Goal: Task Accomplishment & Management: Manage account settings

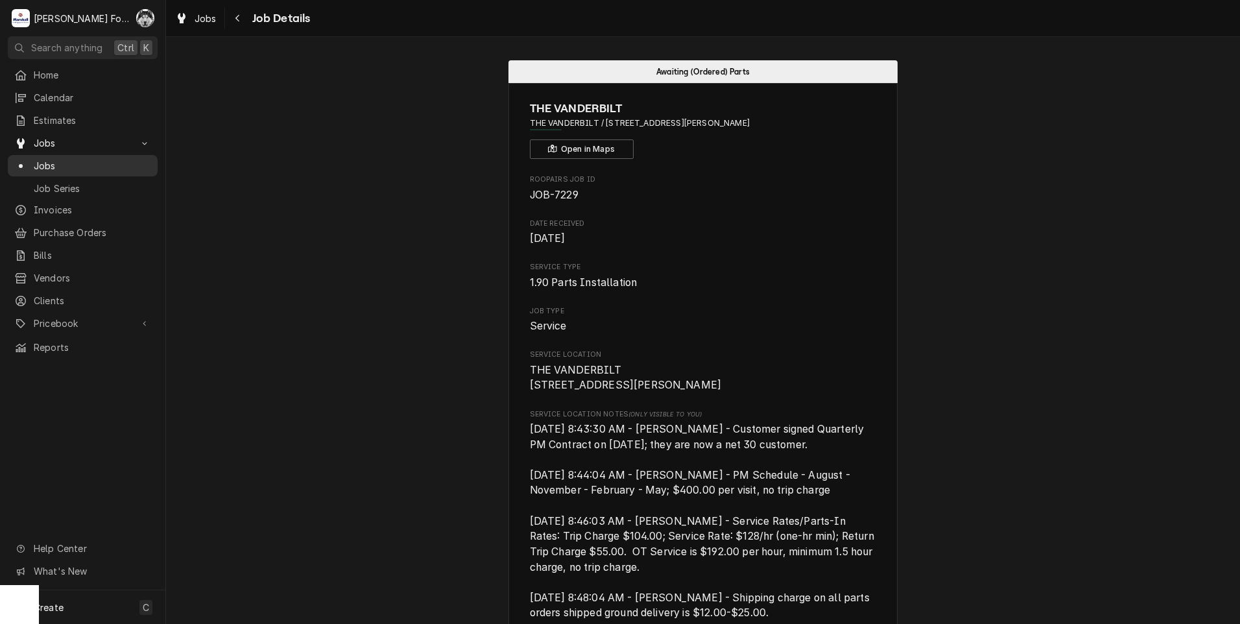
click at [45, 162] on span "Jobs" at bounding box center [92, 166] width 117 height 14
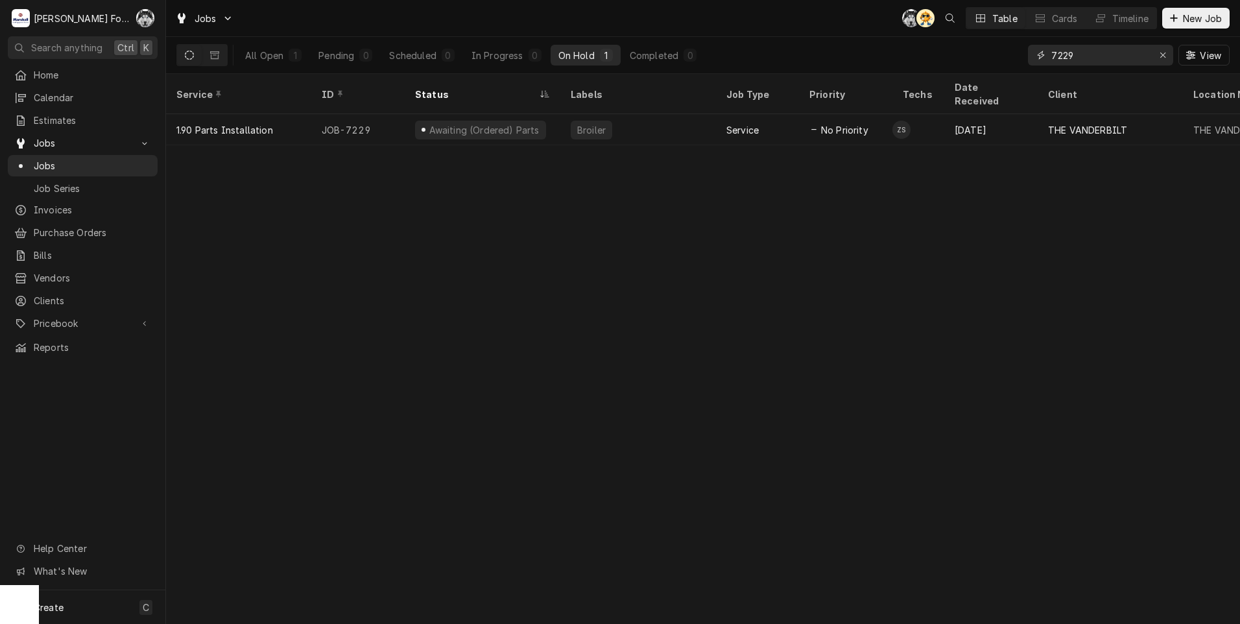
drag, startPoint x: 1101, startPoint y: 57, endPoint x: 926, endPoint y: 69, distance: 175.5
click at [926, 69] on div "All Open 1 Pending 0 Scheduled 0 In Progress 0 On Hold 1 Completed 0 7229 View" at bounding box center [702, 55] width 1053 height 36
type input "7373"
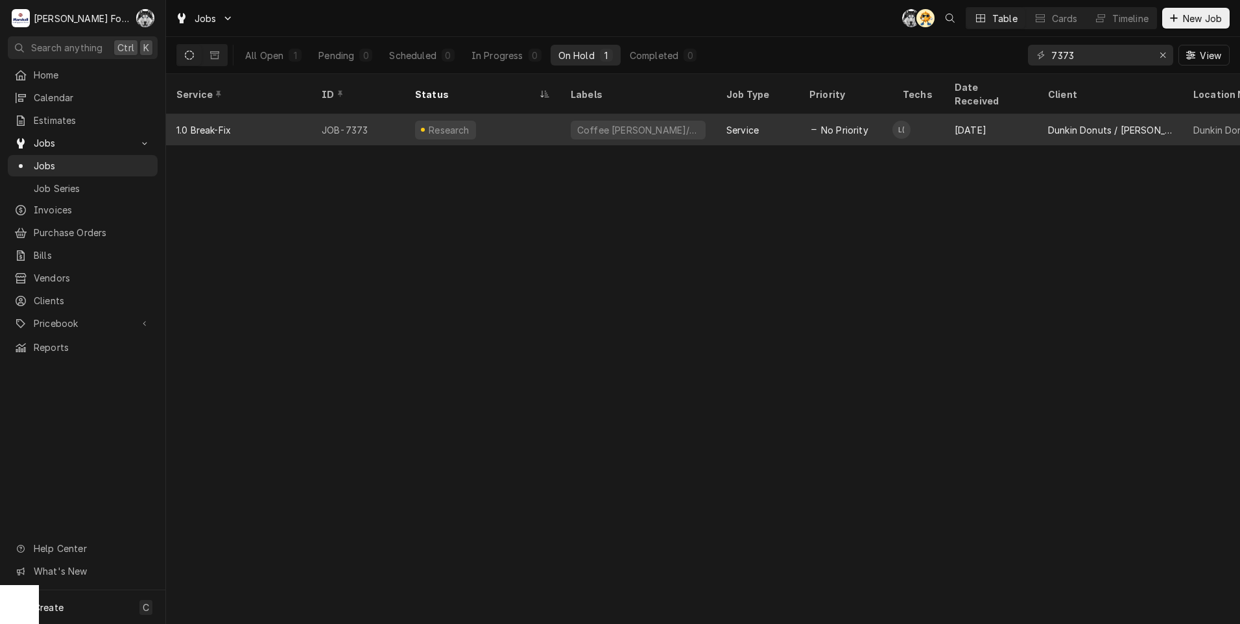
drag, startPoint x: 877, startPoint y: 69, endPoint x: 468, endPoint y: 118, distance: 411.6
click at [468, 121] on div "Research" at bounding box center [445, 130] width 61 height 19
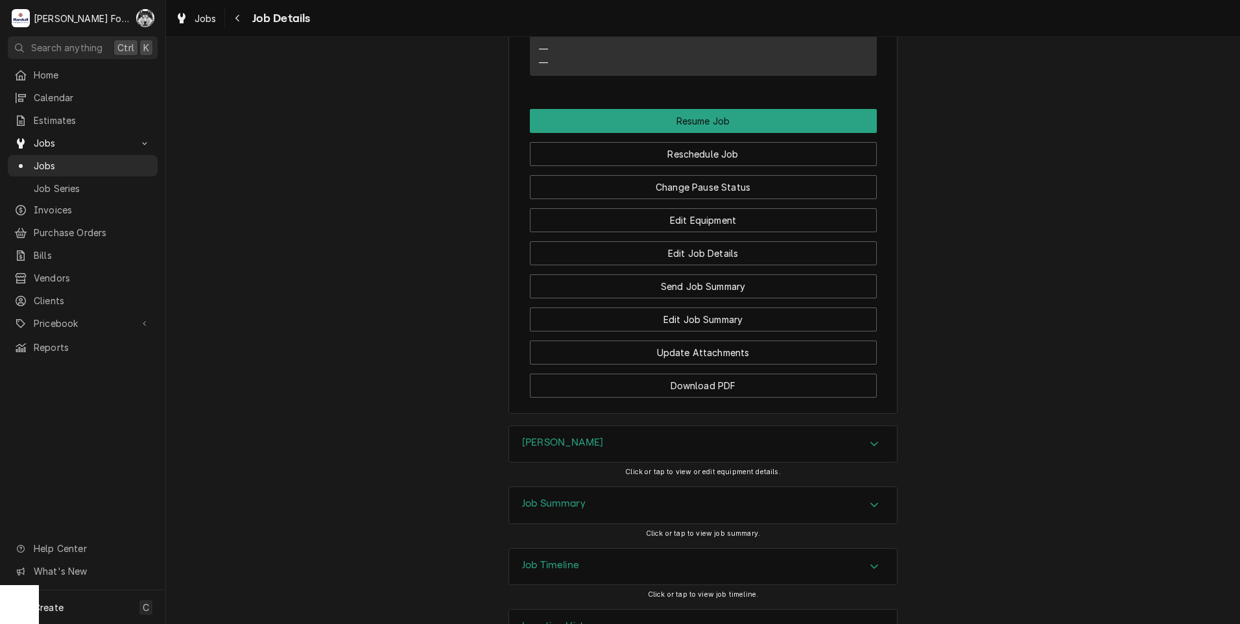
scroll to position [1588, 0]
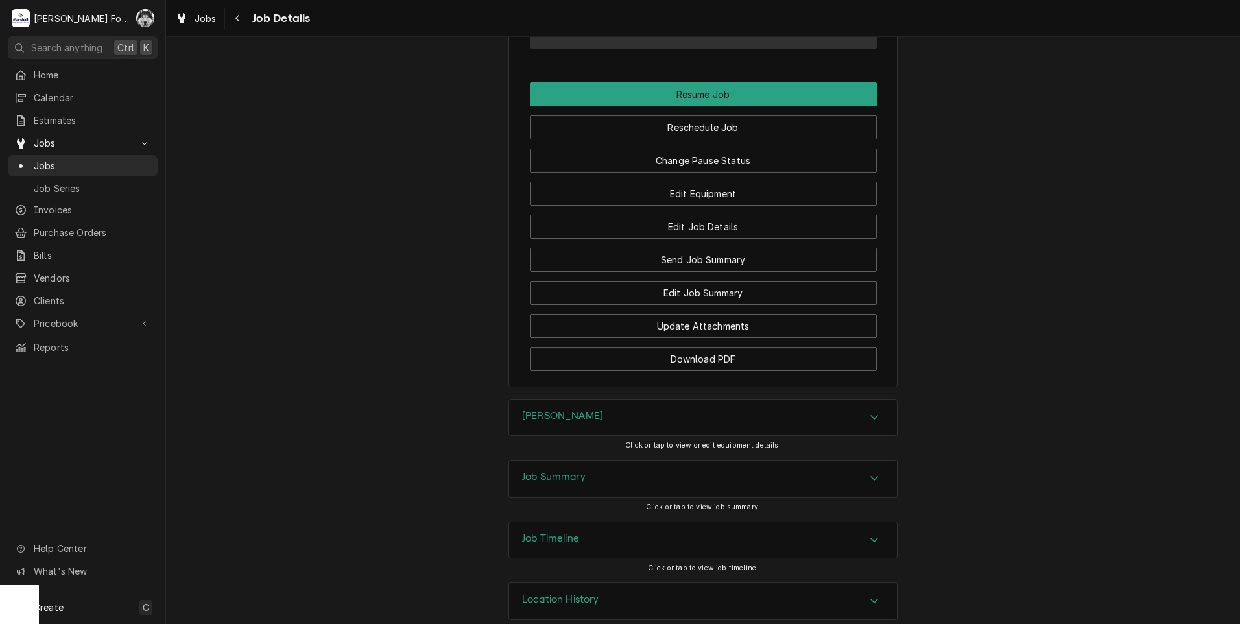
click at [575, 400] on div "[PERSON_NAME]" at bounding box center [703, 418] width 388 height 36
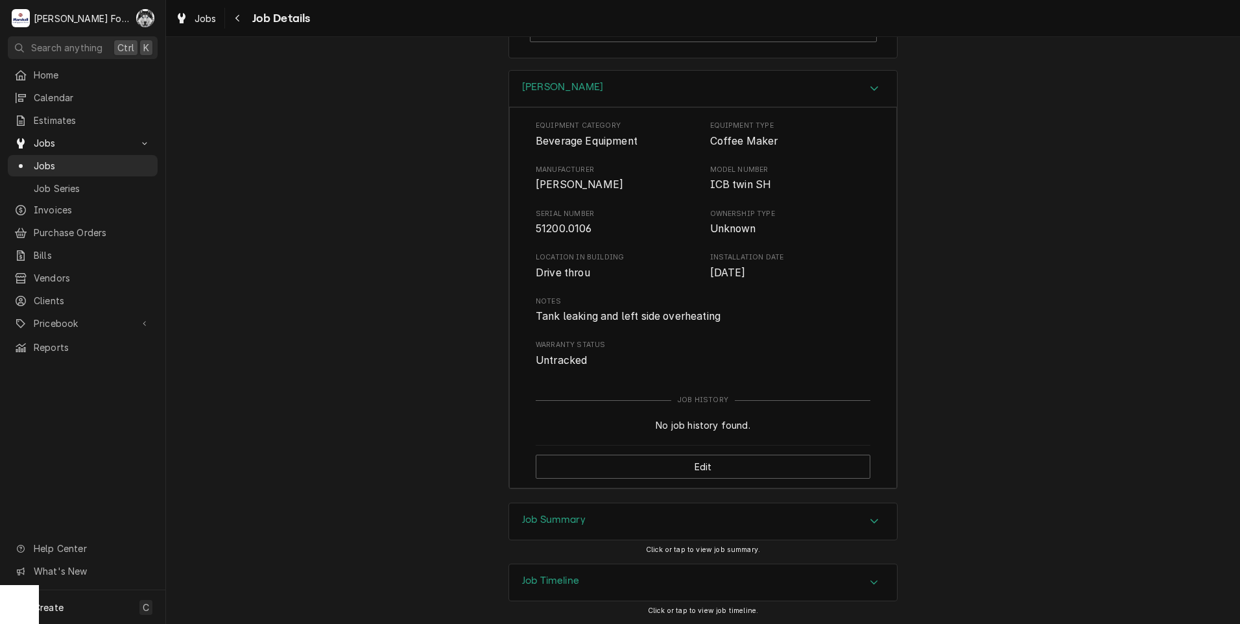
scroll to position [1959, 0]
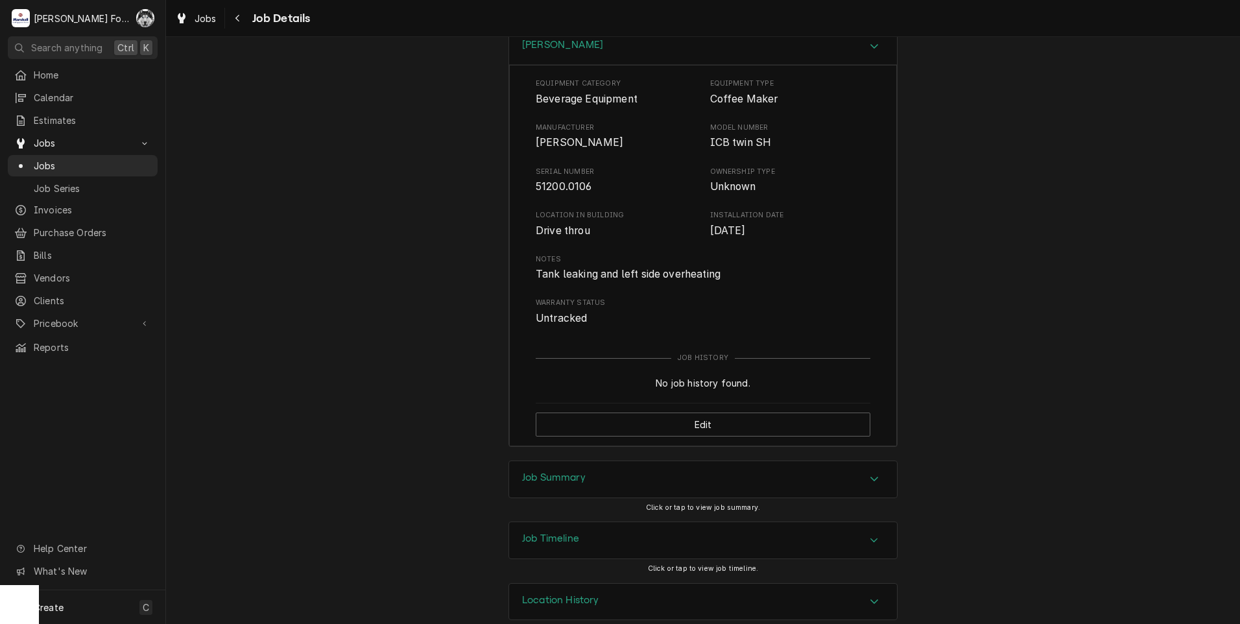
click at [567, 461] on div "Job Summary" at bounding box center [703, 479] width 388 height 36
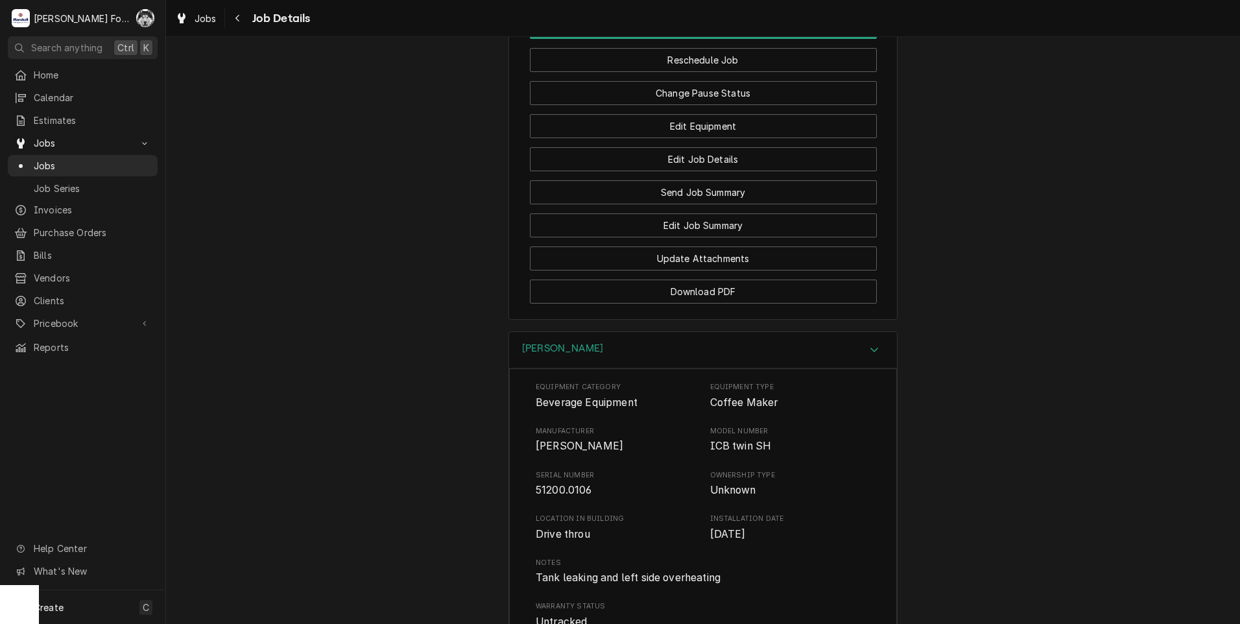
scroll to position [1871, 0]
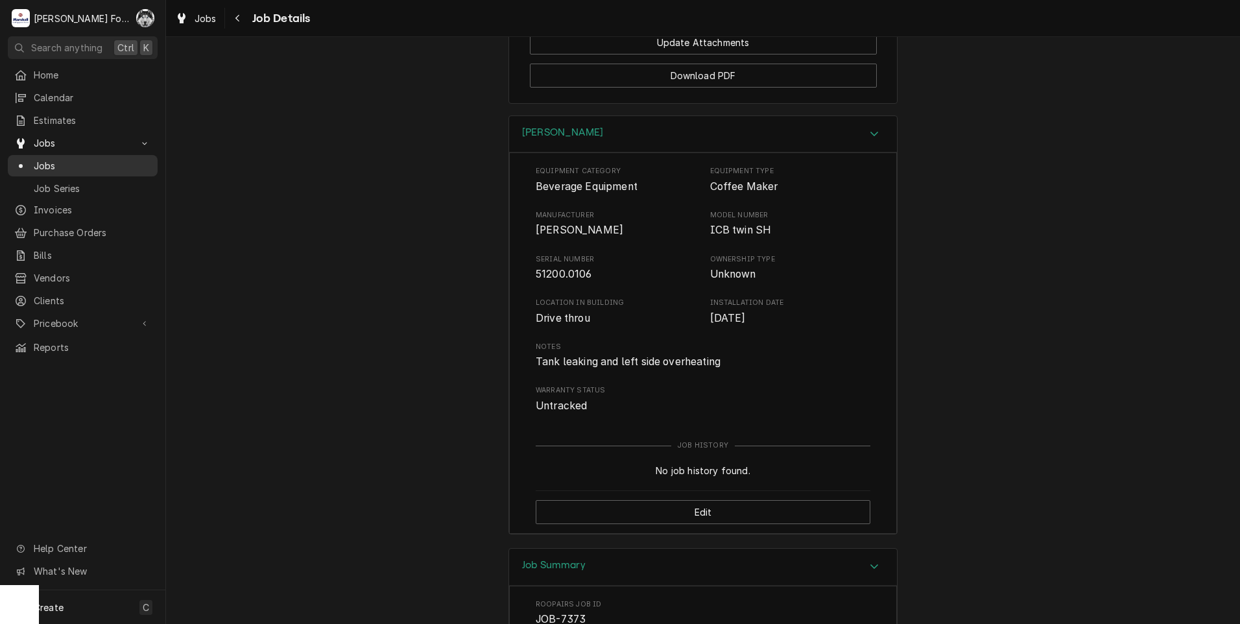
click at [50, 160] on span "Jobs" at bounding box center [92, 166] width 117 height 14
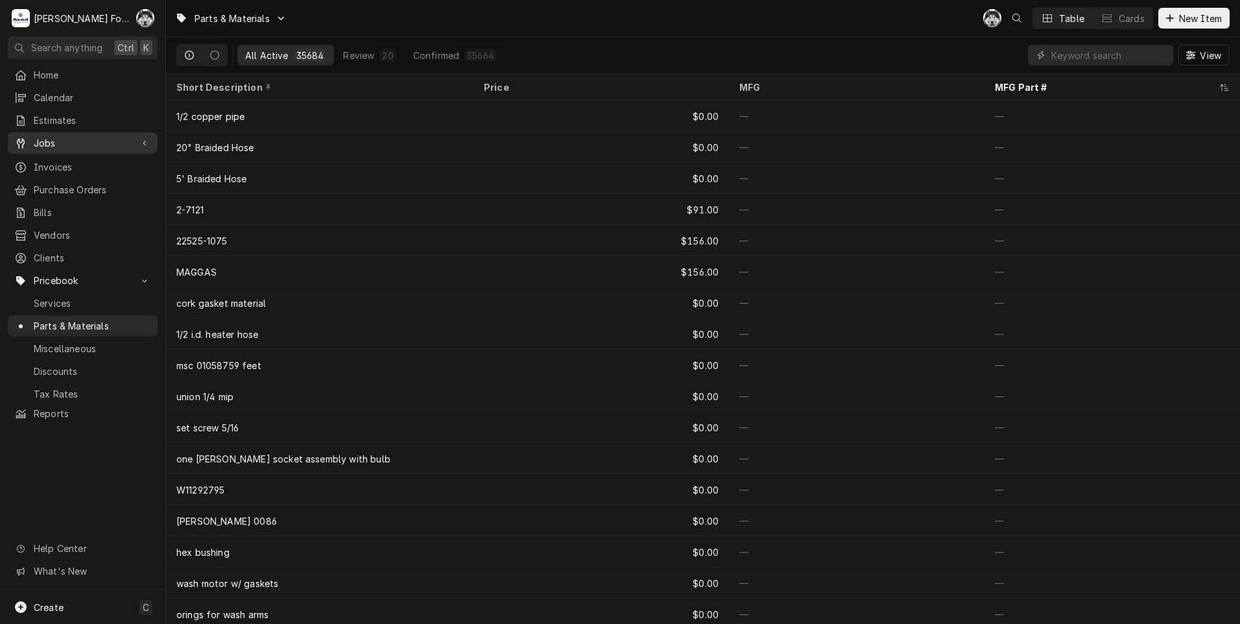
click at [53, 132] on link "Jobs" at bounding box center [83, 142] width 150 height 21
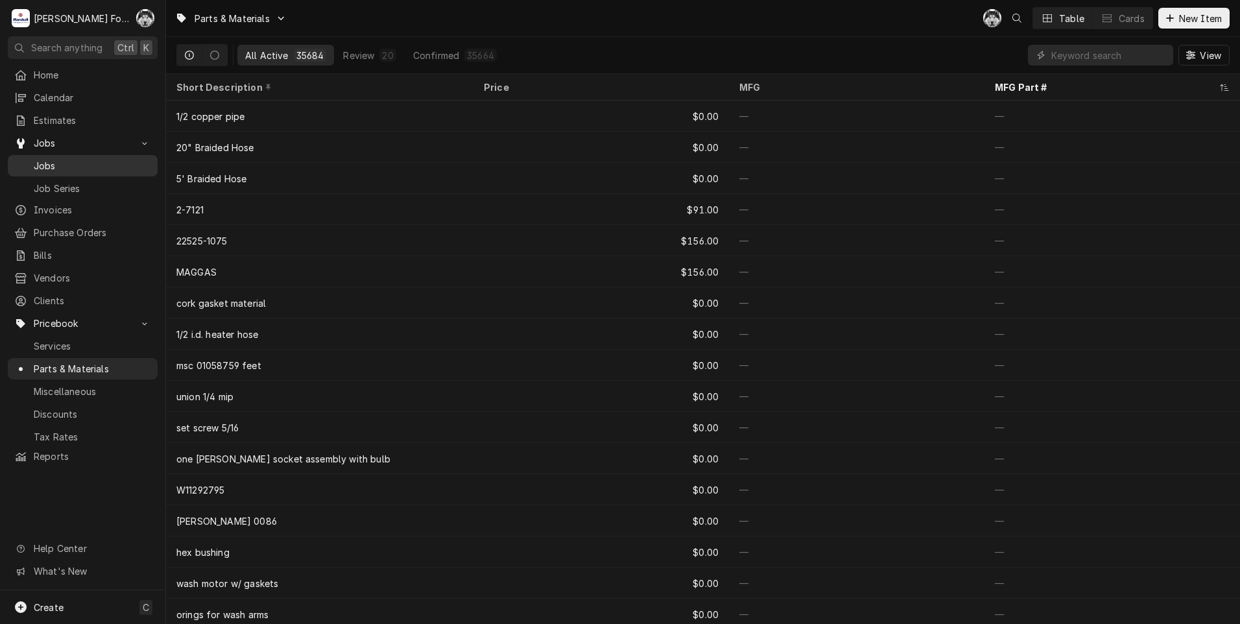
click at [58, 159] on span "Jobs" at bounding box center [92, 166] width 117 height 14
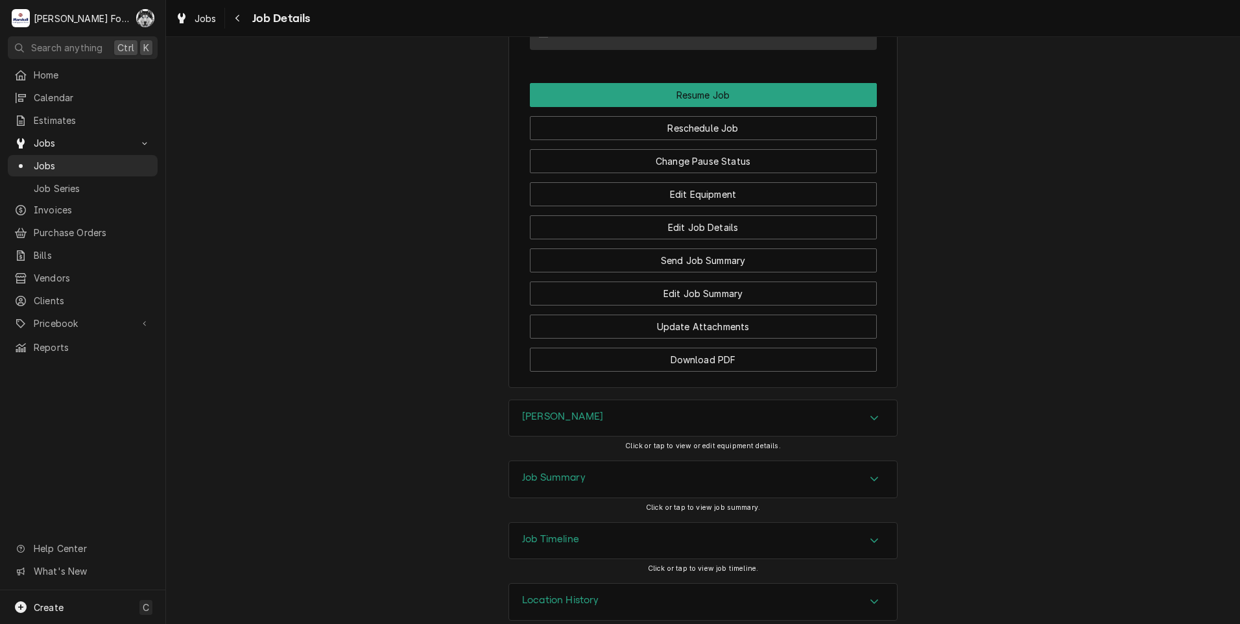
scroll to position [1588, 0]
click at [595, 460] on div "Job Summary" at bounding box center [703, 478] width 388 height 36
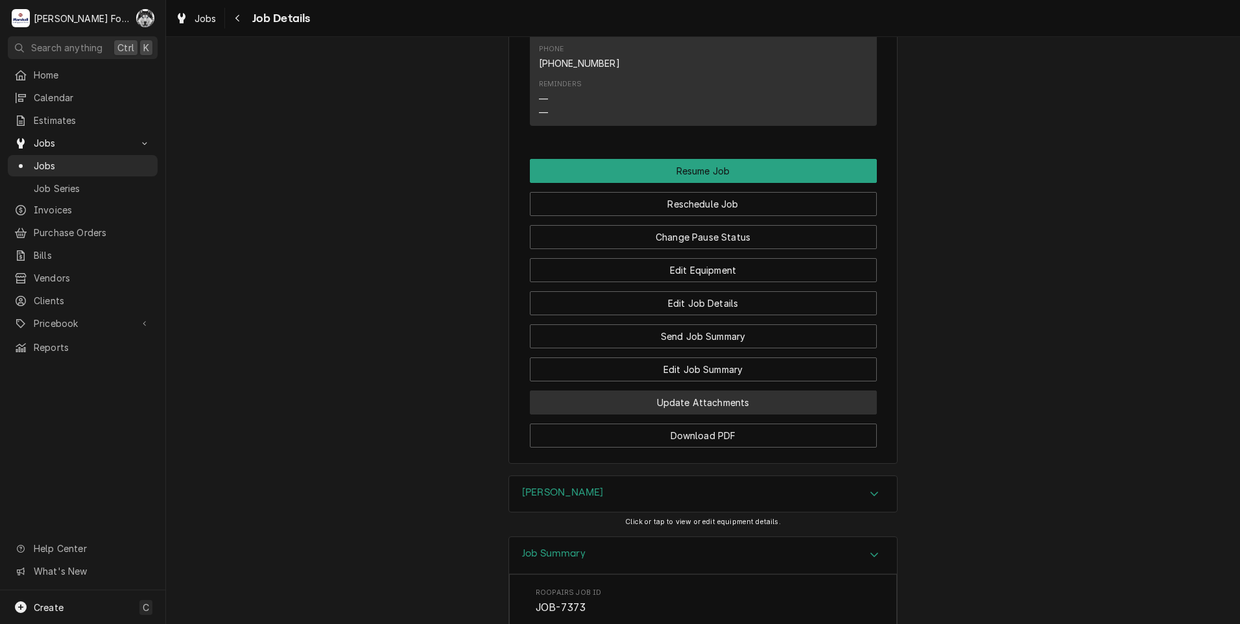
scroll to position [1500, 0]
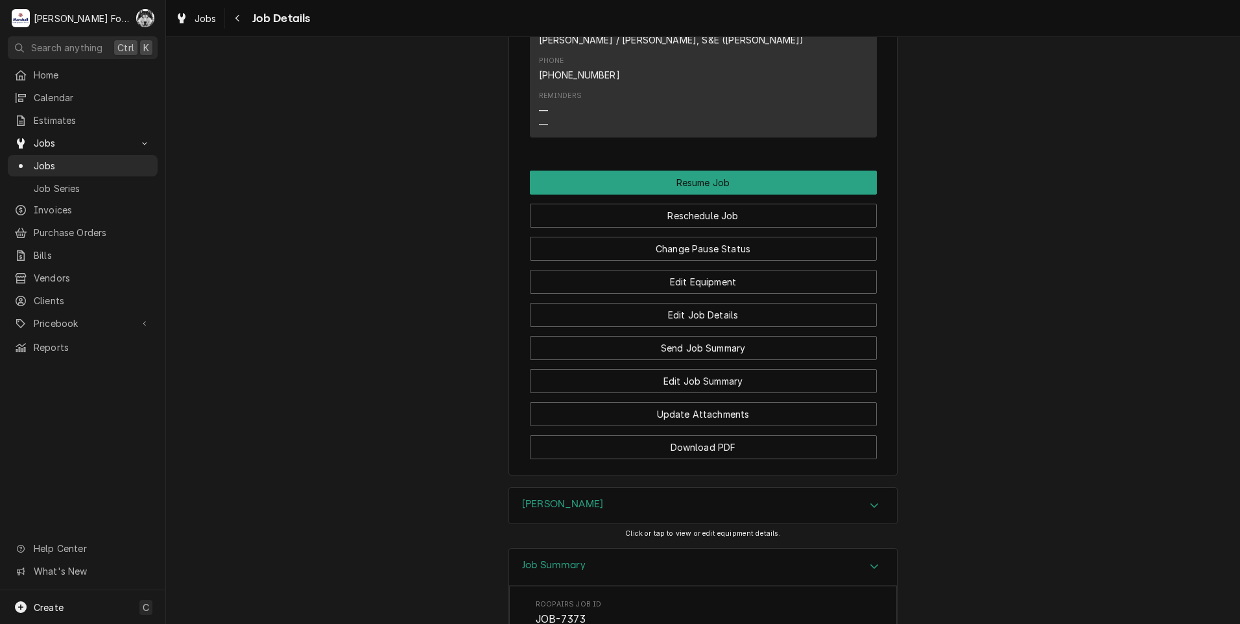
click at [653, 488] on div "[PERSON_NAME]" at bounding box center [703, 506] width 388 height 36
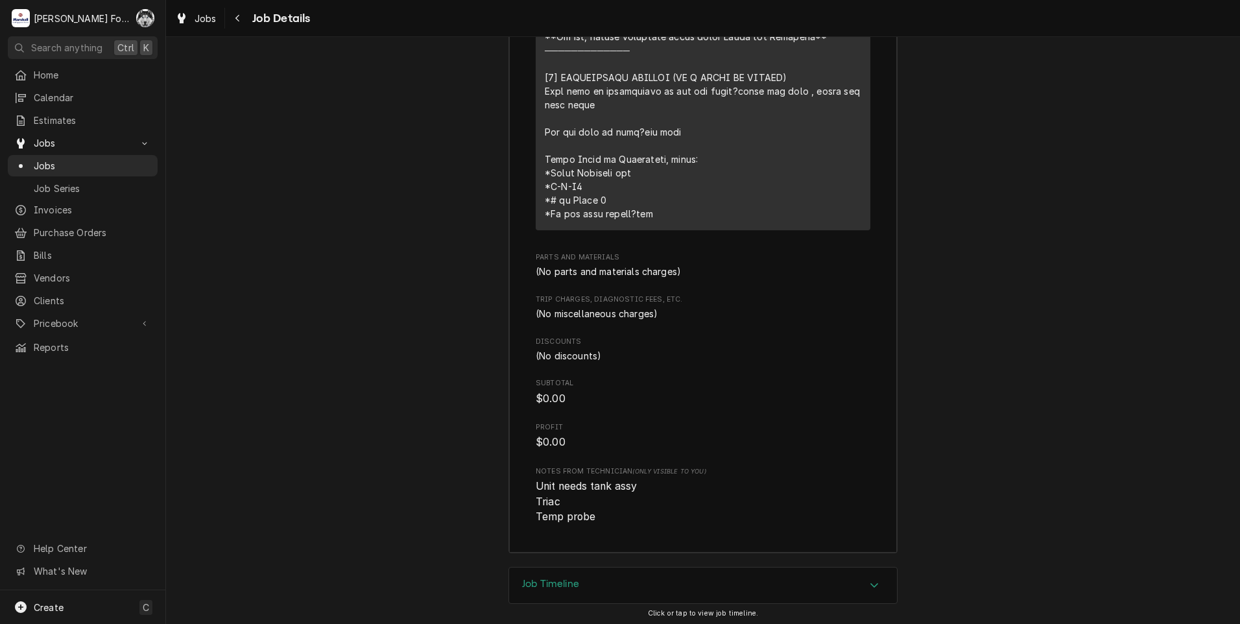
scroll to position [2952, 0]
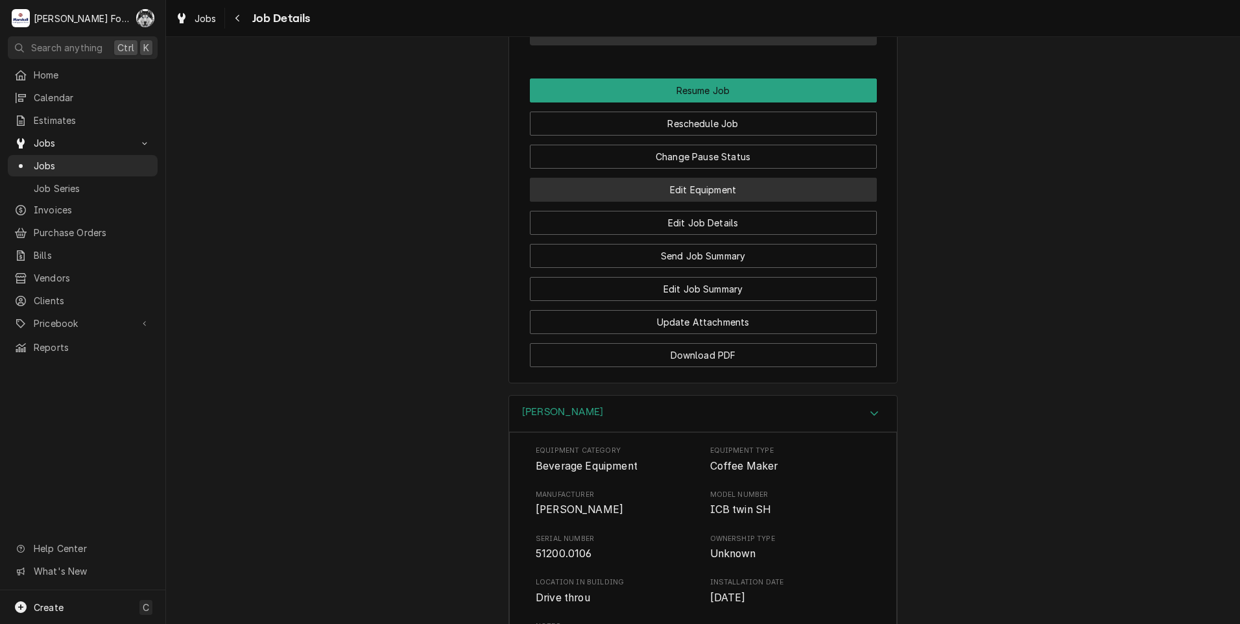
scroll to position [1439, 0]
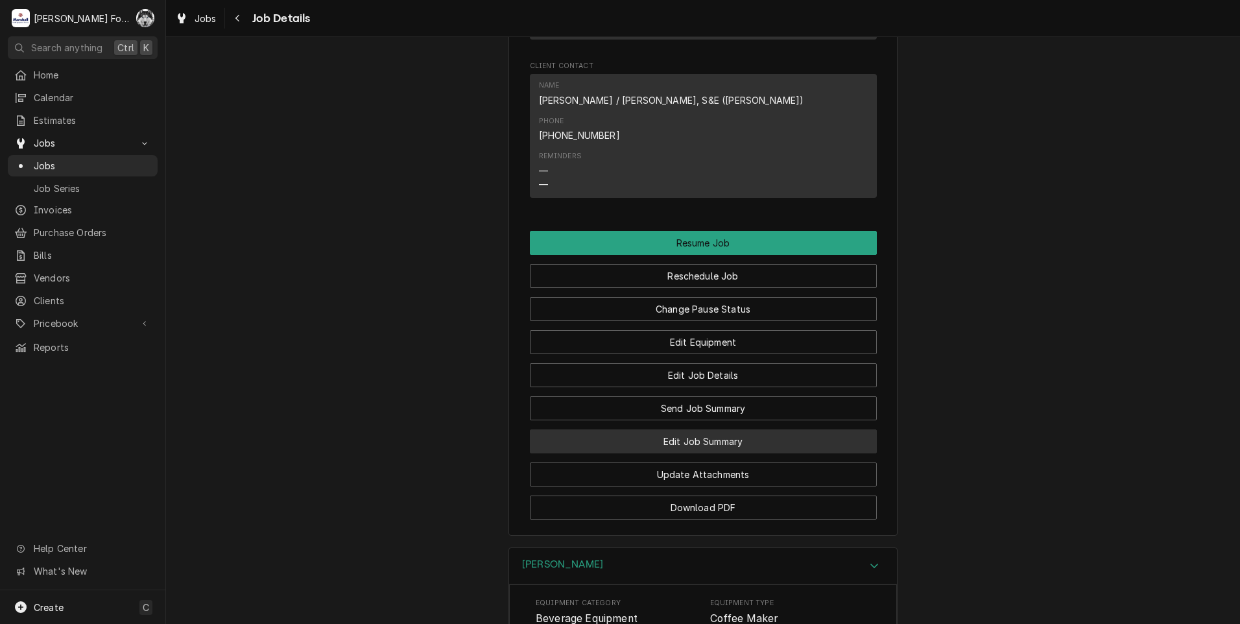
click at [695, 429] on button "Edit Job Summary" at bounding box center [703, 441] width 347 height 24
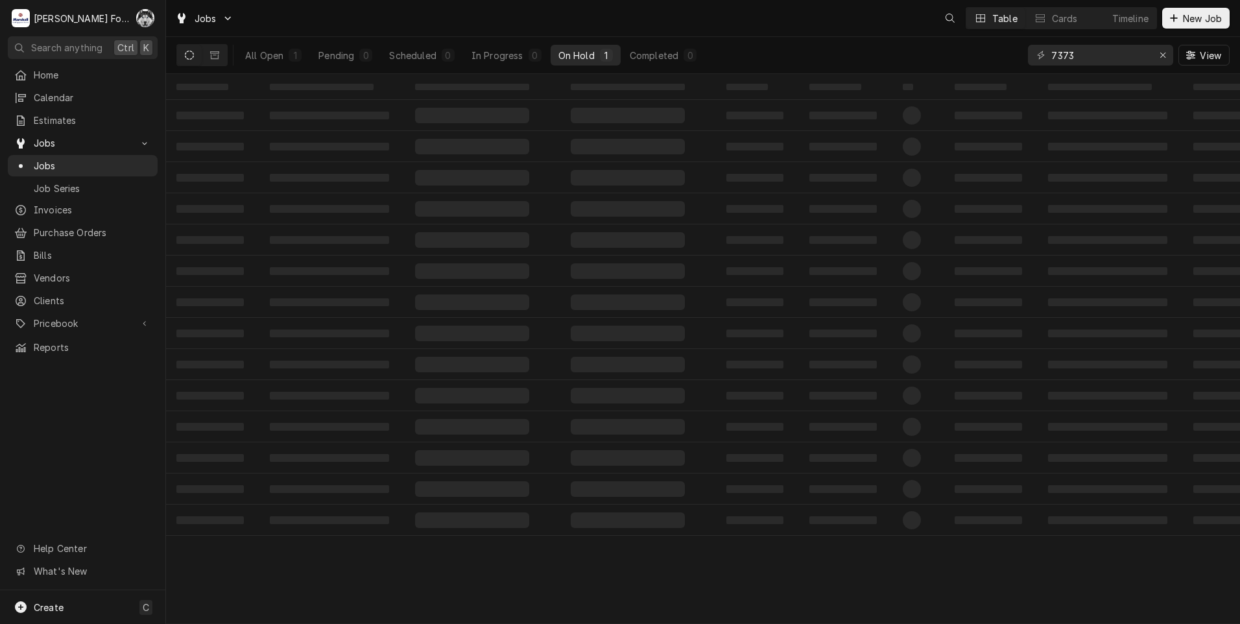
click at [1064, 63] on input "7373" at bounding box center [1099, 55] width 97 height 21
click at [1062, 70] on div "7373 View" at bounding box center [1129, 55] width 202 height 36
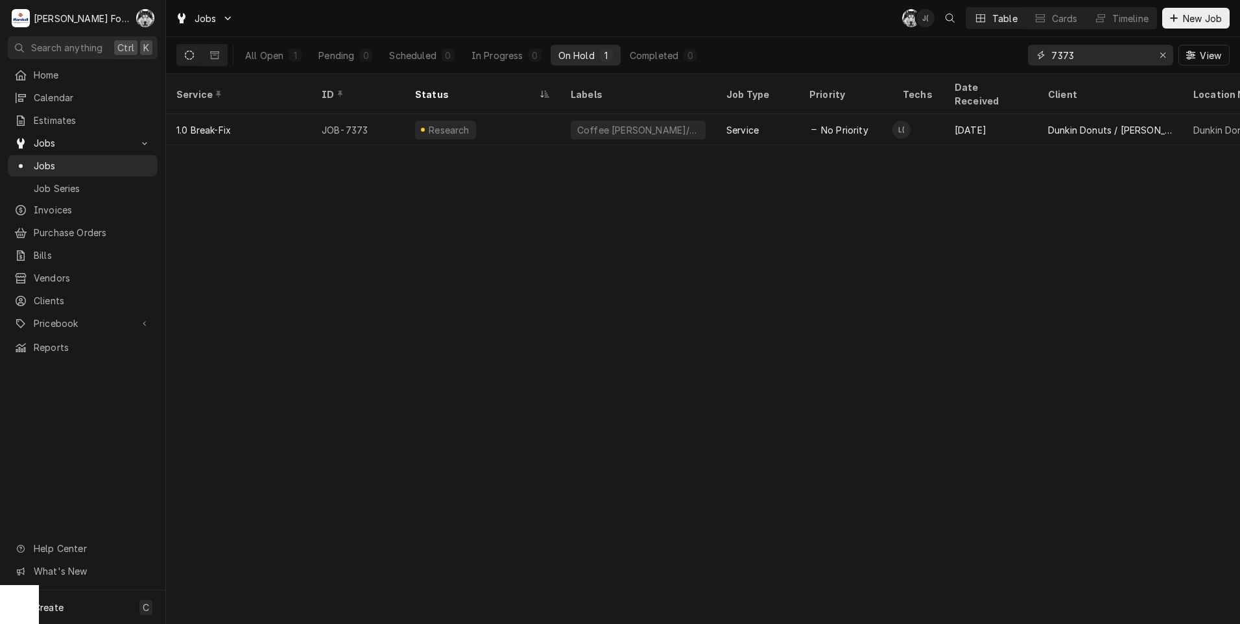
drag, startPoint x: 1073, startPoint y: 61, endPoint x: 1022, endPoint y: 63, distance: 51.3
click at [1022, 63] on div "All Open 1 Pending 0 Scheduled 0 In Progress 0 On Hold 1 Completed 0 7373 View" at bounding box center [702, 55] width 1053 height 36
type input "7237"
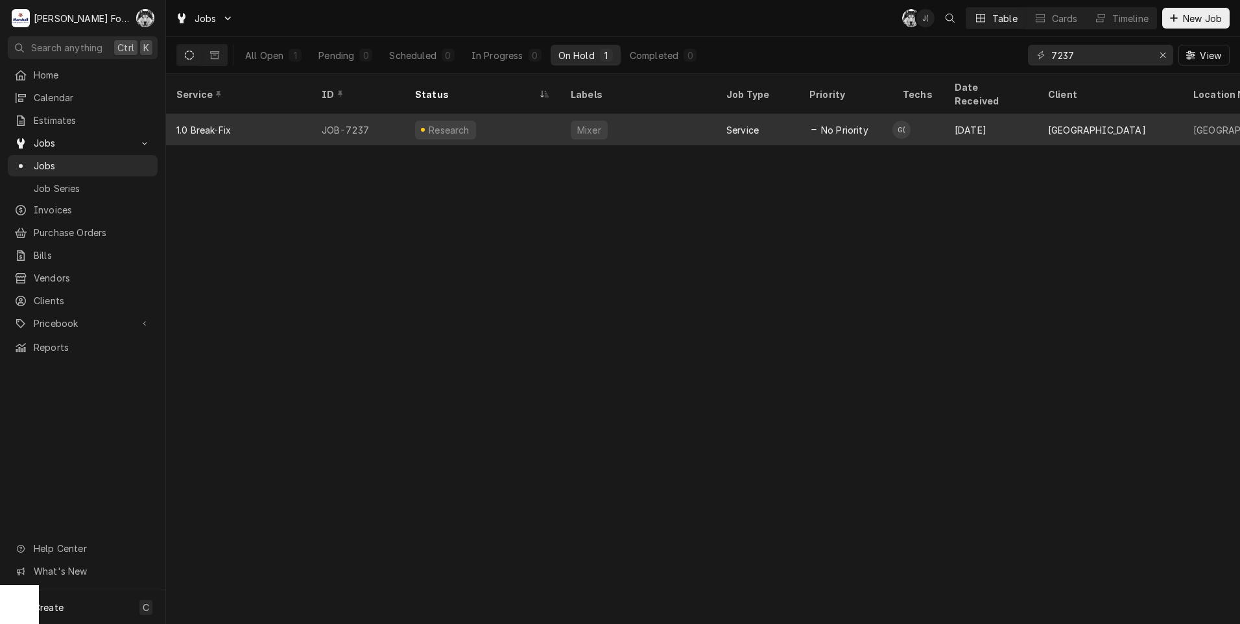
click at [563, 119] on div "Mixer" at bounding box center [638, 129] width 156 height 31
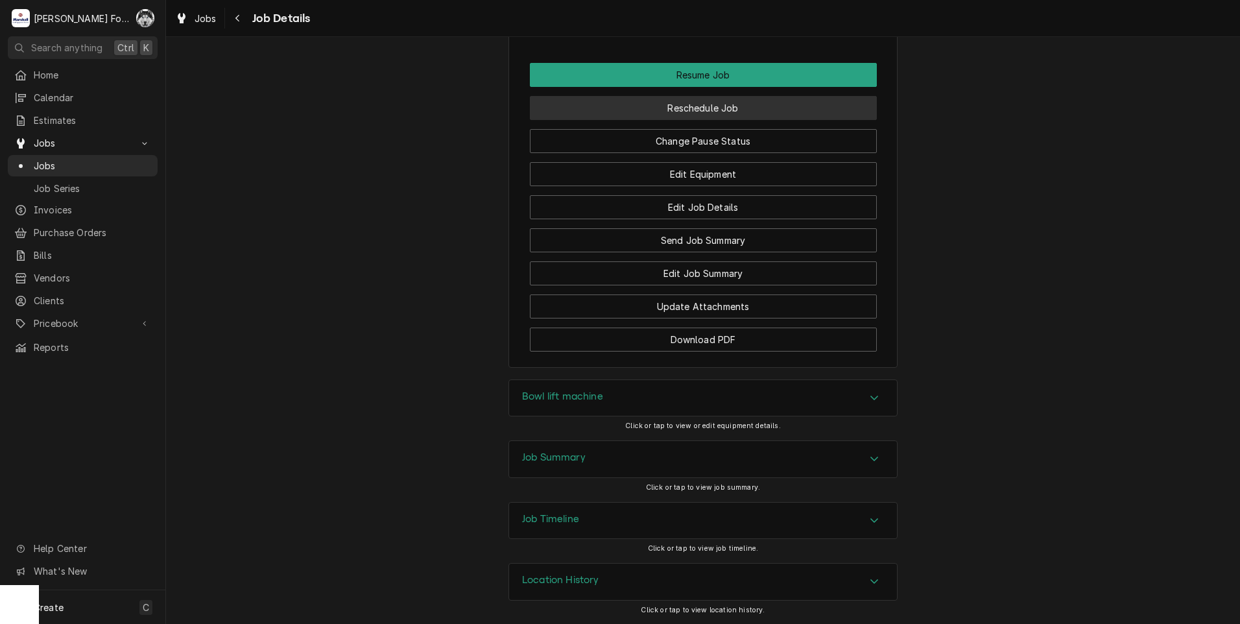
scroll to position [1376, 0]
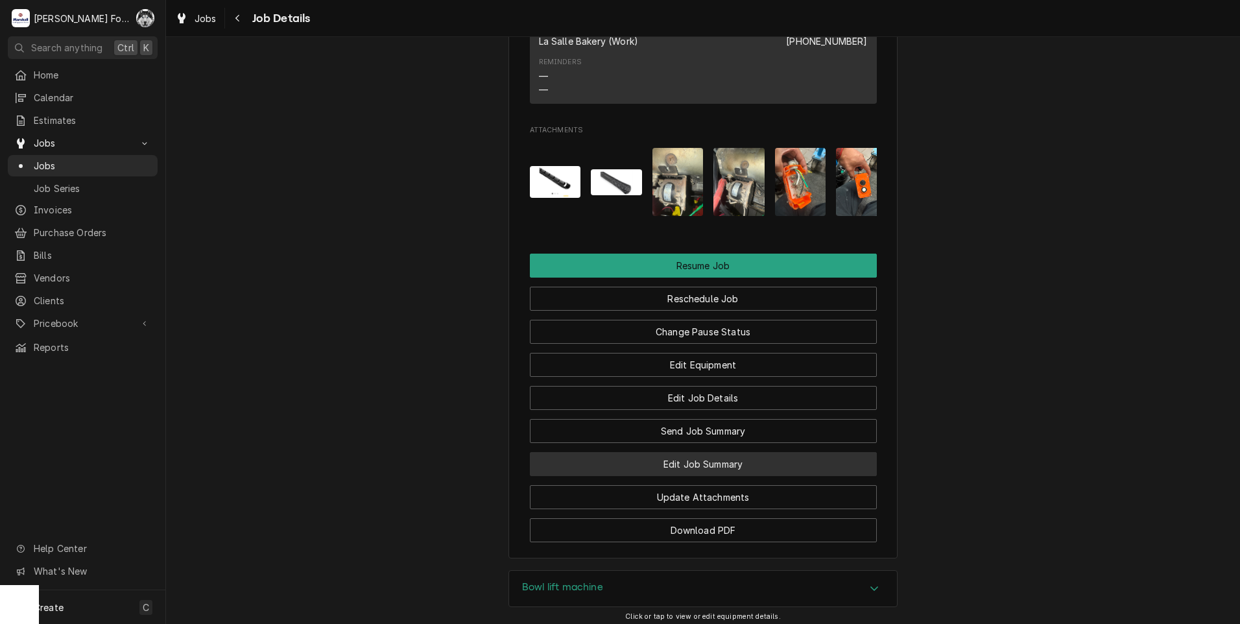
click at [689, 476] on button "Edit Job Summary" at bounding box center [703, 464] width 347 height 24
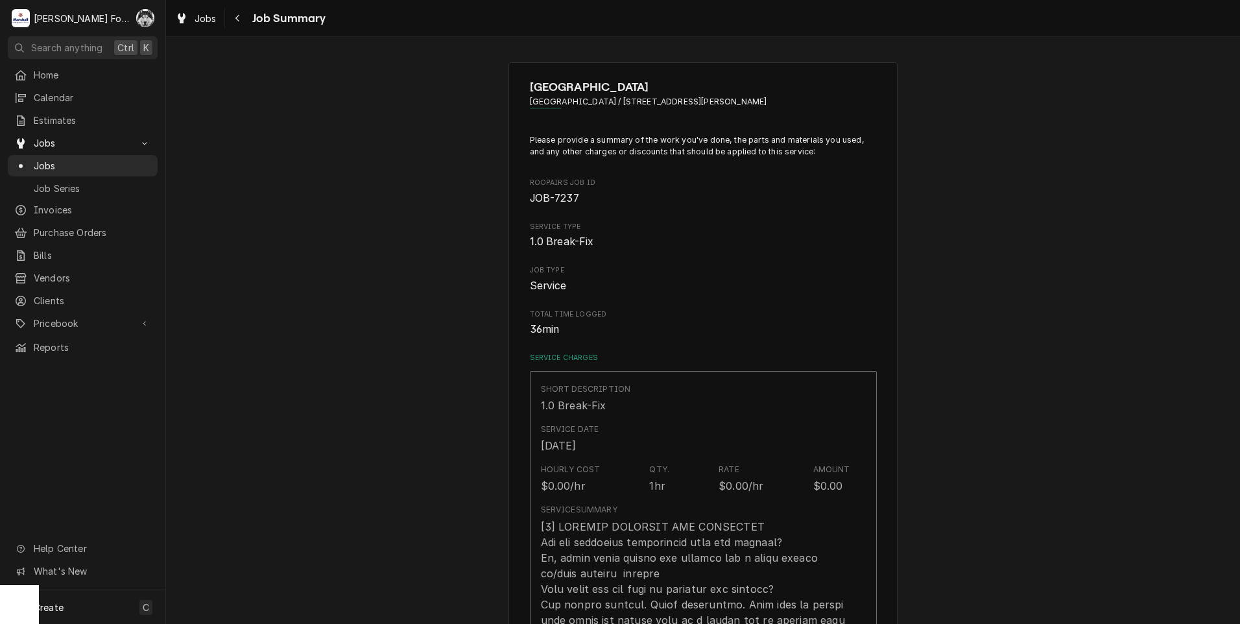
type textarea "x"
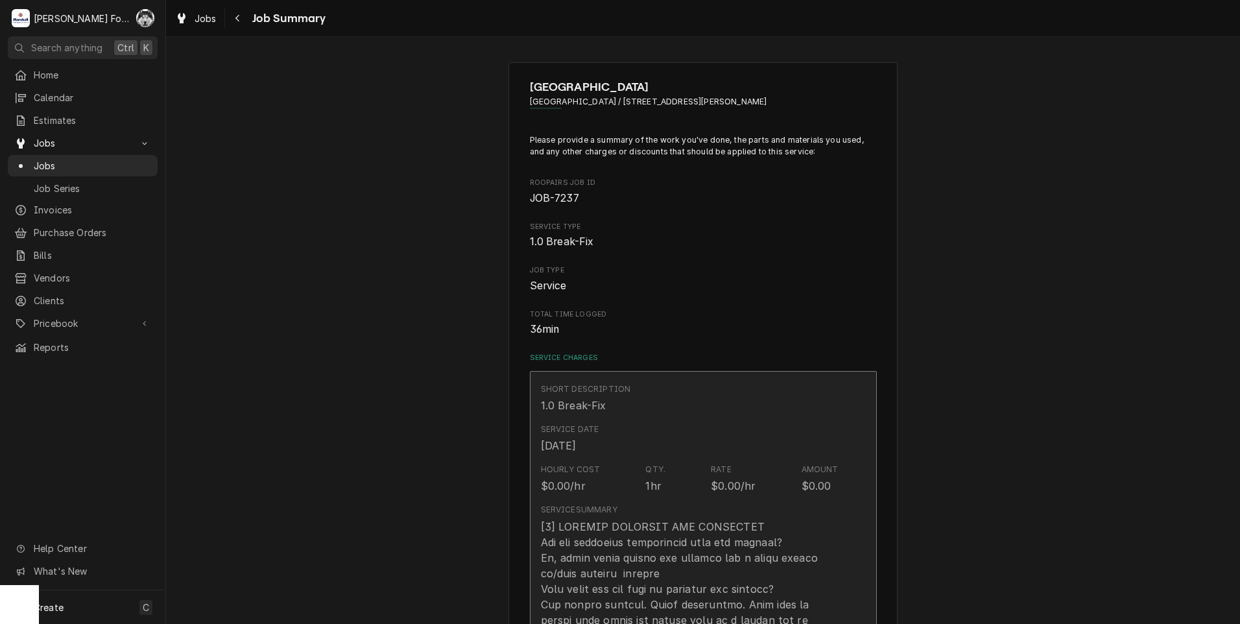
scroll to position [649, 0]
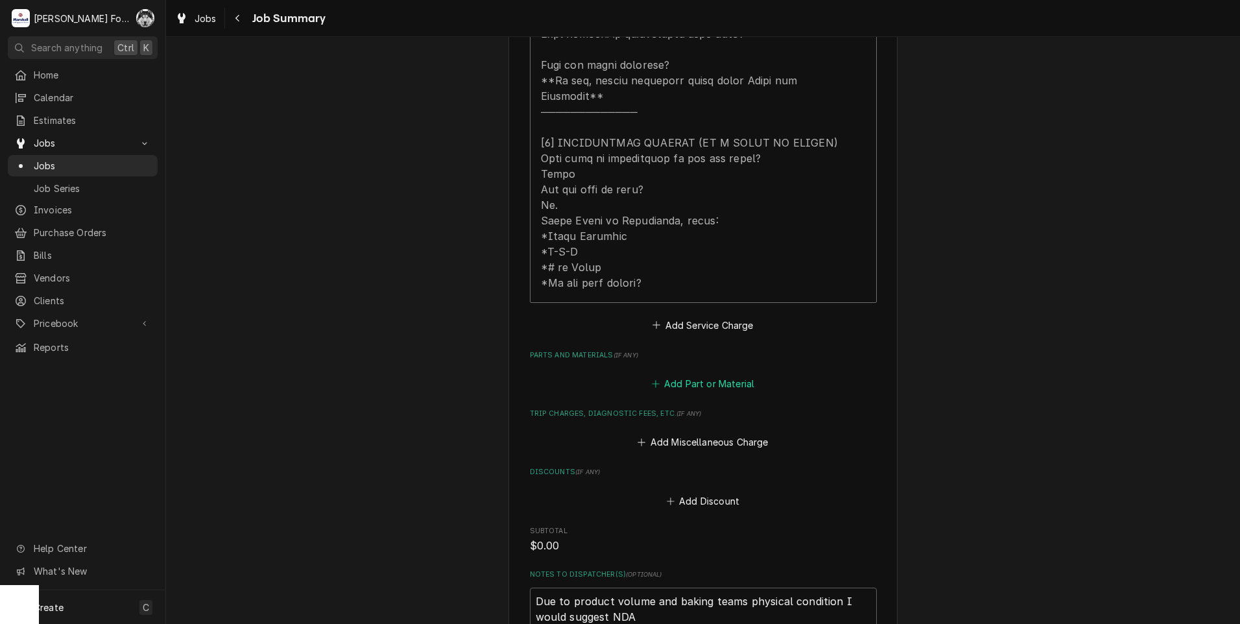
click at [693, 375] on button "Add Part or Material" at bounding box center [702, 384] width 107 height 18
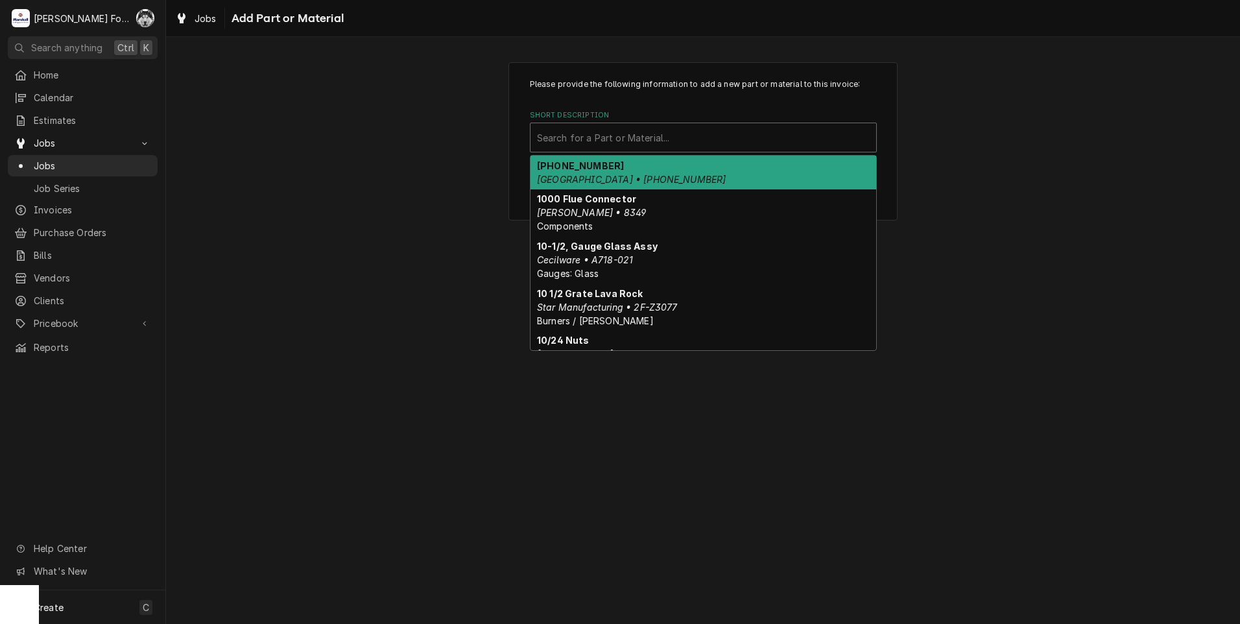
click at [678, 134] on div "Short Description" at bounding box center [703, 137] width 333 height 23
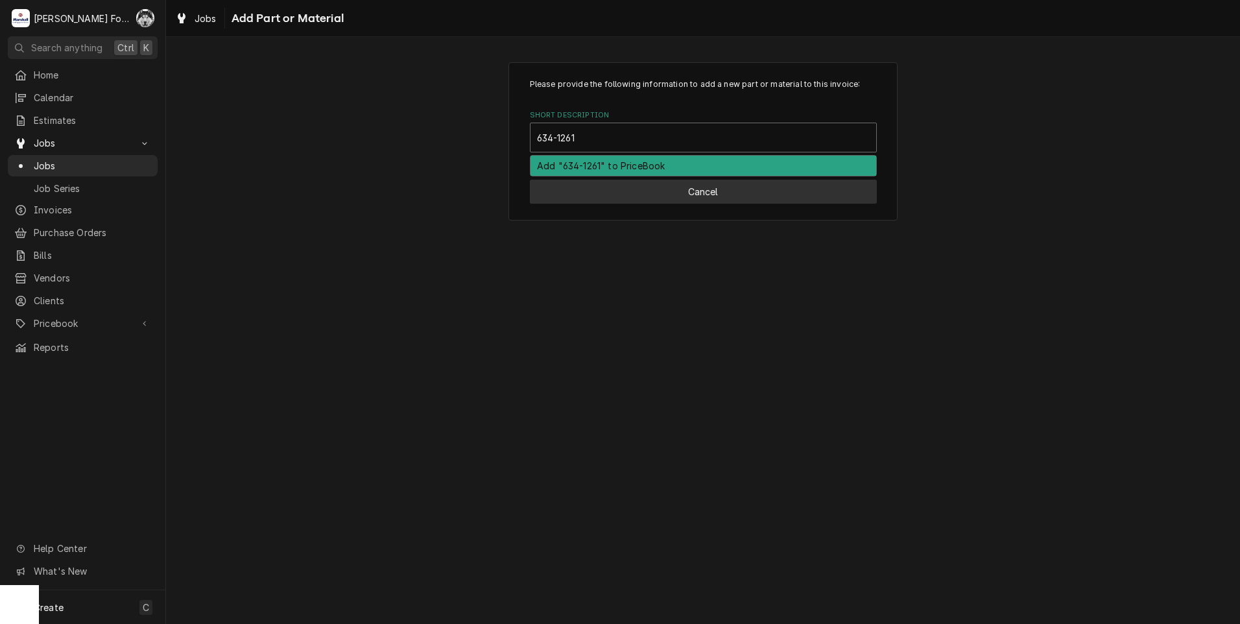
type input "634-1261"
click at [628, 191] on button "Cancel" at bounding box center [703, 192] width 347 height 24
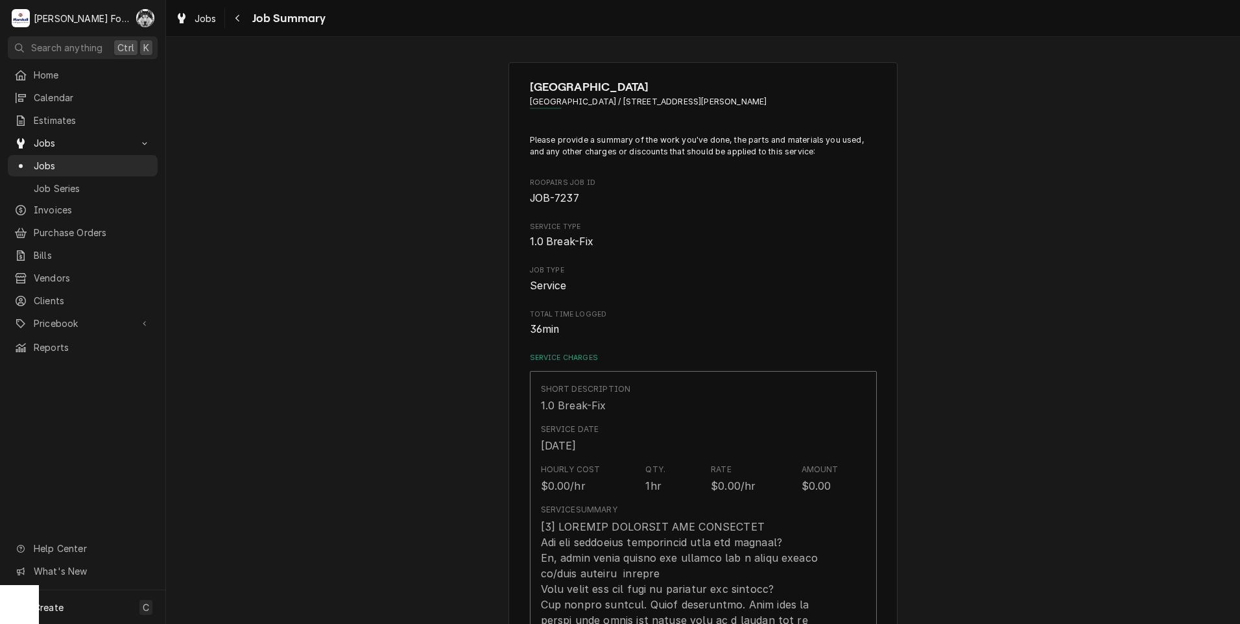
scroll to position [649, 0]
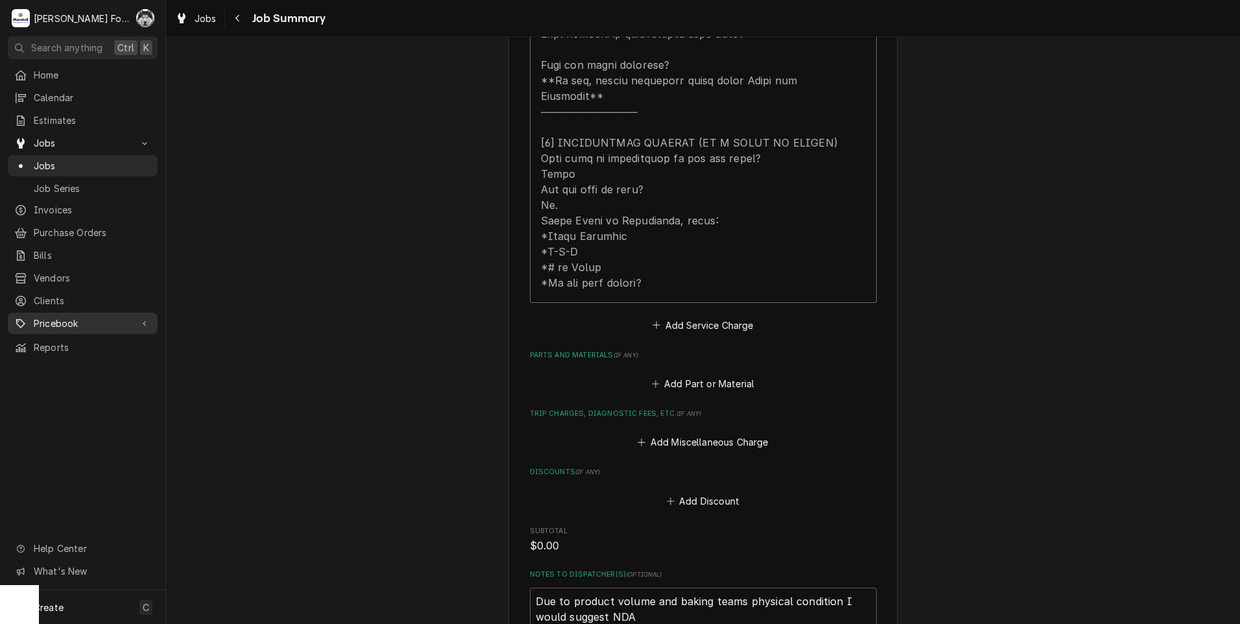
click at [78, 320] on span "Pricebook" at bounding box center [83, 324] width 98 height 14
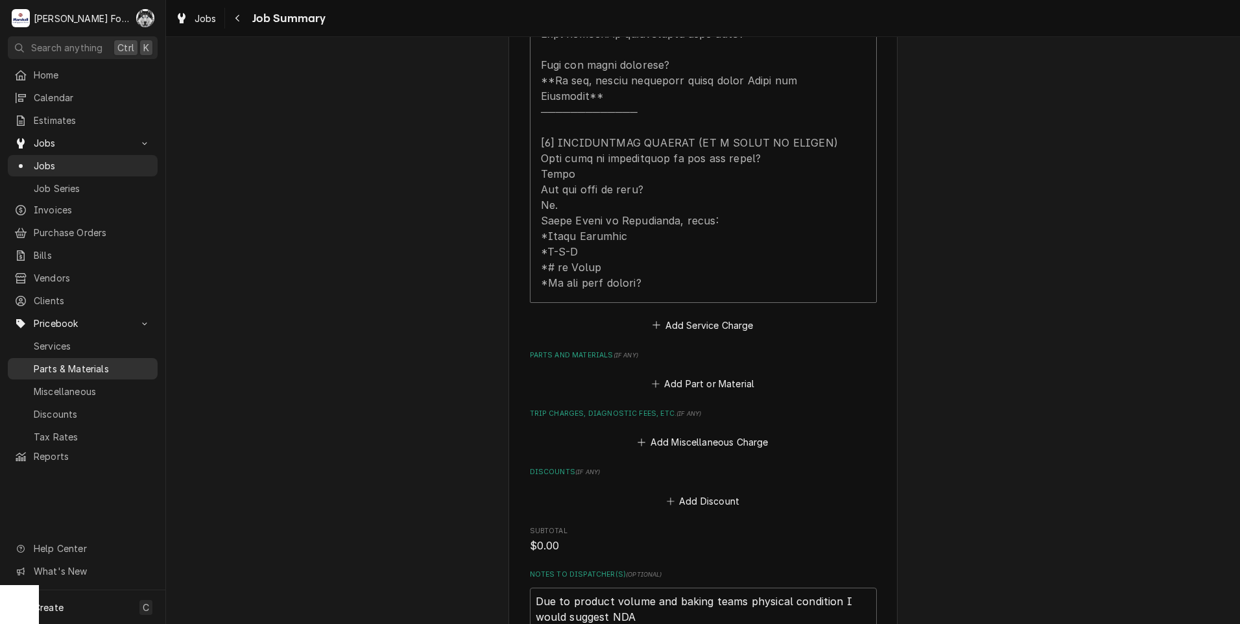
click at [76, 362] on span "Parts & Materials" at bounding box center [92, 369] width 117 height 14
type textarea "x"
click at [699, 375] on button "Add Part or Material" at bounding box center [702, 384] width 107 height 18
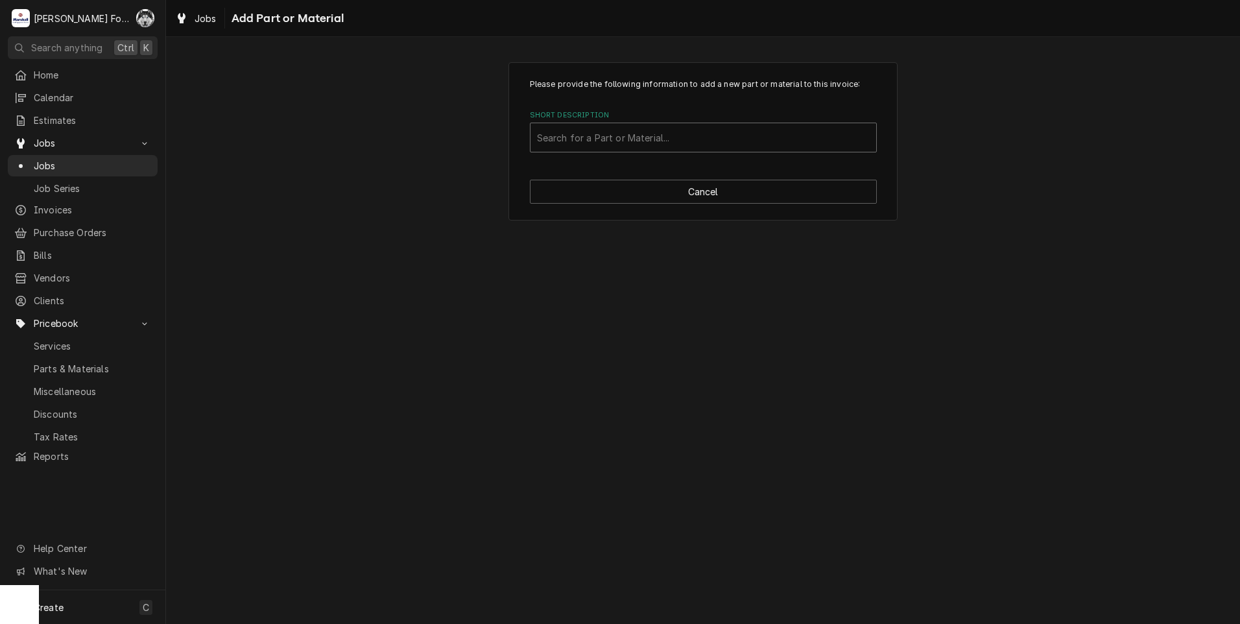
click at [656, 139] on div "Short Description" at bounding box center [703, 137] width 333 height 23
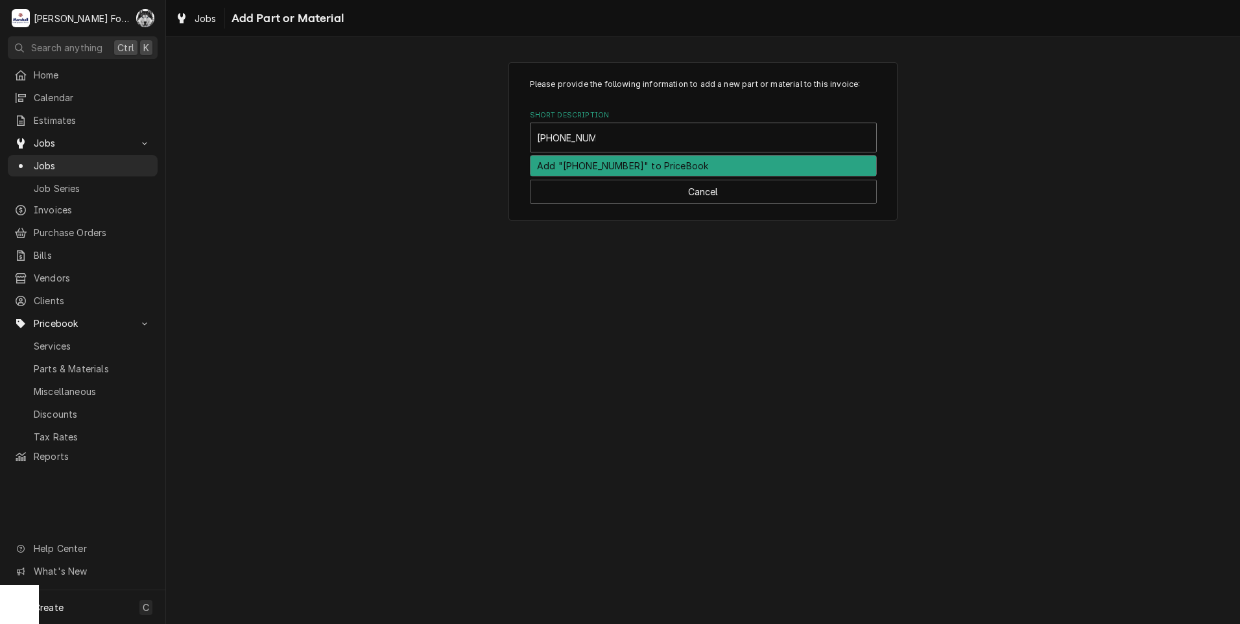
type input "634-1261-212"
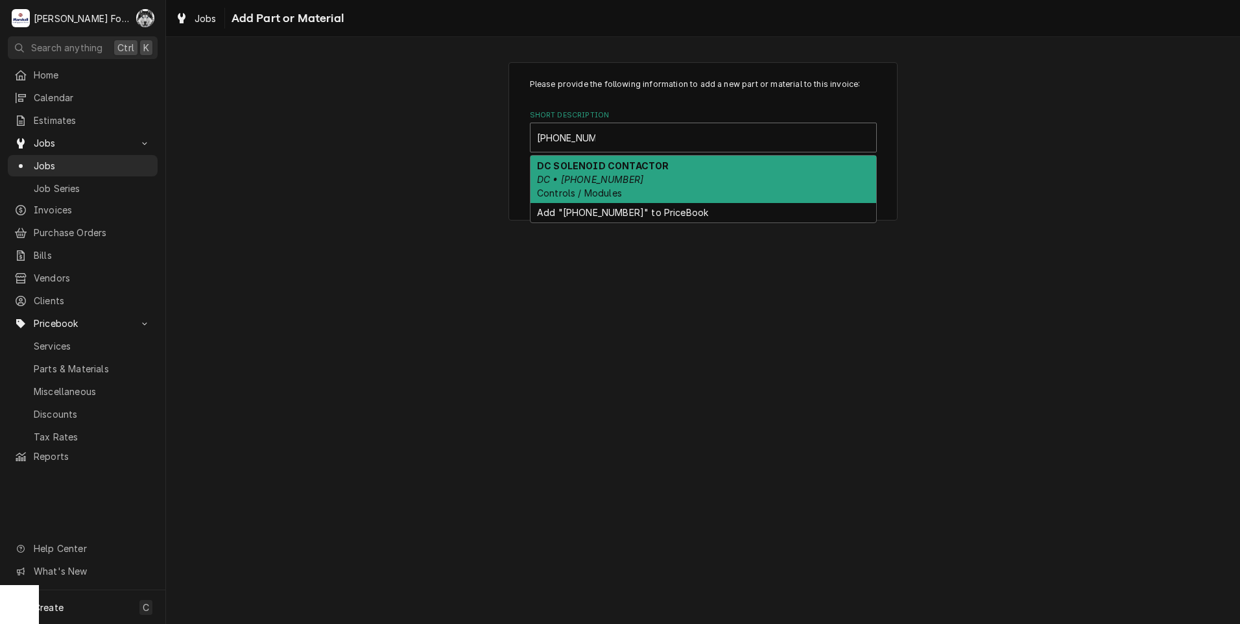
click at [620, 174] on div "DC SOLENOID CONTACTOR DC • 634-1261-212 Controls / Modules" at bounding box center [704, 179] width 346 height 47
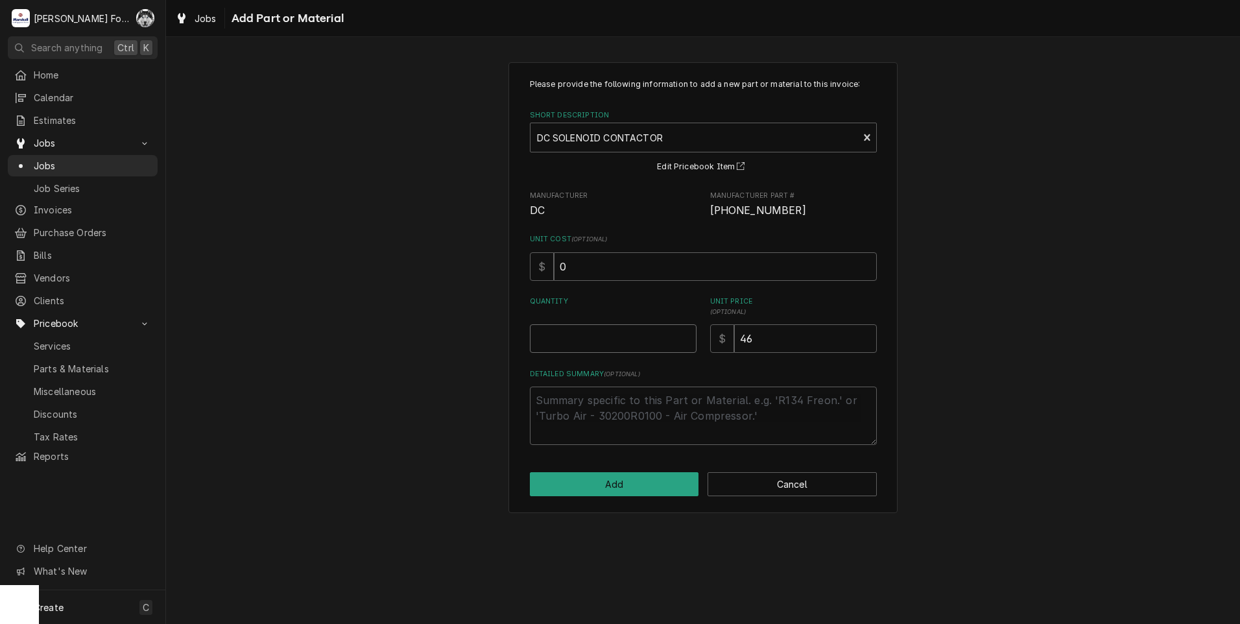
type textarea "x"
type input "0.5"
click at [682, 333] on input "0.5" at bounding box center [613, 338] width 167 height 29
type textarea "x"
type input "1"
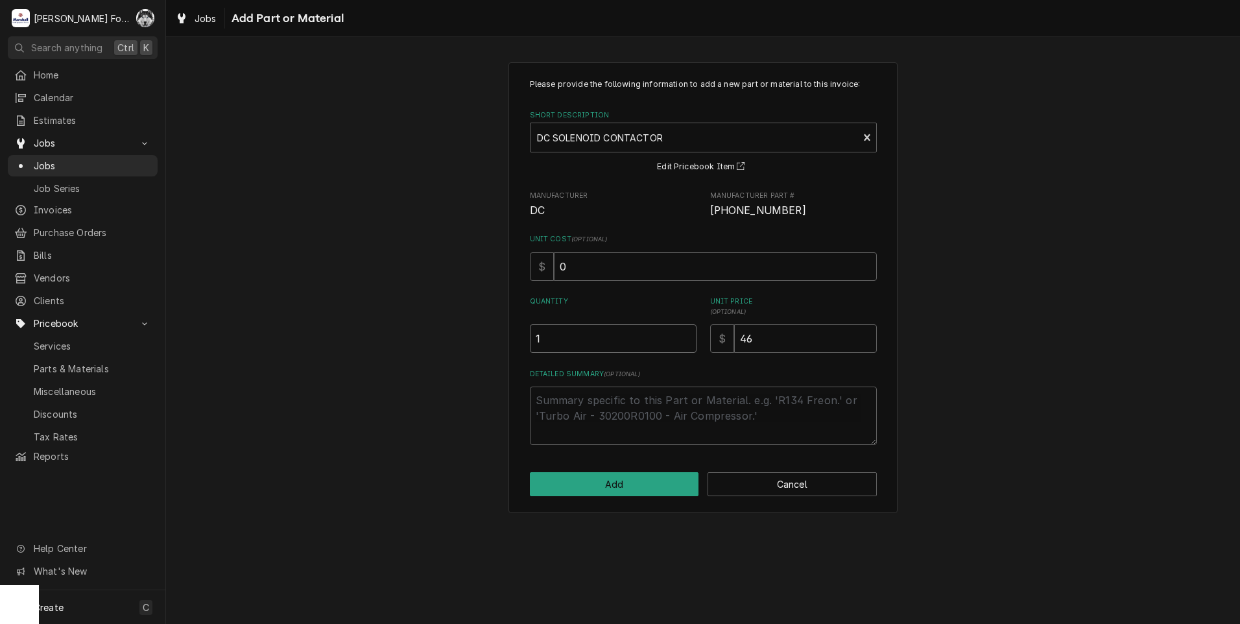
click at [682, 333] on input "1" at bounding box center [613, 338] width 167 height 29
click at [636, 477] on button "Add" at bounding box center [614, 484] width 169 height 24
type textarea "x"
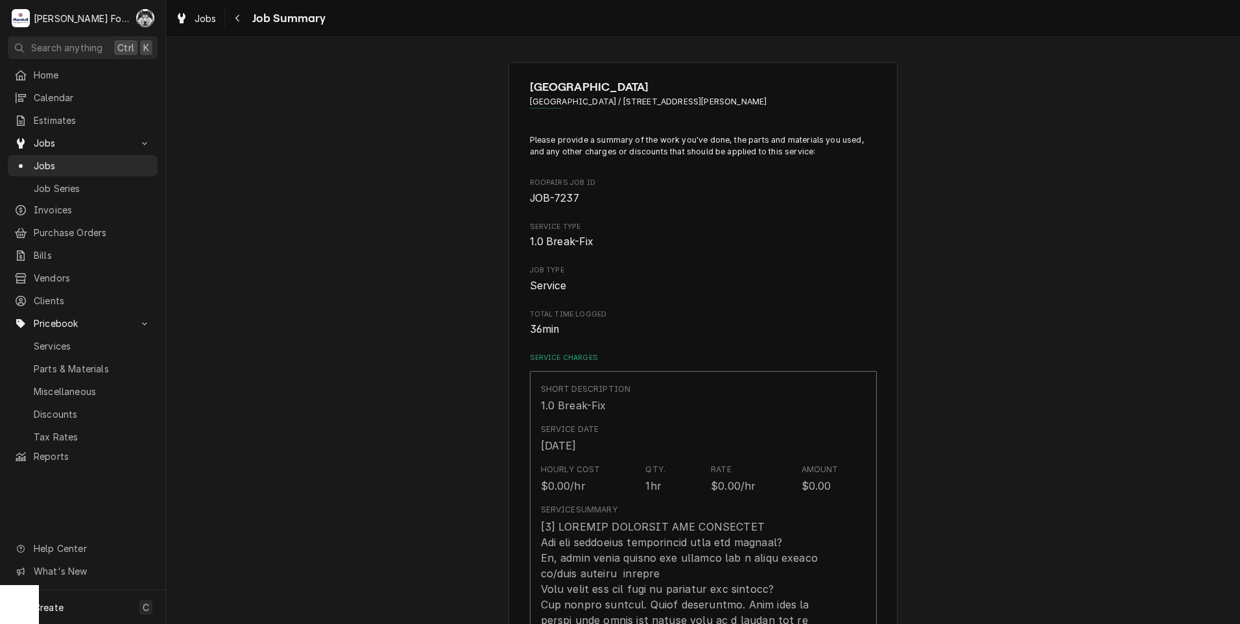
scroll to position [649, 0]
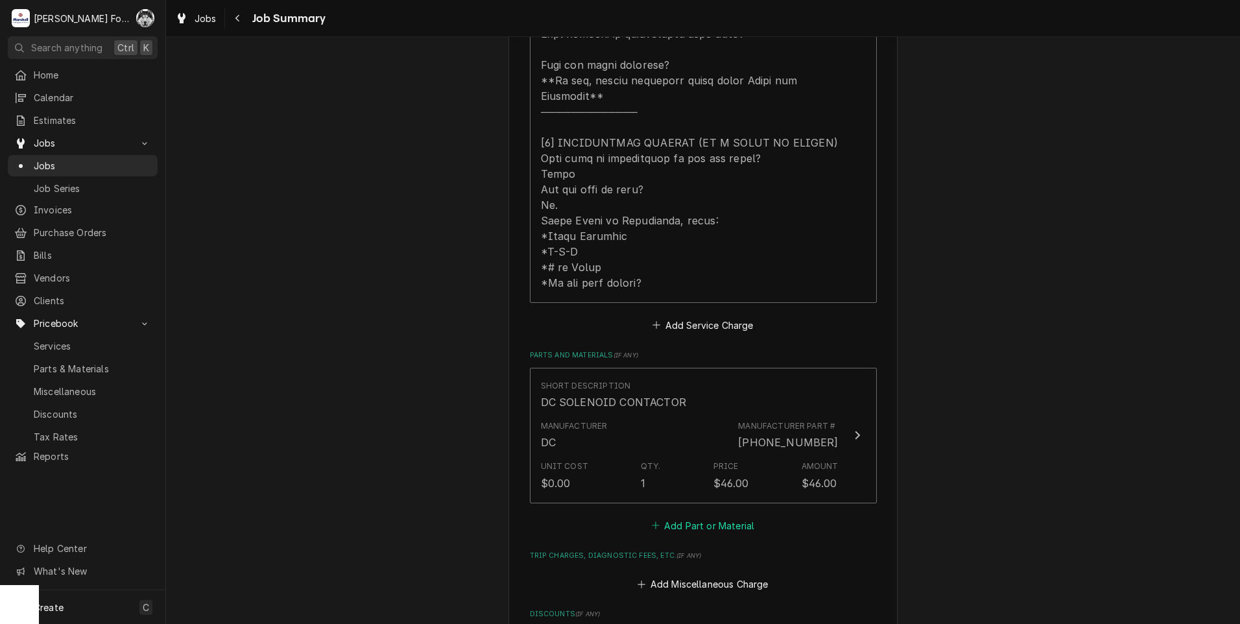
click at [677, 516] on button "Add Part or Material" at bounding box center [702, 525] width 107 height 18
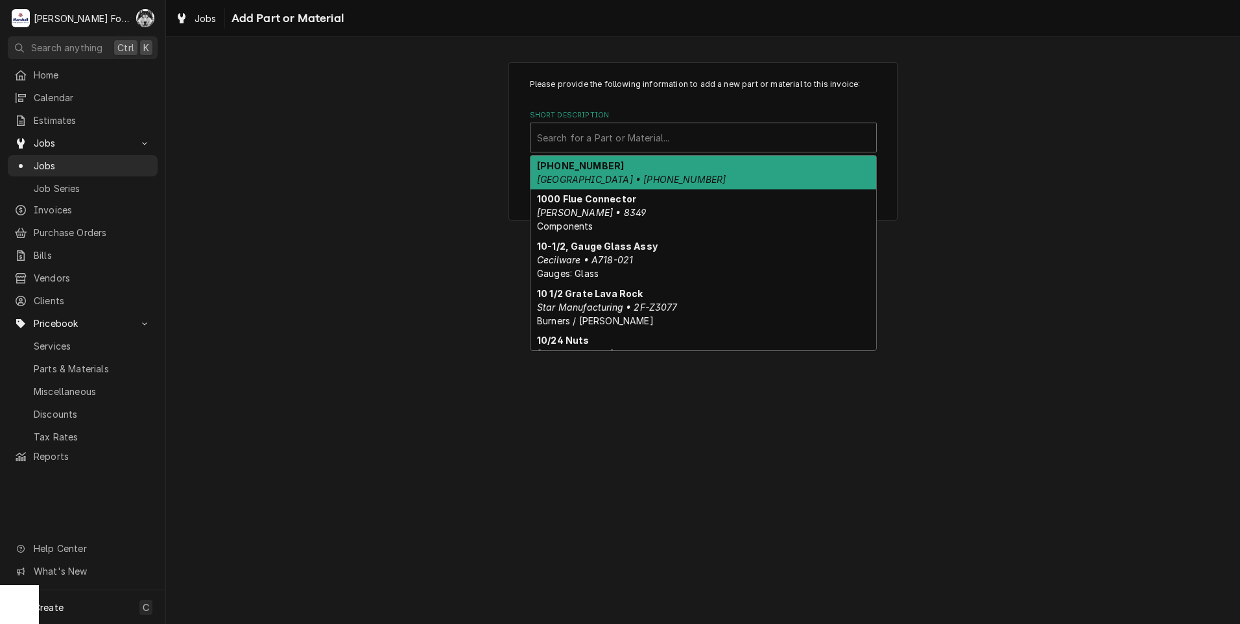
click at [619, 135] on div "Short Description" at bounding box center [703, 137] width 333 height 23
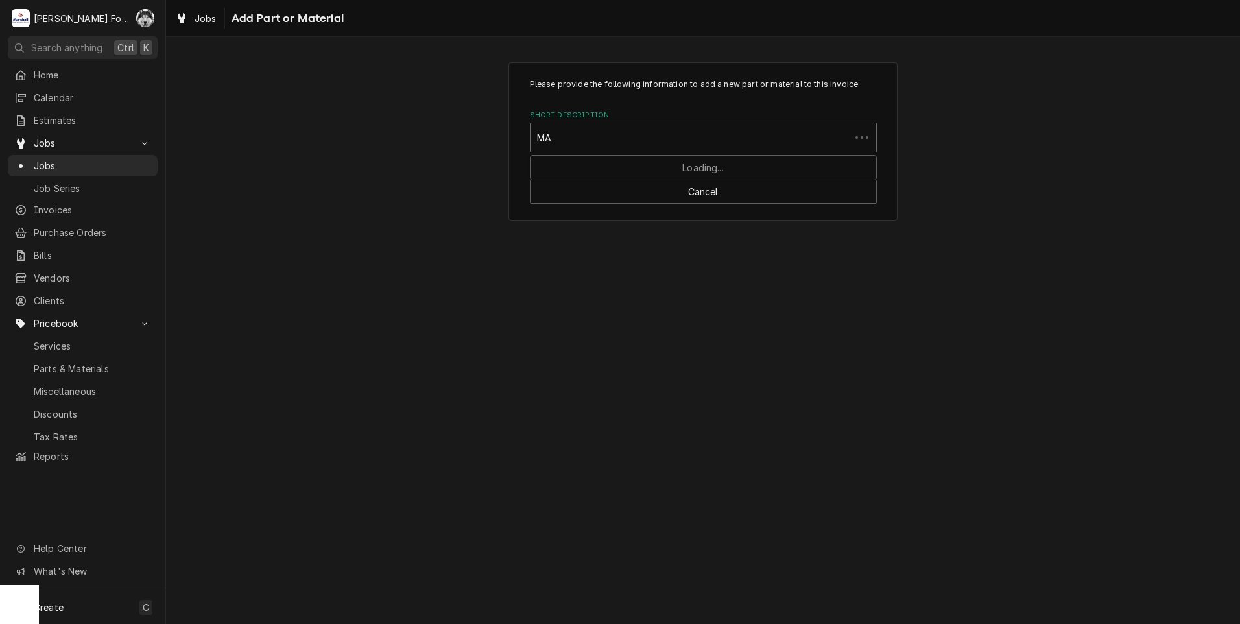
type input "MAT"
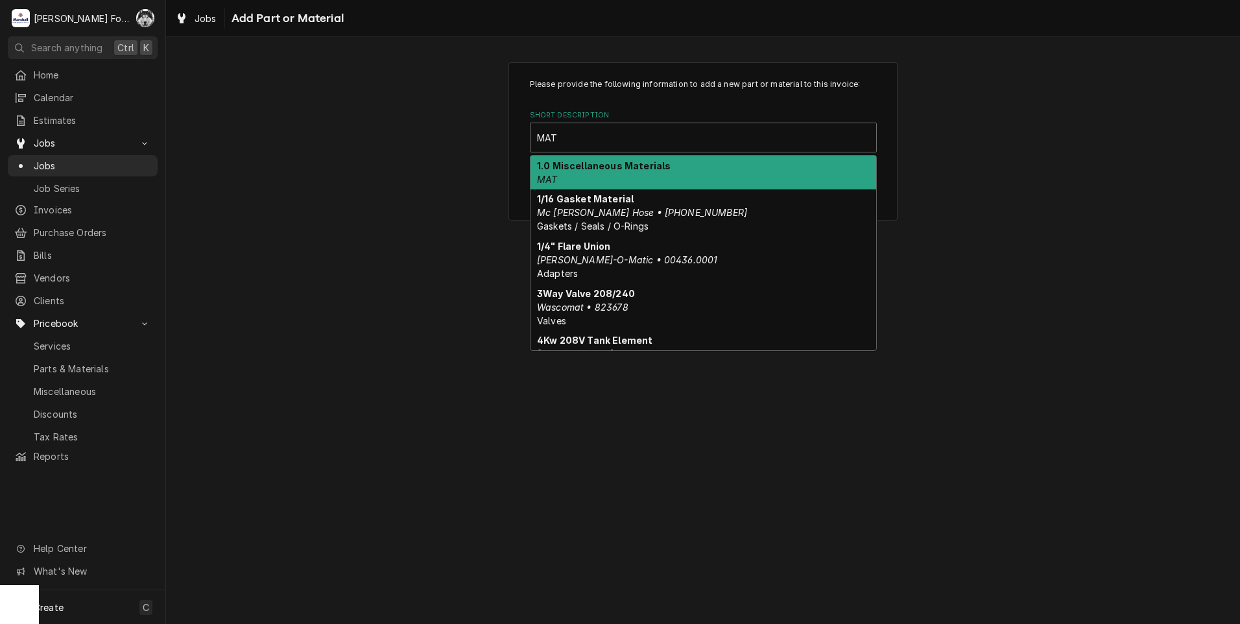
click at [610, 173] on div "1.0 Miscellaneous Materials MAT" at bounding box center [704, 173] width 346 height 34
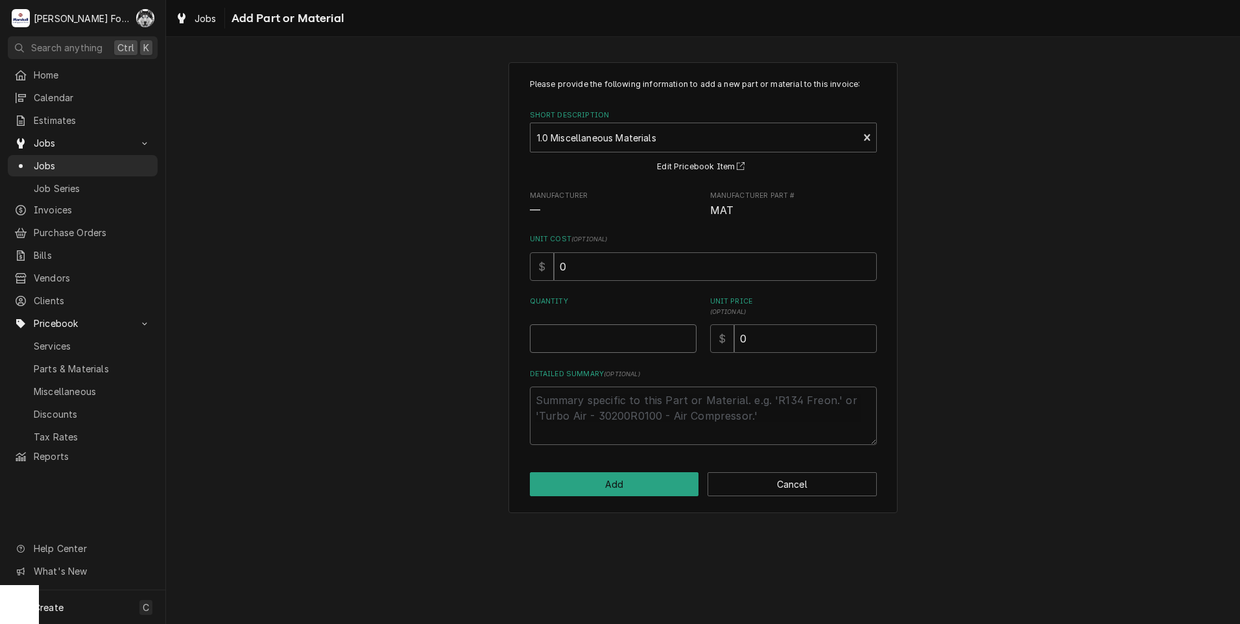
type textarea "x"
type input "0.5"
click at [686, 337] on input "0.5" at bounding box center [613, 338] width 167 height 29
type textarea "x"
type input "1"
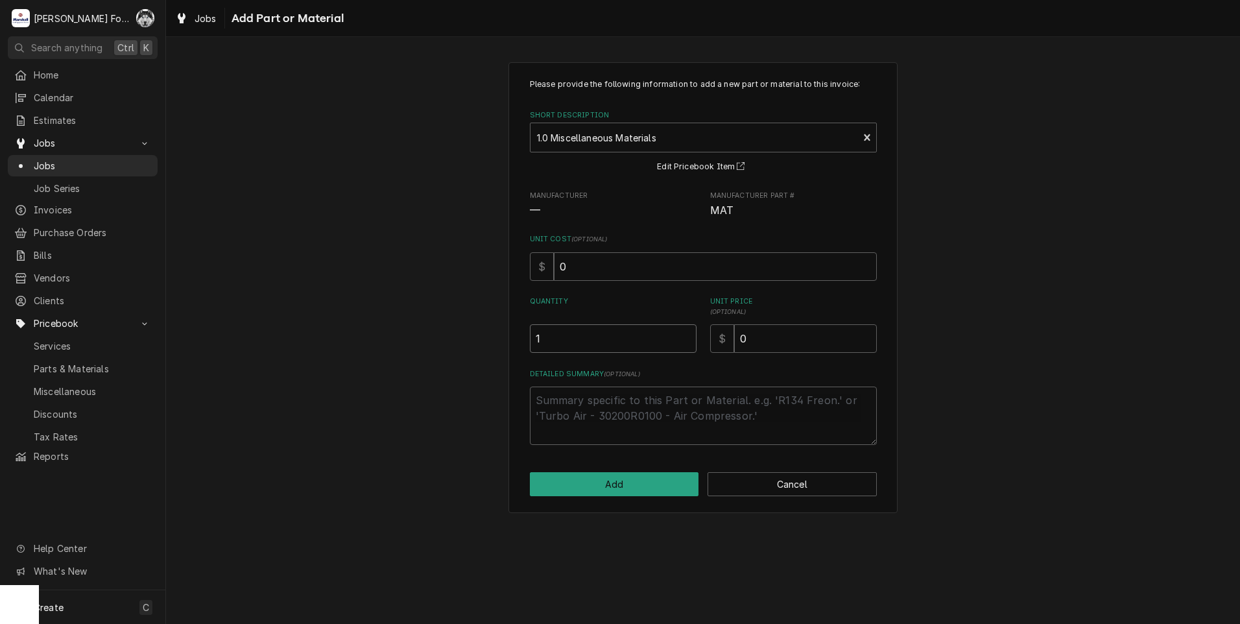
click at [686, 337] on input "1" at bounding box center [613, 338] width 167 height 29
drag, startPoint x: 769, startPoint y: 341, endPoint x: 680, endPoint y: 350, distance: 88.7
click at [682, 350] on div "Quantity 1 Unit Price ( optional ) $ 0" at bounding box center [703, 324] width 347 height 56
drag, startPoint x: 724, startPoint y: 333, endPoint x: 734, endPoint y: 334, distance: 9.2
click at [725, 333] on div "$" at bounding box center [722, 338] width 24 height 29
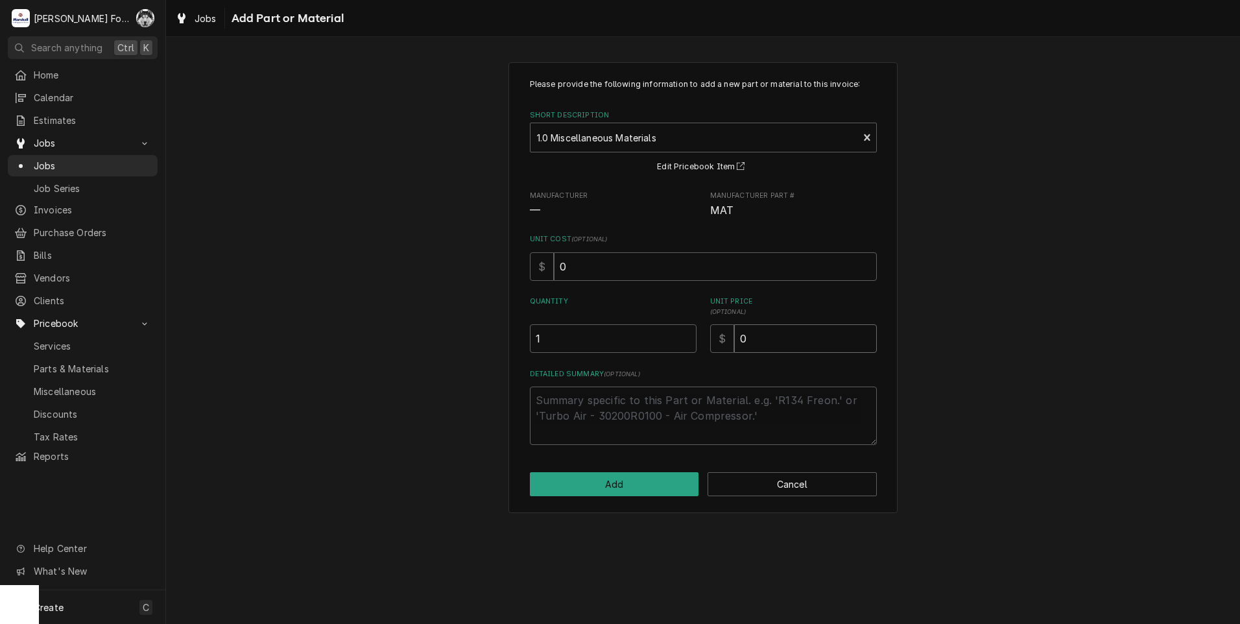
drag, startPoint x: 759, startPoint y: 340, endPoint x: 691, endPoint y: 346, distance: 69.0
click at [701, 346] on div "Quantity 1 Unit Price ( optional ) $ 0" at bounding box center [703, 324] width 347 height 56
type textarea "x"
type input "1"
type textarea "x"
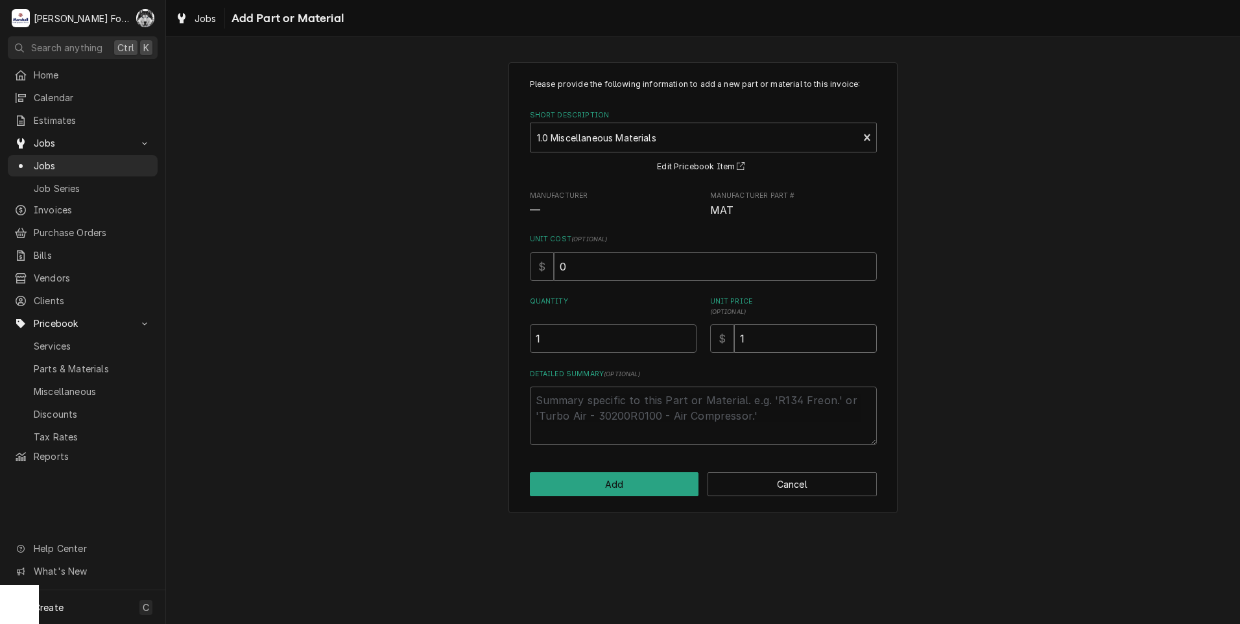
type input "10"
type textarea "x"
type input "104"
click at [586, 387] on textarea "Detailed Summary ( optional )" at bounding box center [703, 416] width 347 height 58
type textarea "x"
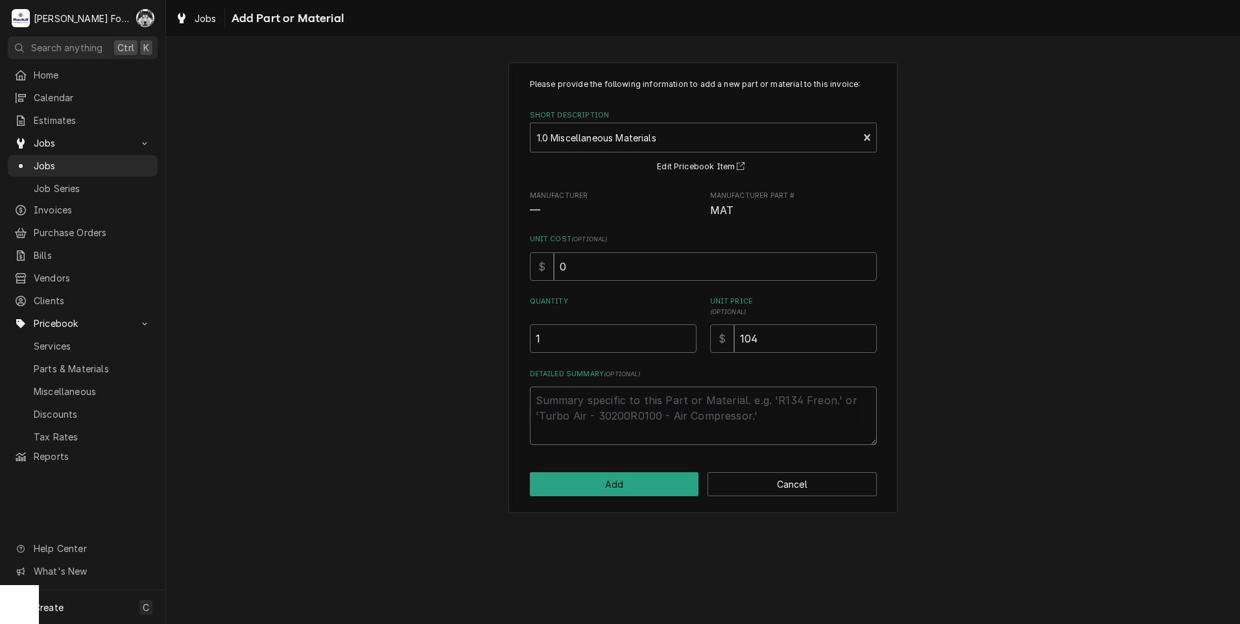
type textarea "C"
type textarea "x"
type textarea "CO"
type textarea "x"
type textarea "CON"
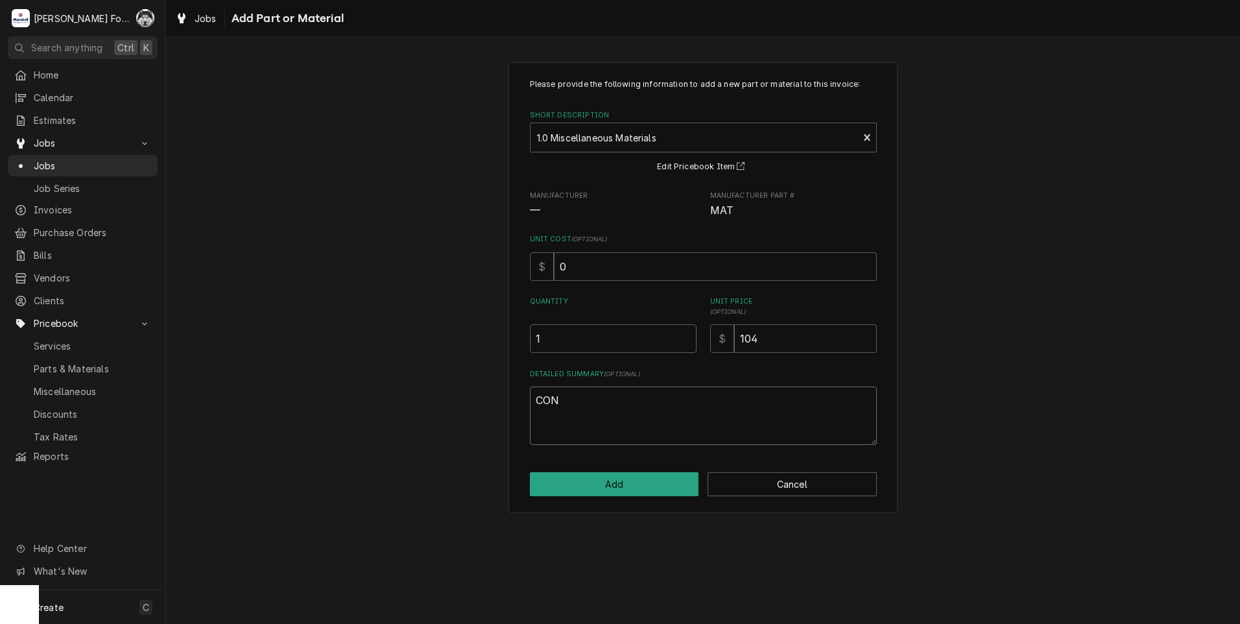
type textarea "x"
type textarea "CONT"
type textarea "x"
type textarea "CONTR"
type textarea "x"
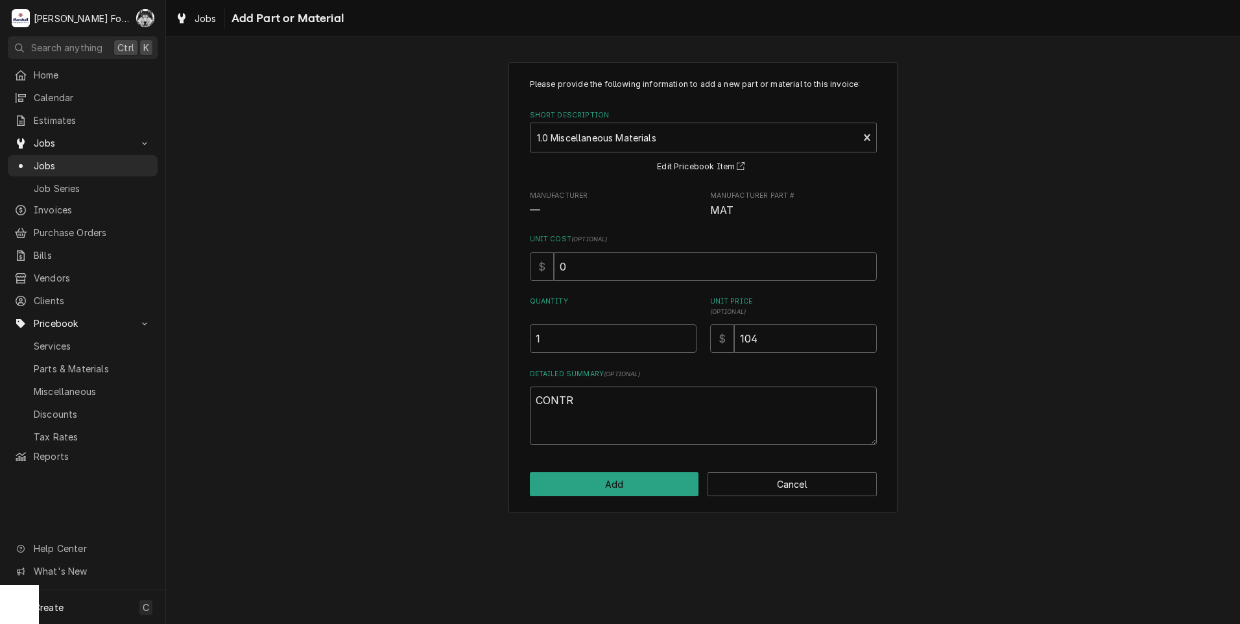
type textarea "CONTRO"
type textarea "x"
type textarea "CONTROL"
type textarea "x"
type textarea "CONTROLL"
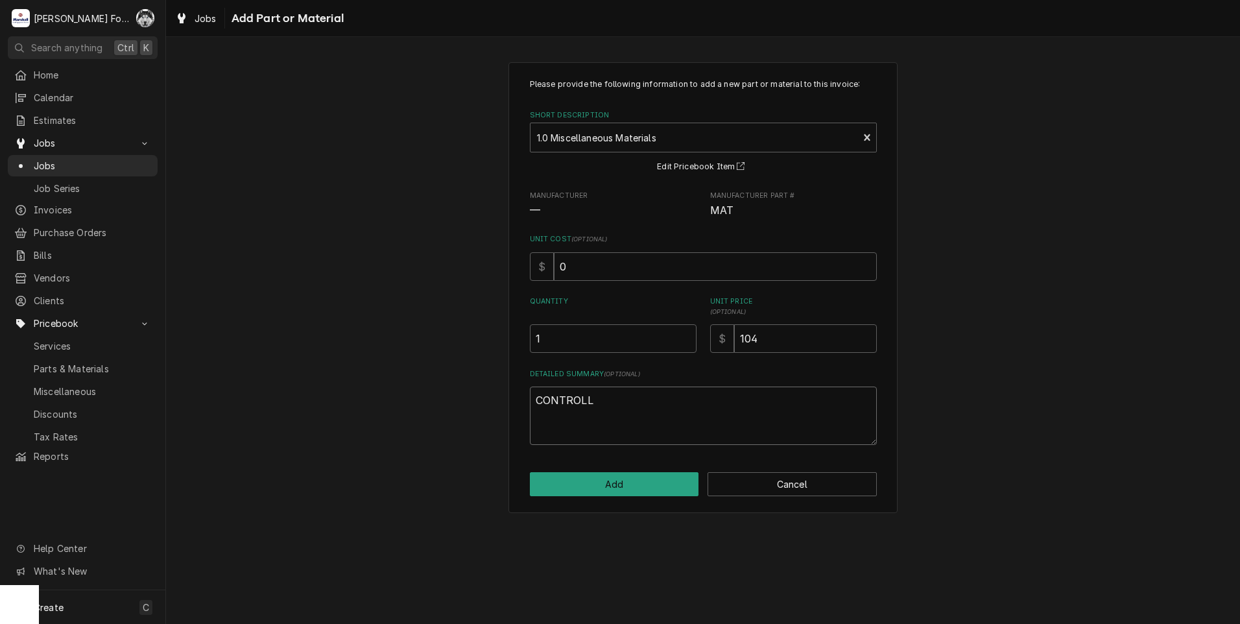
type textarea "x"
type textarea "CONTROLLE"
type textarea "x"
type textarea "CONTROLLER"
type textarea "x"
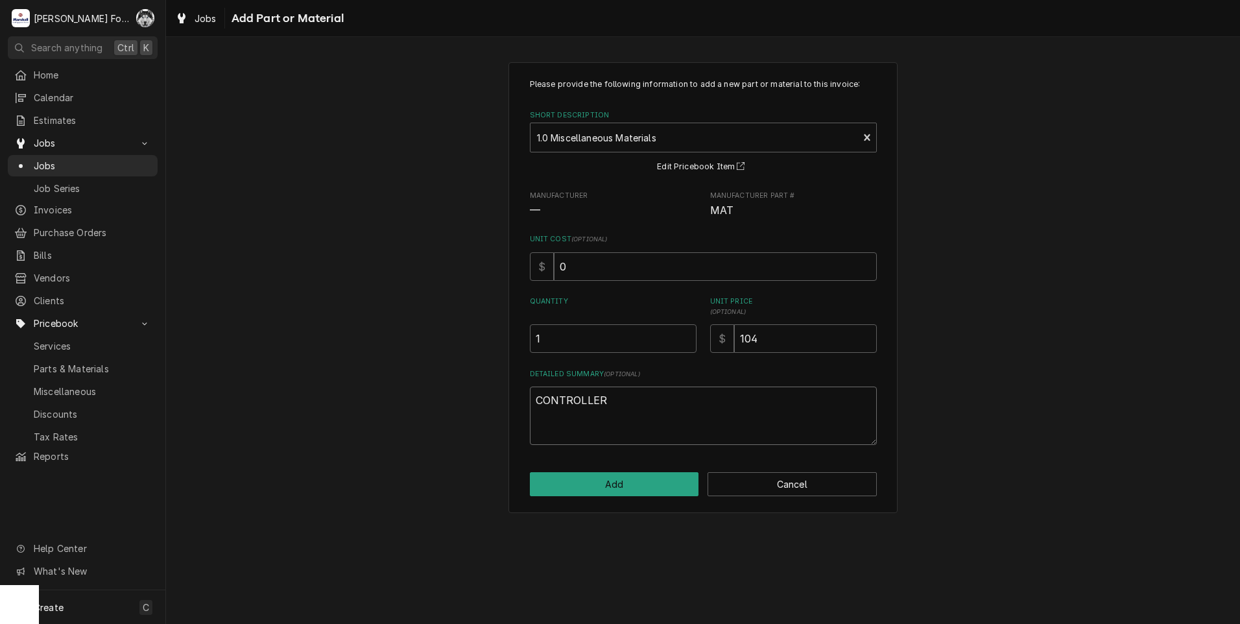
type textarea "CONTROLLER"
type textarea "x"
type textarea "CONTROLLER"
type textarea "x"
type textarea "CONTROLLER"
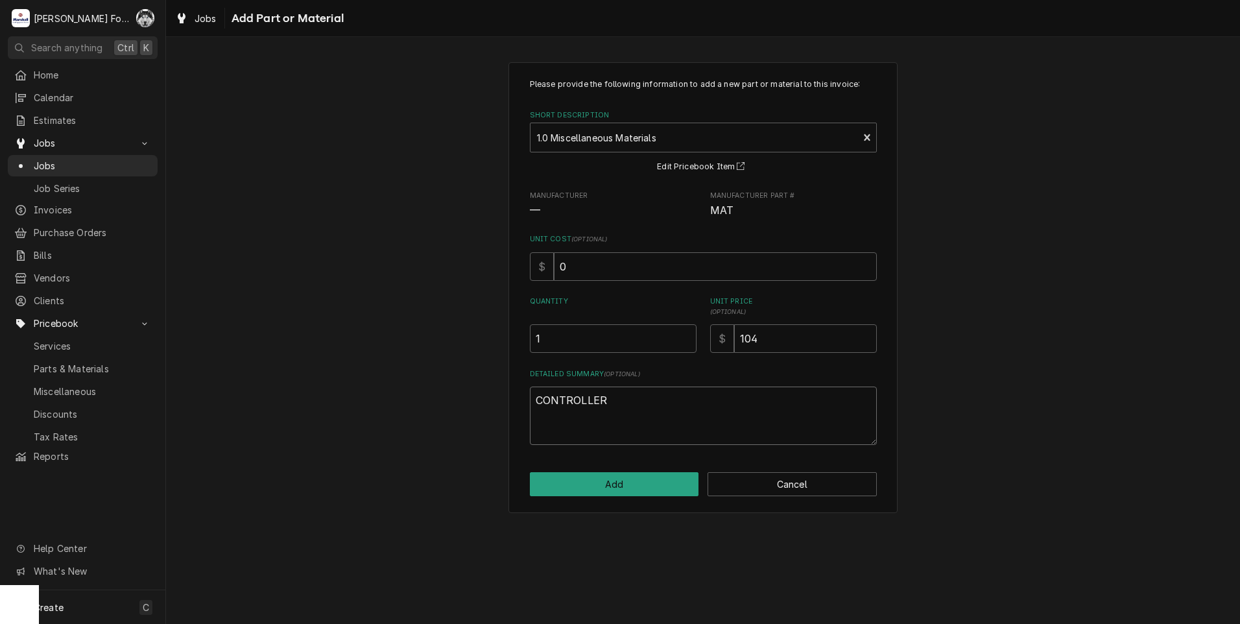
type textarea "x"
type textarea "CONTROLLER /"
type textarea "x"
type textarea "CONTROLLER /"
type textarea "x"
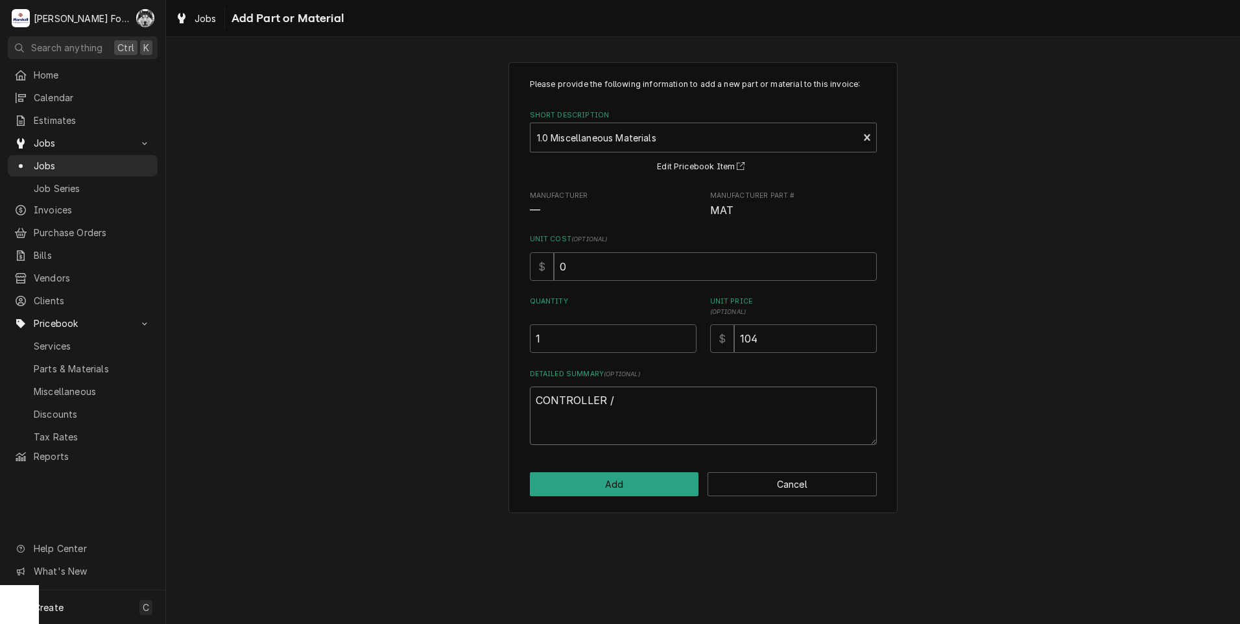
type textarea "CONTROLLER / W"
type textarea "x"
type textarea "CONTROLLER / WI"
type textarea "x"
type textarea "CONTROLLER / WIR"
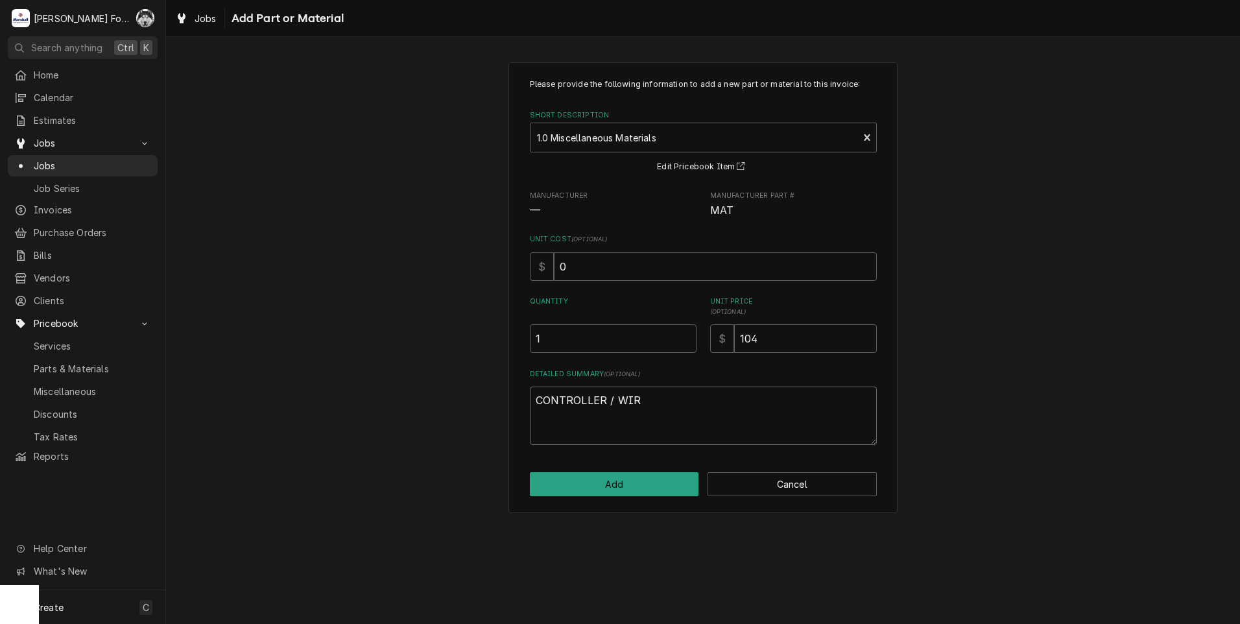
type textarea "x"
type textarea "CONTROLLER / WIRI"
type textarea "x"
type textarea "CONTROLLER / WIRIN"
type textarea "x"
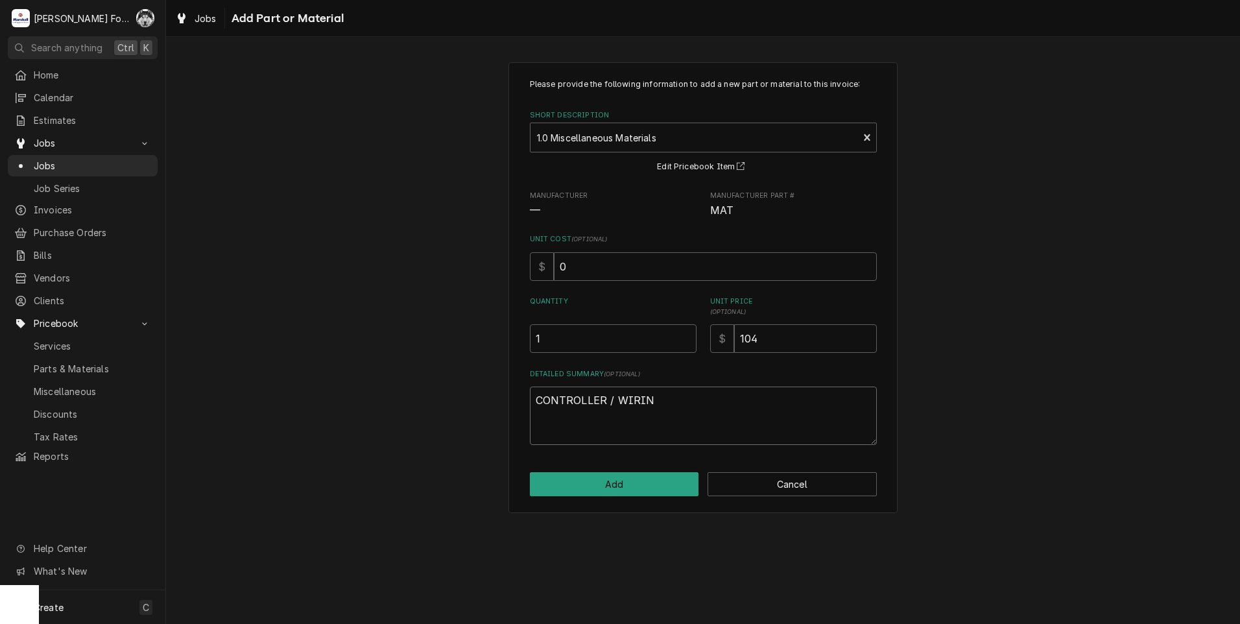
type textarea "CONTROLLER / WIRING"
type textarea "x"
type textarea "CONTROLLER / WIRING/"
type textarea "x"
type textarea "CONTROLLER / WIRING/S"
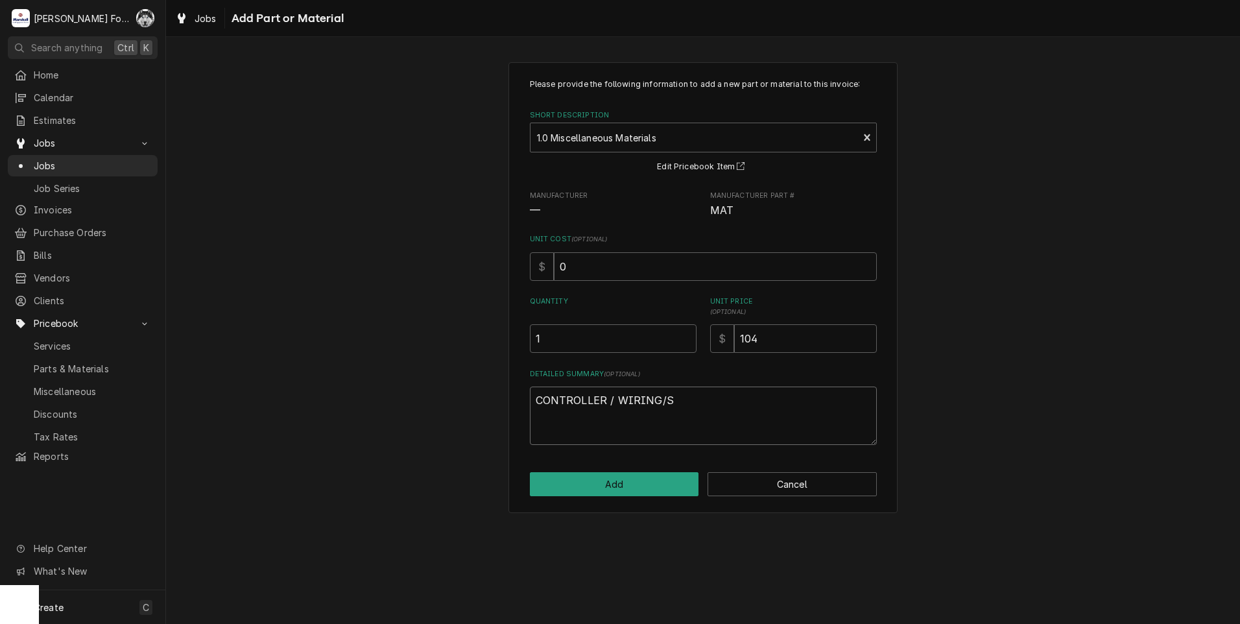
type textarea "x"
type textarea "CONTROLLER / WIRING/SL"
type textarea "x"
type textarea "CONTROLLER / WIRING/SLE"
type textarea "x"
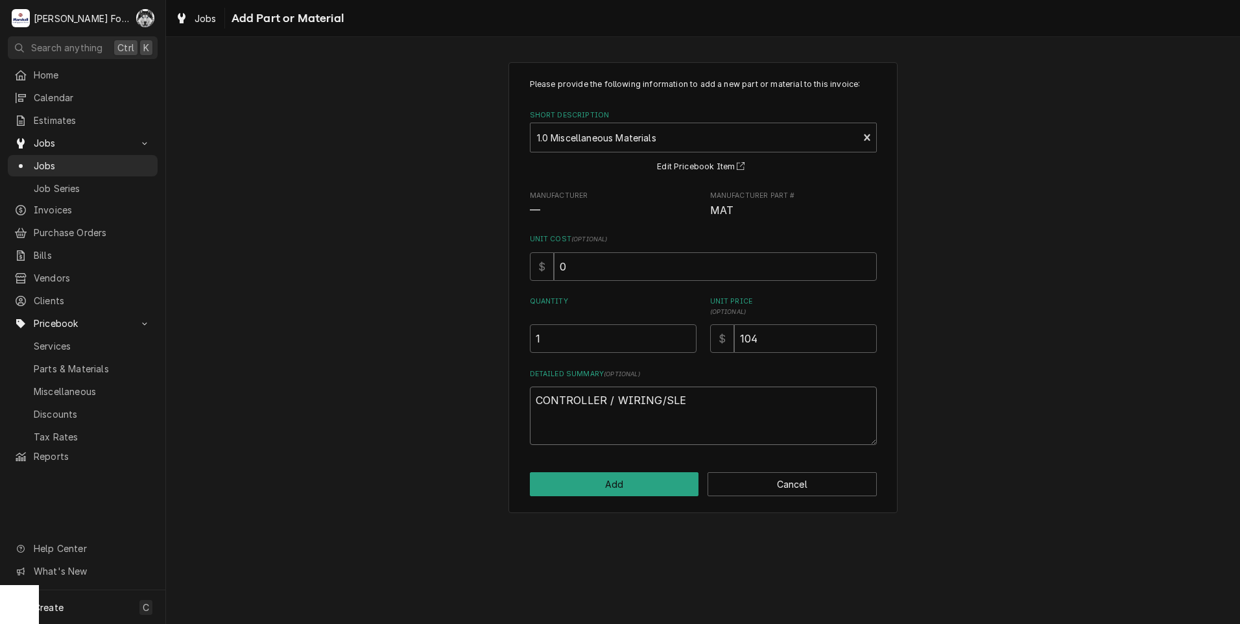
type textarea "CONTROLLER / WIRING/SLEE"
type textarea "x"
type textarea "CONTROLLER / WIRING/SLEEV"
type textarea "x"
type textarea "CONTROLLER / WIRING/SLEEVI"
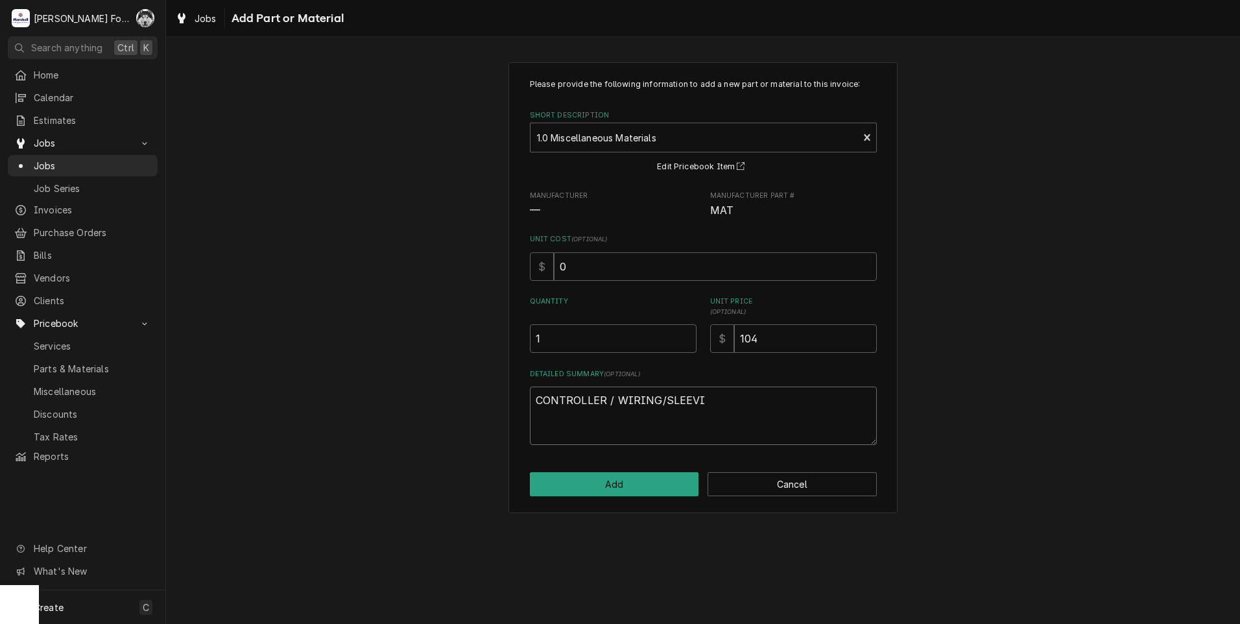
type textarea "x"
type textarea "CONTROLLER / WIRING/SLEEVIN"
type textarea "x"
type textarea "CONTROLLER / WIRING/SLEEVING"
click at [623, 482] on button "Add" at bounding box center [614, 484] width 169 height 24
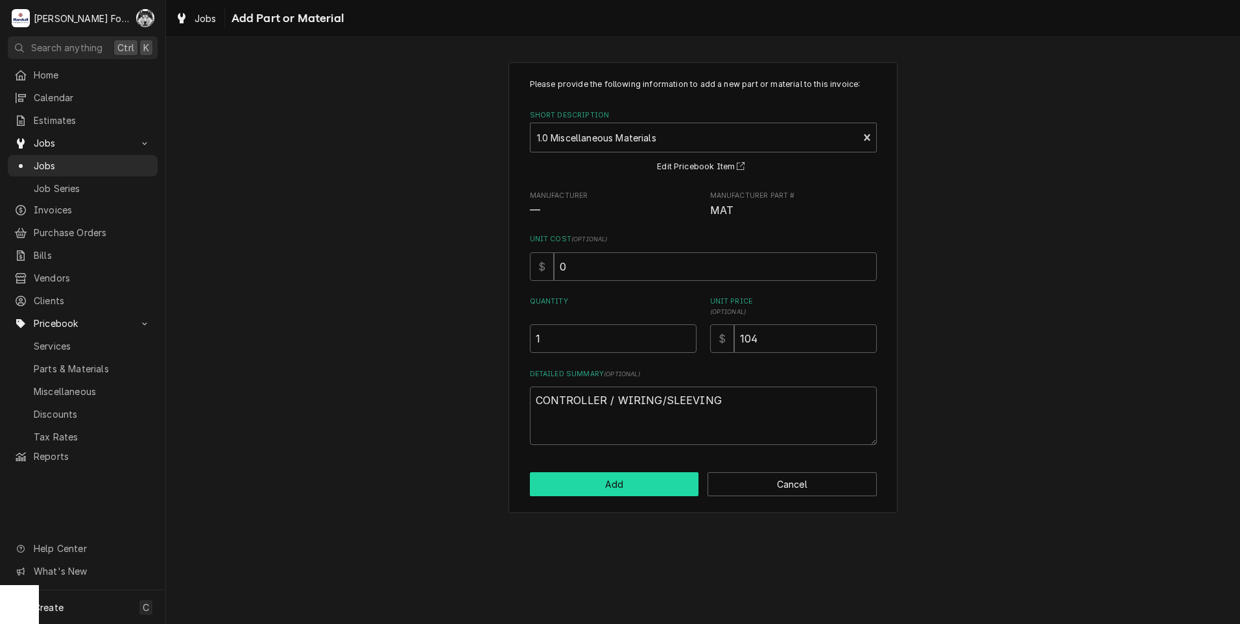
type textarea "x"
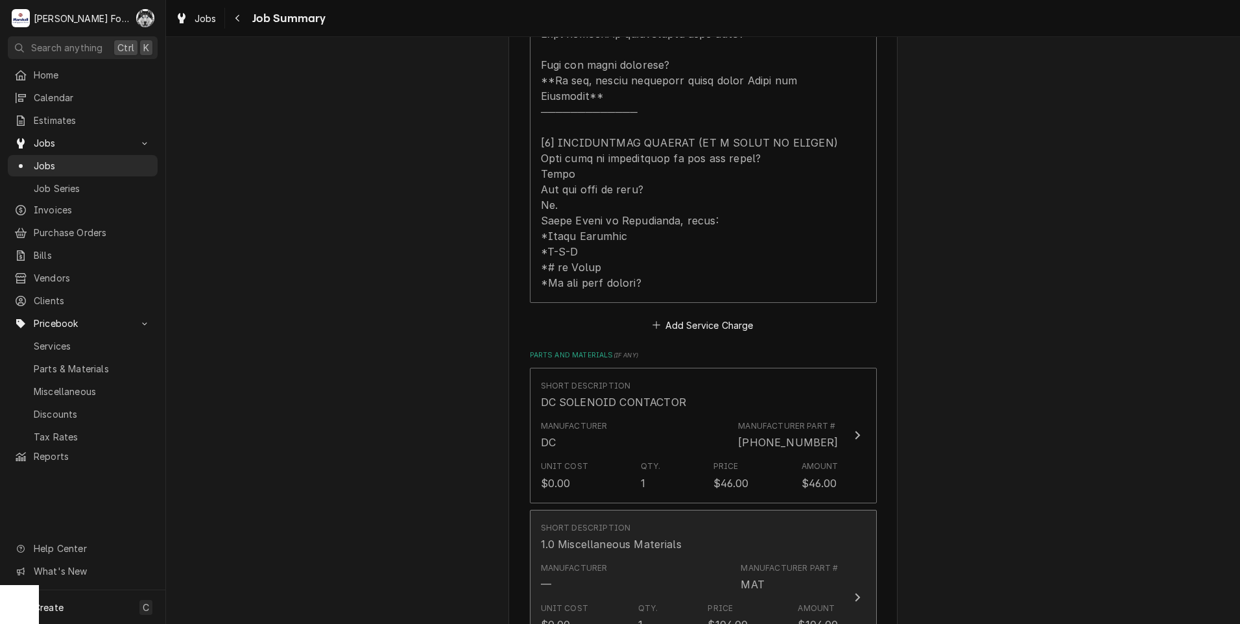
scroll to position [865, 0]
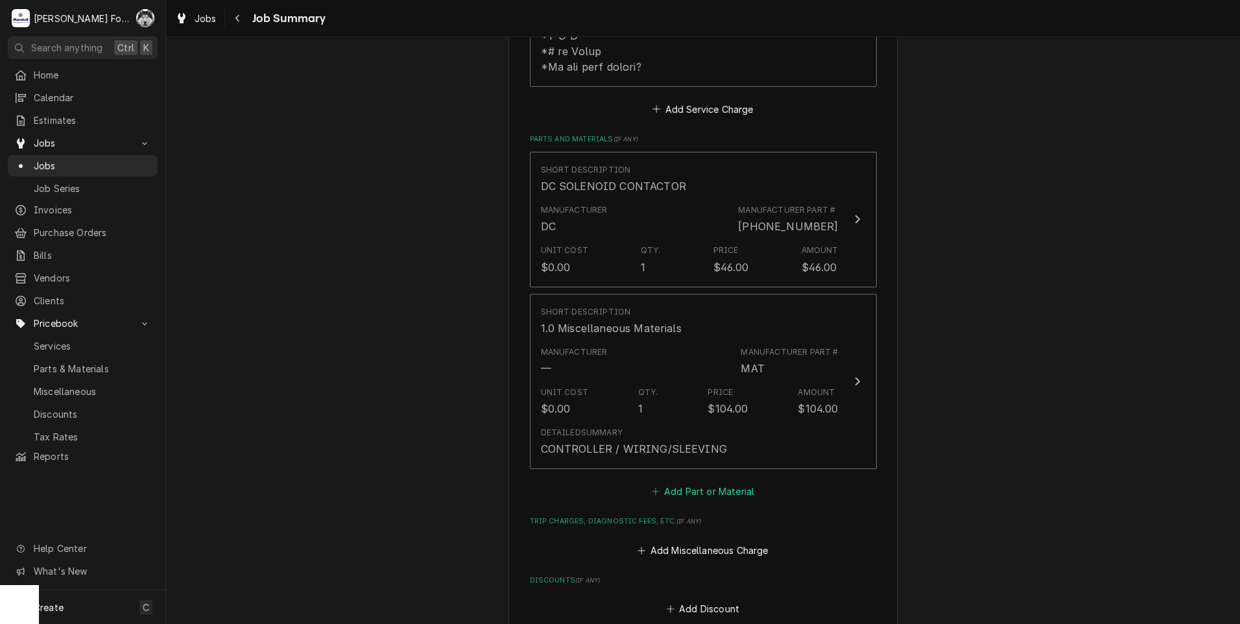
click at [716, 483] on button "Add Part or Material" at bounding box center [702, 492] width 107 height 18
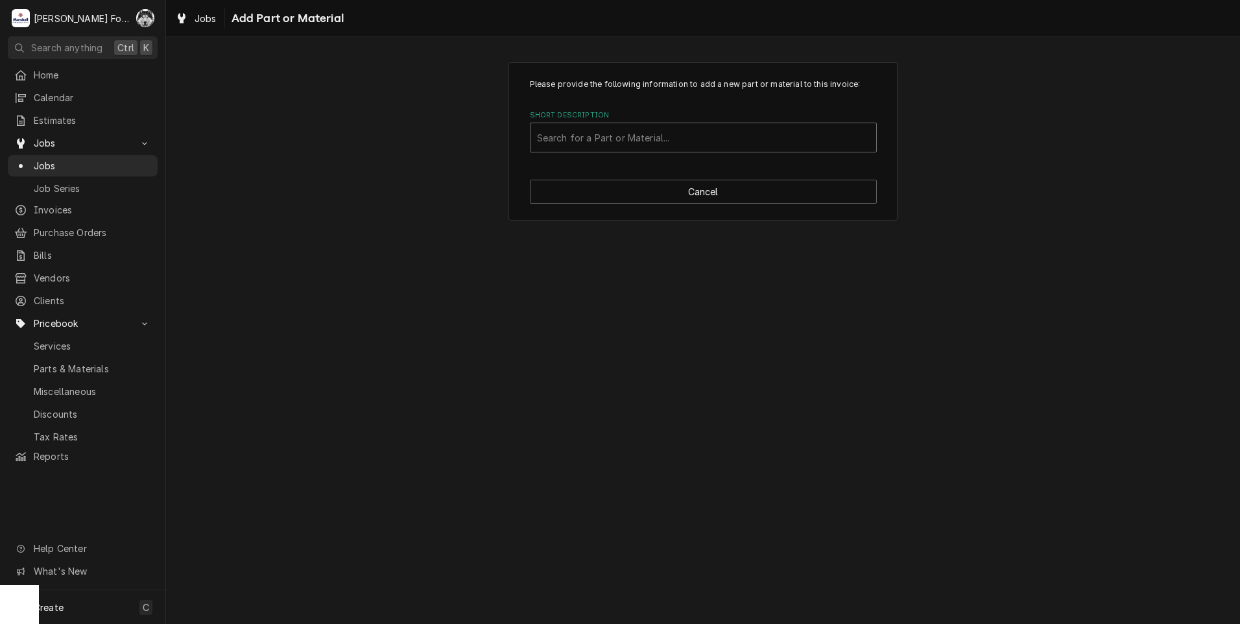
click at [658, 128] on div "Short Description" at bounding box center [703, 137] width 333 height 23
type input "SSDT"
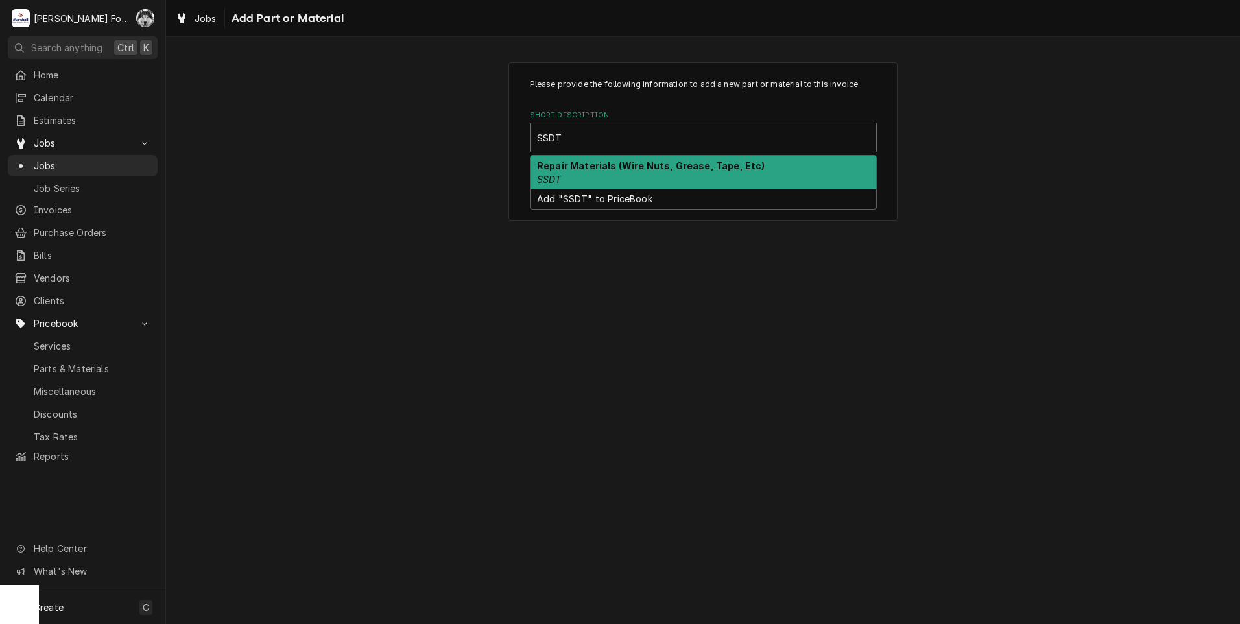
click at [649, 174] on div "Repair Materials (Wire Nuts, Grease, Tape, Etc) SSDT" at bounding box center [704, 173] width 346 height 34
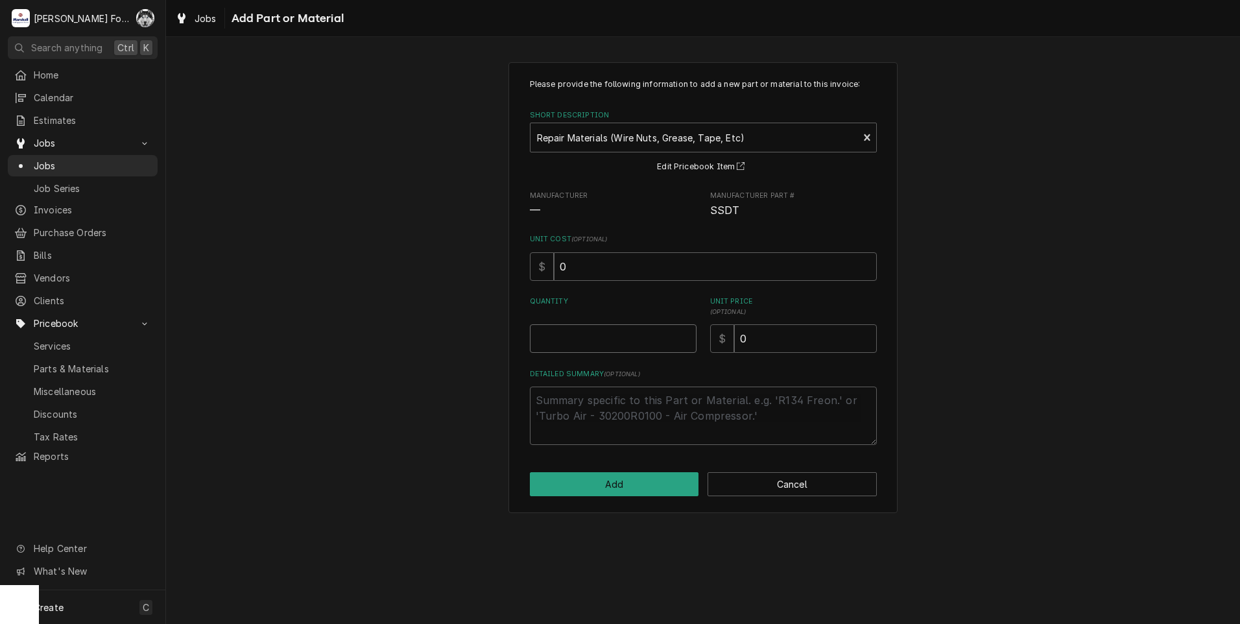
type textarea "x"
type input "0.5"
click at [686, 333] on input "0.5" at bounding box center [613, 338] width 167 height 29
type textarea "x"
type input "1"
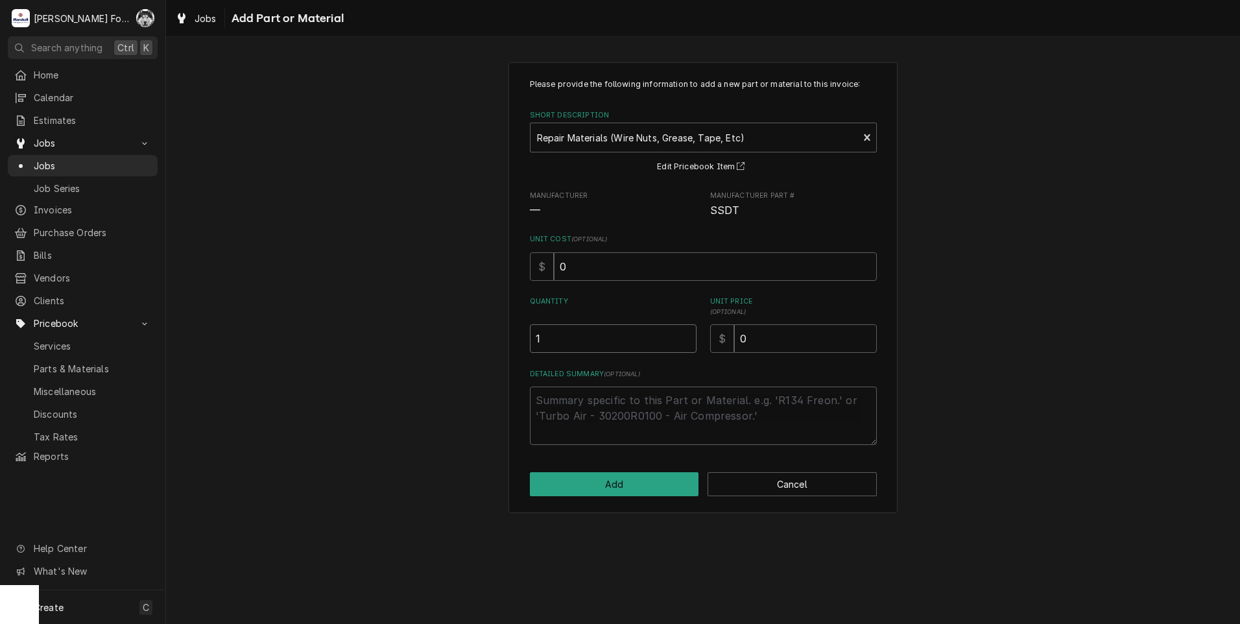
click at [686, 332] on input "1" at bounding box center [613, 338] width 167 height 29
drag, startPoint x: 766, startPoint y: 337, endPoint x: 684, endPoint y: 353, distance: 84.0
click at [684, 353] on div "Quantity 1 Unit Price ( optional ) $ 0" at bounding box center [703, 324] width 347 height 56
type textarea "x"
type input "4"
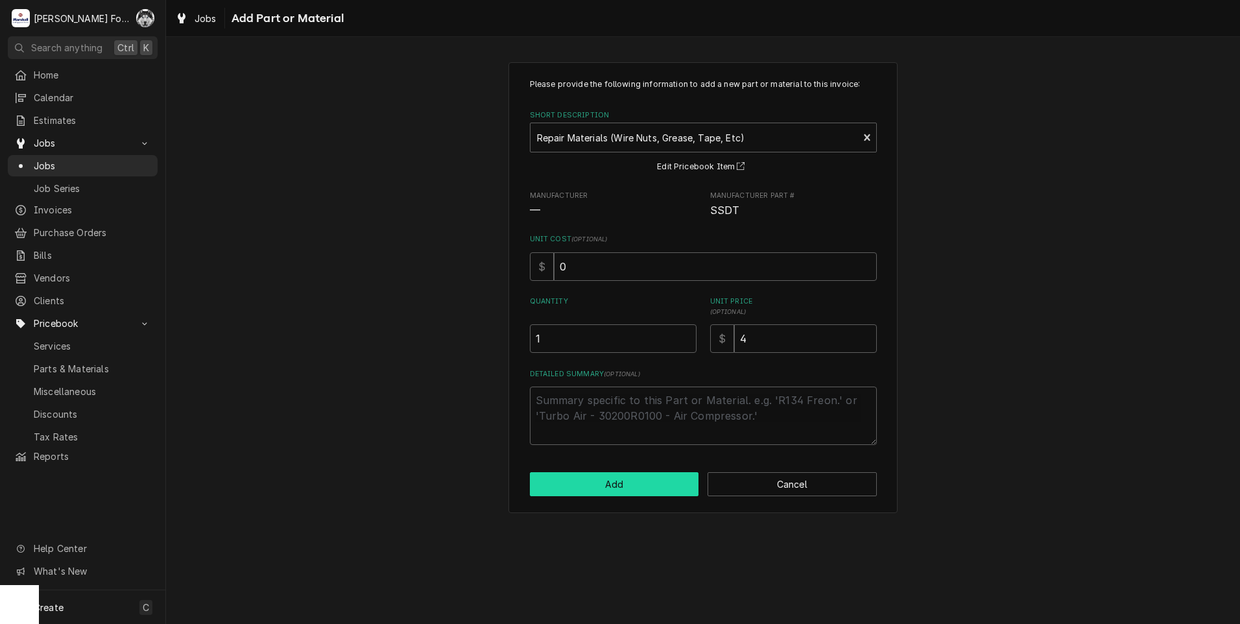
click at [609, 483] on button "Add" at bounding box center [614, 484] width 169 height 24
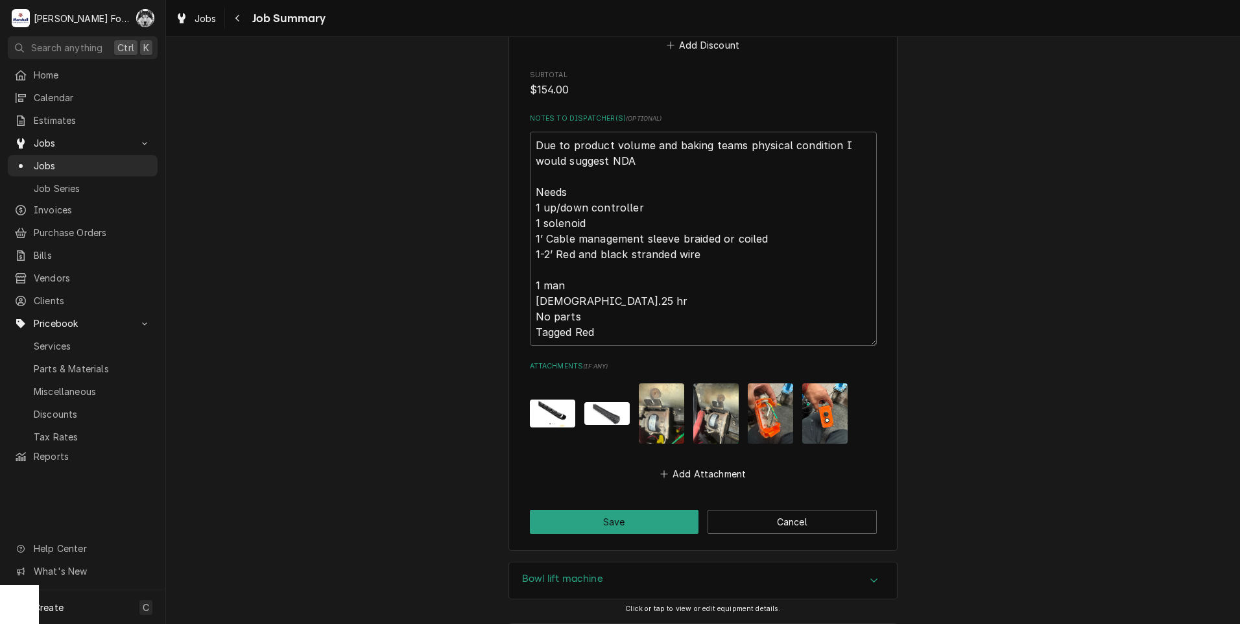
scroll to position [1615, 0]
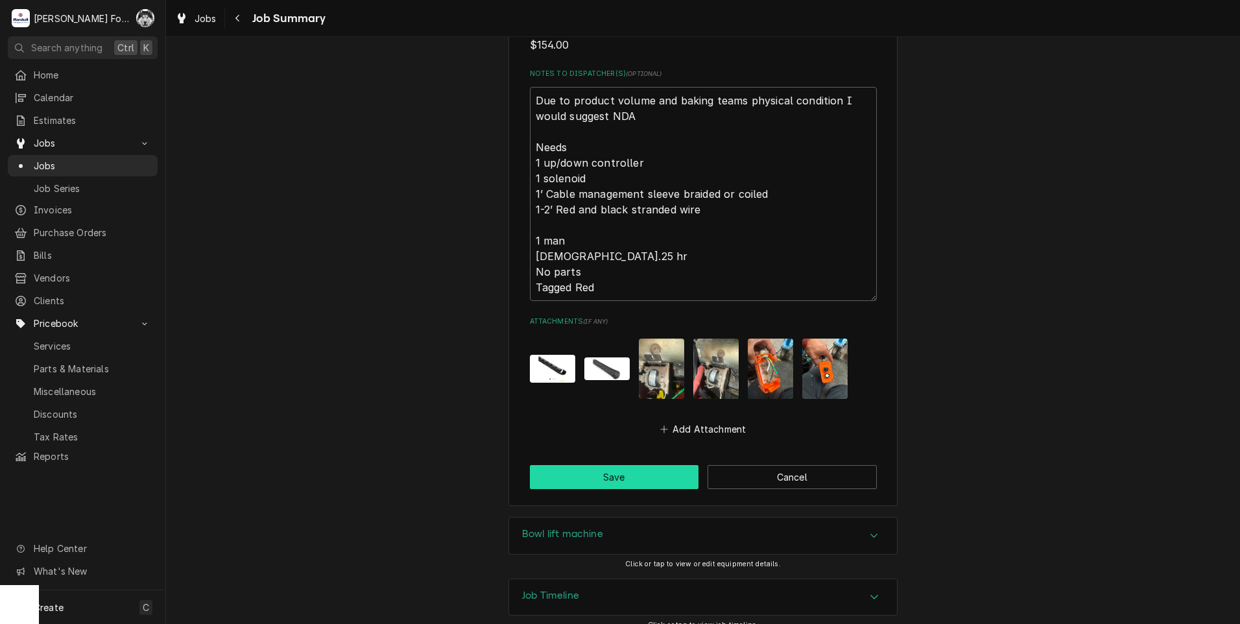
click at [631, 465] on button "Save" at bounding box center [614, 477] width 169 height 24
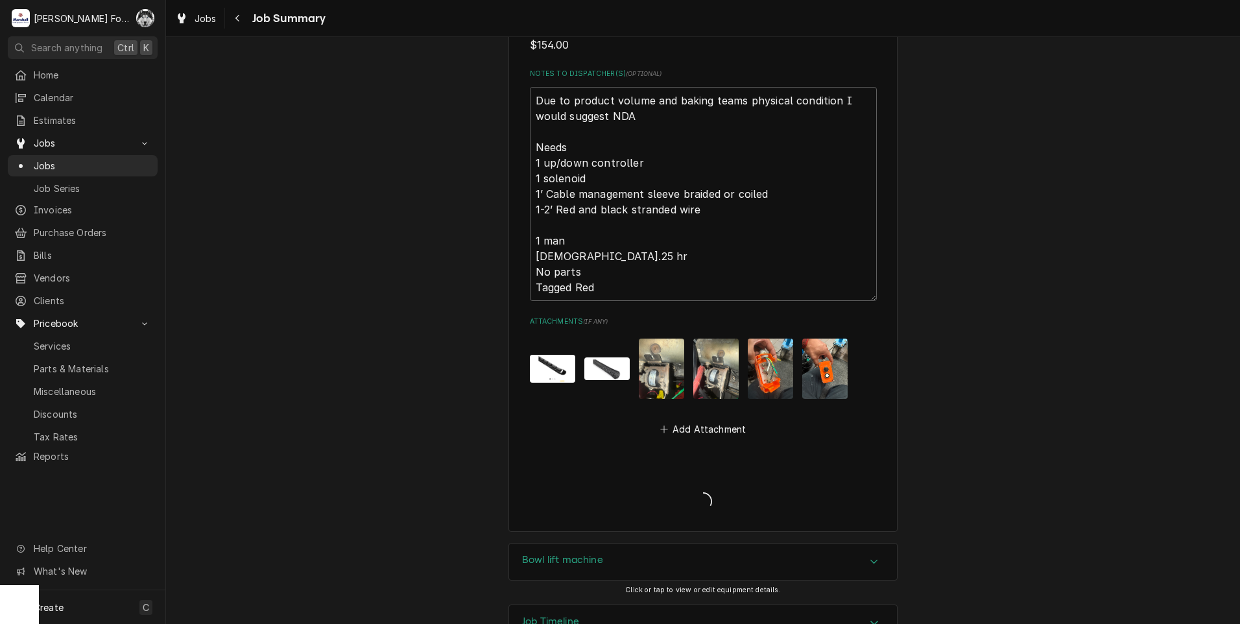
type textarea "x"
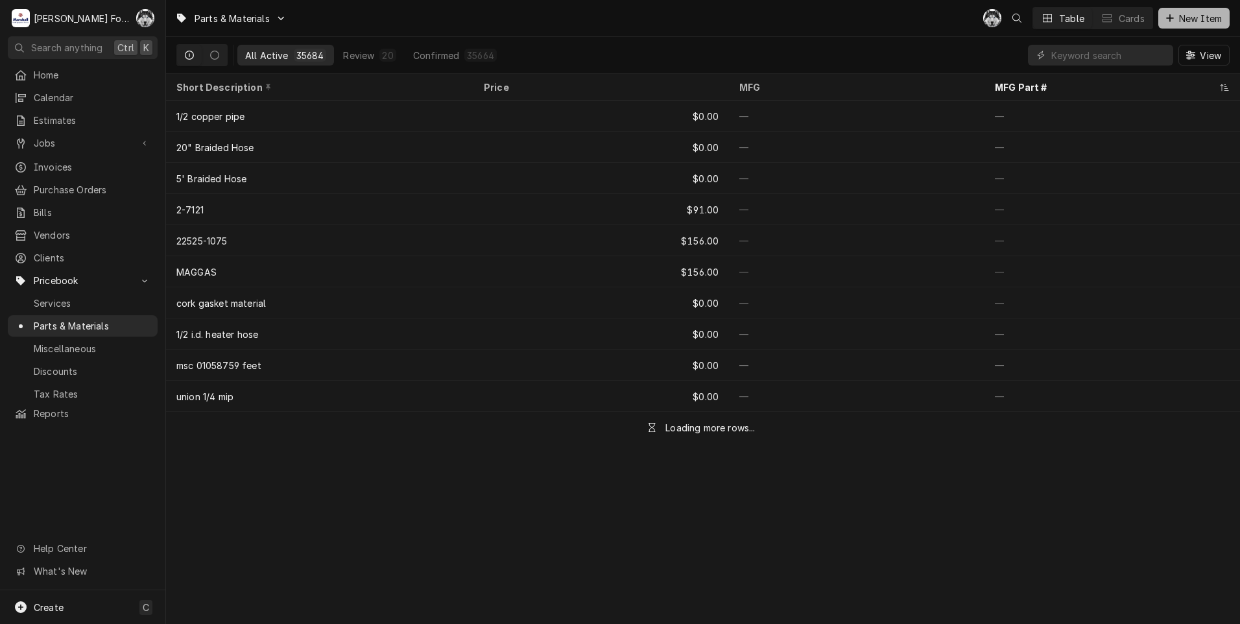
click at [1173, 22] on div "Dynamic Content Wrapper" at bounding box center [1170, 18] width 13 height 13
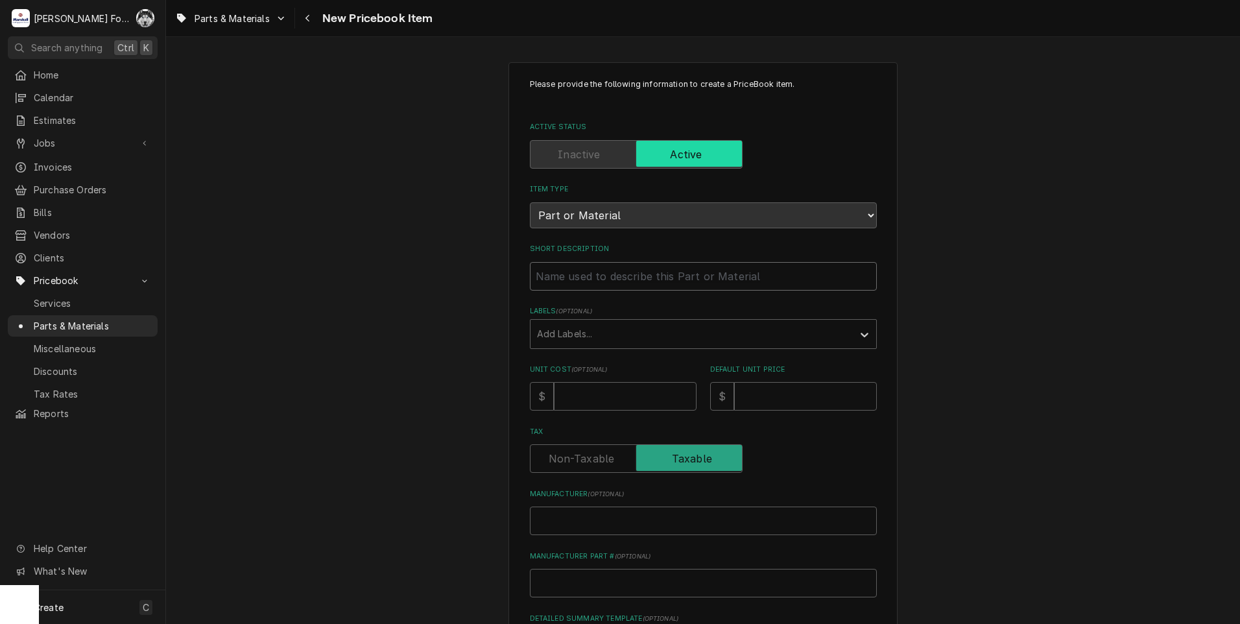
click at [591, 282] on input "Short Description" at bounding box center [703, 276] width 347 height 29
type textarea "x"
type input "W"
type textarea "x"
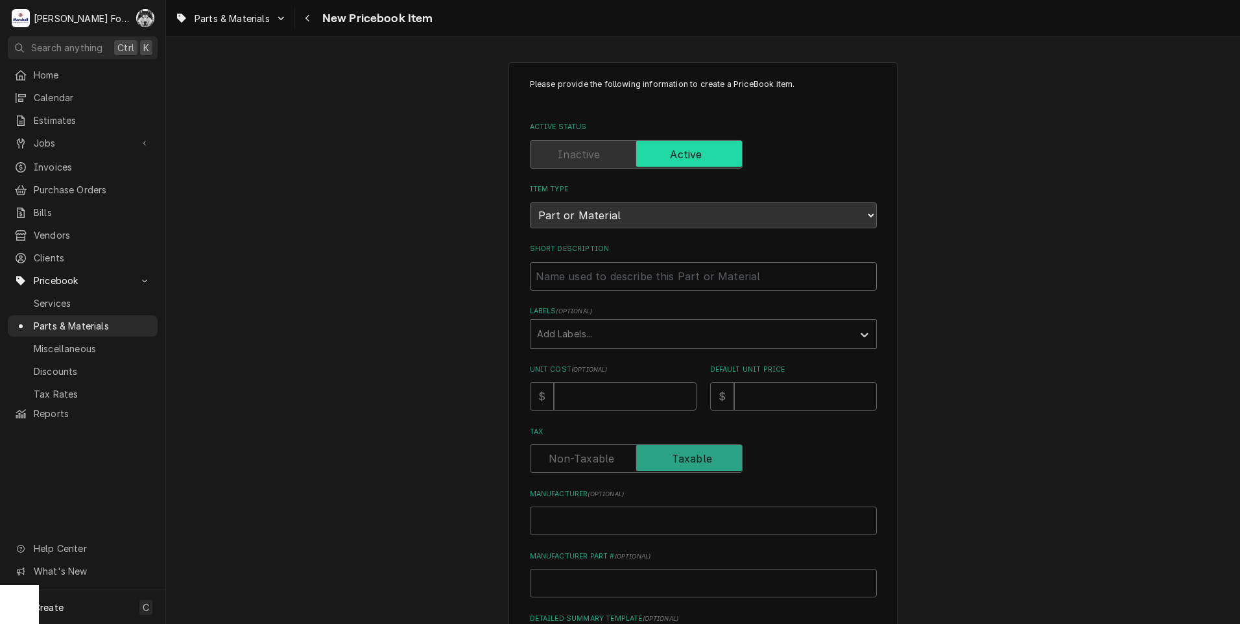
type input "D"
type textarea "x"
type input "DC"
type textarea "x"
type input "DC"
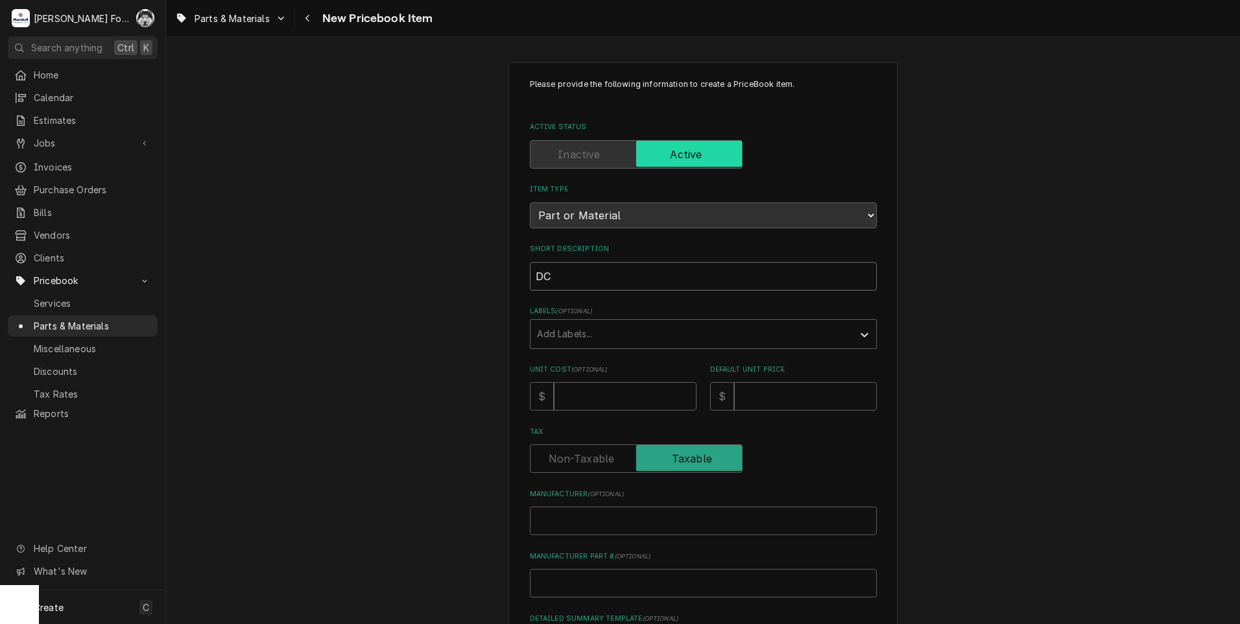
type textarea "x"
type input "DC S"
type textarea "x"
type input "DC SO"
type textarea "x"
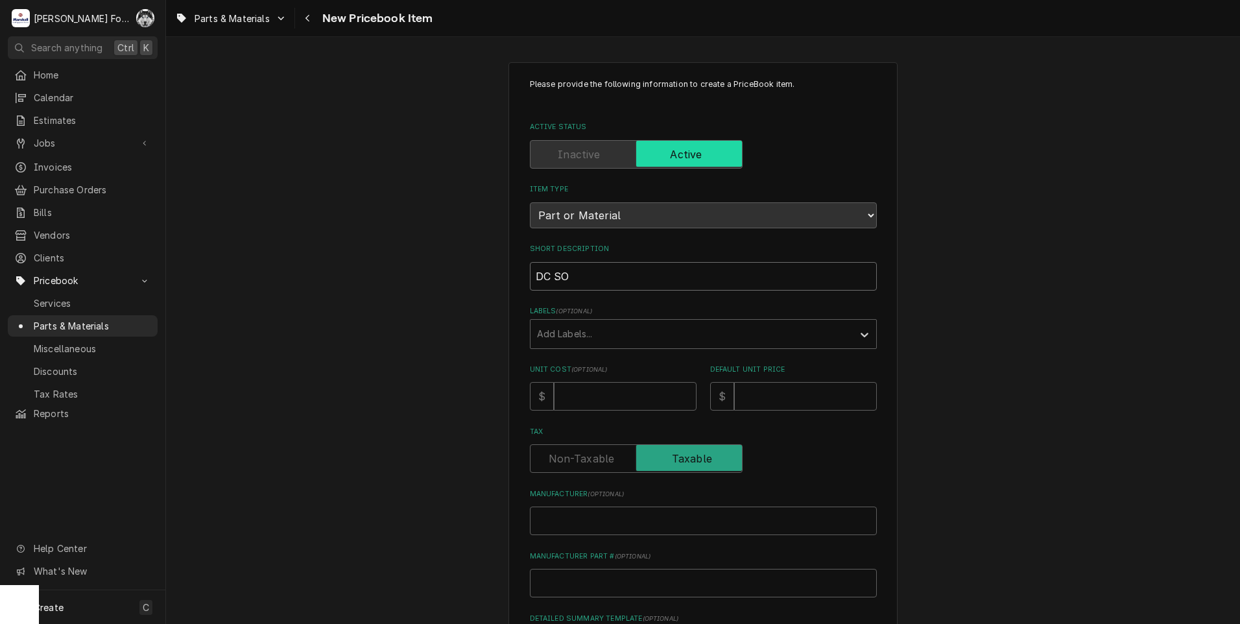
type input "DC SOL"
type textarea "x"
type input "DC SOLE"
type textarea "x"
type input "DC SOLEN"
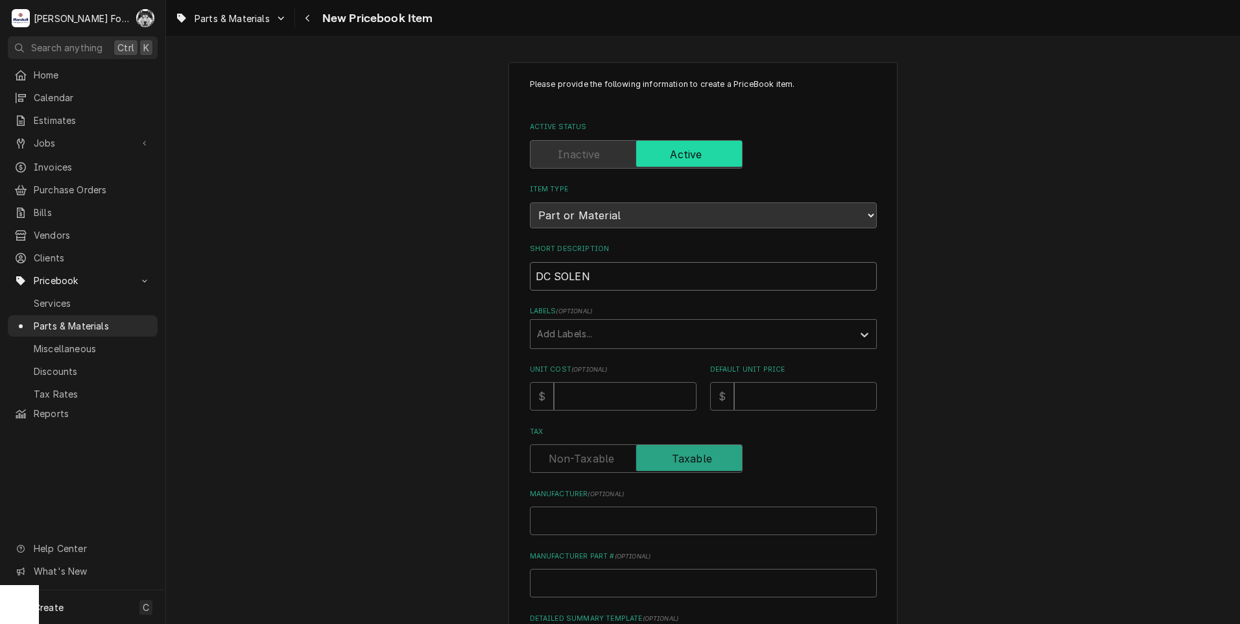
type textarea "x"
type input "DC SOLENO"
type textarea "x"
type input "DC SOLENOI"
type textarea "x"
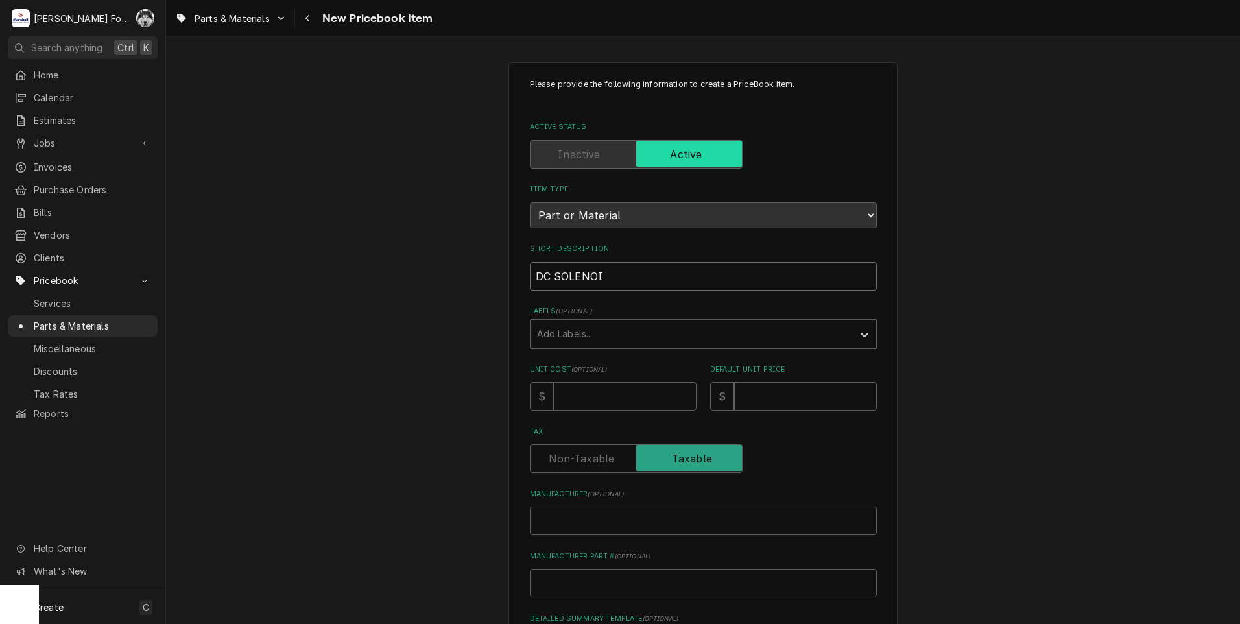
type input "DC SOLENOID"
type textarea "x"
type input "DC SOLENOID"
type textarea "x"
type input "DC SOLENOID C"
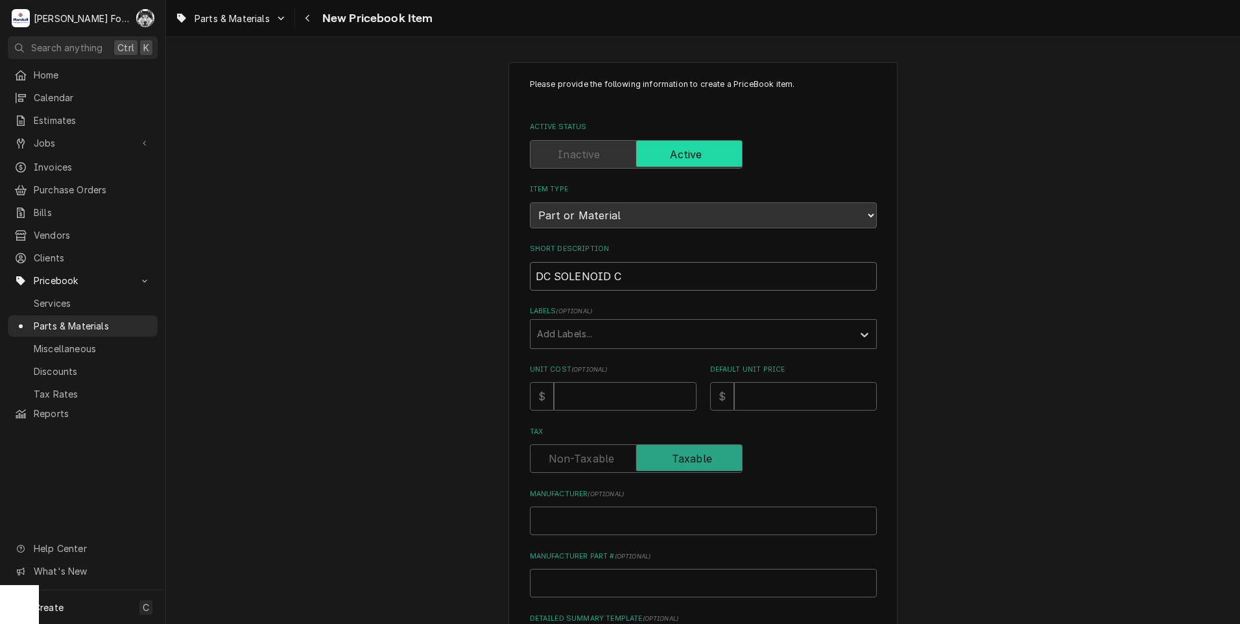
type textarea "x"
type input "DC SOLENOID CO"
type textarea "x"
type input "DC SOLENOID CON"
type textarea "x"
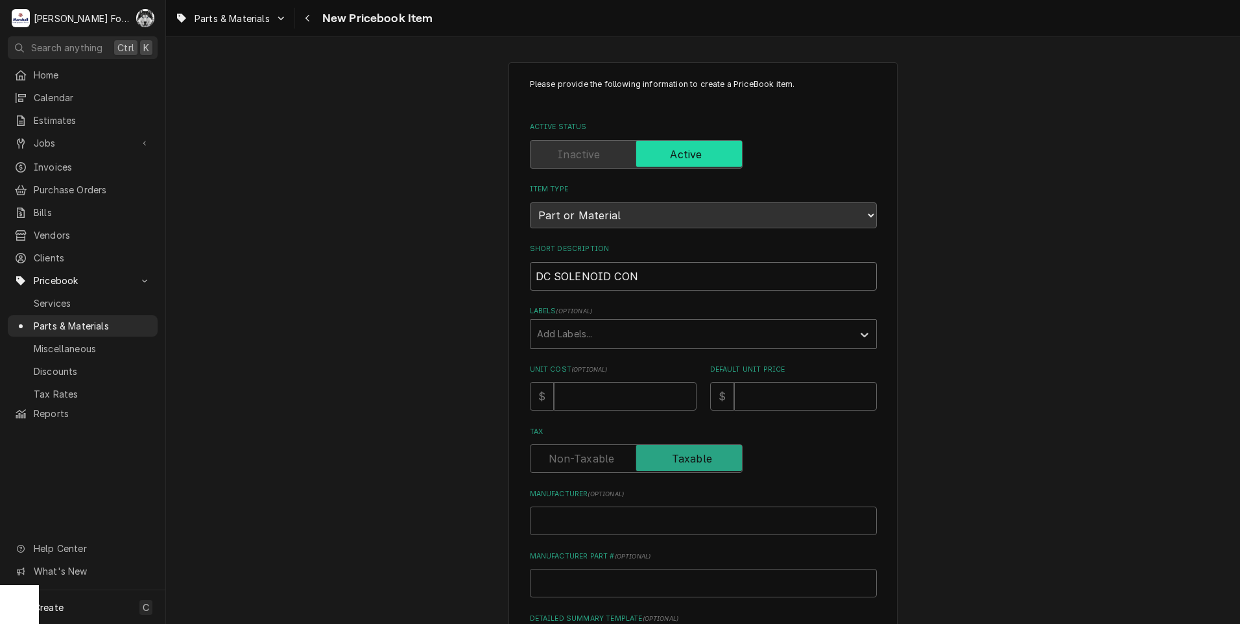
type input "DC SOLENOID CONT"
type textarea "x"
type input "DC SOLENOID CONTA"
type textarea "x"
type input "DC SOLENOID CONTAC"
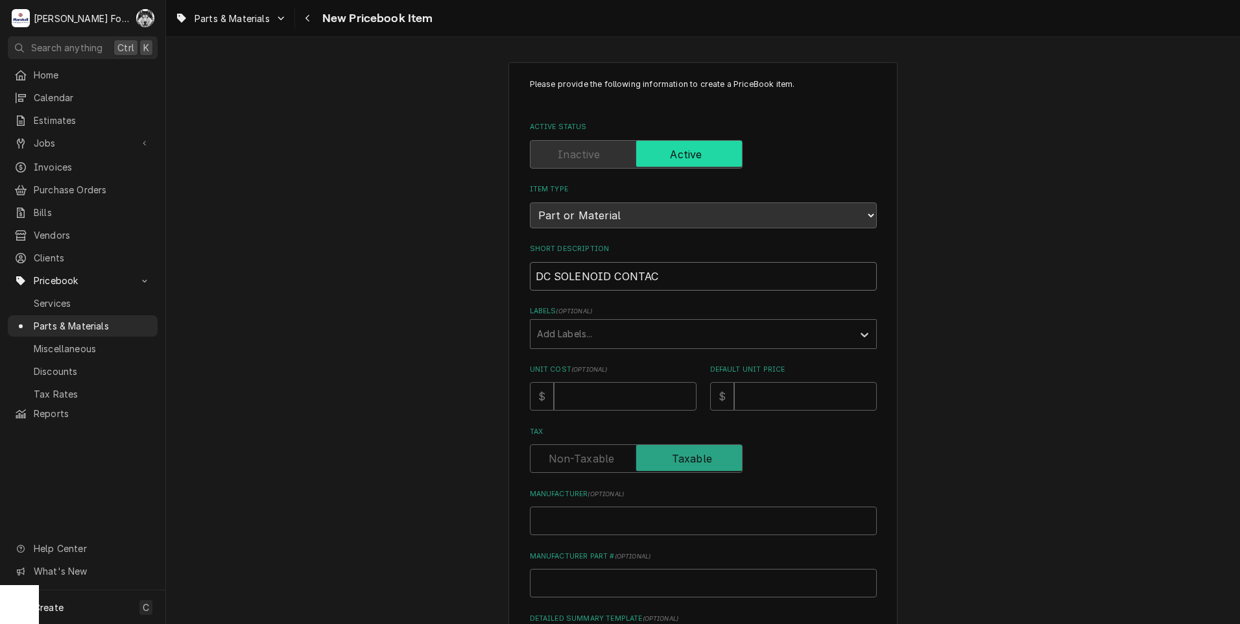
type textarea "x"
type input "DC SOLENOID CONTACT"
type textarea "x"
type input "DC SOLENOID CONTACTO"
type textarea "x"
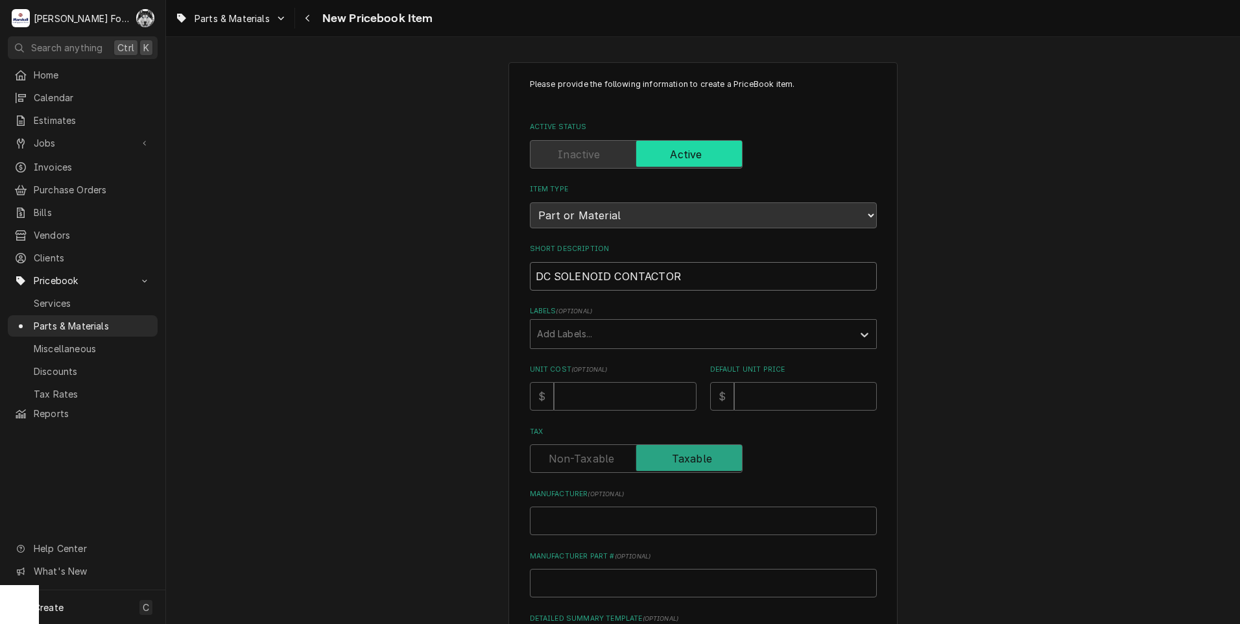
type input "DC SOLENOID CONTACTOR"
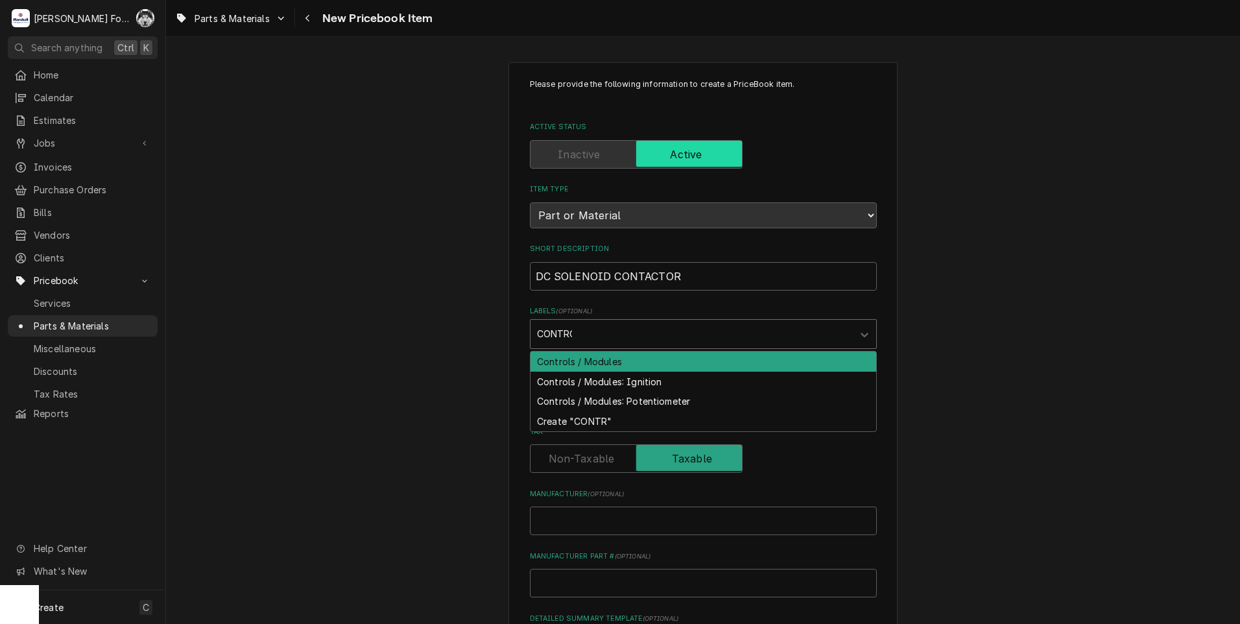
type input "CONTROL"
type textarea "x"
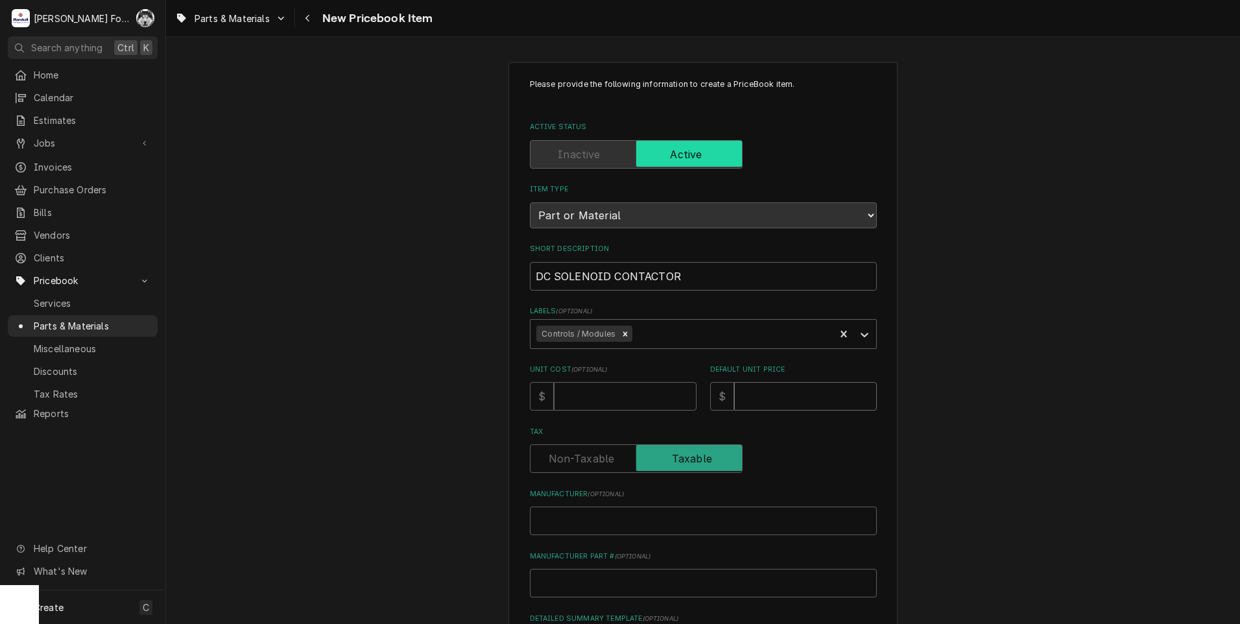
type textarea "x"
type input "6"
type textarea "x"
type input "68"
type textarea "x"
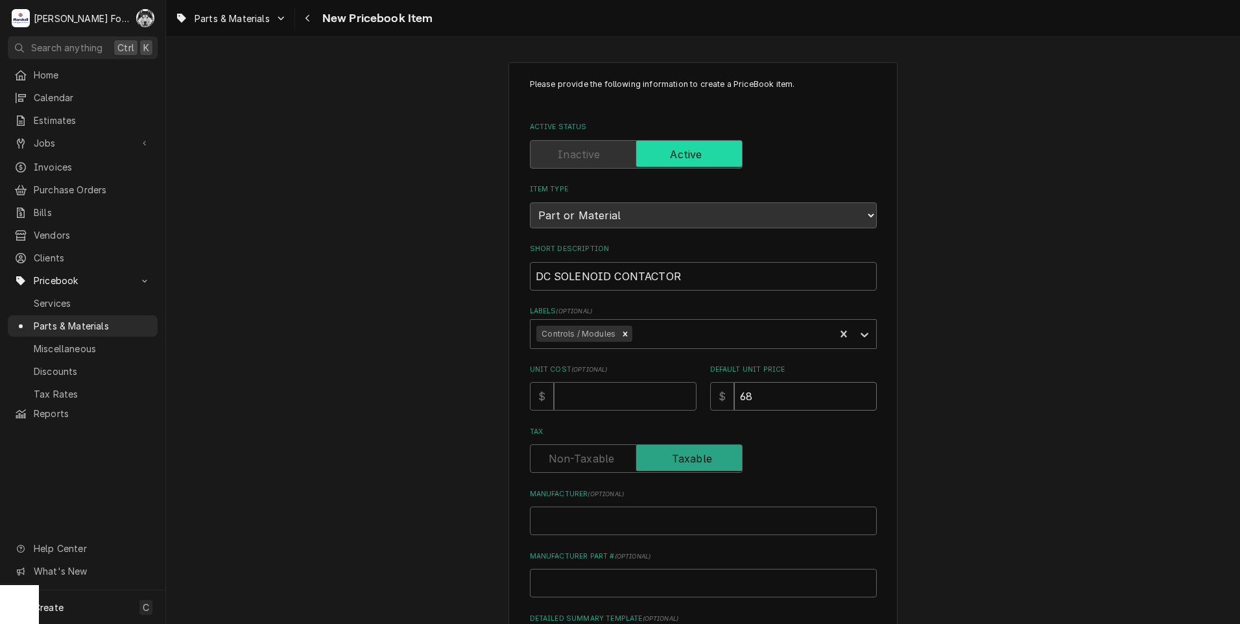
type input "6"
type textarea "x"
type input "4"
type textarea "x"
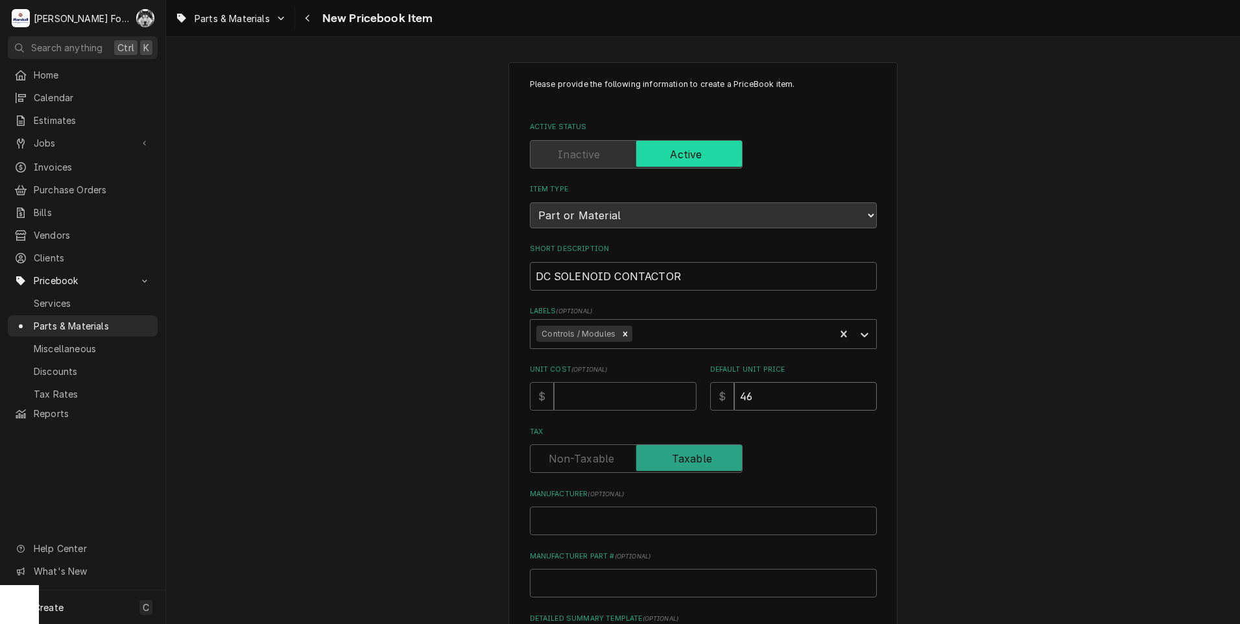
type input "46"
type textarea "x"
type input "D"
type textarea "x"
type input "DC"
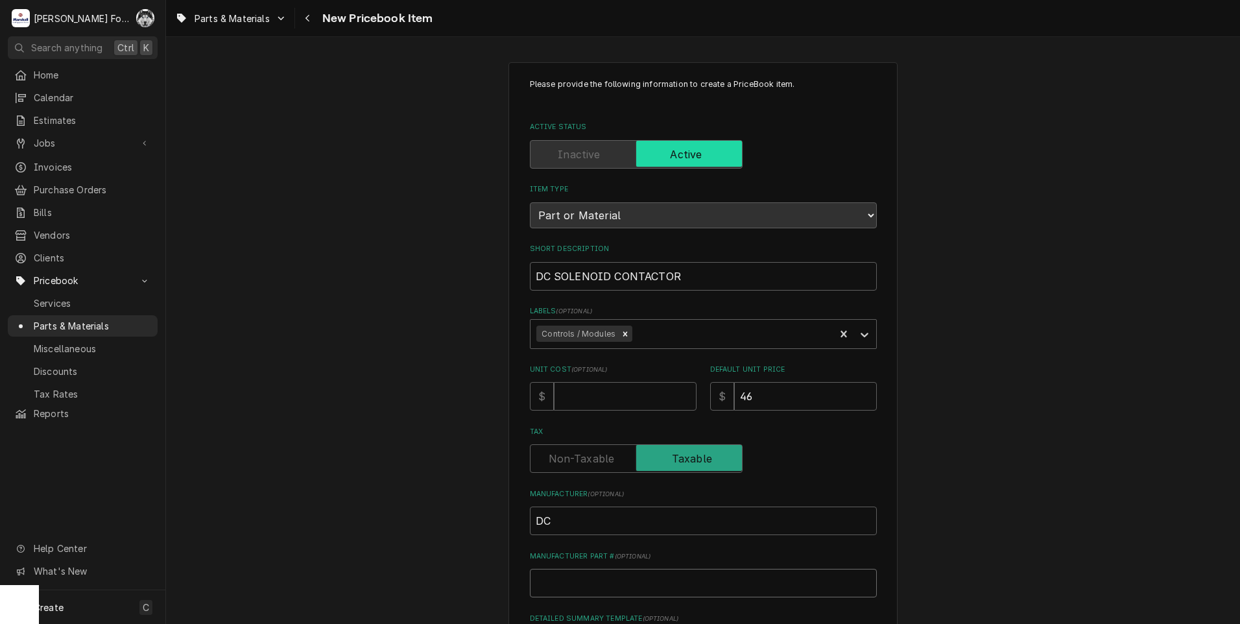
type textarea "x"
type input "6"
type textarea "x"
type input "63"
type textarea "x"
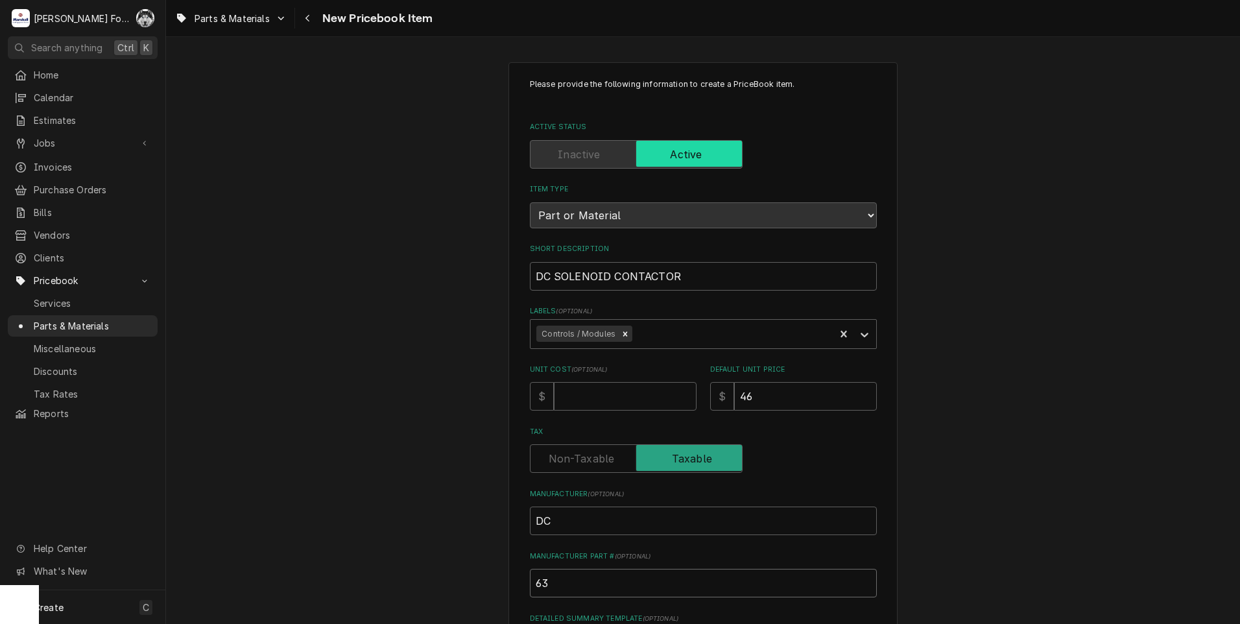
type input "634"
type textarea "x"
type input "634-"
type textarea "x"
type input "634-1"
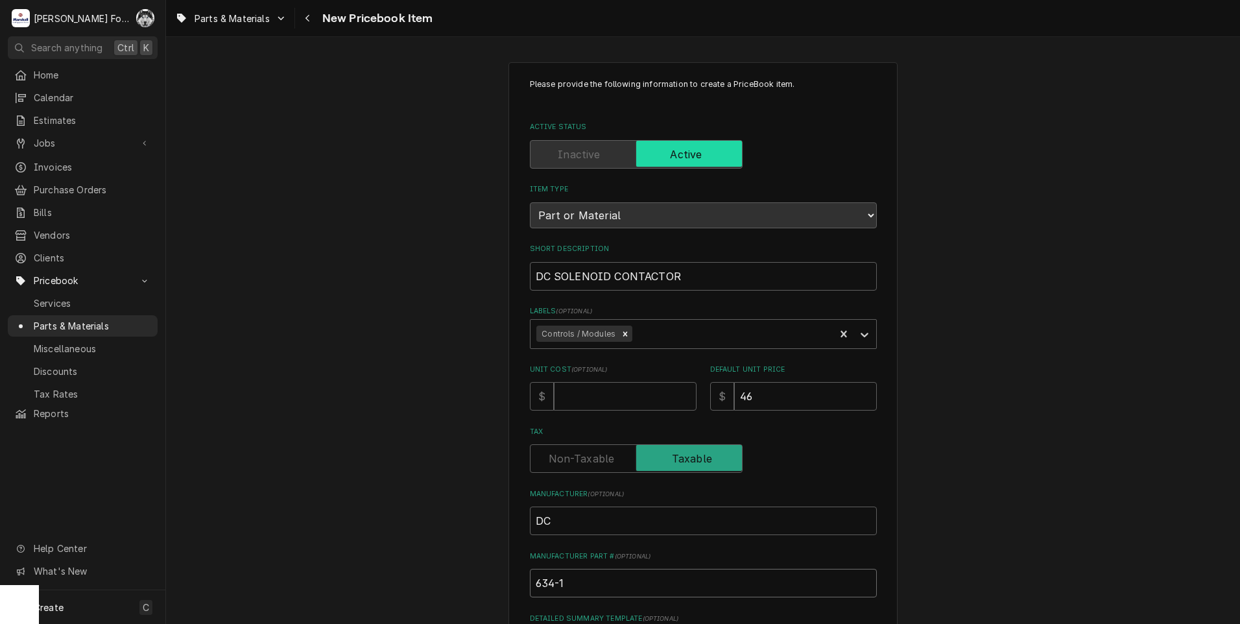
type textarea "x"
type input "634-12"
type textarea "x"
type input "634-126"
type textarea "x"
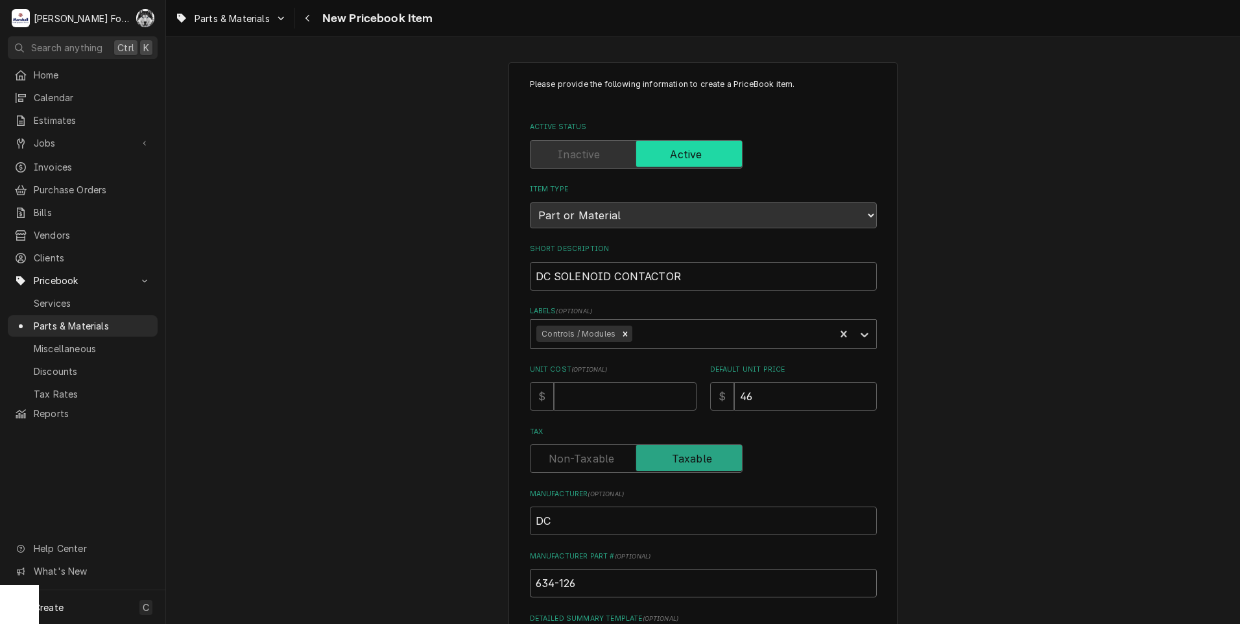
type input "634-1261"
type textarea "x"
type input "634-1261-"
type textarea "x"
type input "634-1261-2"
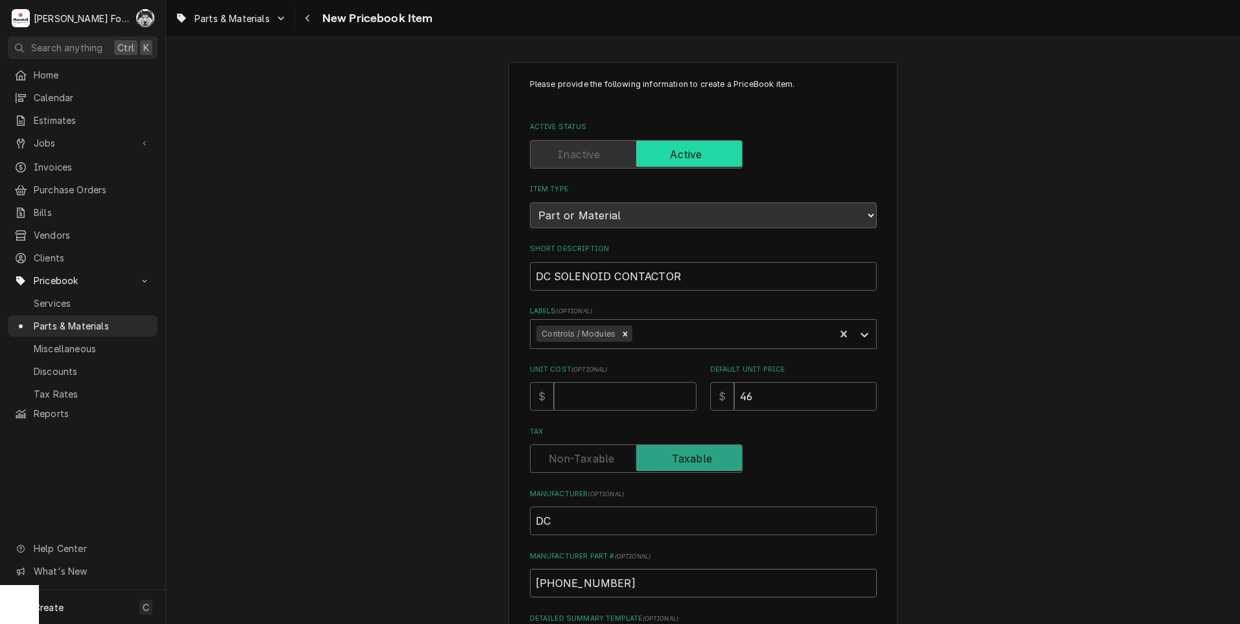
type textarea "x"
type input "634-1261-21"
type textarea "x"
type input "634-1261-212"
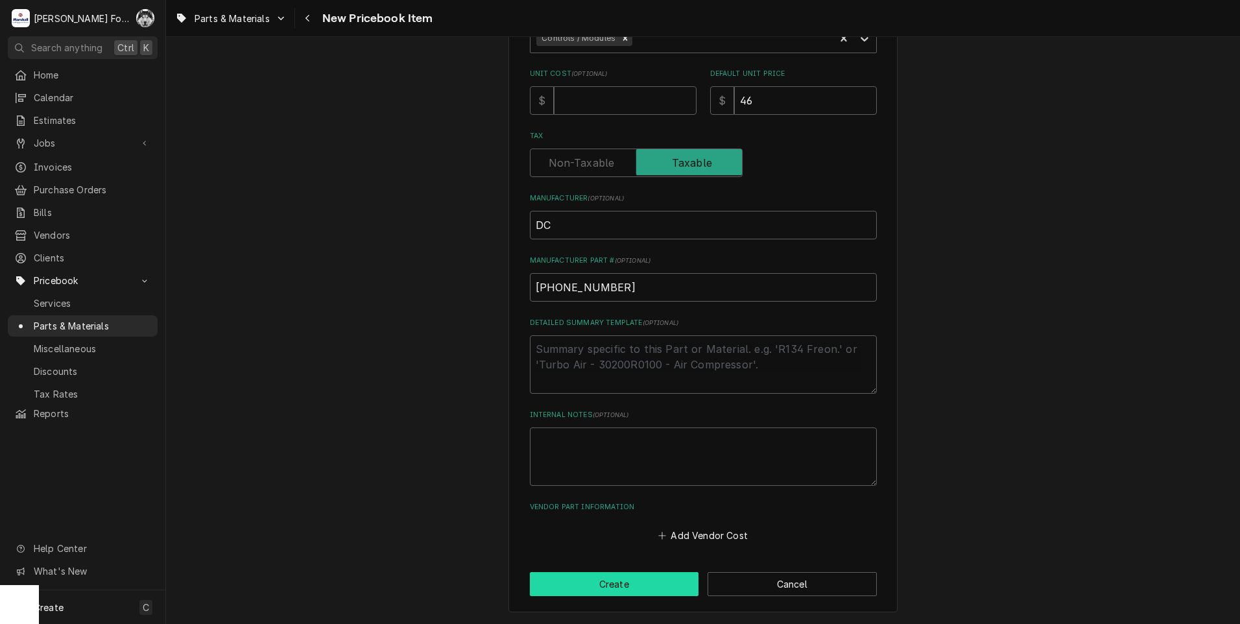
click at [618, 585] on button "Create" at bounding box center [614, 584] width 169 height 24
type textarea "x"
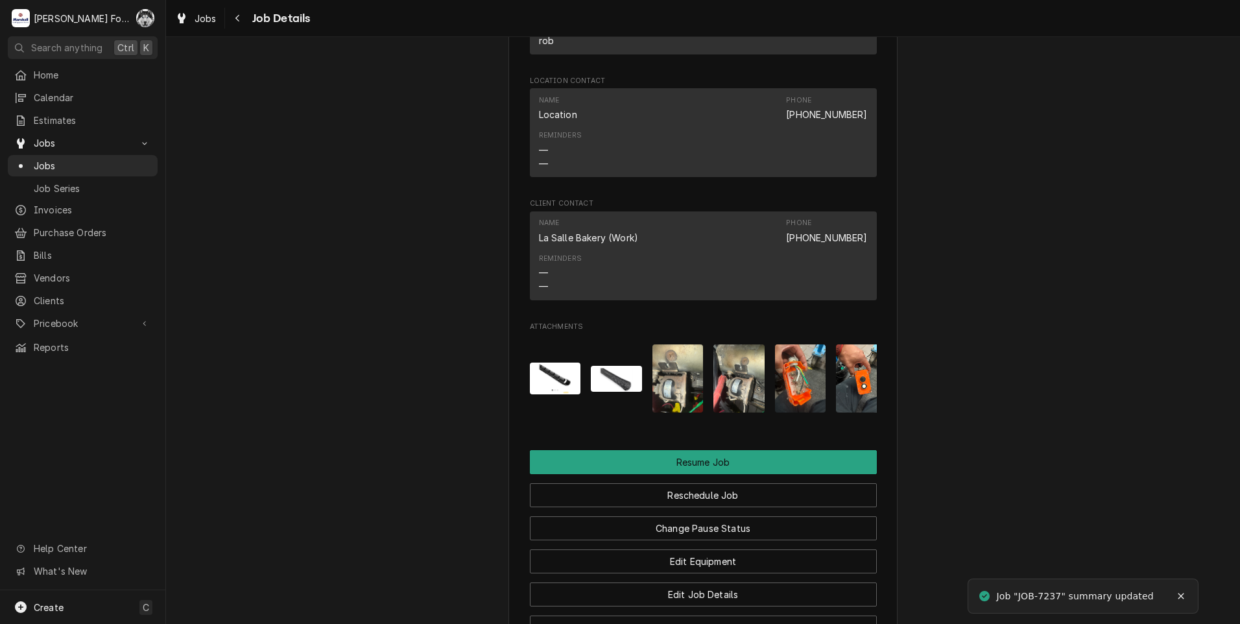
scroll to position [1513, 0]
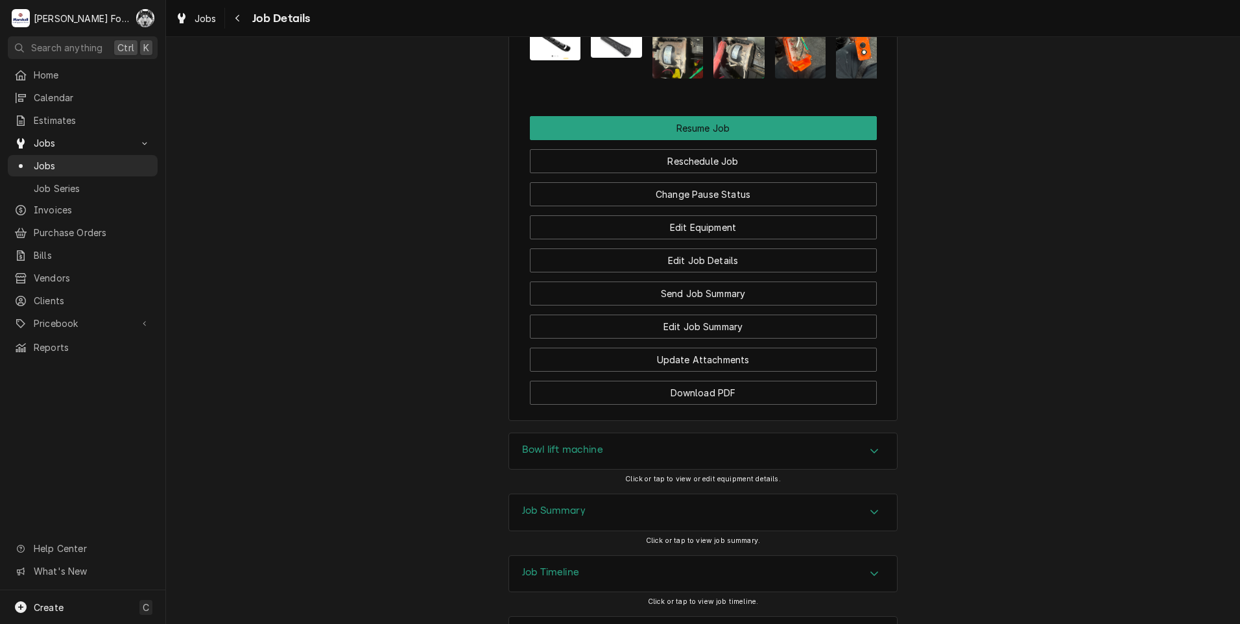
click at [639, 470] on div "Bowl lift machine" at bounding box center [703, 451] width 388 height 36
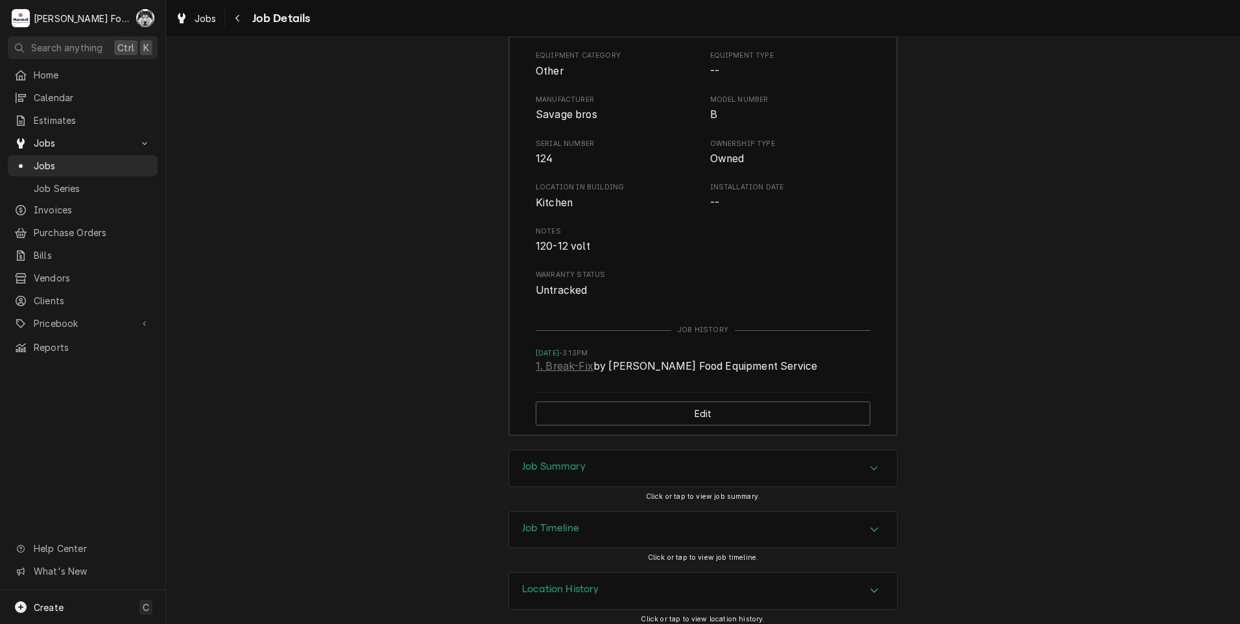
click at [605, 486] on div "Job Summary" at bounding box center [703, 468] width 388 height 36
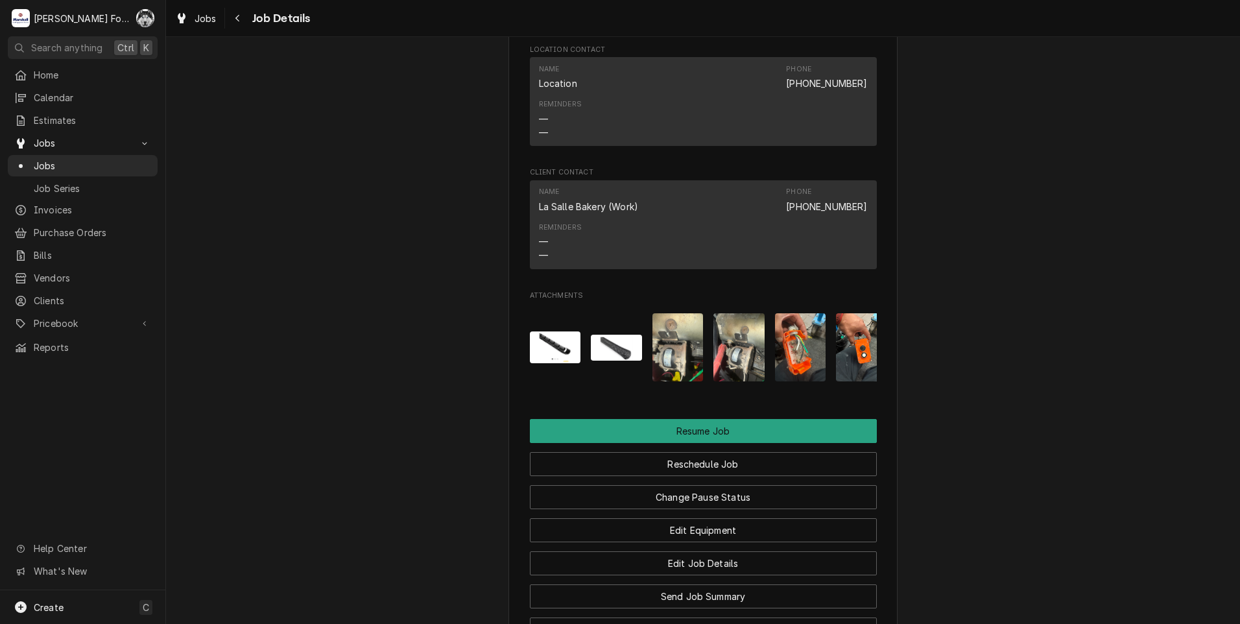
scroll to position [1356, 0]
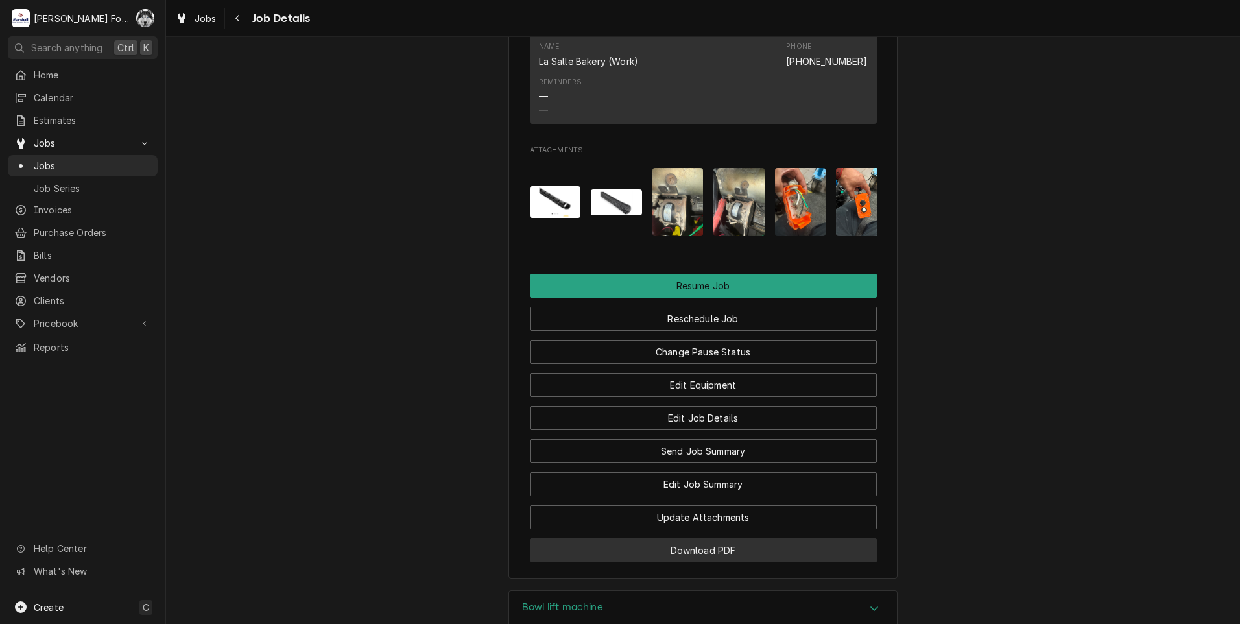
click at [689, 562] on button "Download PDF" at bounding box center [703, 550] width 347 height 24
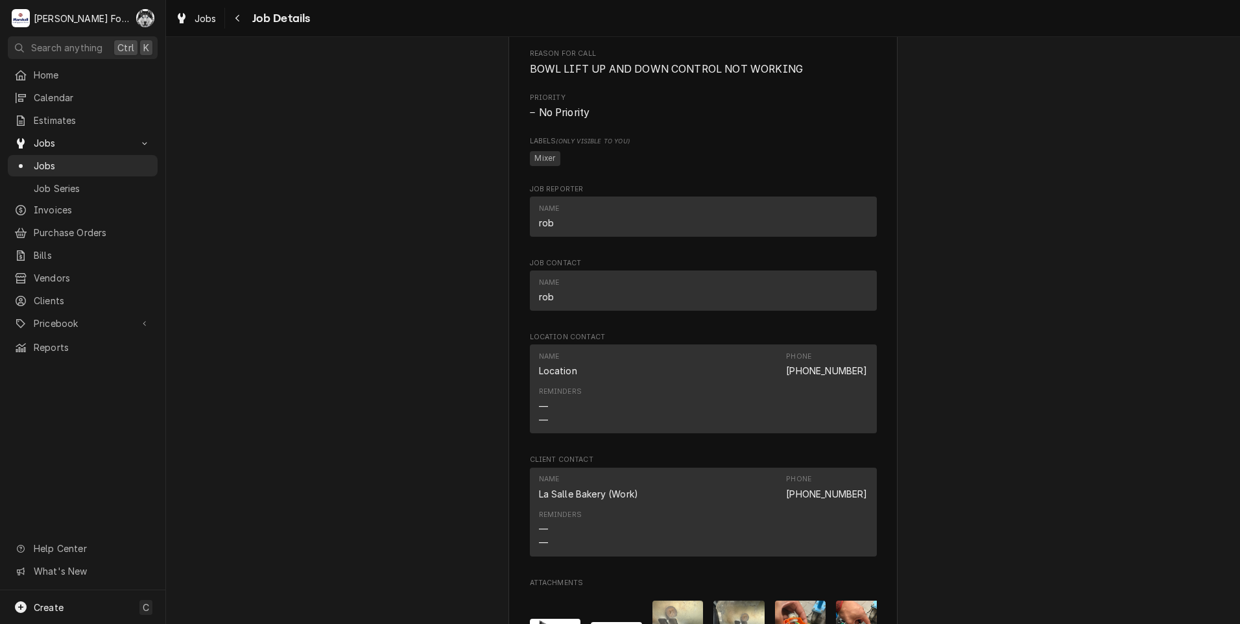
scroll to position [1139, 0]
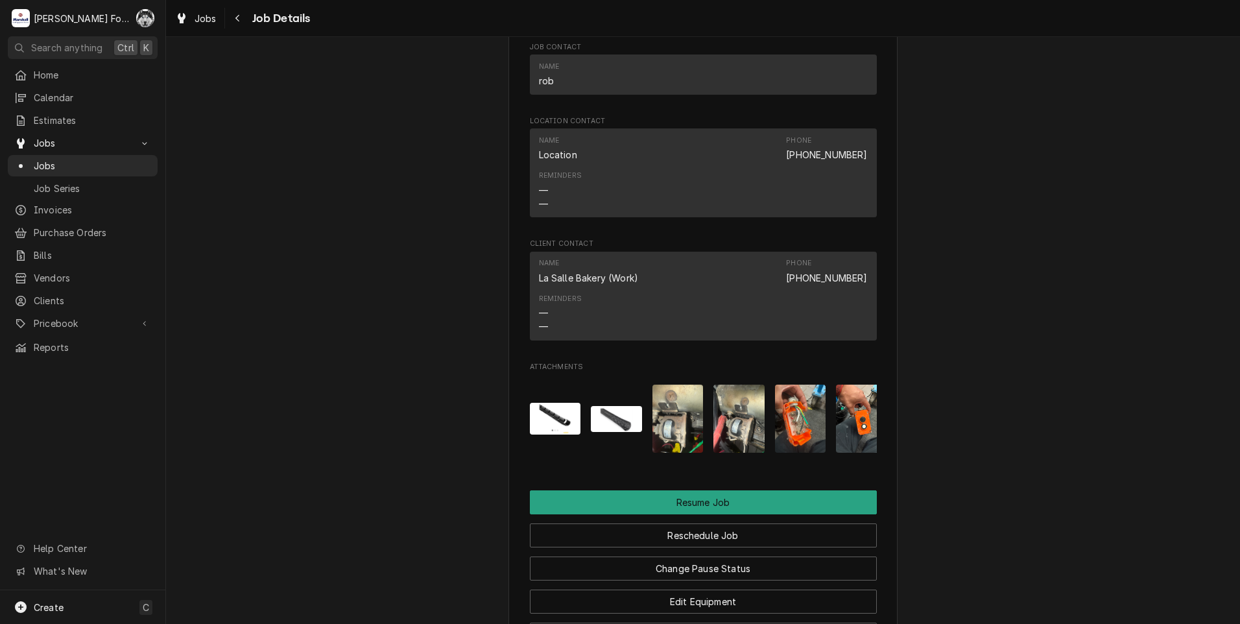
click at [733, 441] on img "Attachments" at bounding box center [738, 419] width 51 height 68
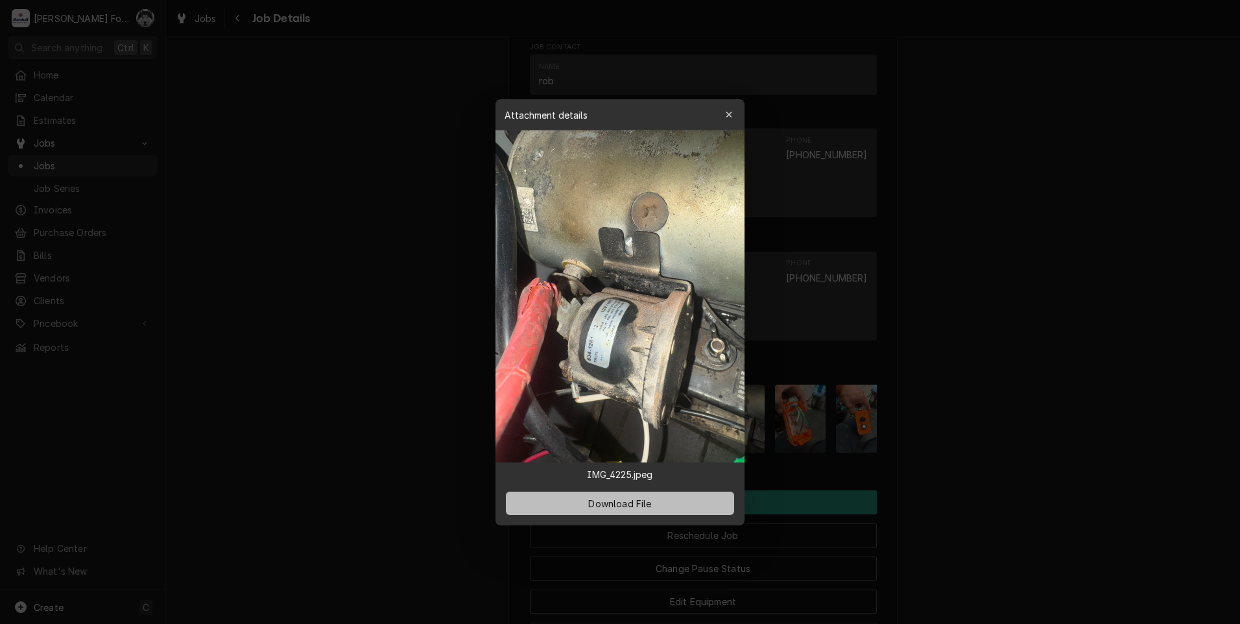
click at [634, 509] on span "Download File" at bounding box center [620, 503] width 68 height 14
drag, startPoint x: 958, startPoint y: 518, endPoint x: 949, endPoint y: 514, distance: 9.9
click at [958, 518] on div at bounding box center [620, 312] width 1240 height 624
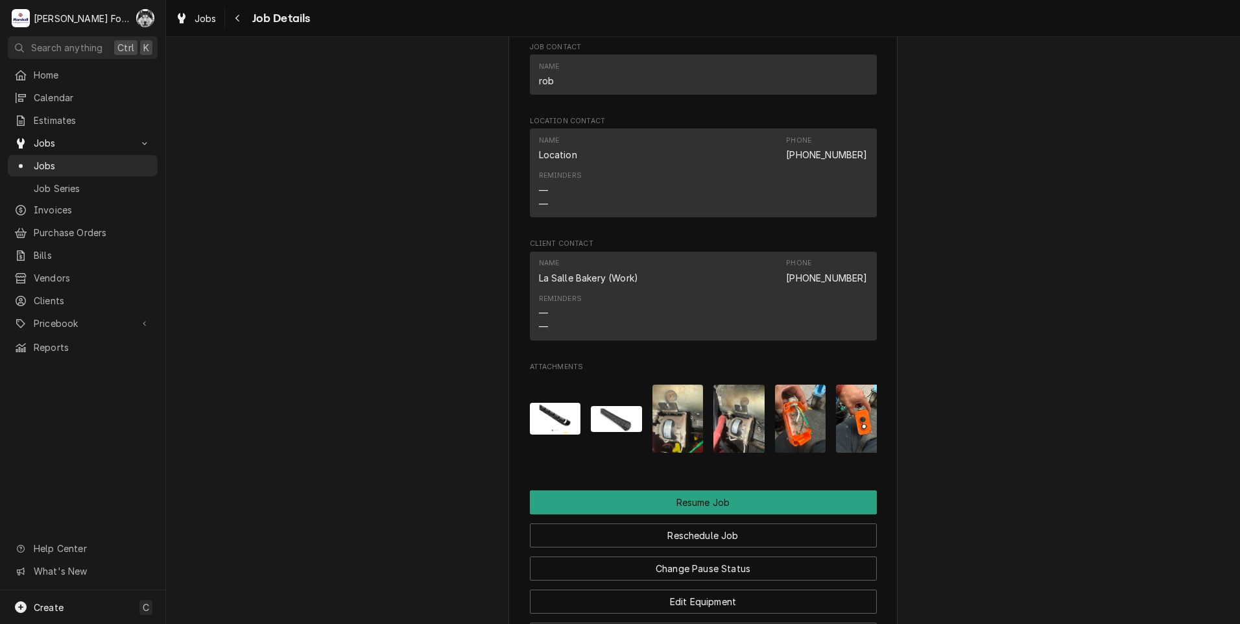
click at [852, 445] on img "Attachments" at bounding box center [861, 419] width 51 height 68
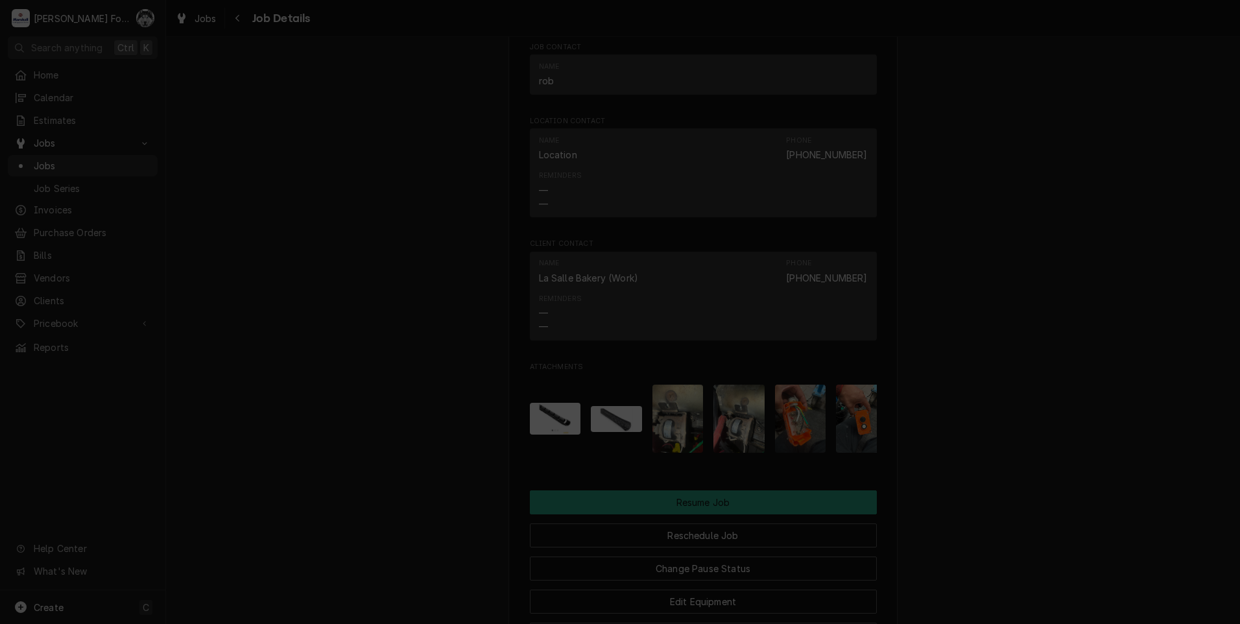
click at [625, 505] on span "Download File" at bounding box center [620, 503] width 68 height 14
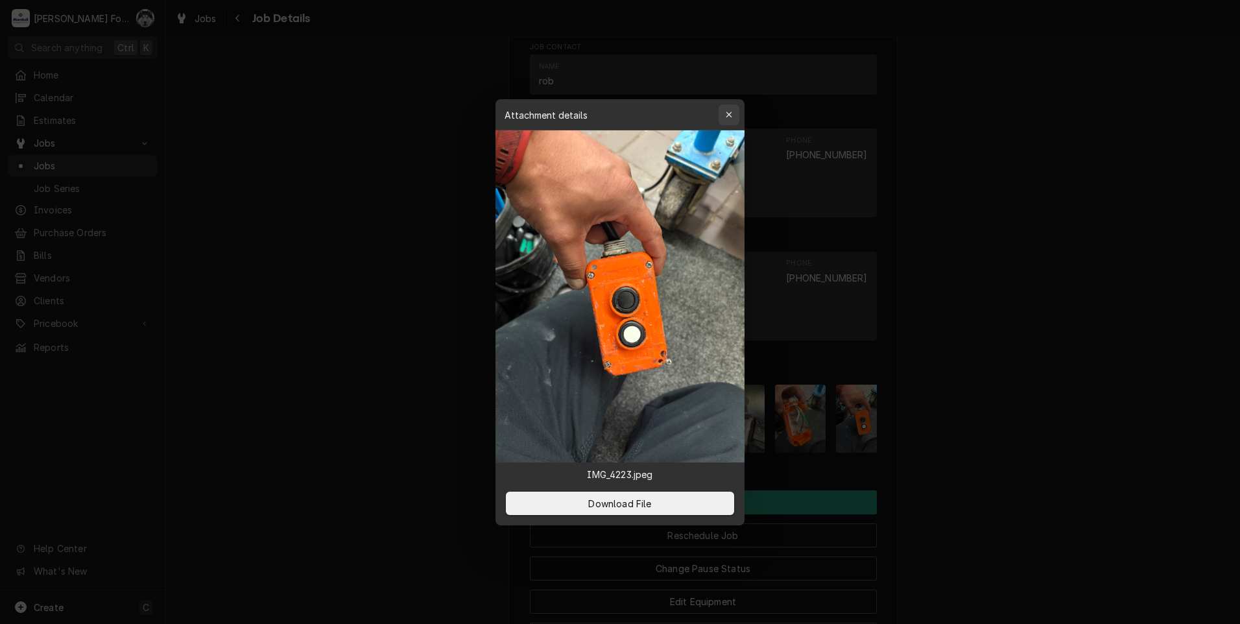
click at [722, 113] on button "button" at bounding box center [729, 114] width 21 height 21
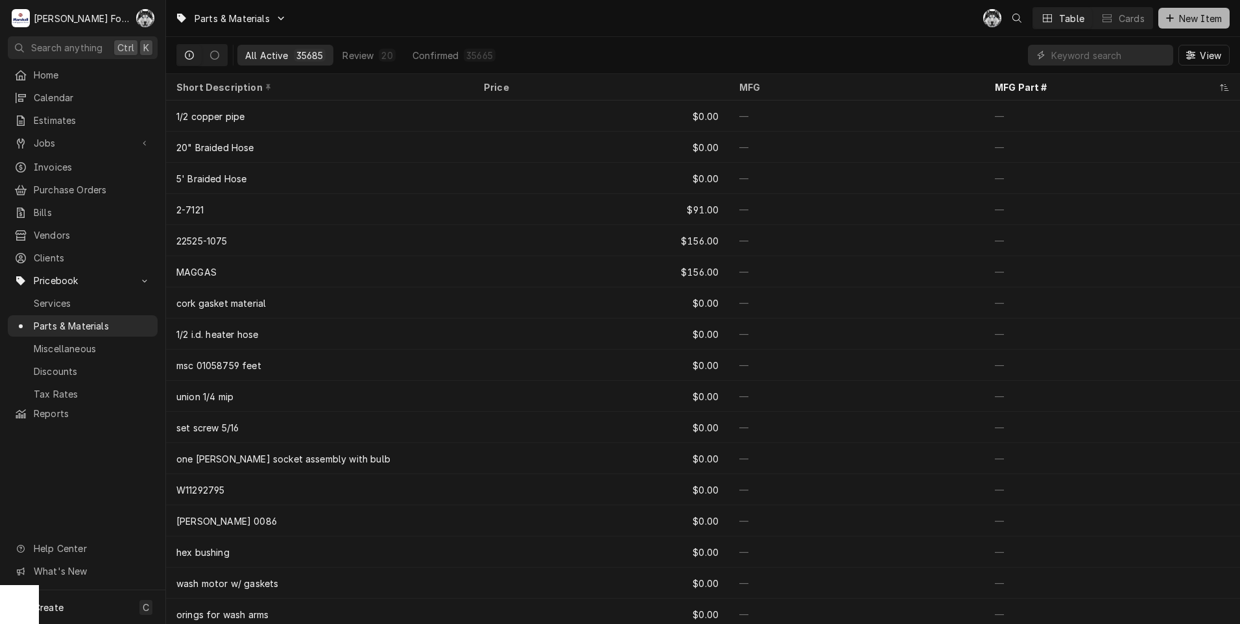
click at [1196, 18] on span "New Item" at bounding box center [1201, 19] width 48 height 14
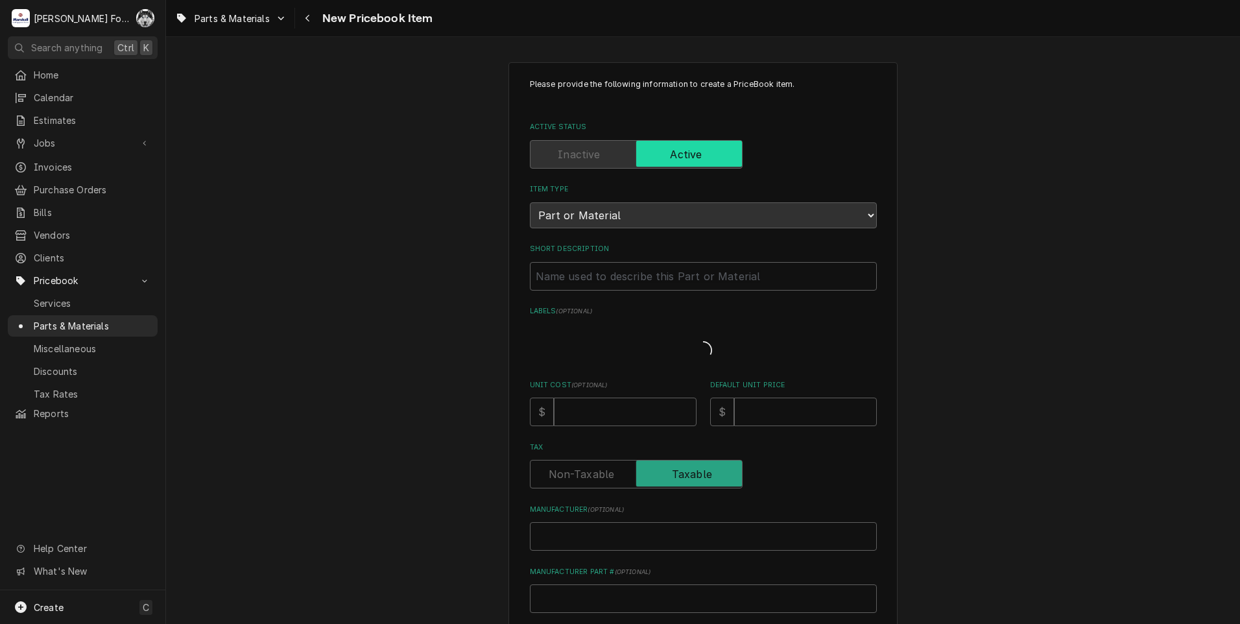
type textarea "x"
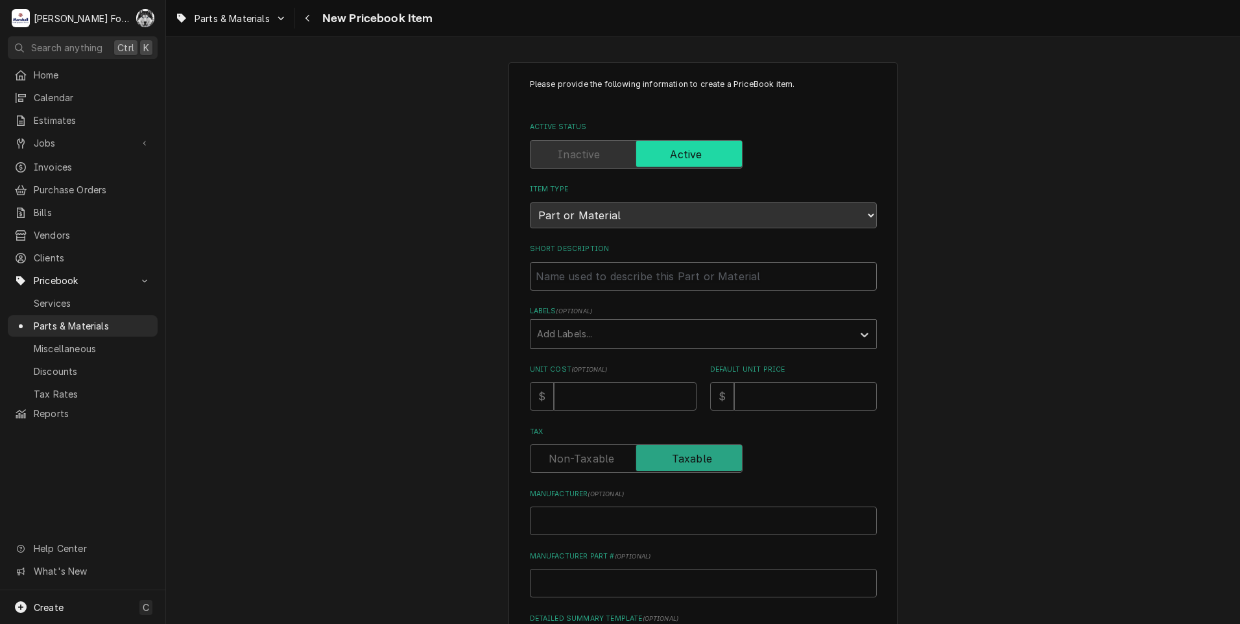
click at [565, 281] on input "Short Description" at bounding box center [703, 276] width 347 height 29
click at [625, 283] on input "Short Description" at bounding box center [703, 276] width 347 height 29
drag, startPoint x: 597, startPoint y: 277, endPoint x: 575, endPoint y: 261, distance: 27.5
click at [597, 277] on input "Short Description" at bounding box center [703, 276] width 347 height 29
type input "T"
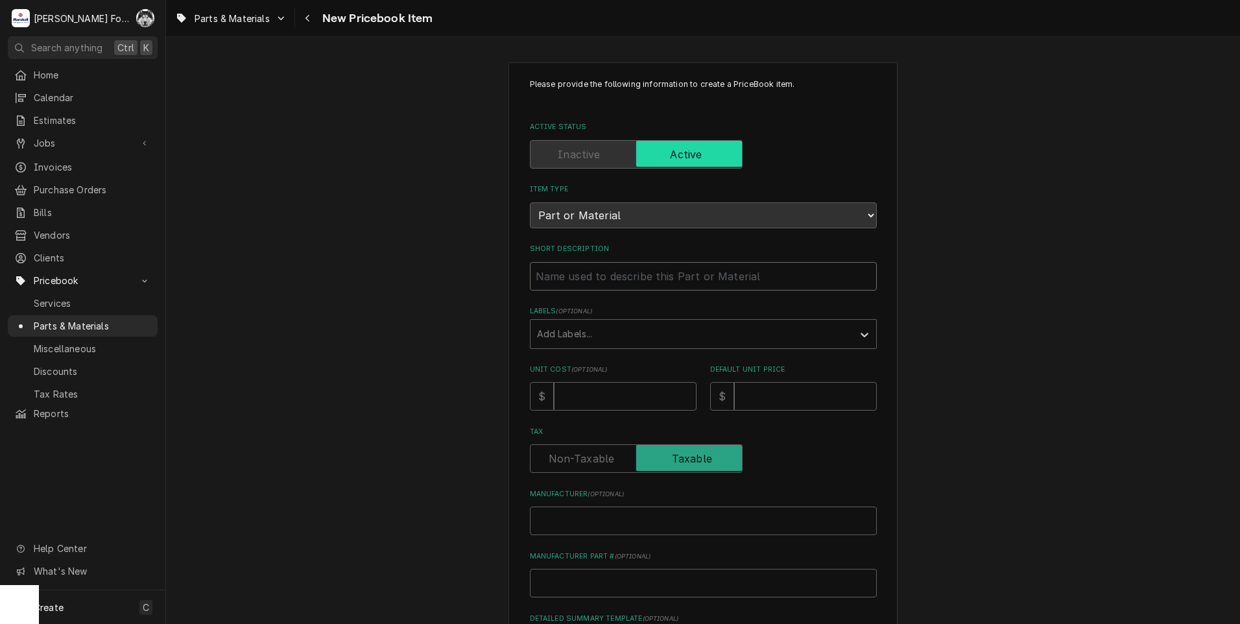
type textarea "x"
type input "TA"
type textarea "x"
type input "TAN"
type textarea "x"
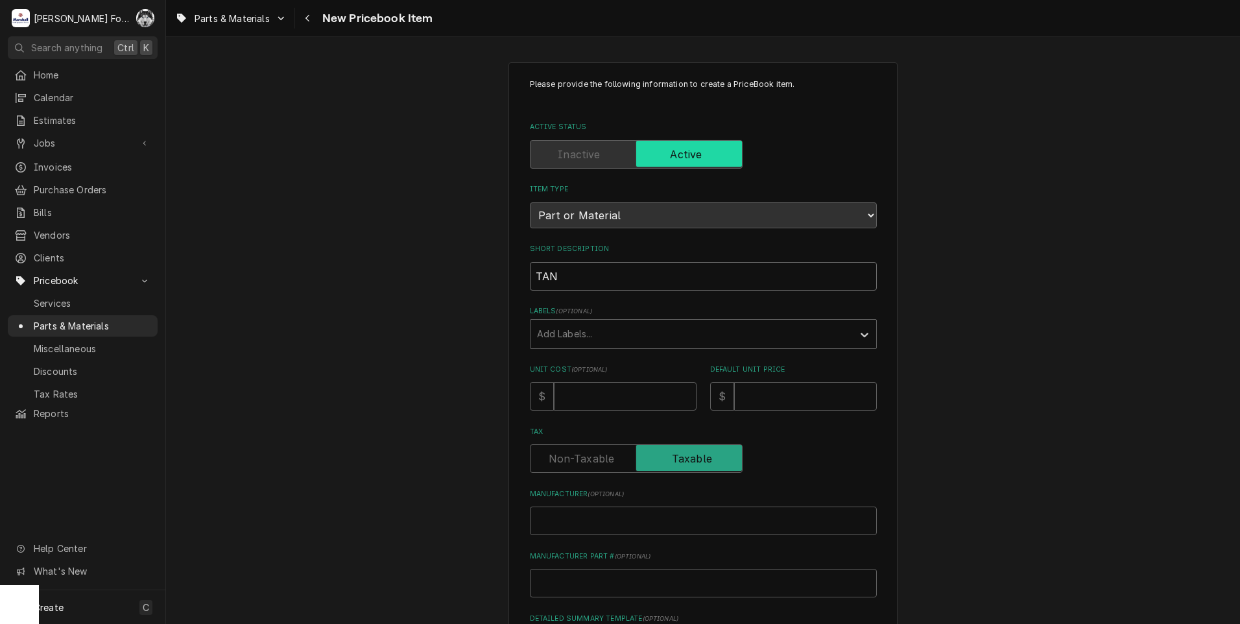
type input "TANK"
type textarea "x"
type input "TANK"
type textarea "x"
type input "TANK L"
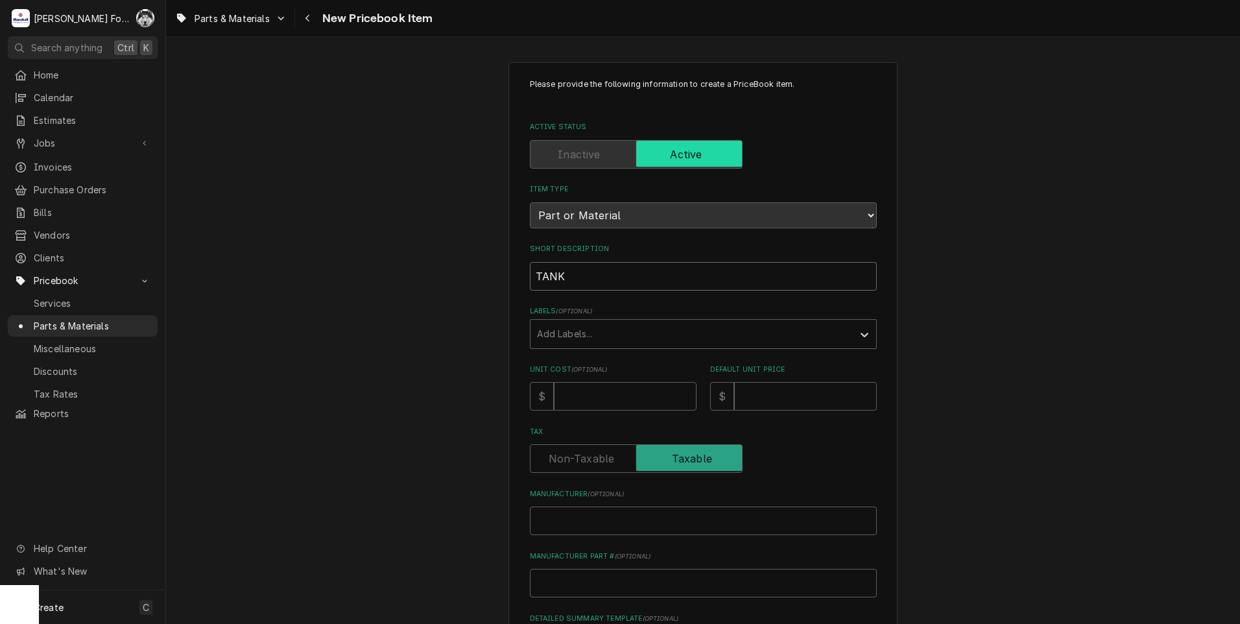
type textarea "x"
type input "TANK LI"
type textarea "x"
type input "TANK LID"
type textarea "x"
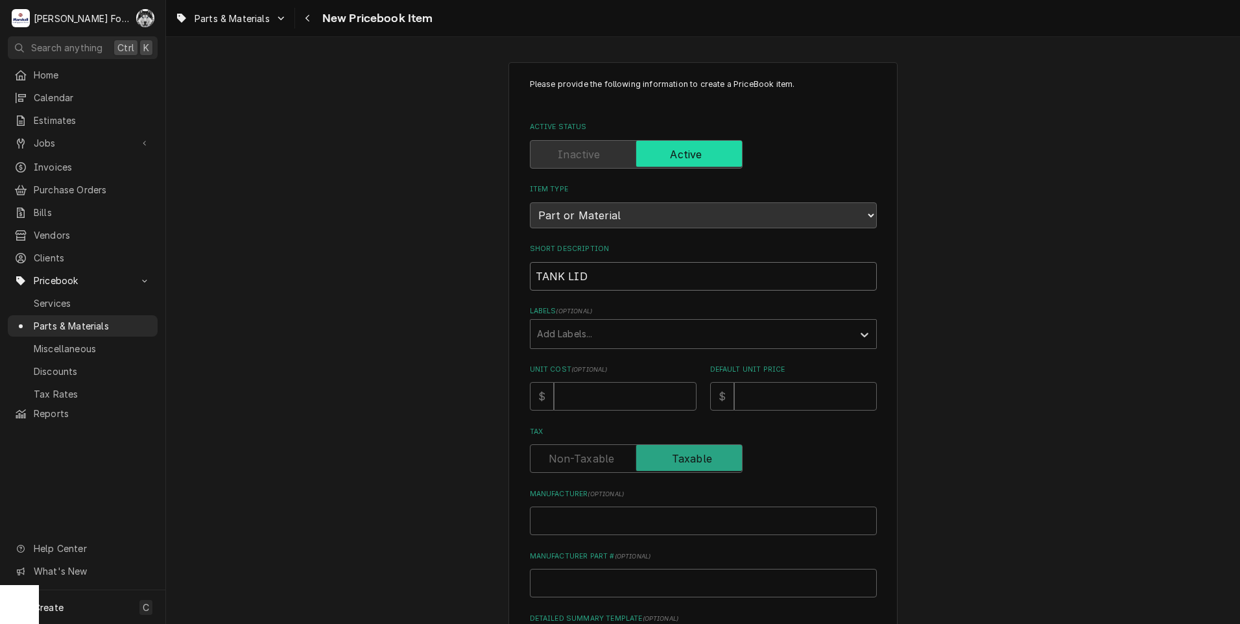
type input "TANK LID"
type textarea "x"
type input "TANK LID I"
type textarea "x"
type input "TANK LID IC"
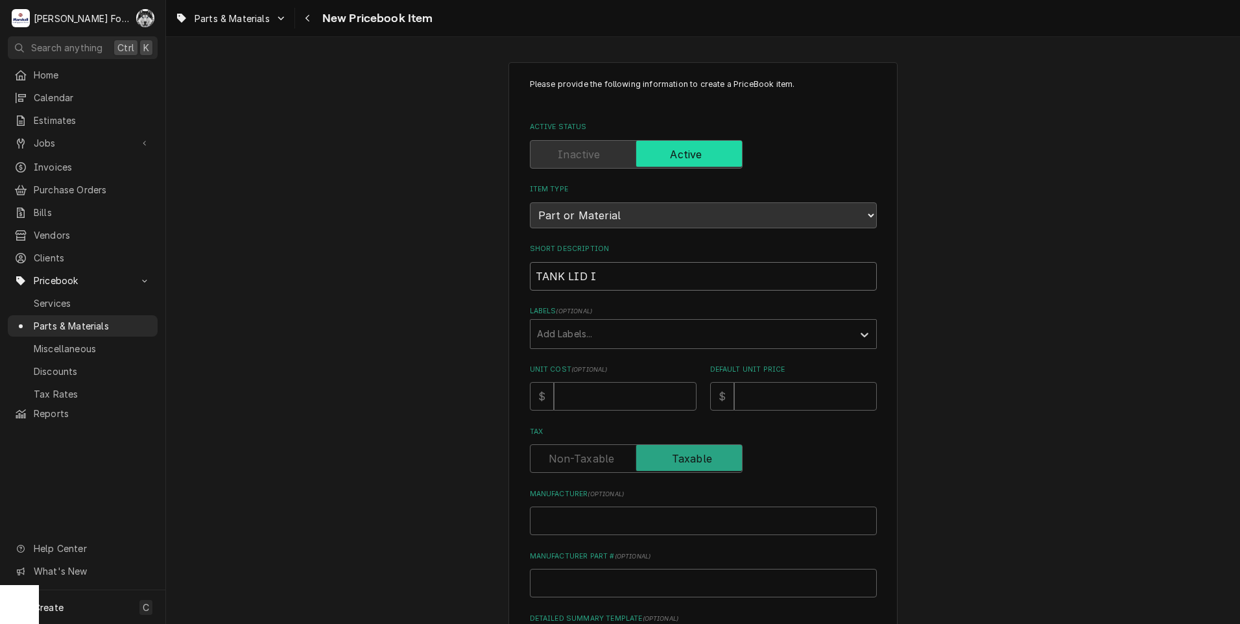
type textarea "x"
type input "TANK LID ICB"
type textarea "x"
type input "TANK LID ICB"
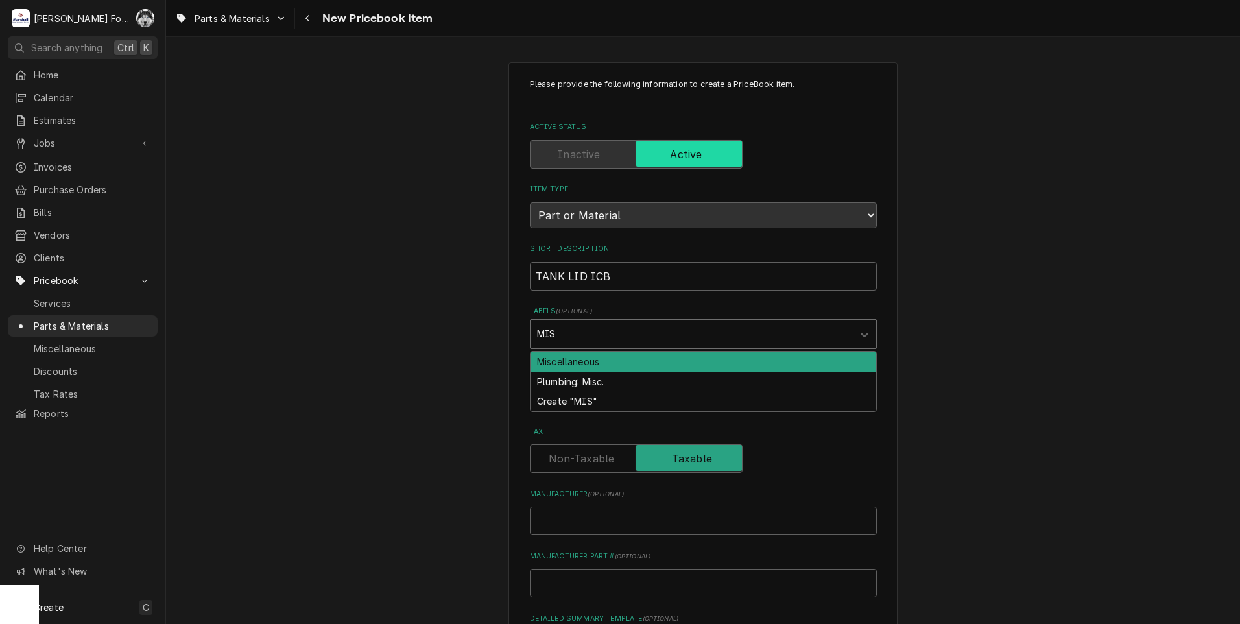
type input "MISC"
type textarea "x"
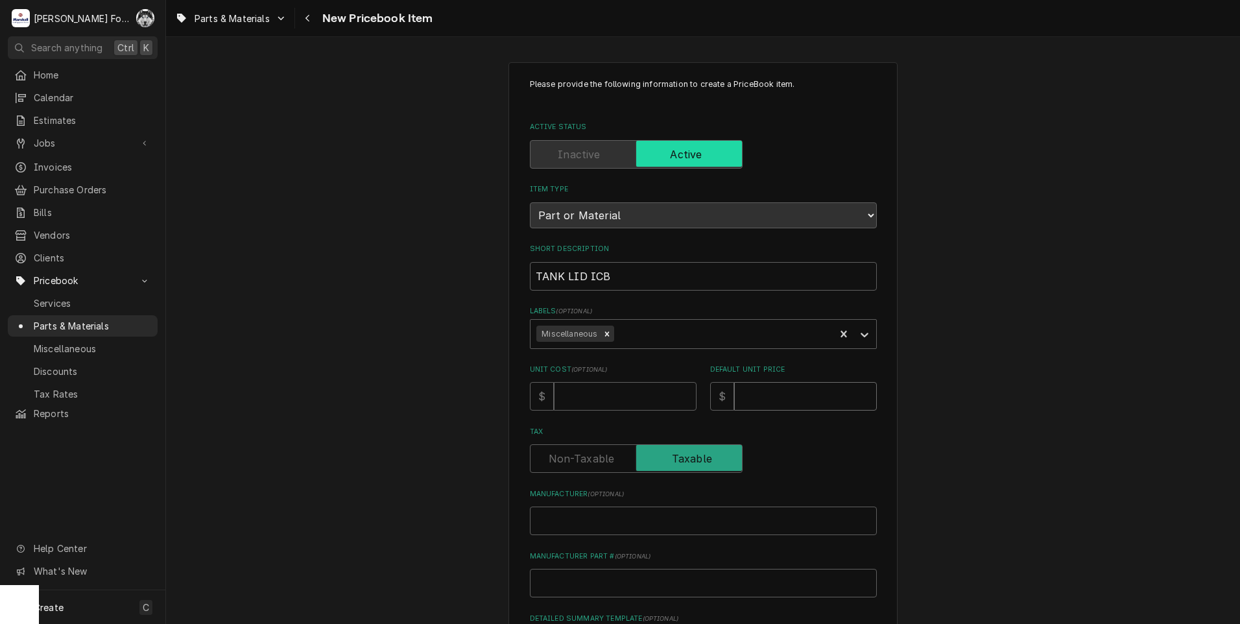
type input "7"
type textarea "x"
type input "73"
type textarea "x"
type input "73"
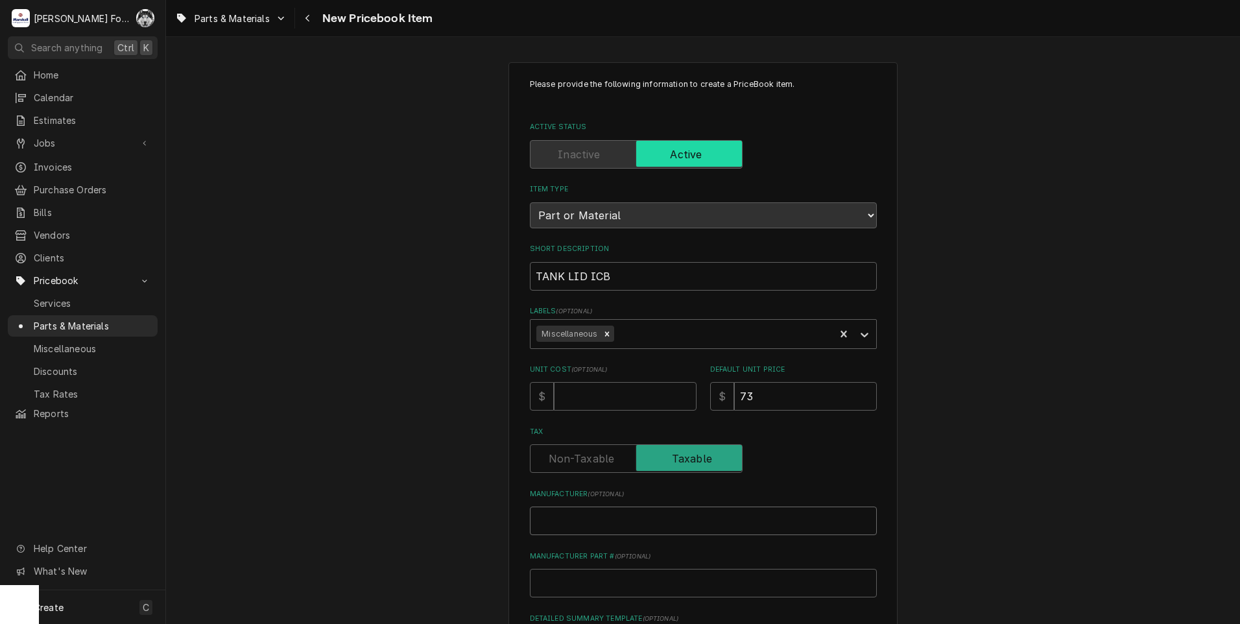
type input "B"
type textarea "x"
type input "BU"
type textarea "x"
type input "BUN"
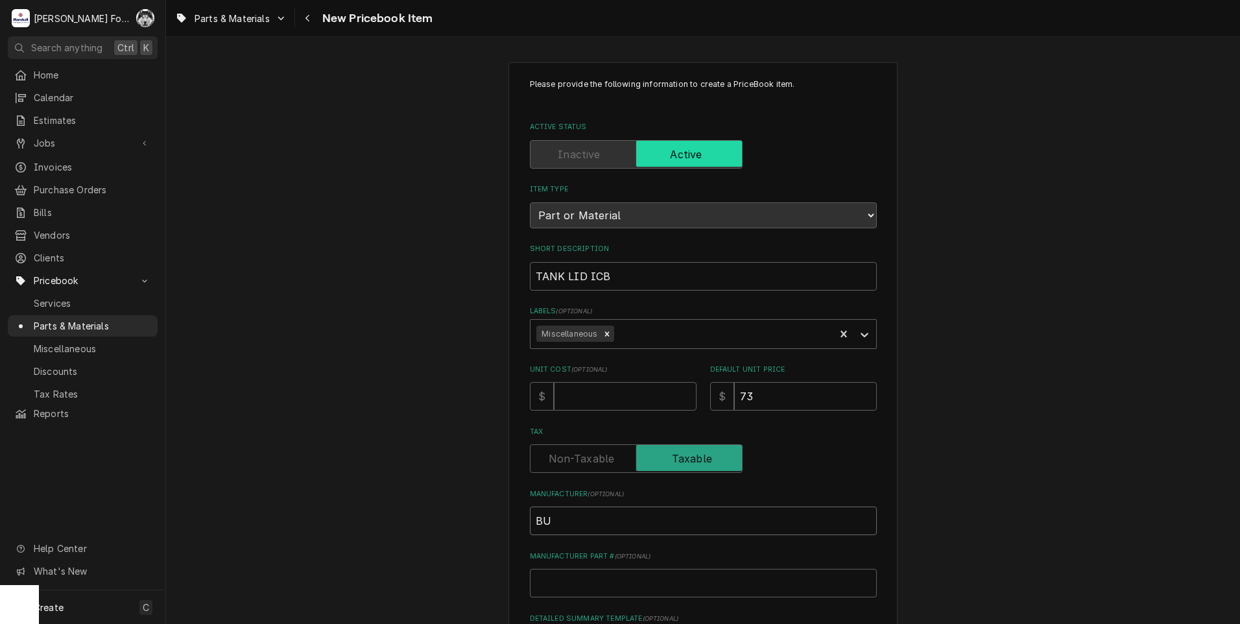
type textarea "x"
type input "BUNN"
type textarea "x"
type input "BUNN-"
type textarea "x"
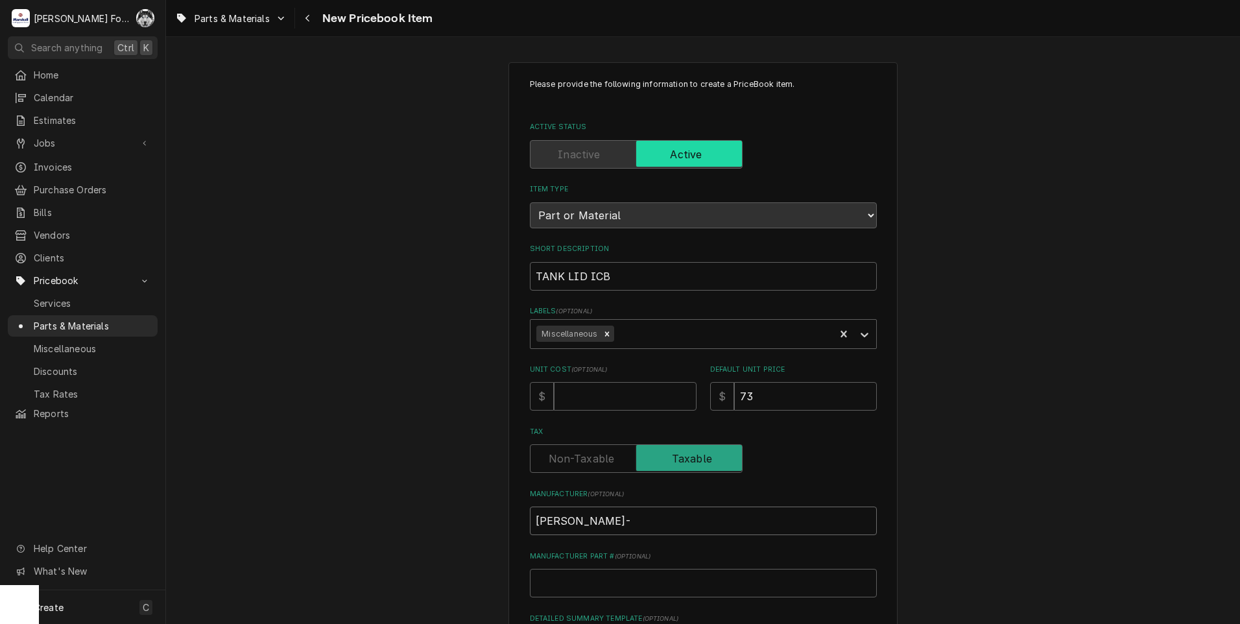
type input "BUNN-O"
type textarea "x"
type input "BUNN-O-"
type textarea "x"
type input "BUNN-O-M"
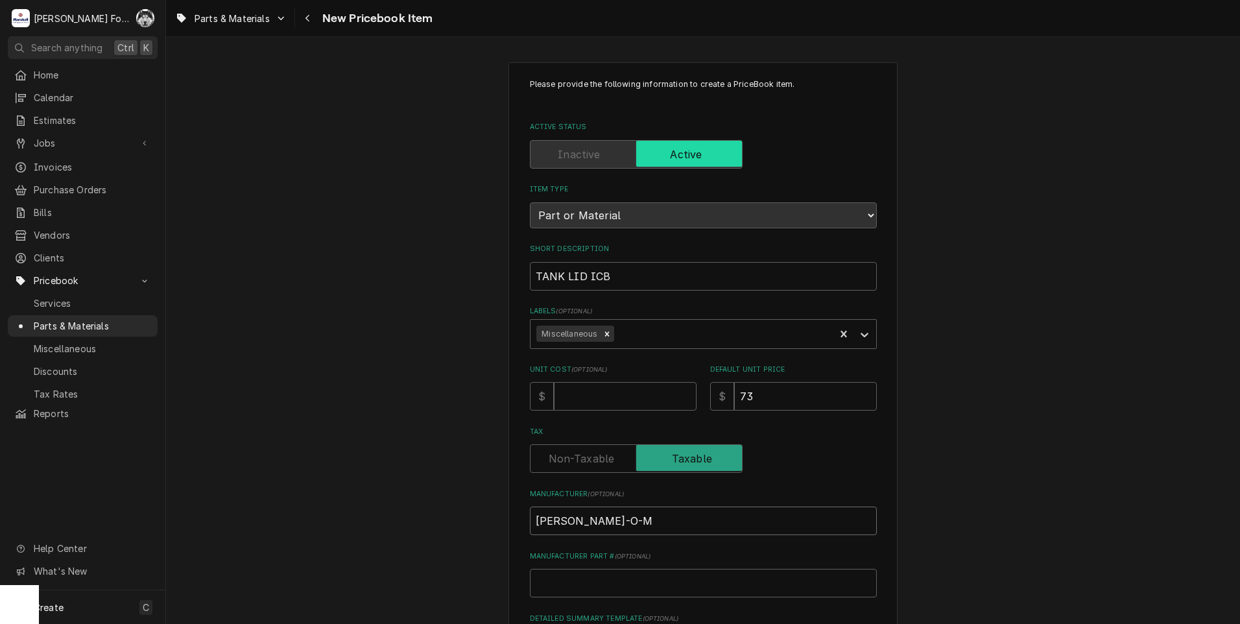
type textarea "x"
type input "BUNN-O-MA"
type textarea "x"
type input "BUNN-O-MAT"
type textarea "x"
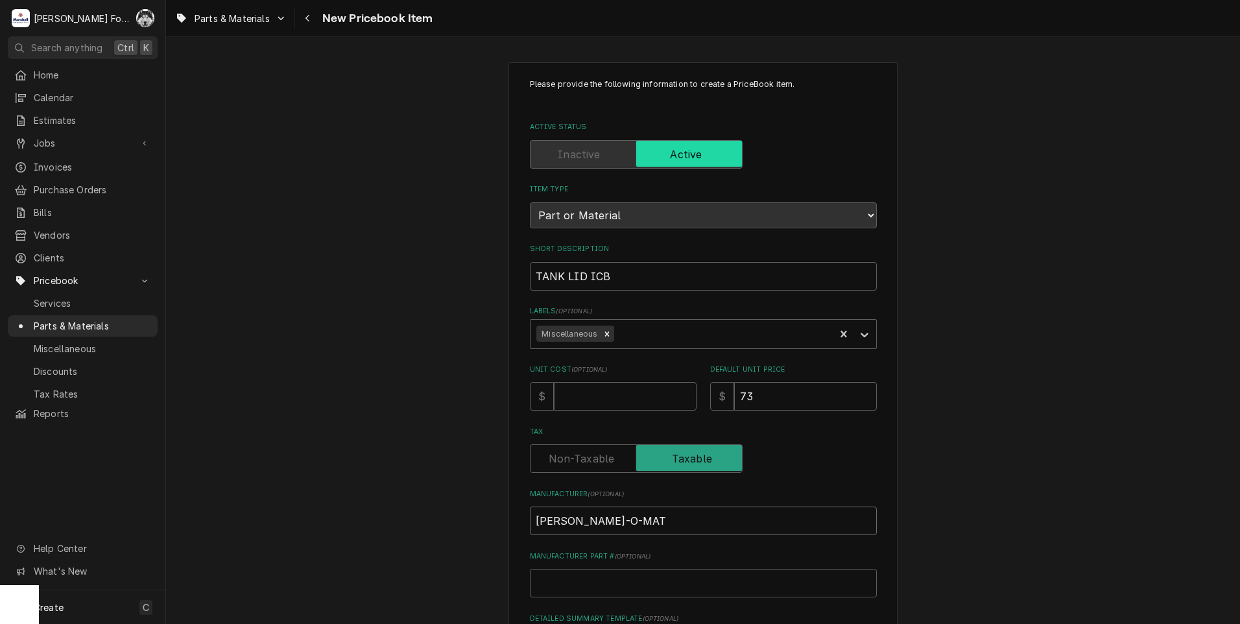
type input "BUNN-O-MATI"
type textarea "x"
type input "BUNN-O-MATIC"
type textarea "x"
type input "BUNN-O-MATIC"
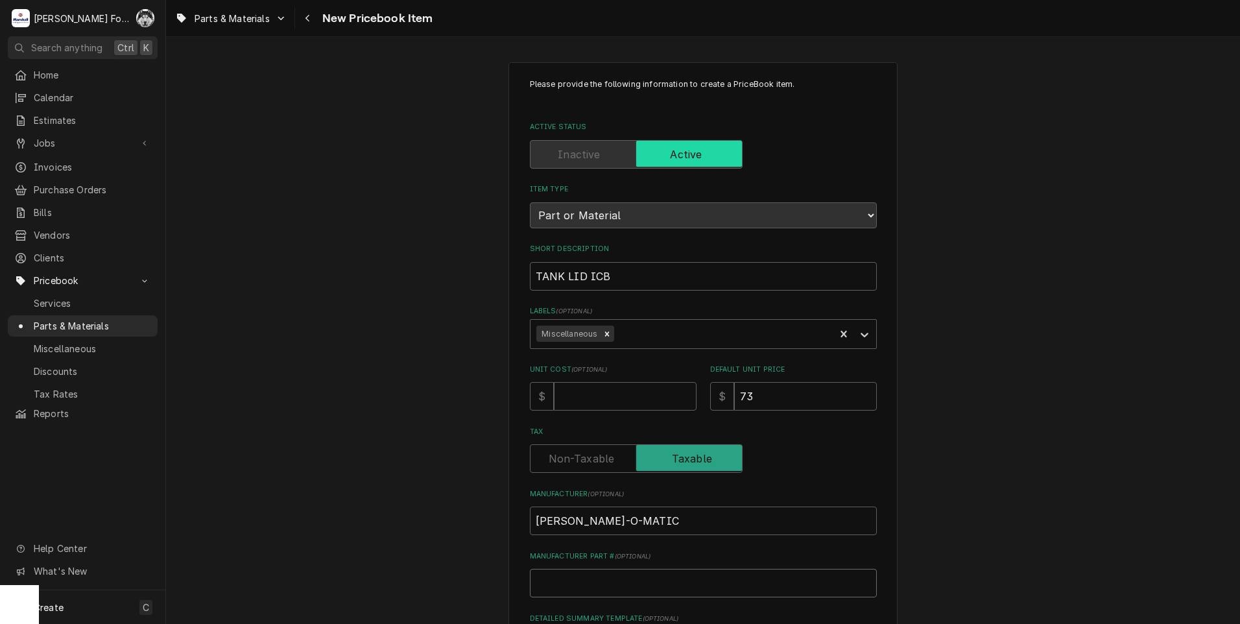
type input "3"
type textarea "x"
type input "37"
type textarea "x"
type input "377"
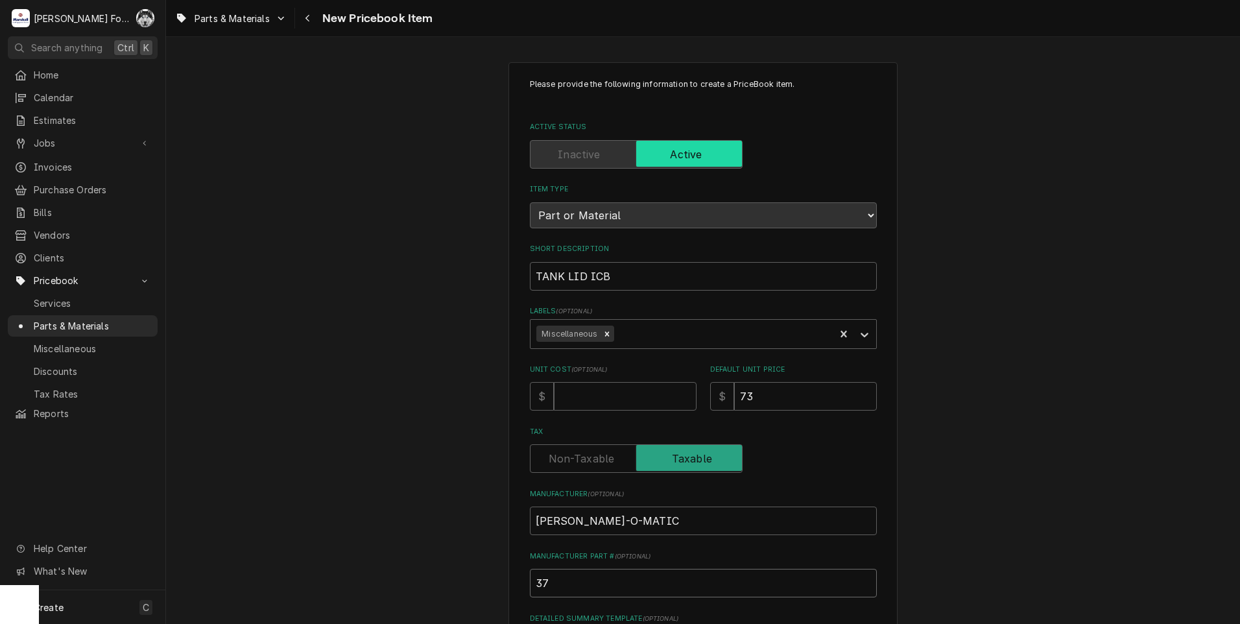
type textarea "x"
type input "3777"
type textarea "x"
type input "37776"
type textarea "x"
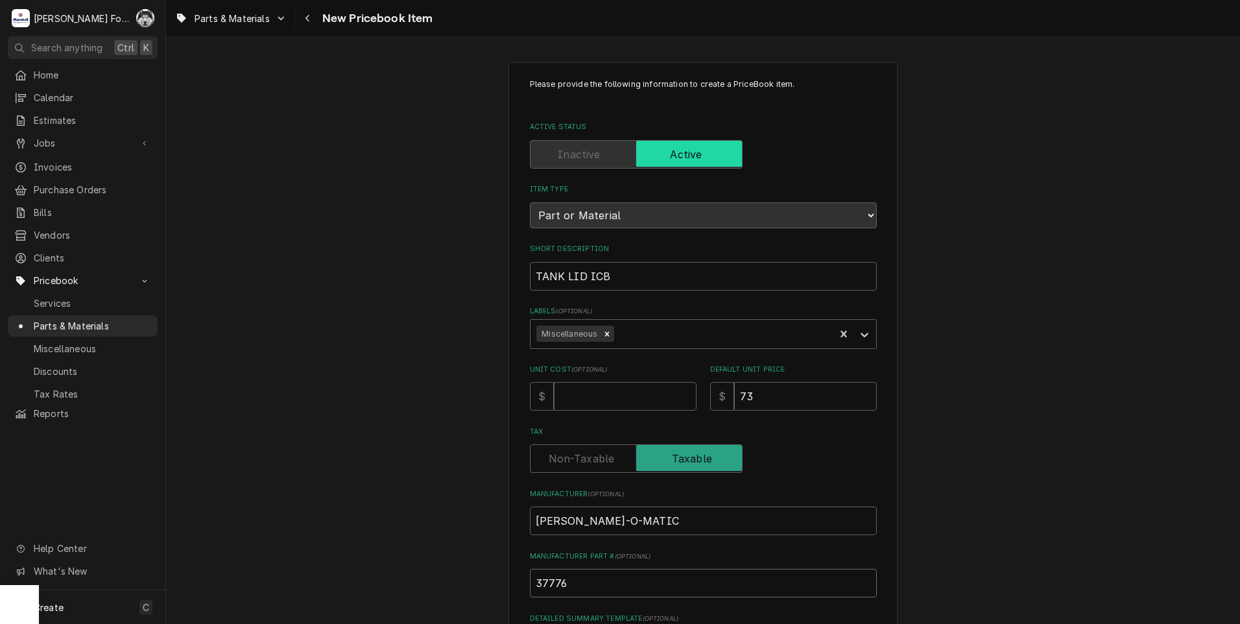
type input "37776."
type textarea "x"
type input "37776.0"
type textarea "x"
type input "37776.00"
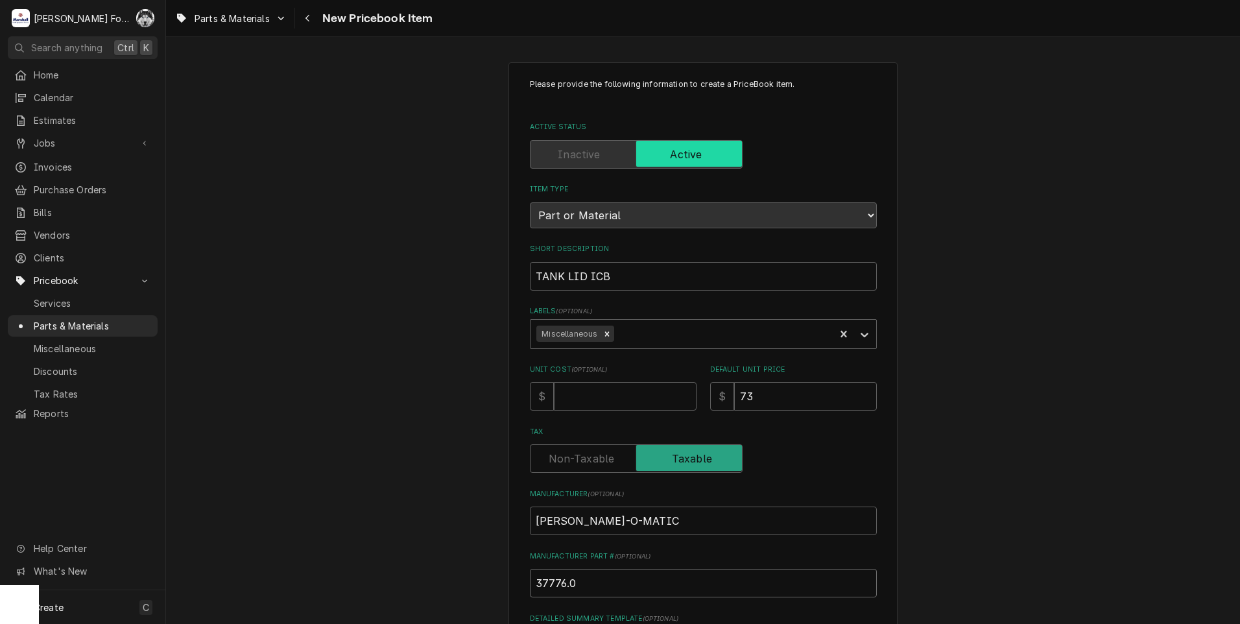
type textarea "x"
type input "37776.000"
type textarea "x"
type input "37776.0005"
type textarea "x"
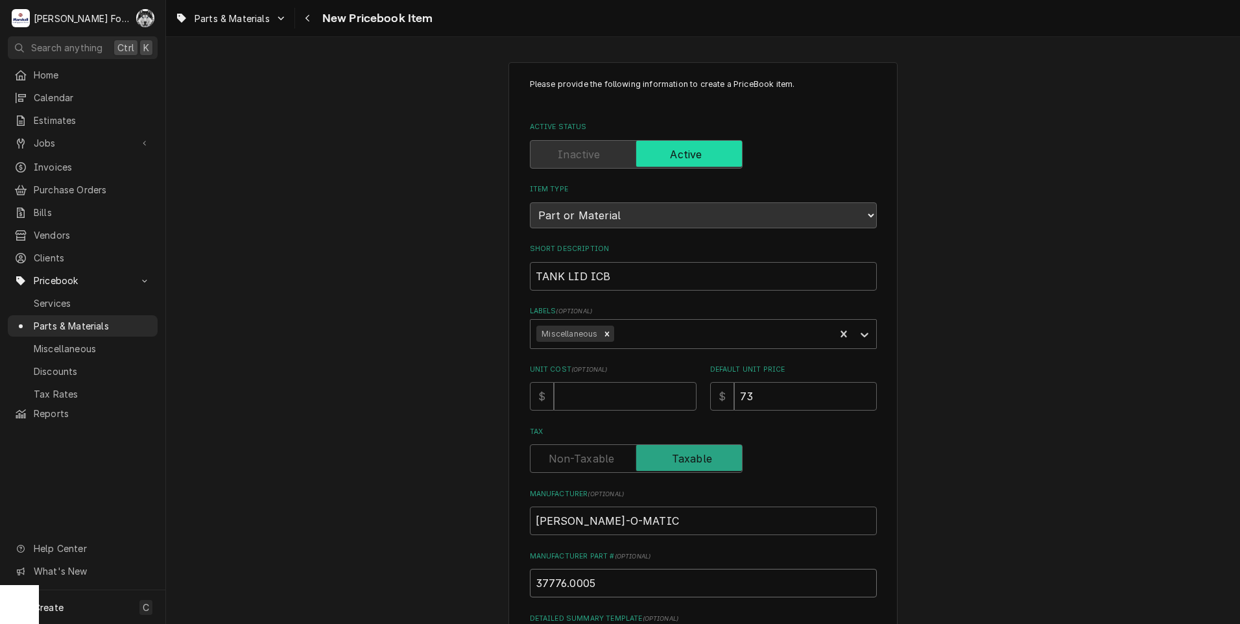
type input "37776.0005"
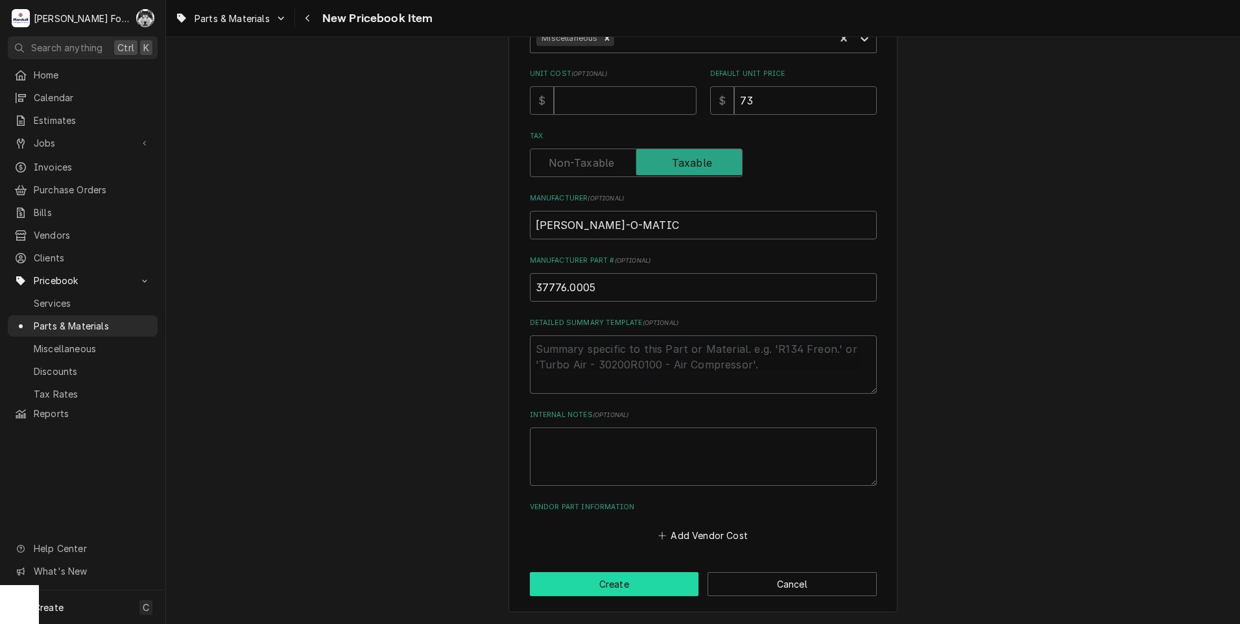
click at [623, 583] on button "Create" at bounding box center [614, 584] width 169 height 24
type textarea "x"
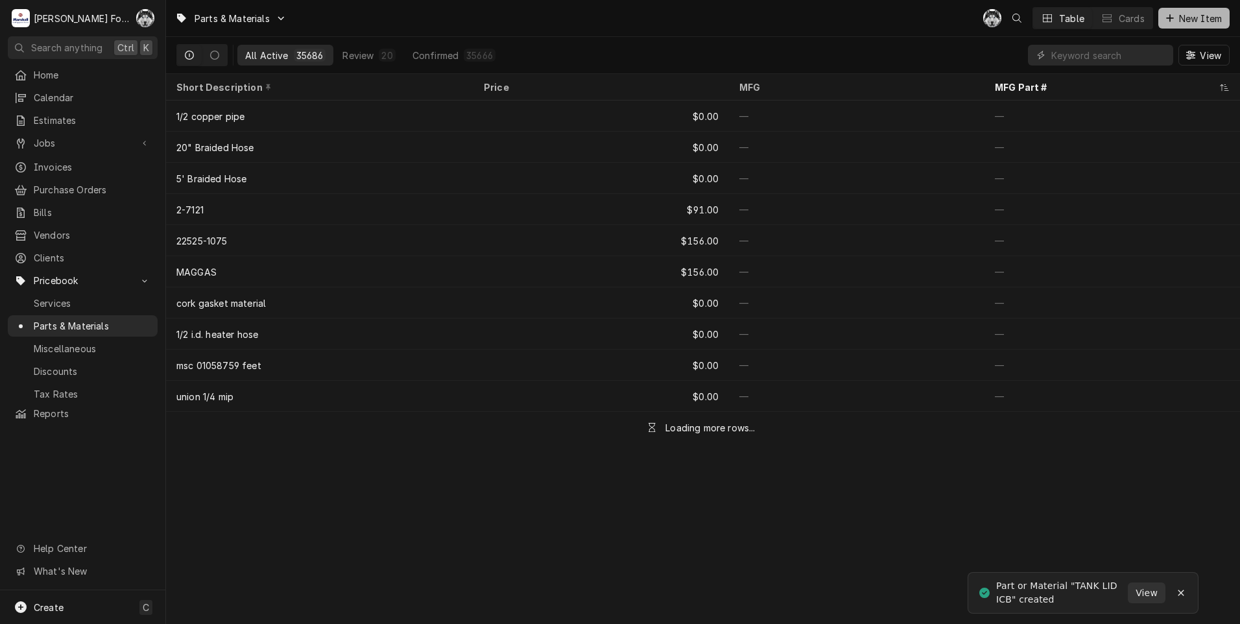
click at [1187, 21] on span "New Item" at bounding box center [1201, 19] width 48 height 14
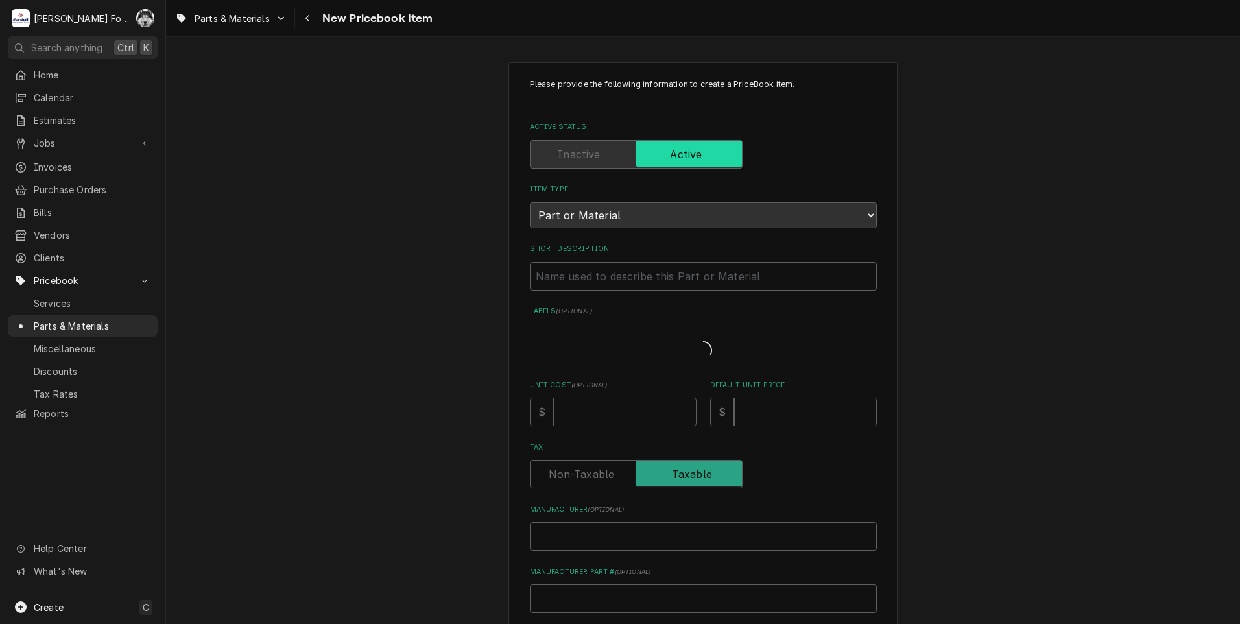
type textarea "x"
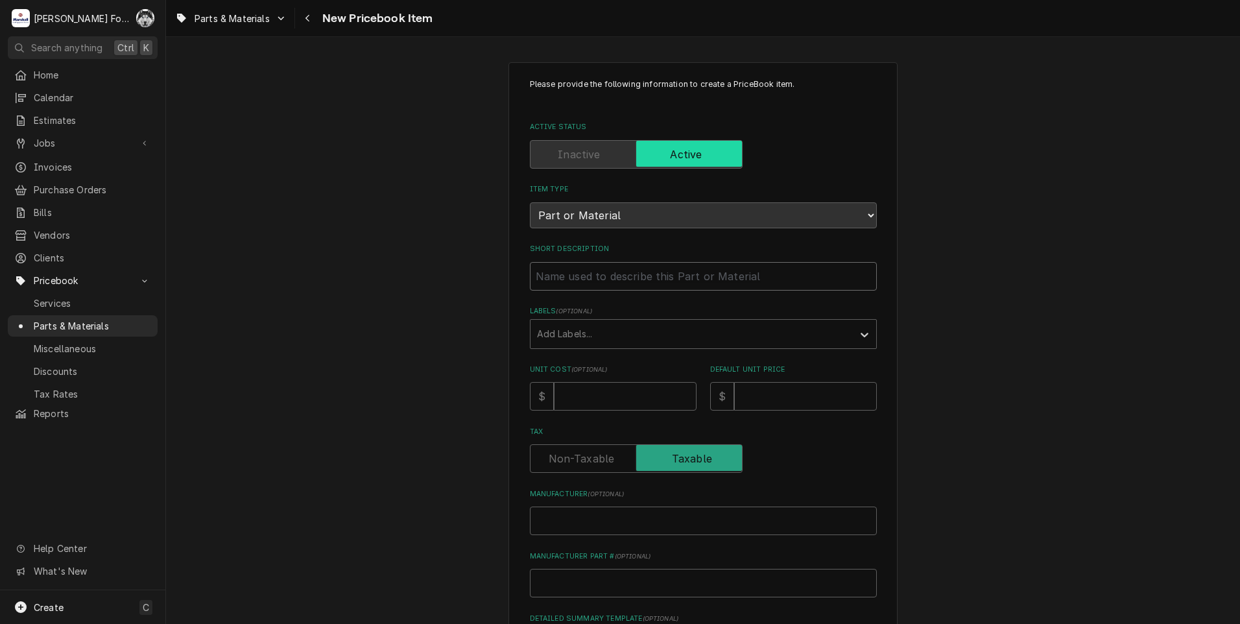
click at [658, 280] on input "Short Description" at bounding box center [703, 276] width 347 height 29
type input "T"
type textarea "x"
type input "TA"
type textarea "x"
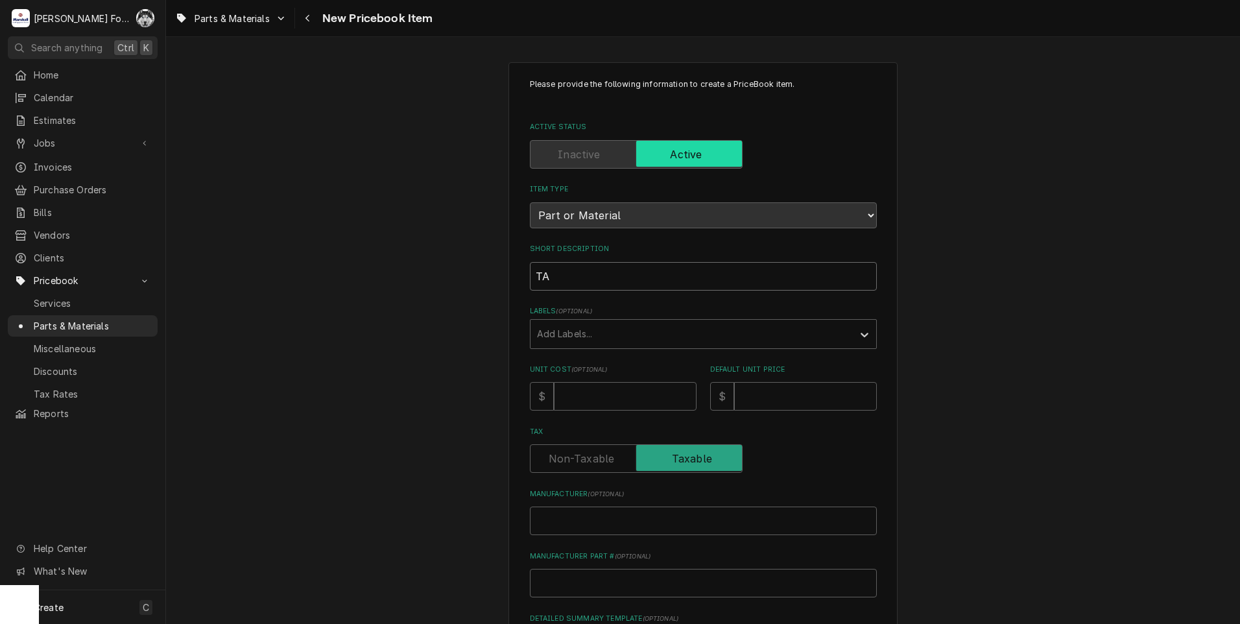
type input "TAN"
type textarea "x"
type input "TANK"
type textarea "x"
type input "TANK"
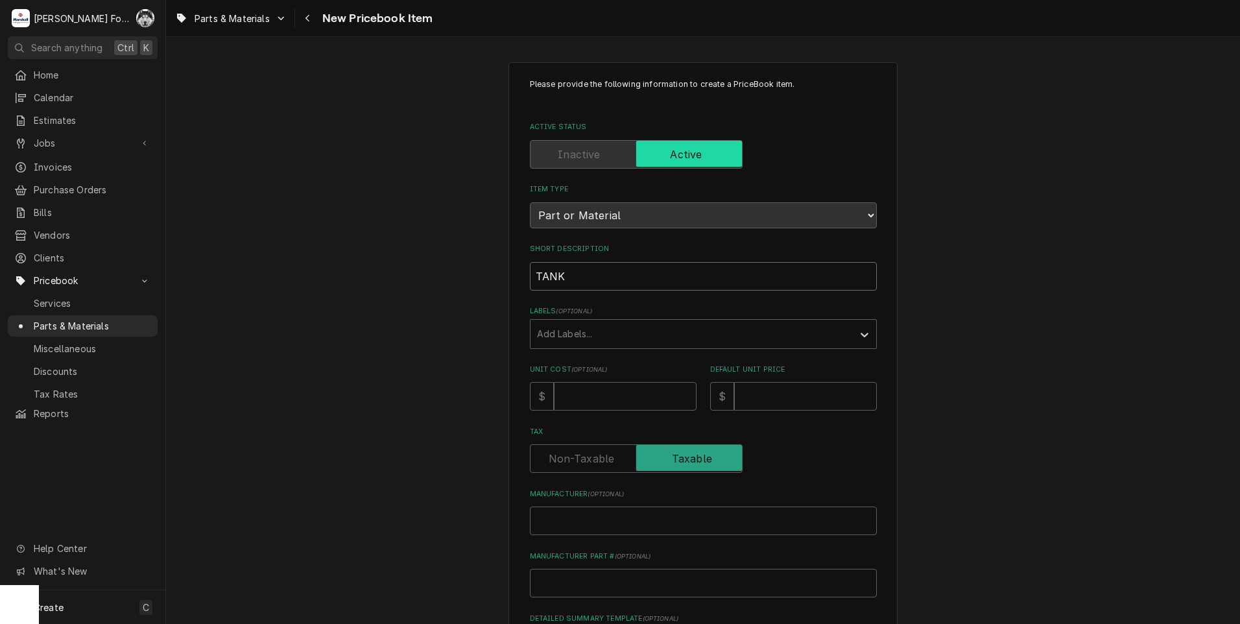
type textarea "x"
type input "TANK I"
type textarea "x"
type input "TANK IC"
type textarea "x"
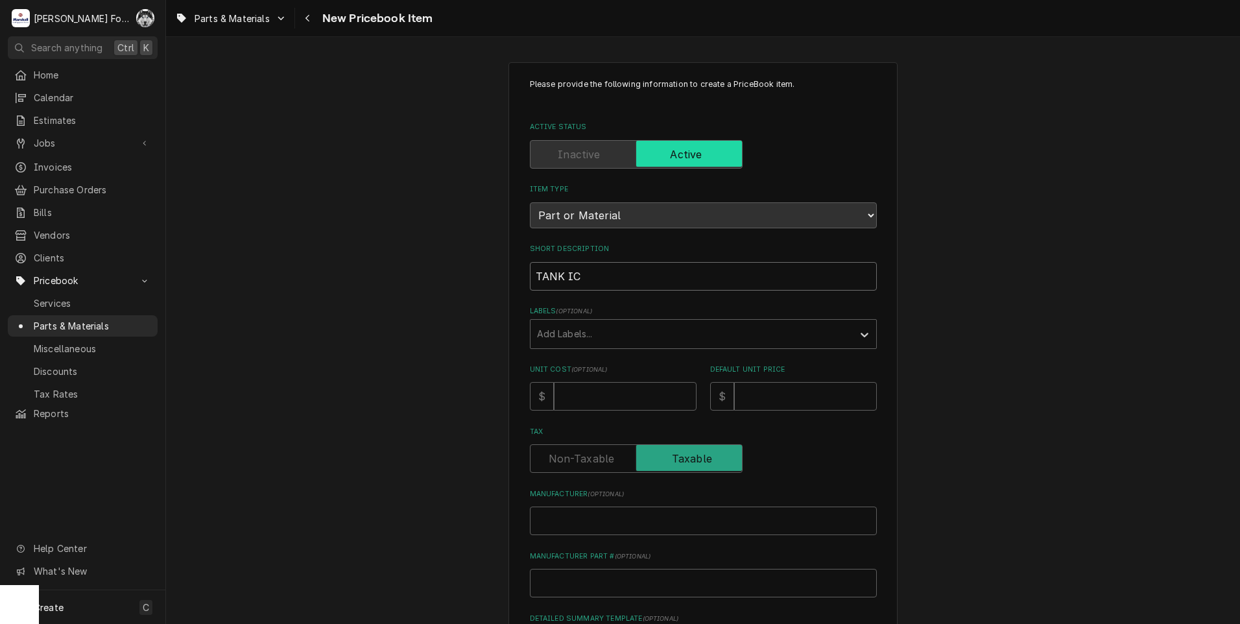
type input "TANK ICB"
type textarea "x"
type input "TANK ICB"
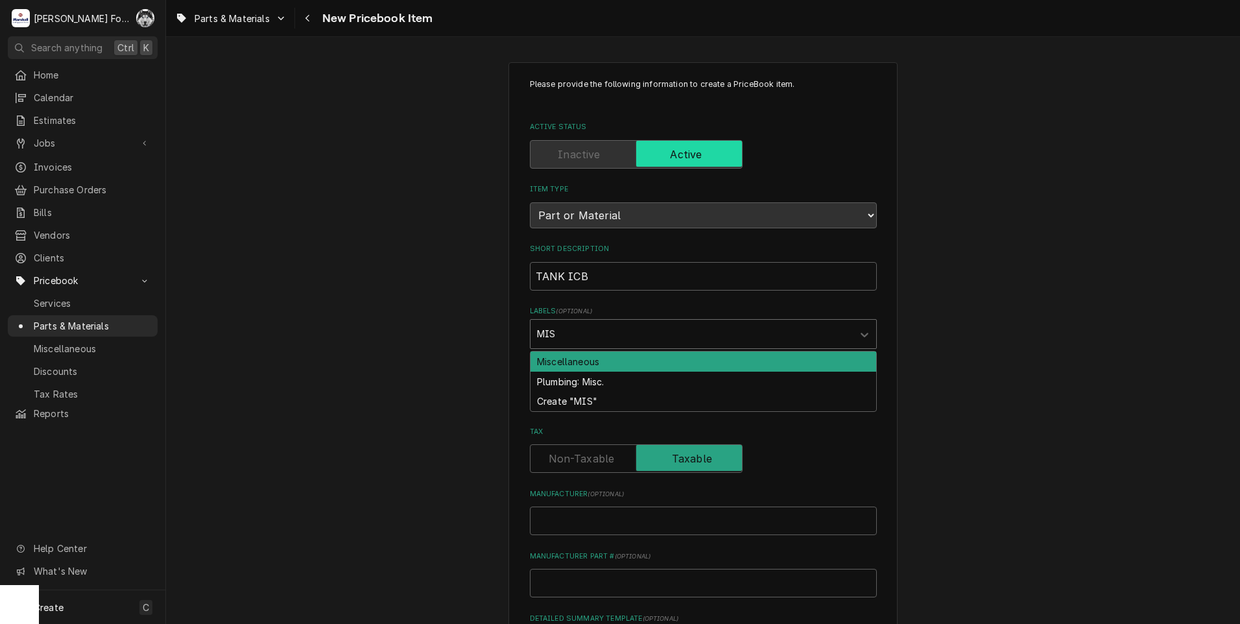
type input "MISC"
type textarea "x"
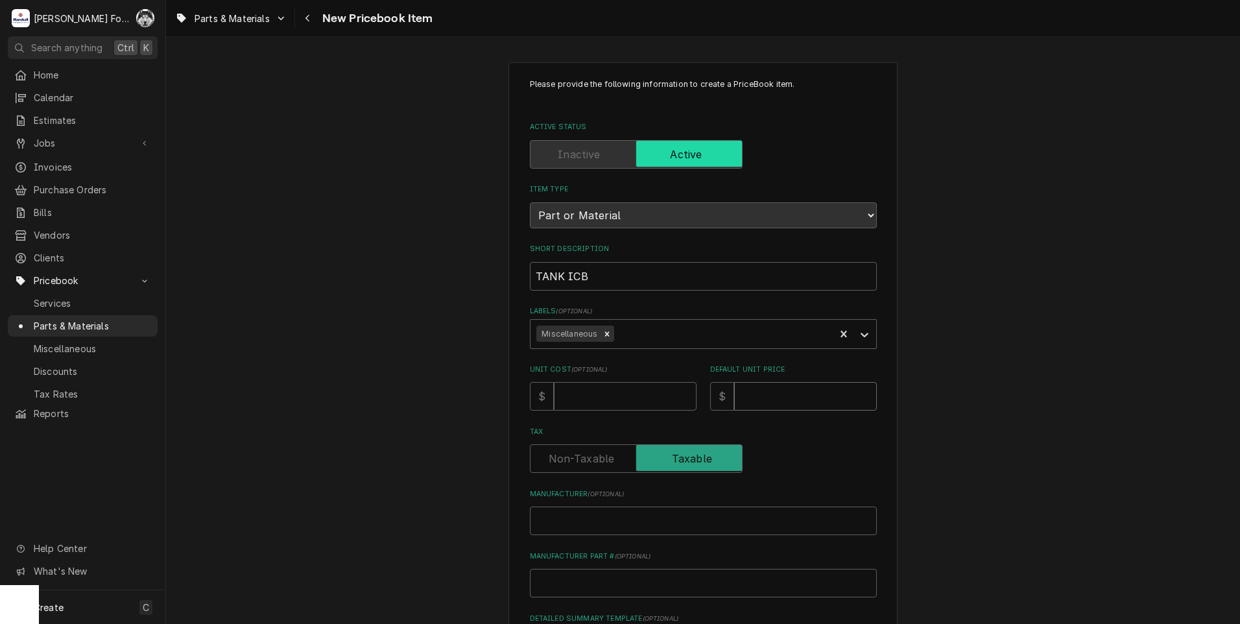
type input "3"
type textarea "x"
type input "36"
type textarea "x"
type input "364"
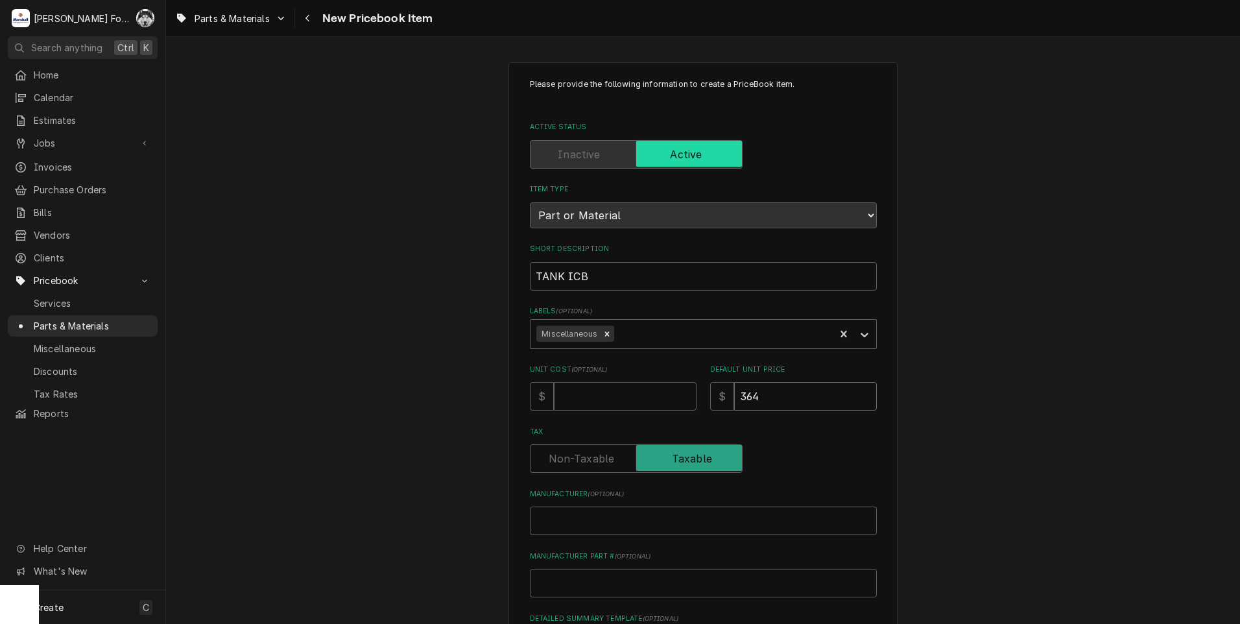
type textarea "x"
type input "364"
type input "B"
type textarea "x"
type input "BU"
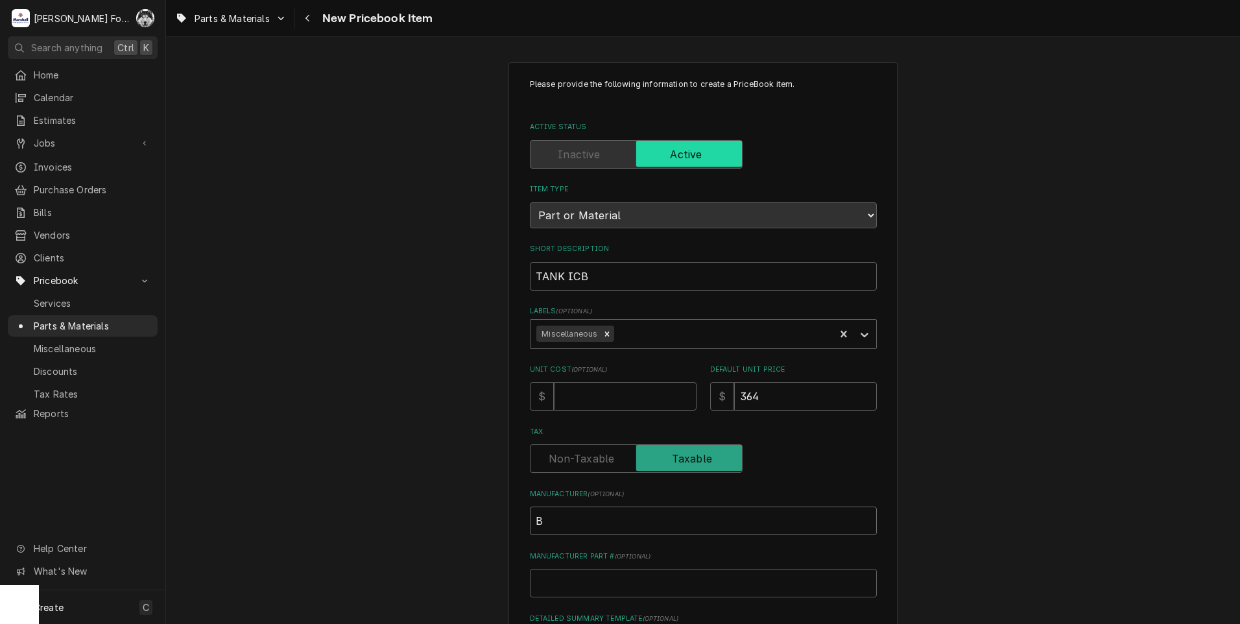
type textarea "x"
type input "BUN"
type textarea "x"
type input "[PERSON_NAME]"
type textarea "x"
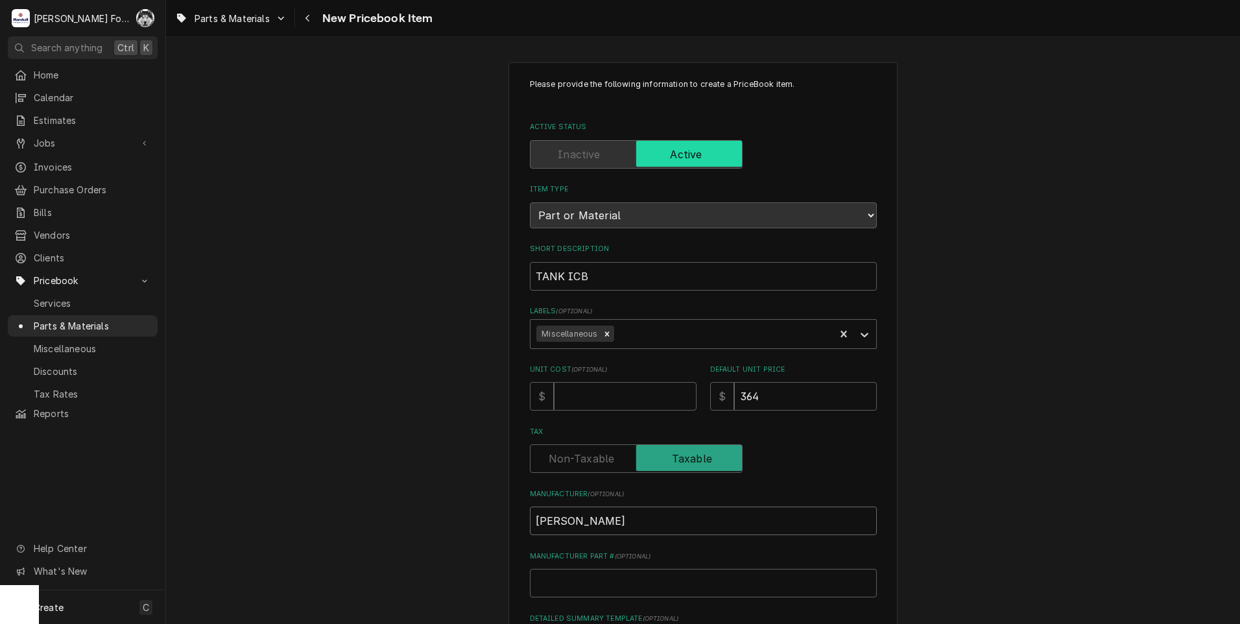
type input "[PERSON_NAME]-"
type textarea "x"
type input "BUNN-O"
type textarea "x"
type input "BUNN-O-"
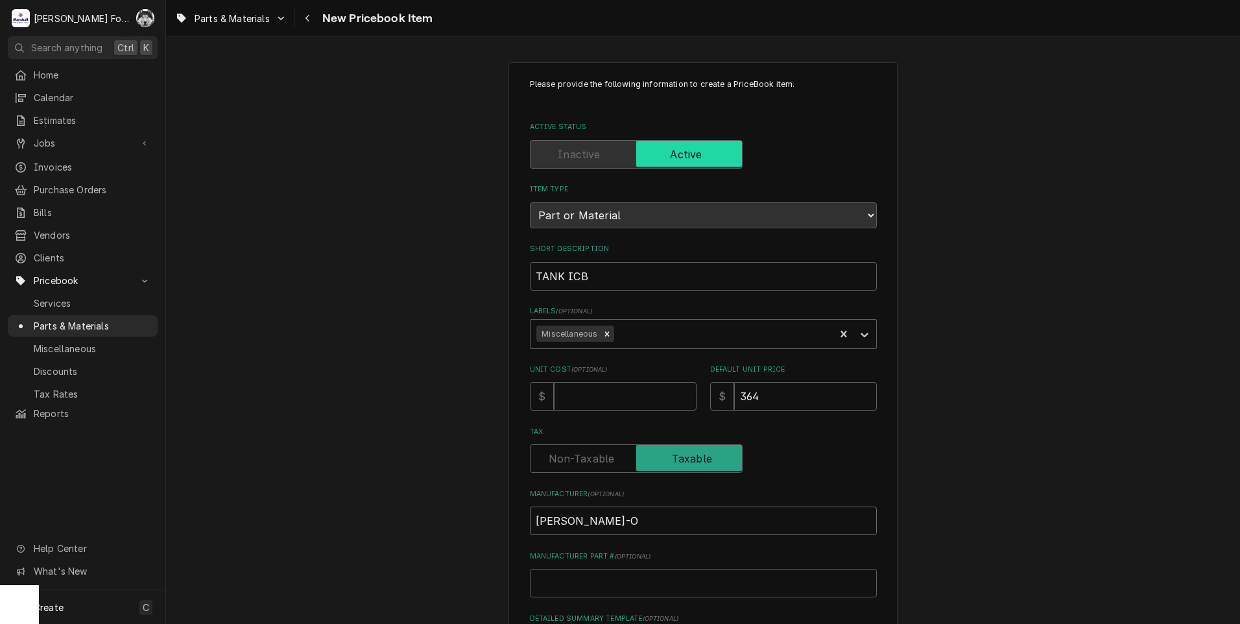
type textarea "x"
type input "BUNN-O-M"
type textarea "x"
type input "BUNN-O-MA"
type textarea "x"
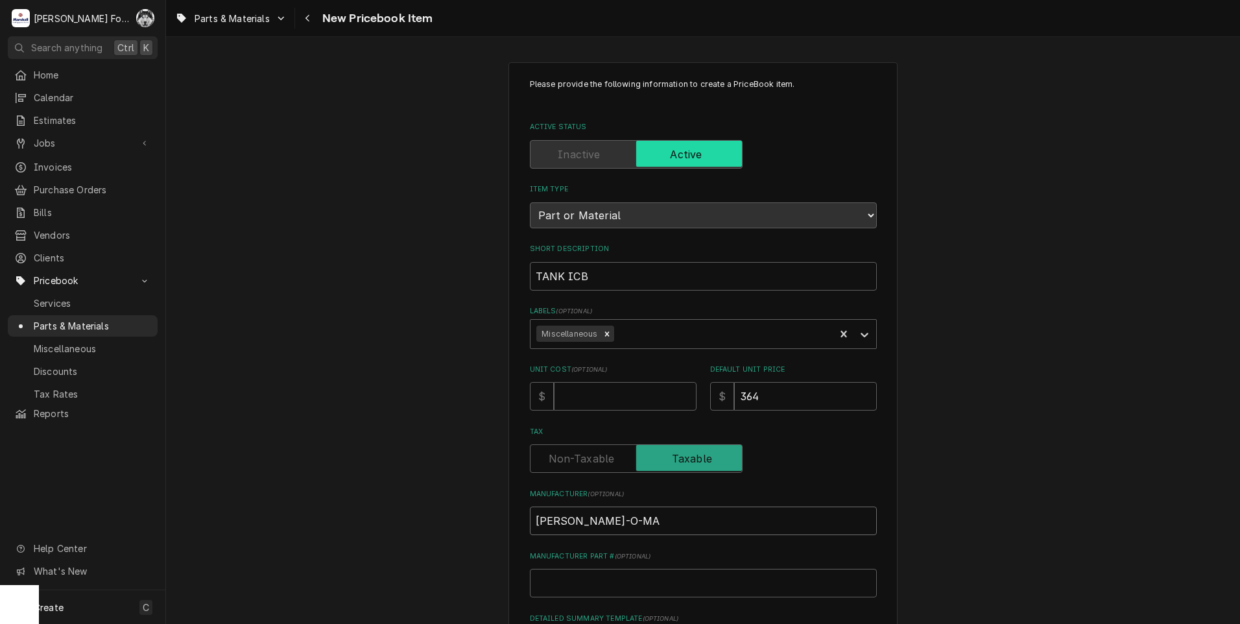
type input "BUNN-O-MAT"
type textarea "x"
type input "BUNN-O-MATI"
type textarea "x"
type input "BUNN-O-MATIC"
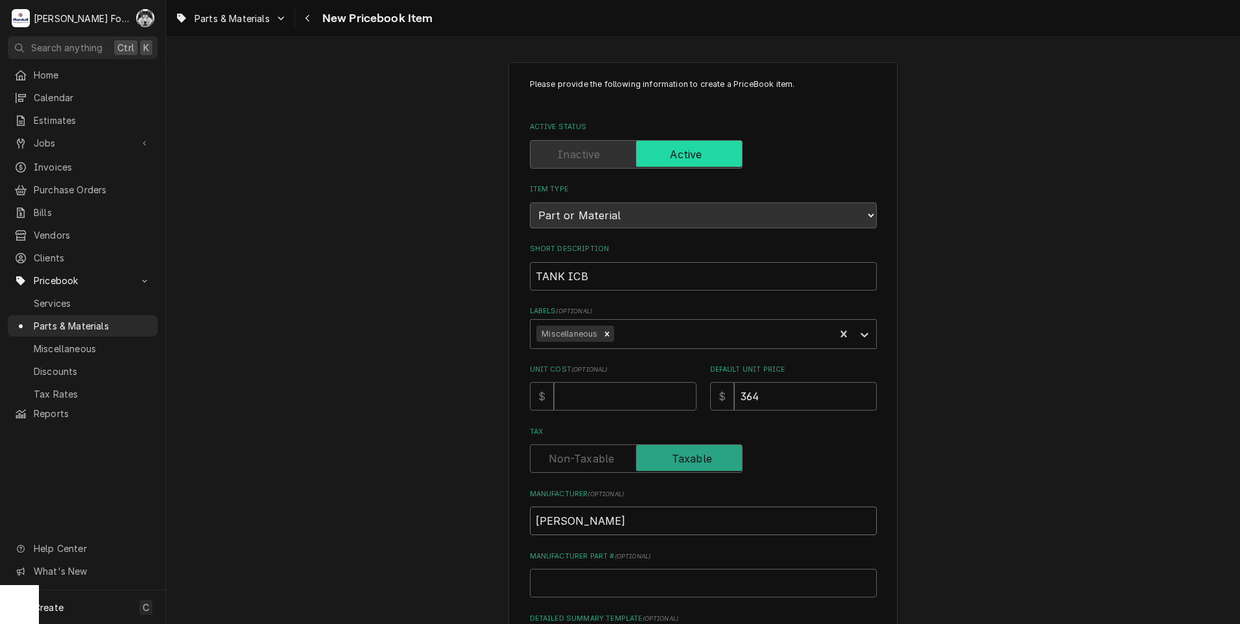
type textarea "x"
type input "BUNN-O-MATIC"
type input "3"
type textarea "x"
type input "37"
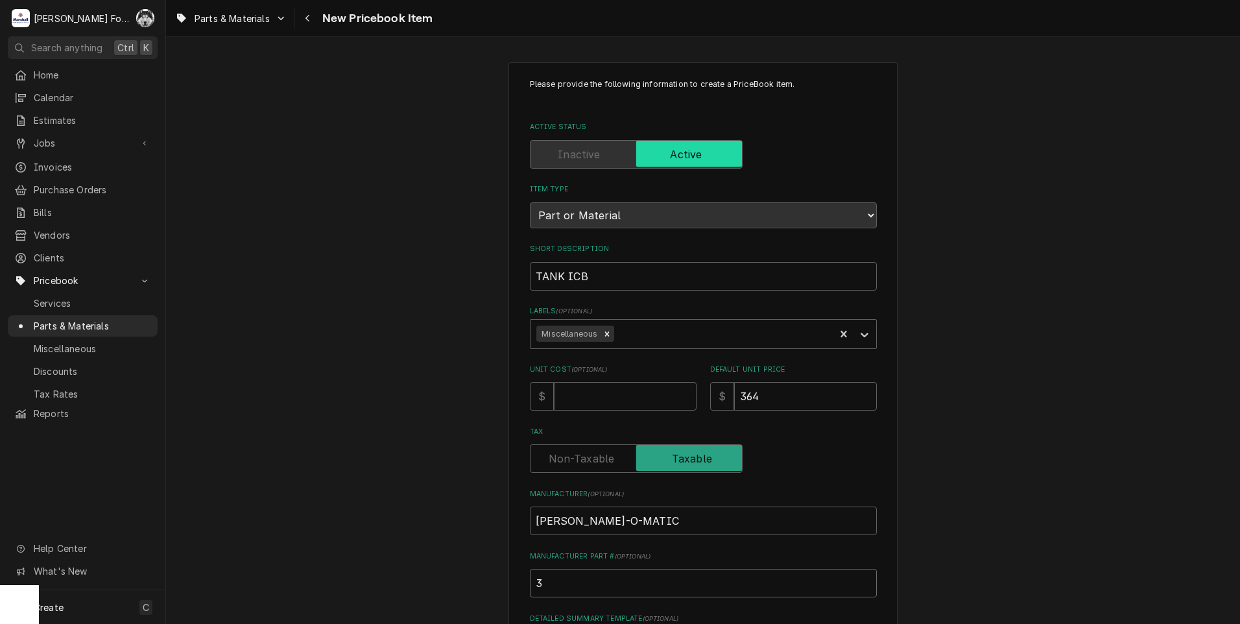
type textarea "x"
type input "377"
type textarea "x"
type input "3778"
type textarea "x"
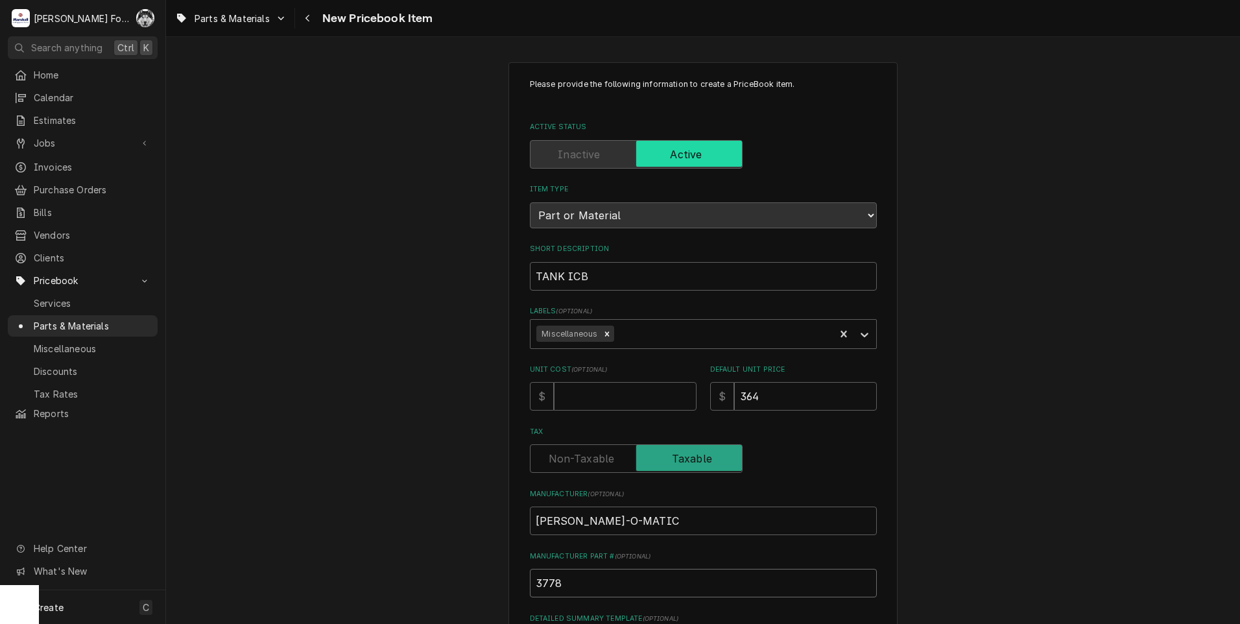
type input "37782"
type textarea "x"
type input "37782."
type textarea "x"
type input "37782.0"
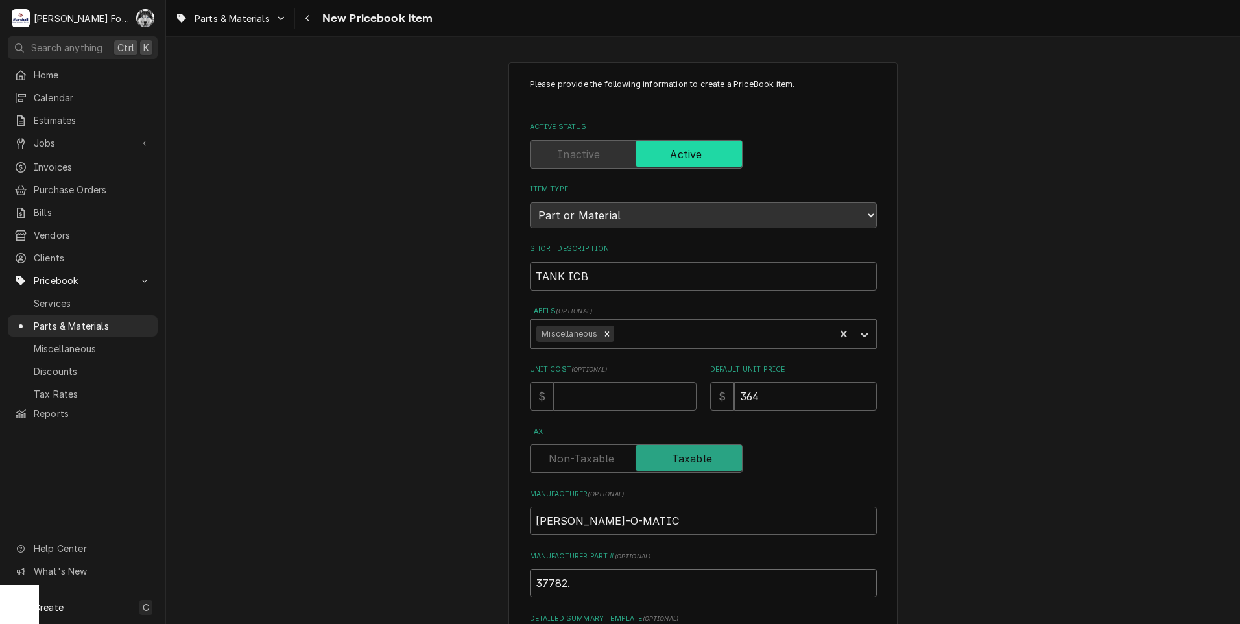
type textarea "x"
type input "37782.00"
type textarea "x"
type input "37782.000"
type textarea "x"
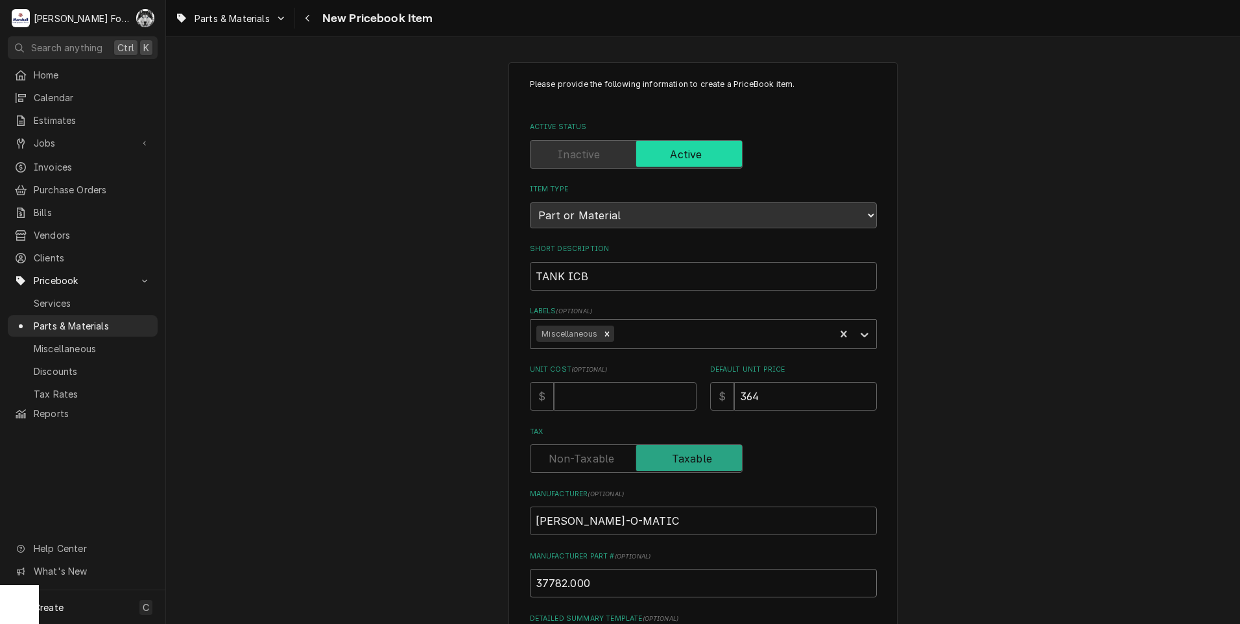
type input "37782.0005"
type textarea "x"
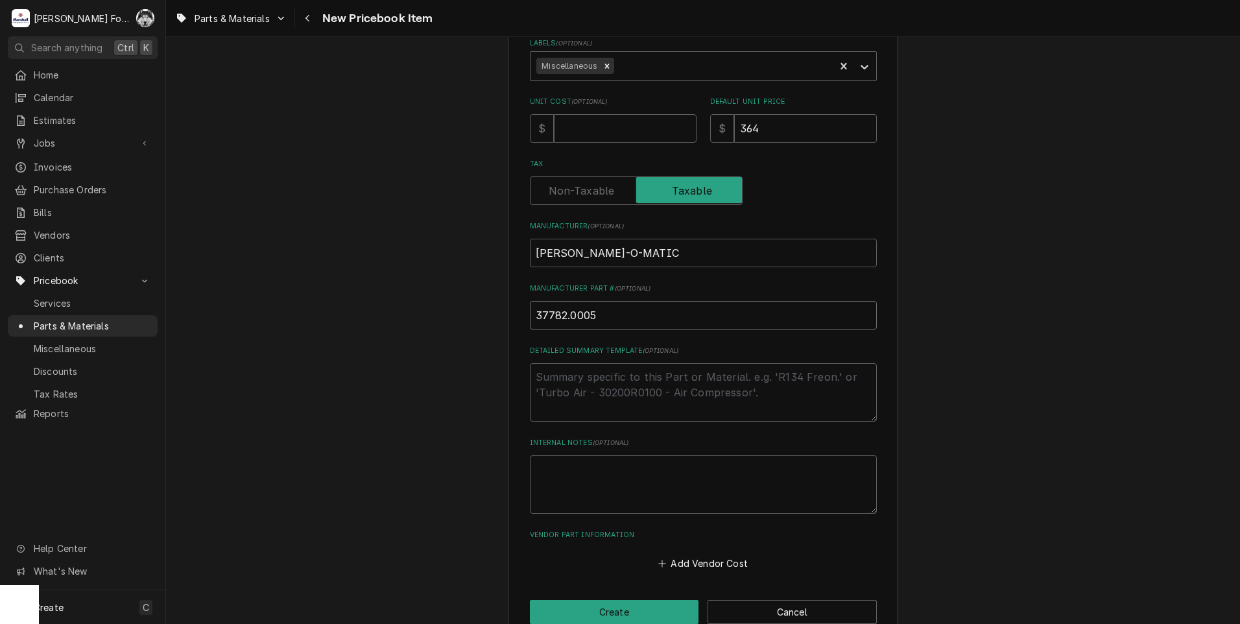
scroll to position [296, 0]
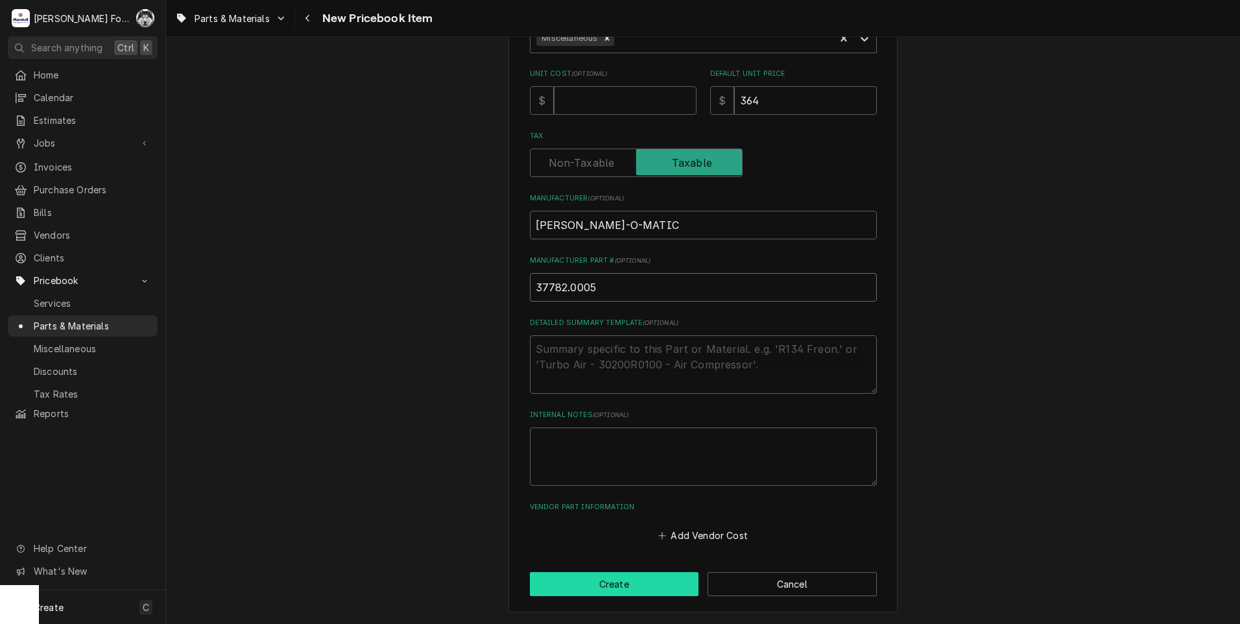
type input "37782.0005"
click at [640, 578] on button "Create" at bounding box center [614, 584] width 169 height 24
type textarea "x"
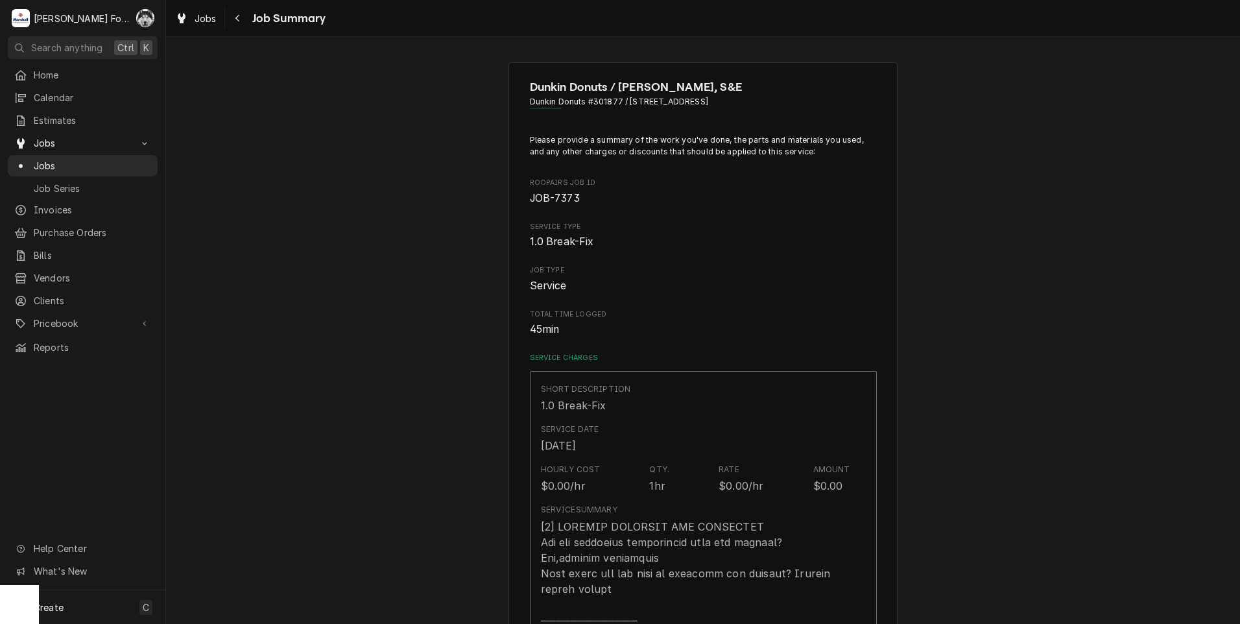
type textarea "x"
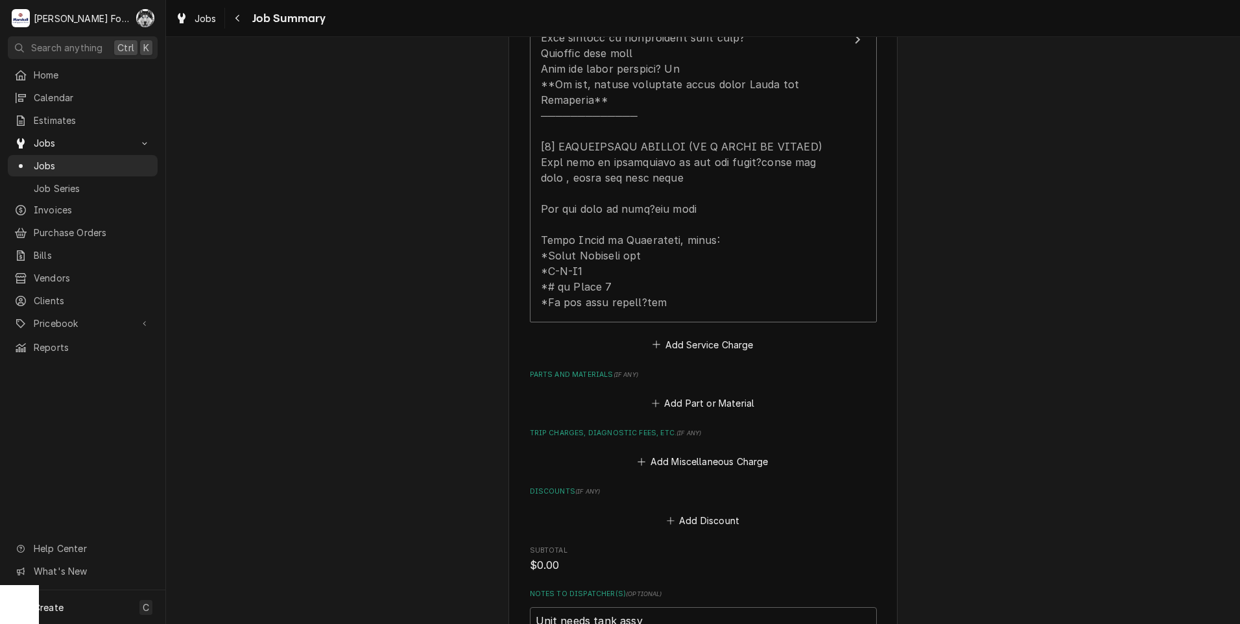
scroll to position [649, 0]
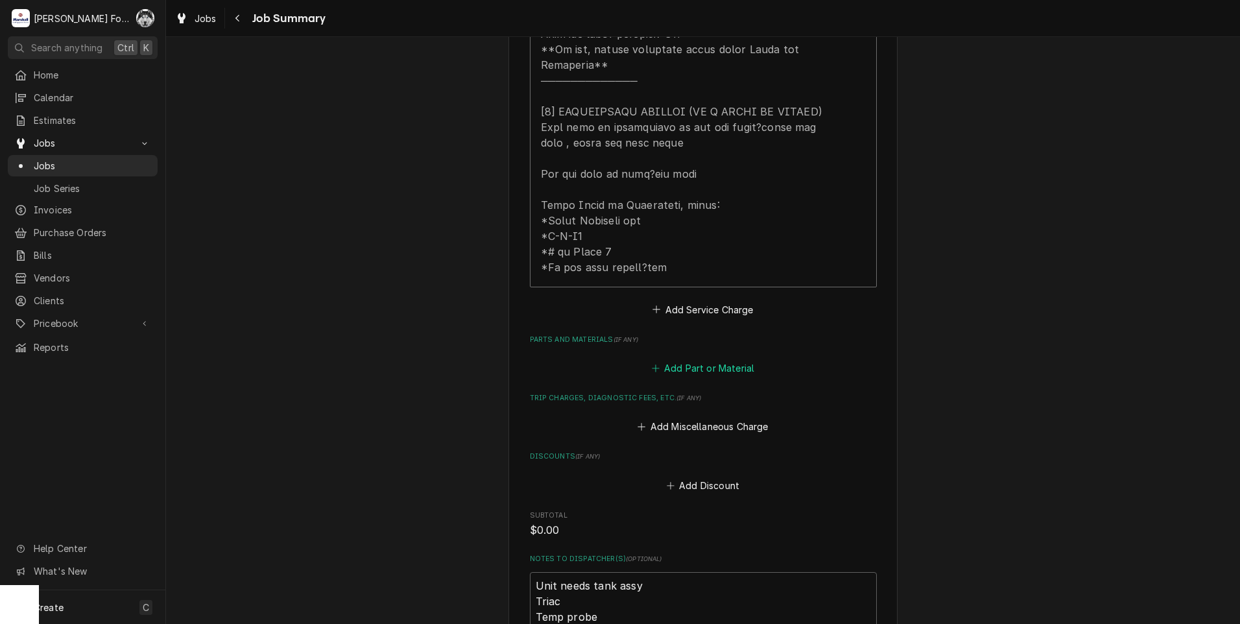
click at [715, 361] on button "Add Part or Material" at bounding box center [702, 368] width 107 height 18
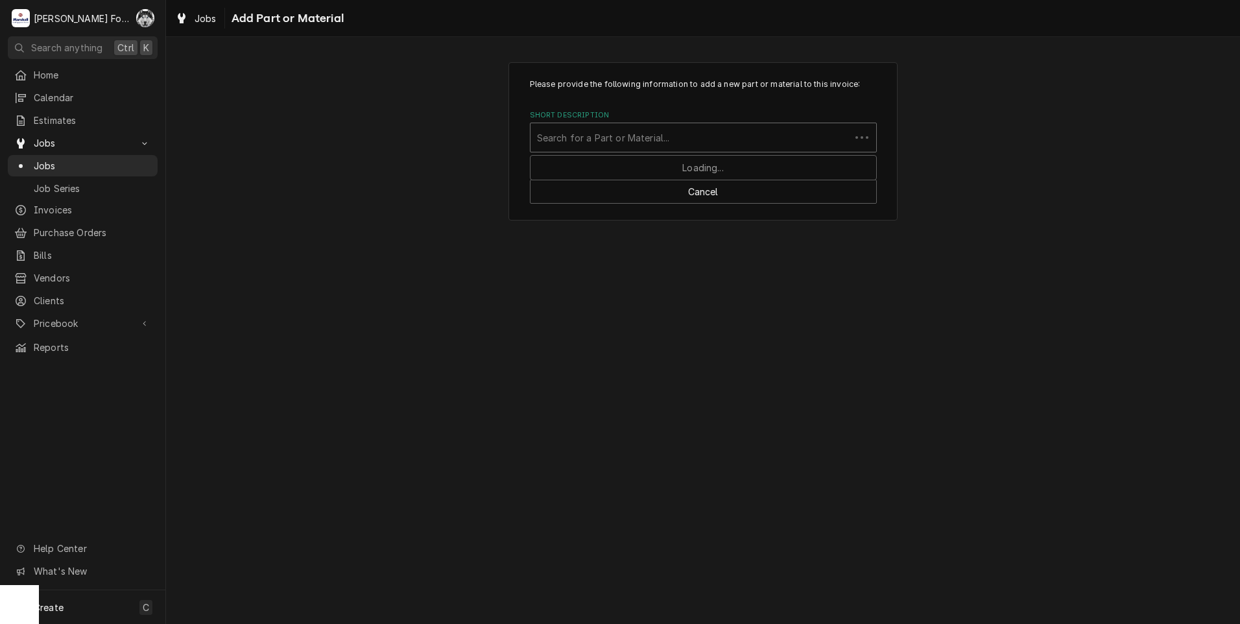
click at [687, 132] on div "Short Description" at bounding box center [690, 137] width 307 height 23
type input "39085.1001"
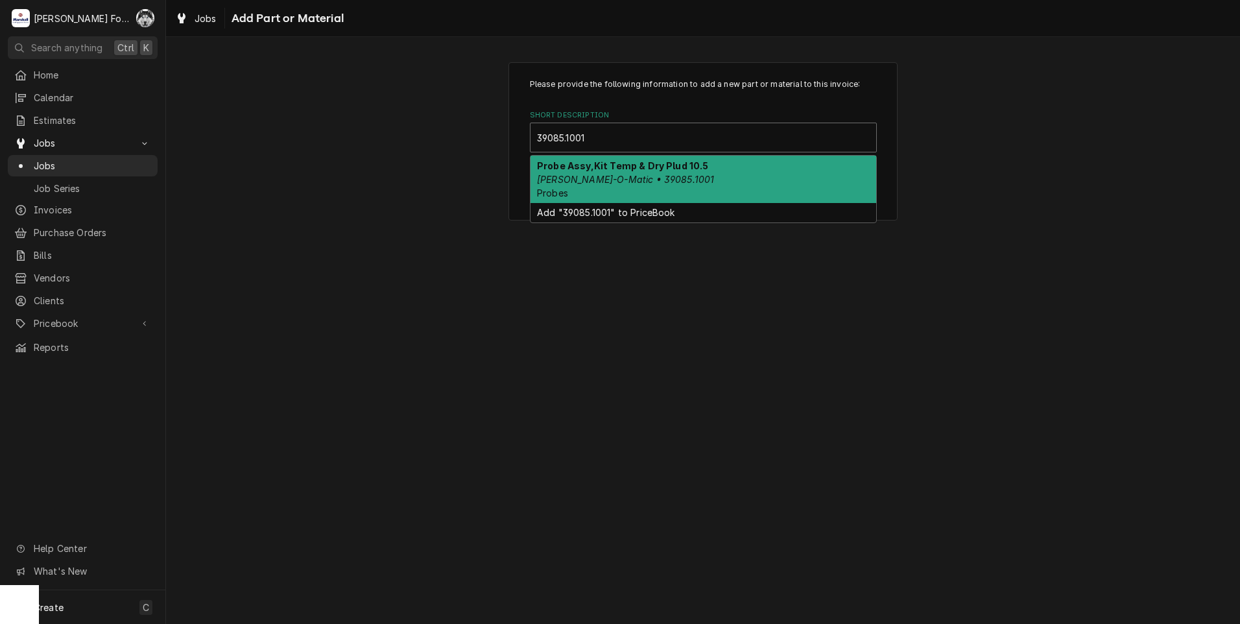
click at [638, 184] on div "Probe Assy,Kit Temp & Dry Plud 10.5 Bunn-O-Matic • 39085.1001 Probes" at bounding box center [704, 179] width 346 height 47
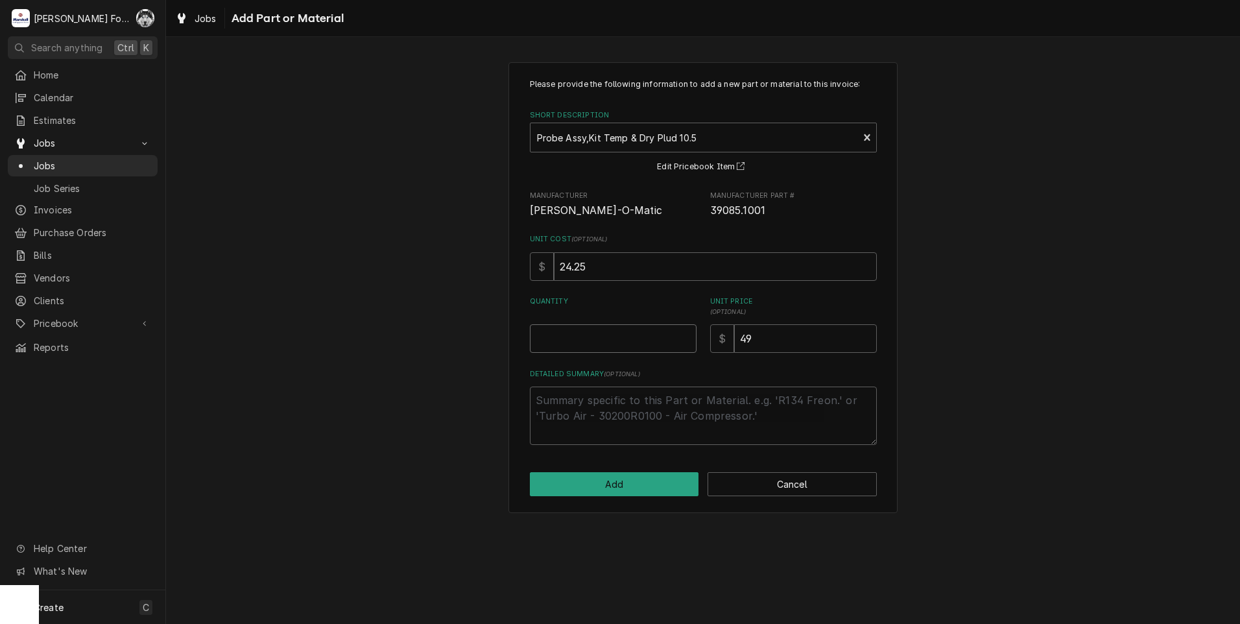
type textarea "x"
type input "0.5"
click at [687, 335] on input "0.5" at bounding box center [613, 338] width 167 height 29
type textarea "x"
type input "1"
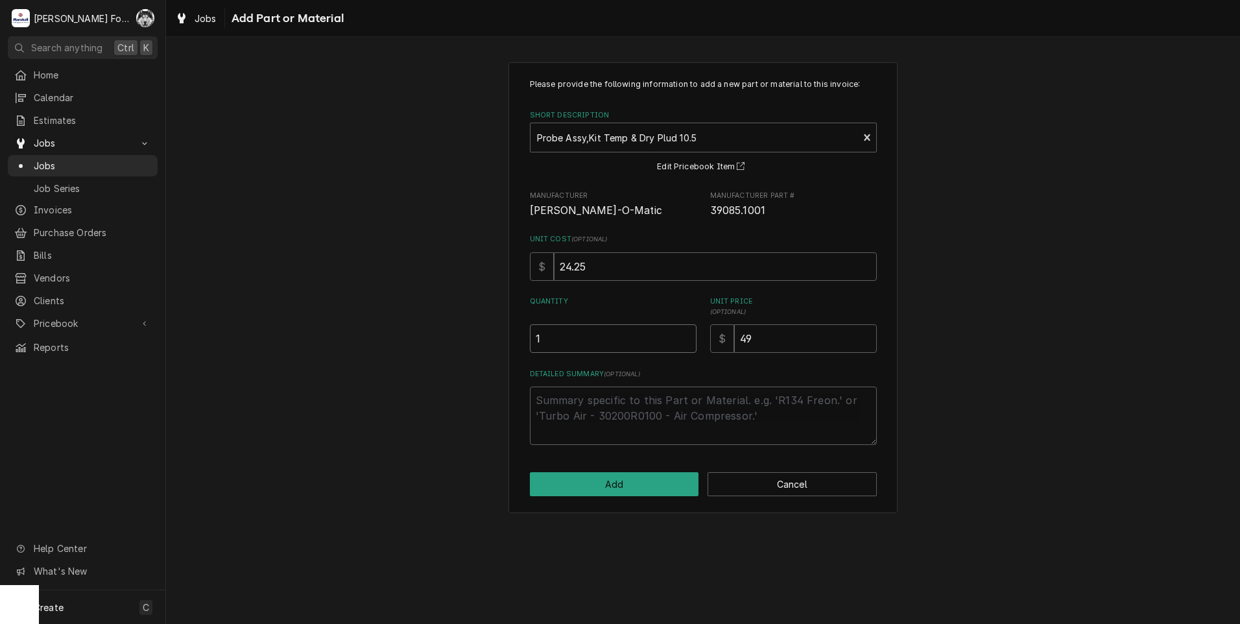
click at [686, 333] on input "1" at bounding box center [613, 338] width 167 height 29
click at [612, 486] on button "Add" at bounding box center [614, 484] width 169 height 24
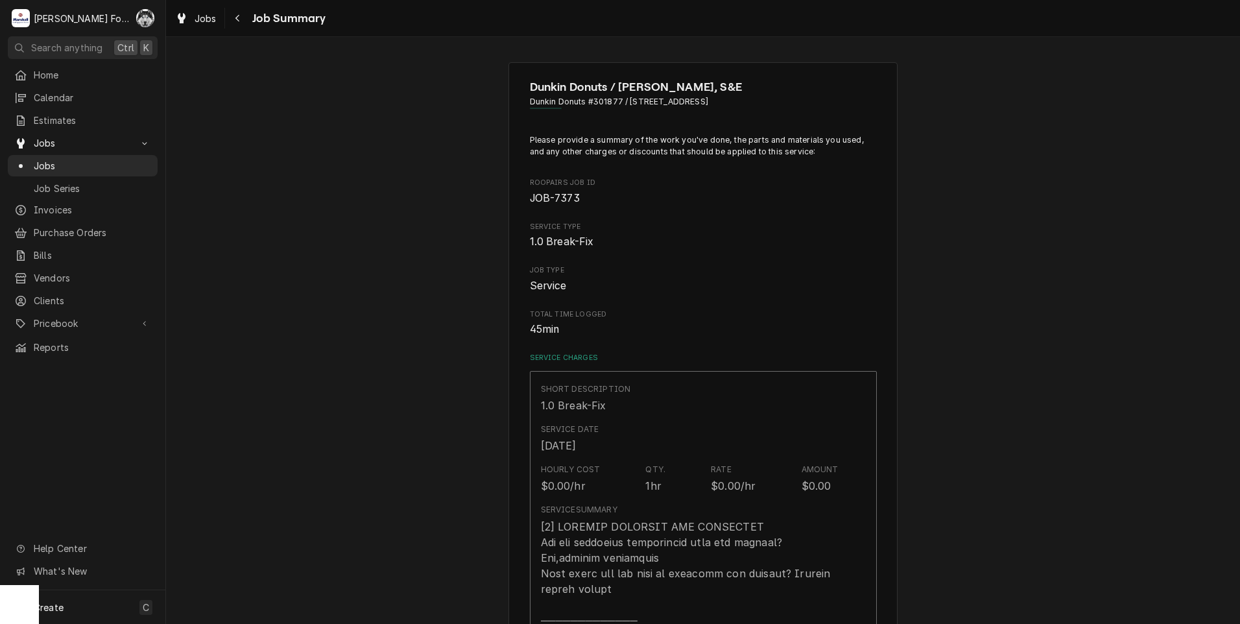
type textarea "x"
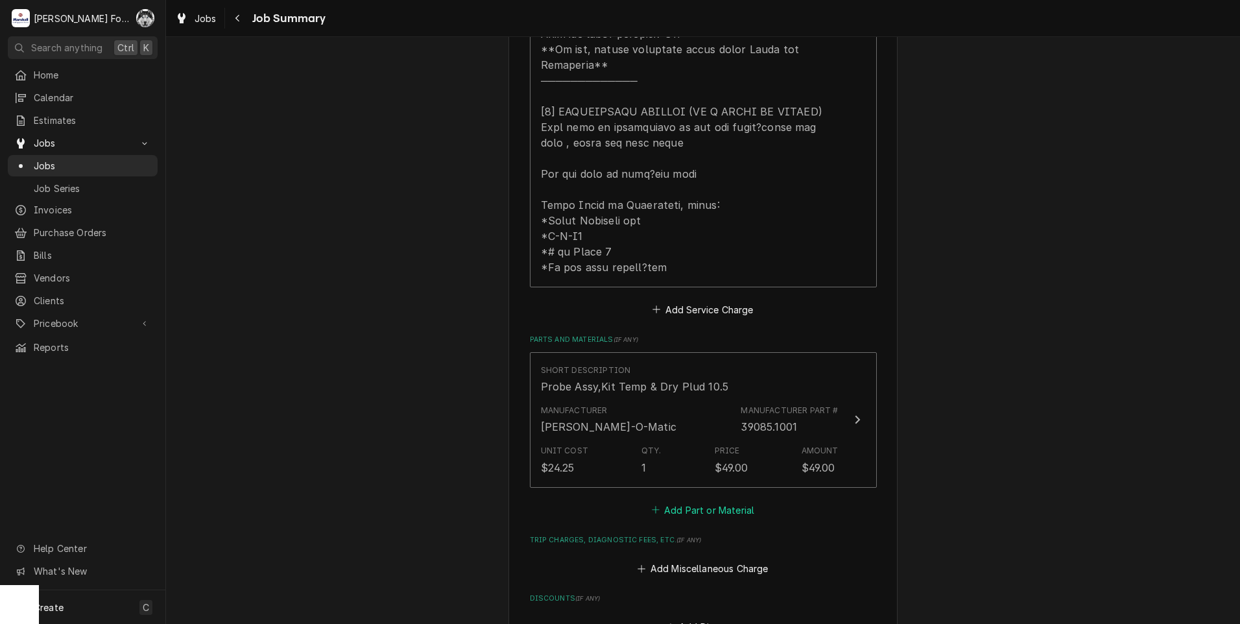
click at [693, 501] on button "Add Part or Material" at bounding box center [702, 510] width 107 height 18
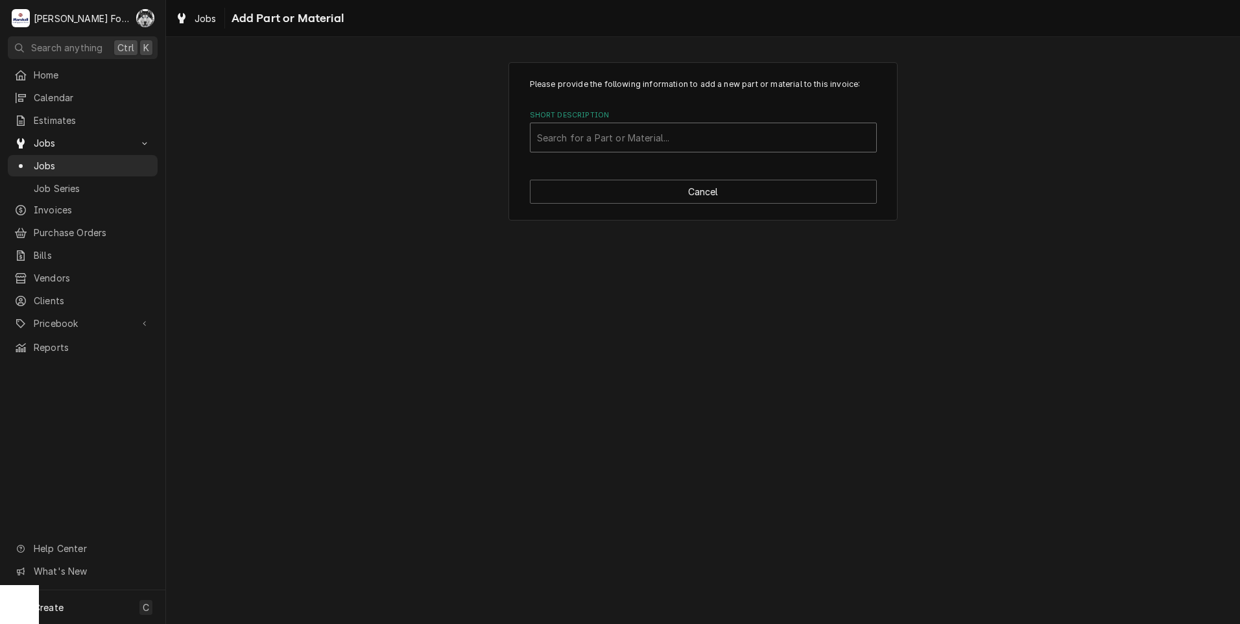
click at [683, 141] on div "Short Description" at bounding box center [703, 137] width 333 height 23
type input "12565.0053"
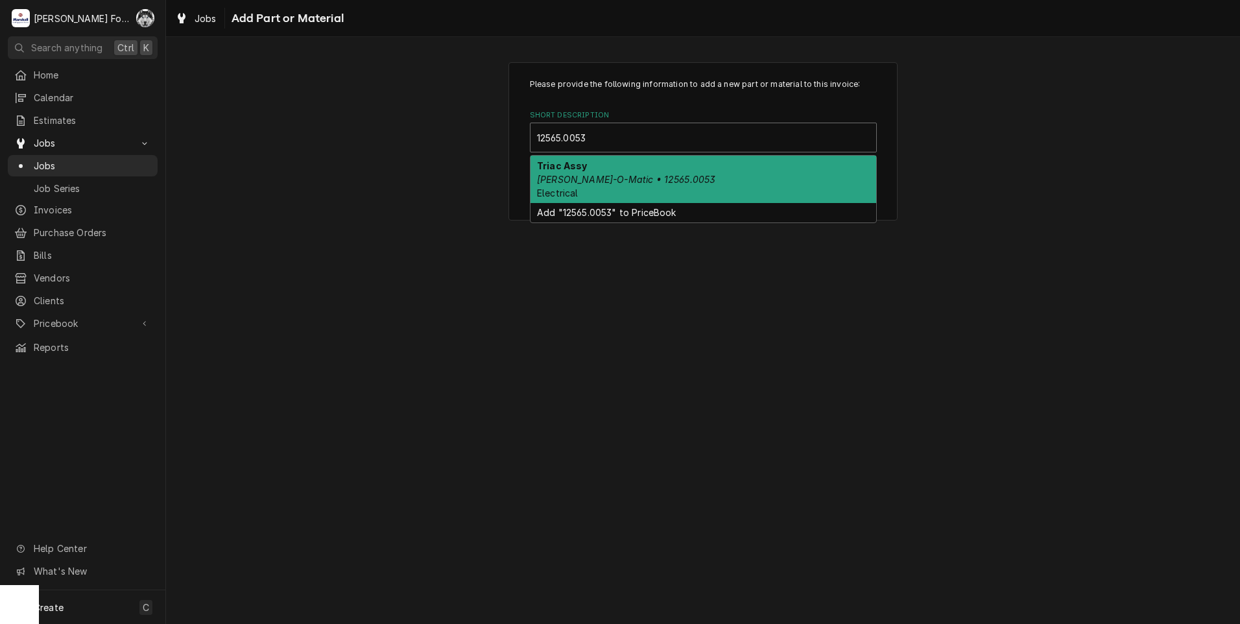
click at [643, 180] on em "Bunn-O-Matic • 12565.0053" at bounding box center [626, 179] width 178 height 11
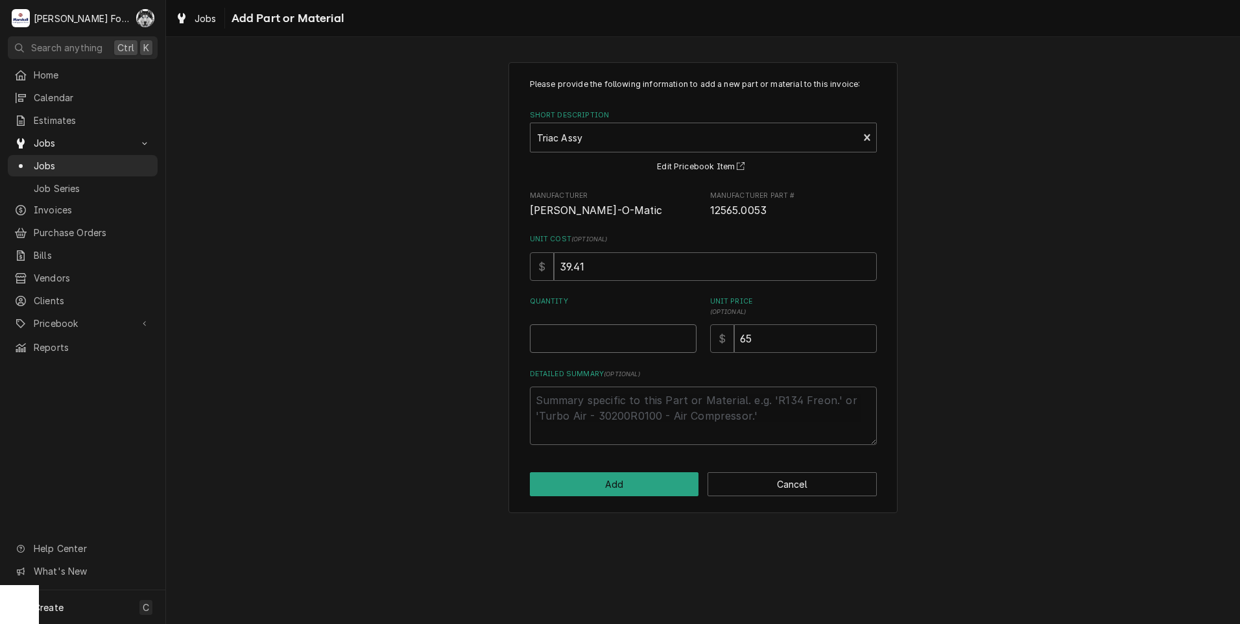
type textarea "x"
type input "0.5"
click at [684, 336] on input "0.5" at bounding box center [613, 338] width 167 height 29
type textarea "x"
type input "1"
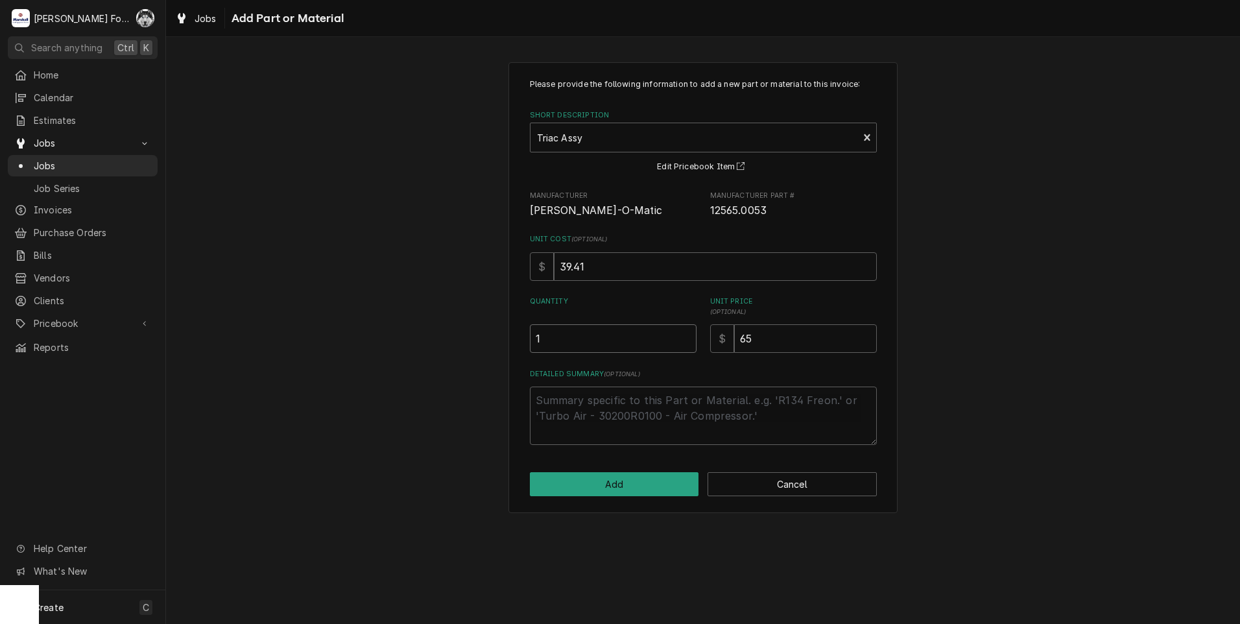
click at [684, 335] on input "1" at bounding box center [613, 338] width 167 height 29
drag, startPoint x: 769, startPoint y: 336, endPoint x: 606, endPoint y: 344, distance: 163.6
click at [639, 354] on div "Please provide the following information to add a new part or material to this …" at bounding box center [703, 261] width 347 height 366
type textarea "x"
type input "6"
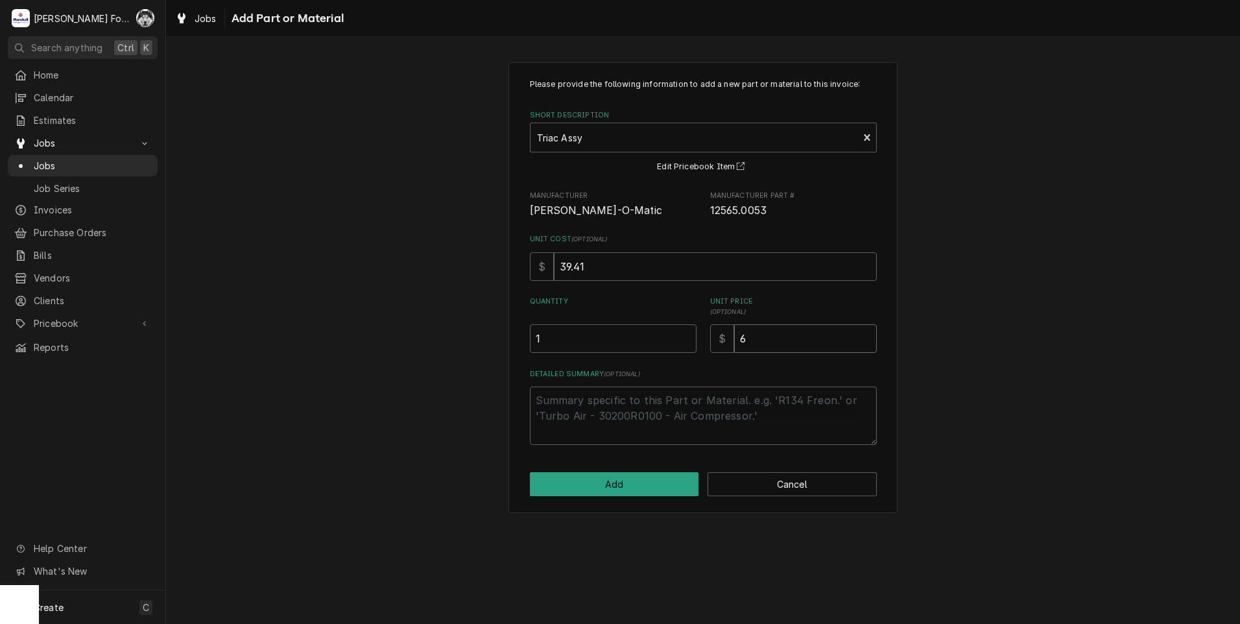
type textarea "x"
type input "66"
click at [641, 486] on button "Add" at bounding box center [614, 484] width 169 height 24
type textarea "x"
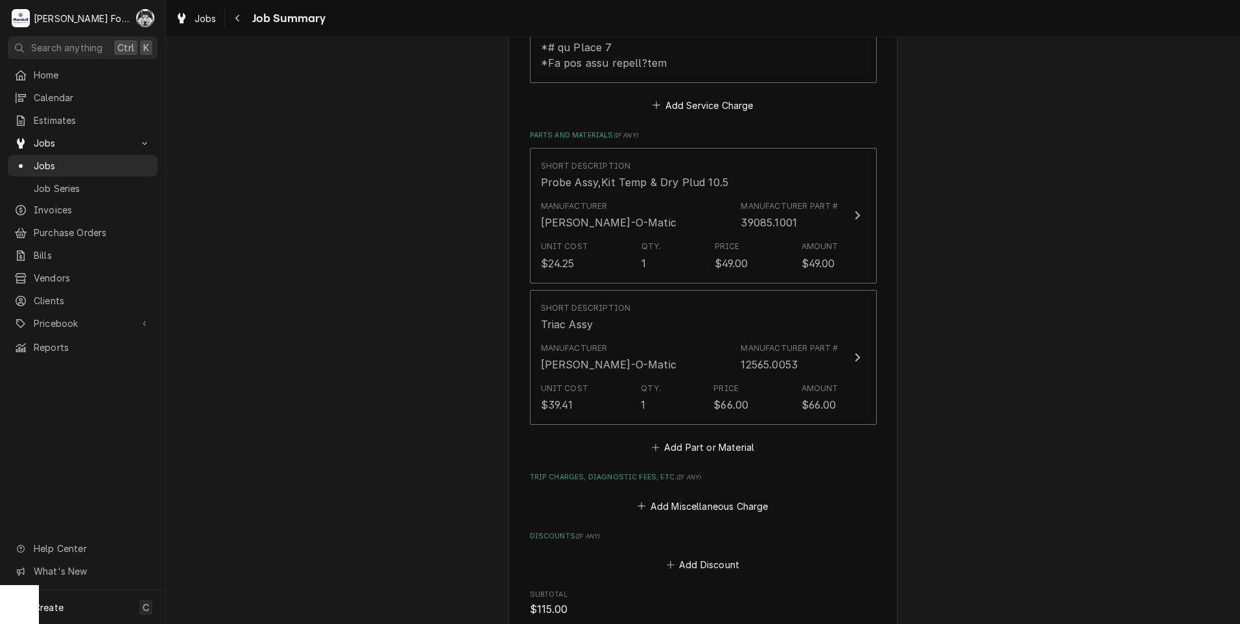
scroll to position [865, 0]
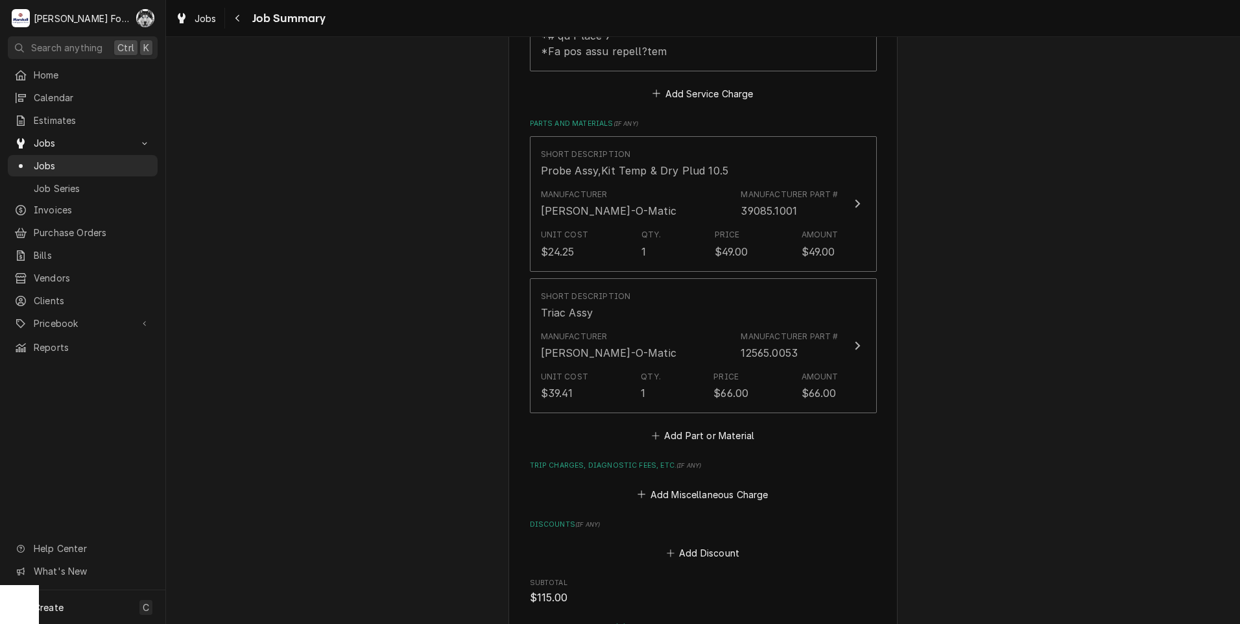
click at [668, 429] on div "Please provide a summary of the work you've done, the parts and materials you u…" at bounding box center [703, 13] width 347 height 1487
click at [672, 427] on button "Add Part or Material" at bounding box center [702, 436] width 107 height 18
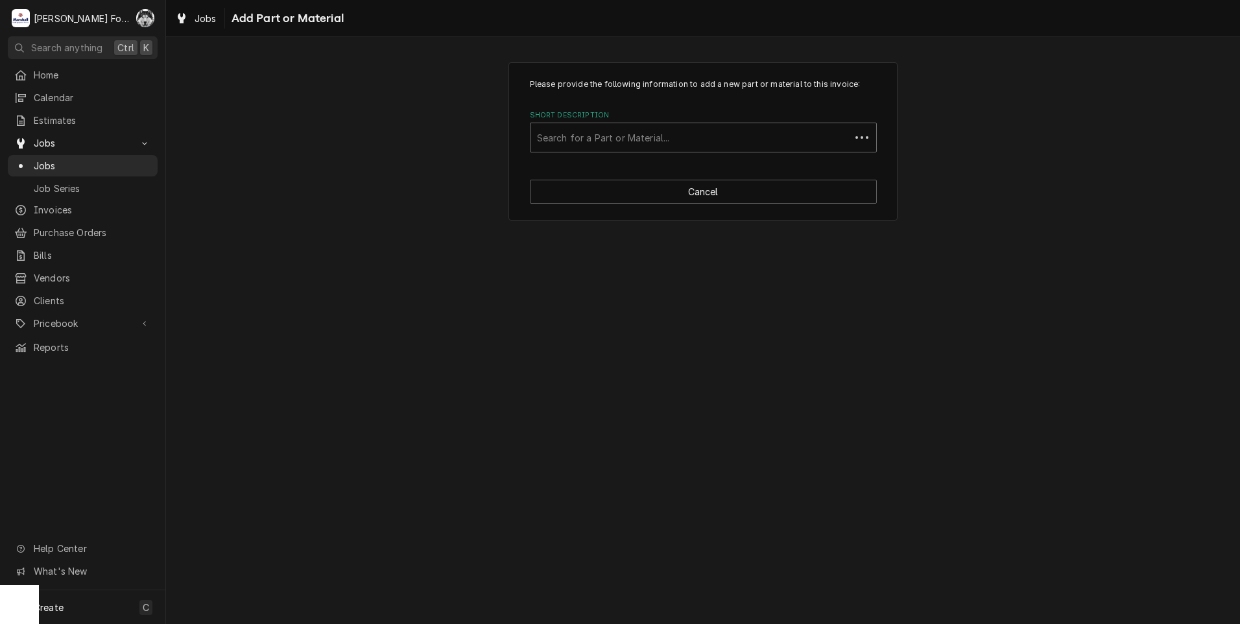
click at [676, 149] on div "Short Description" at bounding box center [690, 137] width 307 height 23
type input "35937"
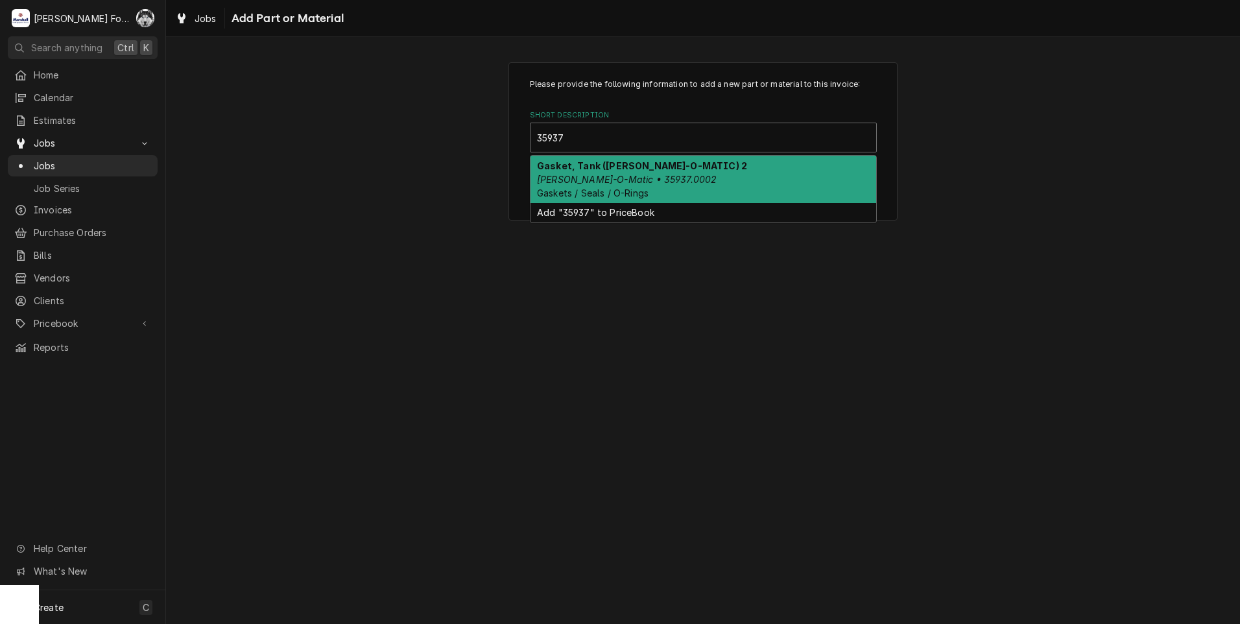
click at [658, 173] on div "Gasket, Tank (BUNN-O-MATIC) 2 Bunn-O-Matic • 35937.0002 Gaskets / Seals / O-Rin…" at bounding box center [704, 179] width 346 height 47
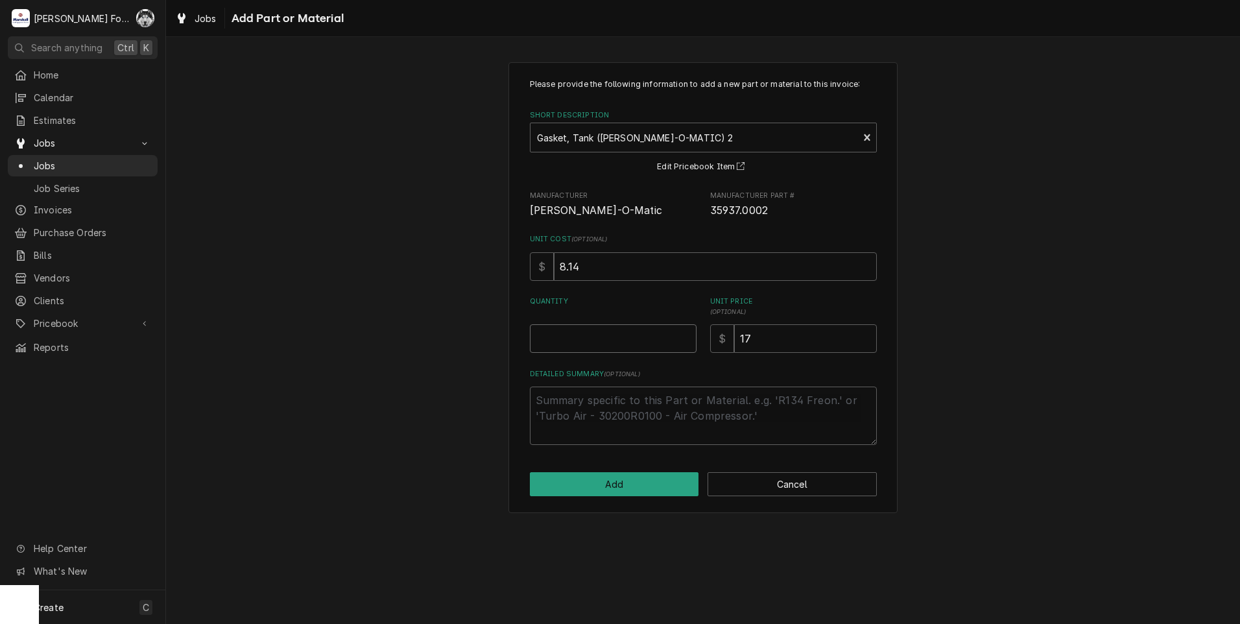
type textarea "x"
type input "0.5"
click at [687, 337] on input "0.5" at bounding box center [613, 338] width 167 height 29
type textarea "x"
type input "1"
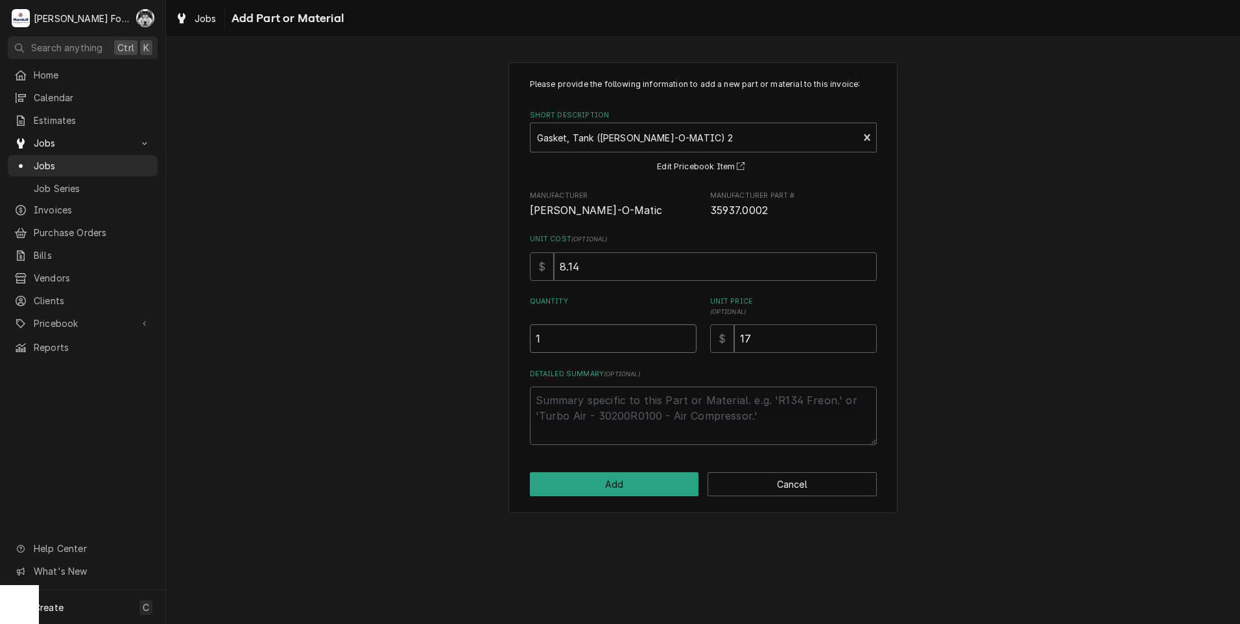
click at [687, 337] on input "1" at bounding box center [613, 338] width 167 height 29
drag, startPoint x: 781, startPoint y: 346, endPoint x: 610, endPoint y: 379, distance: 174.4
click at [610, 379] on div "Please provide the following information to add a new part or material to this …" at bounding box center [703, 261] width 347 height 366
type textarea "x"
type input "1"
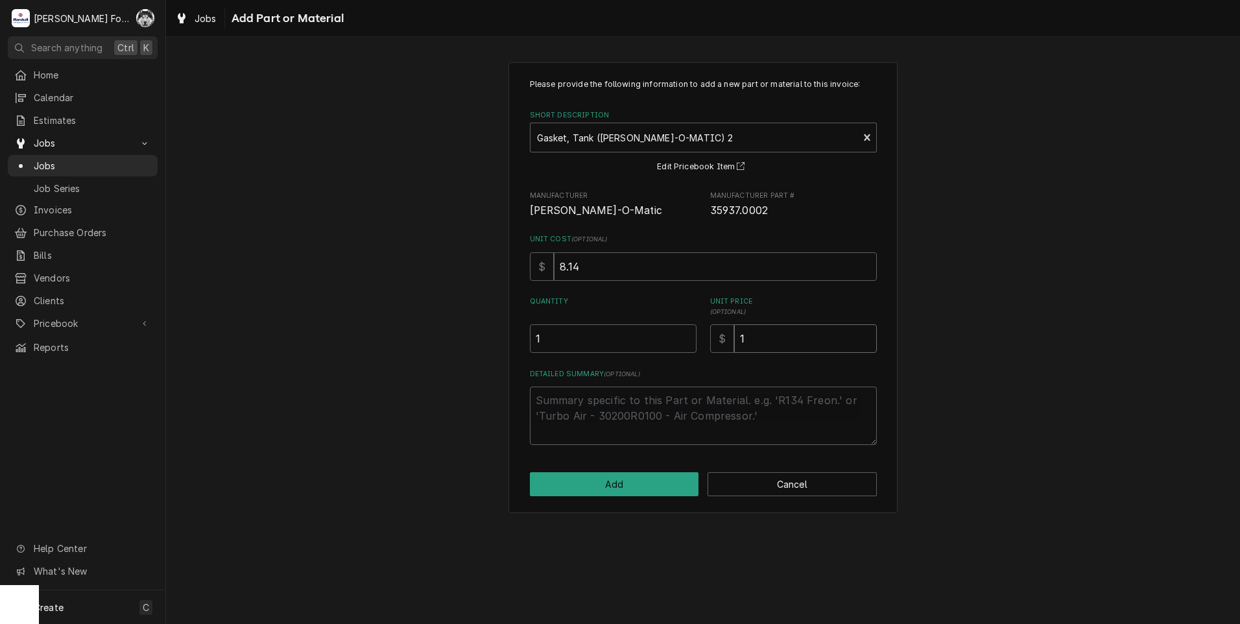
type textarea "x"
type input "18"
click at [625, 477] on button "Add" at bounding box center [614, 484] width 169 height 24
type textarea "x"
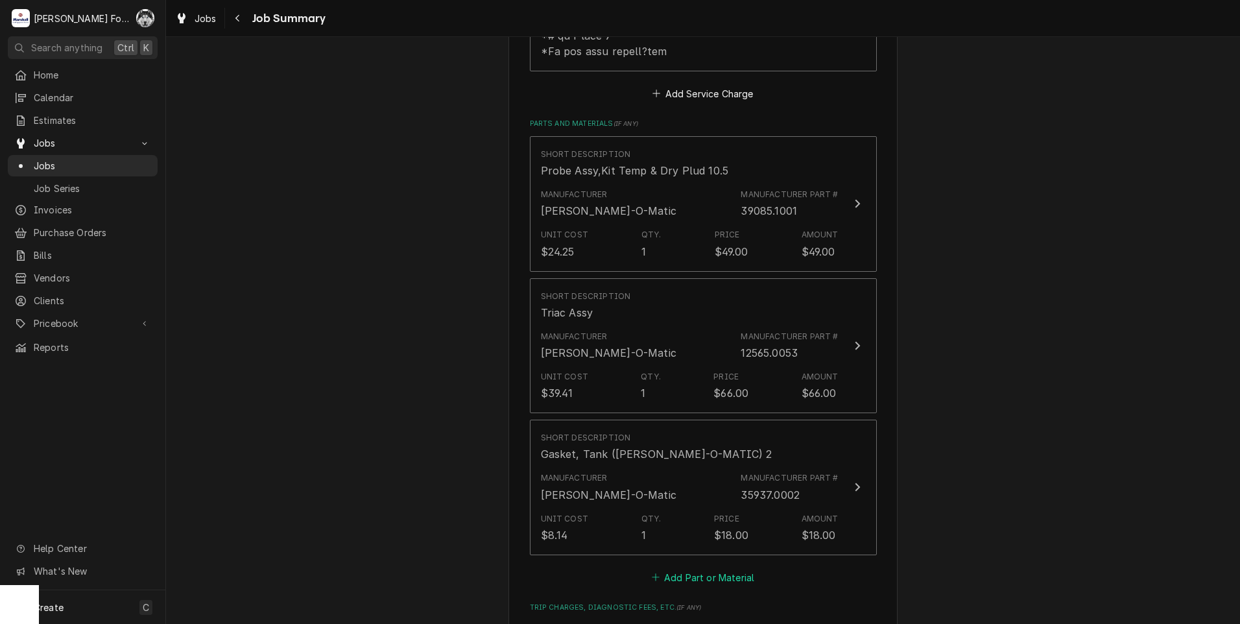
click at [701, 568] on button "Add Part or Material" at bounding box center [702, 577] width 107 height 18
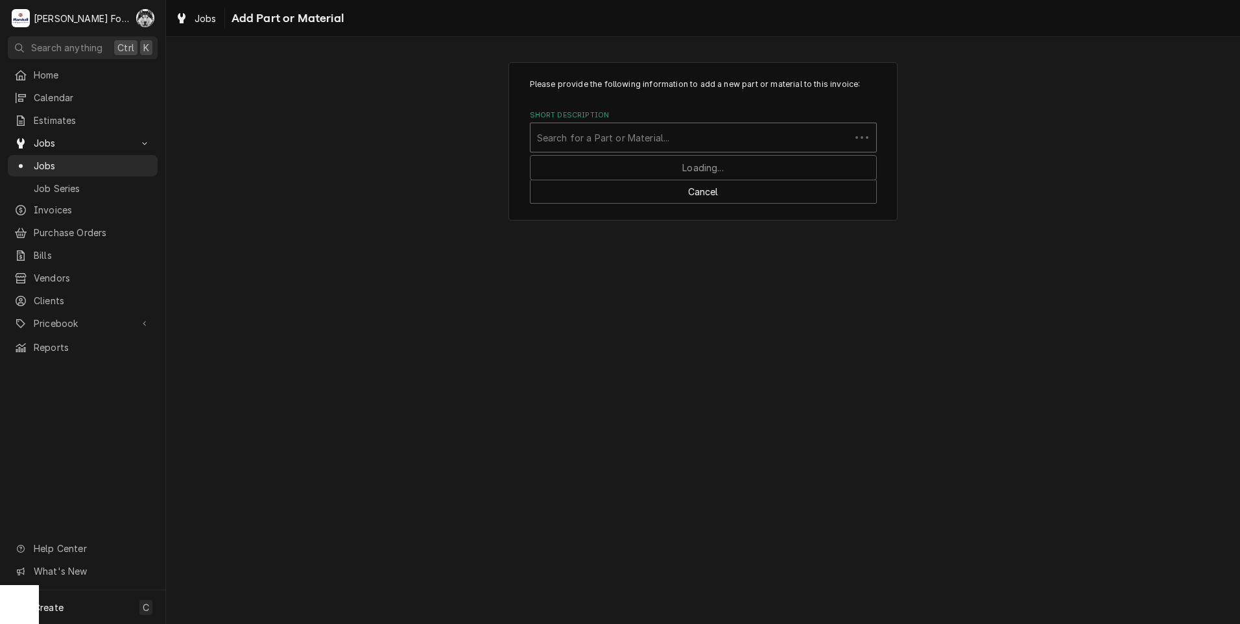
click at [675, 139] on div "Short Description" at bounding box center [690, 137] width 307 height 23
type input "37776.0005"
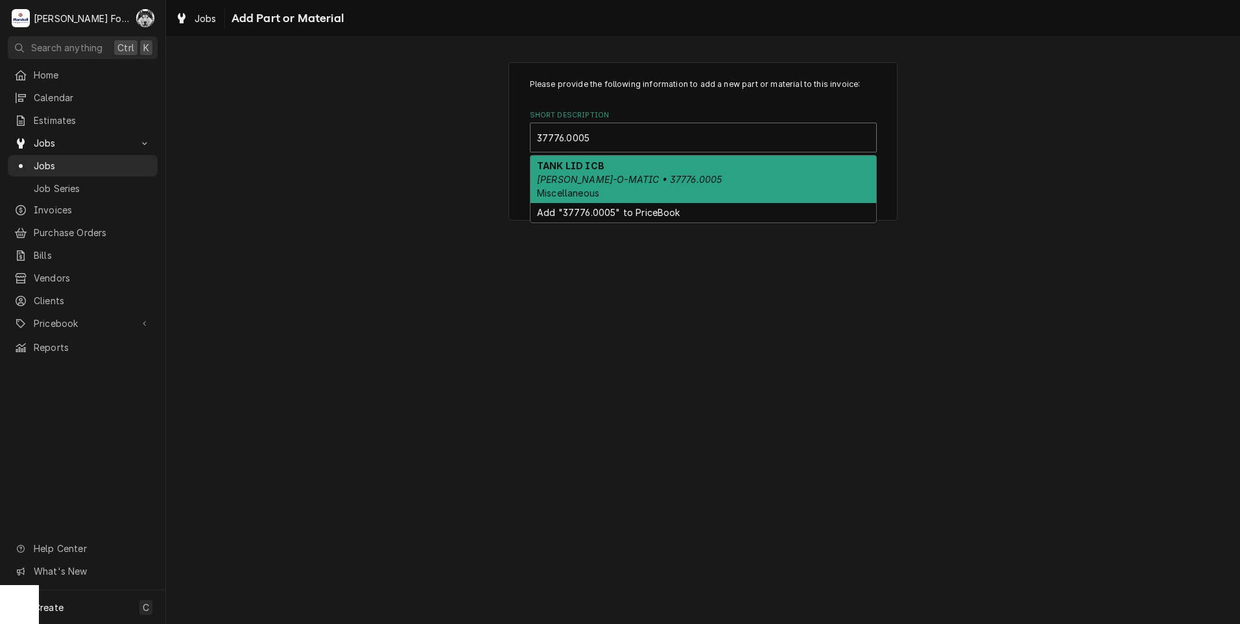
click at [674, 171] on div "TANK LID ICB BUNN-O-MATIC • 37776.0005 Miscellaneous" at bounding box center [704, 179] width 346 height 47
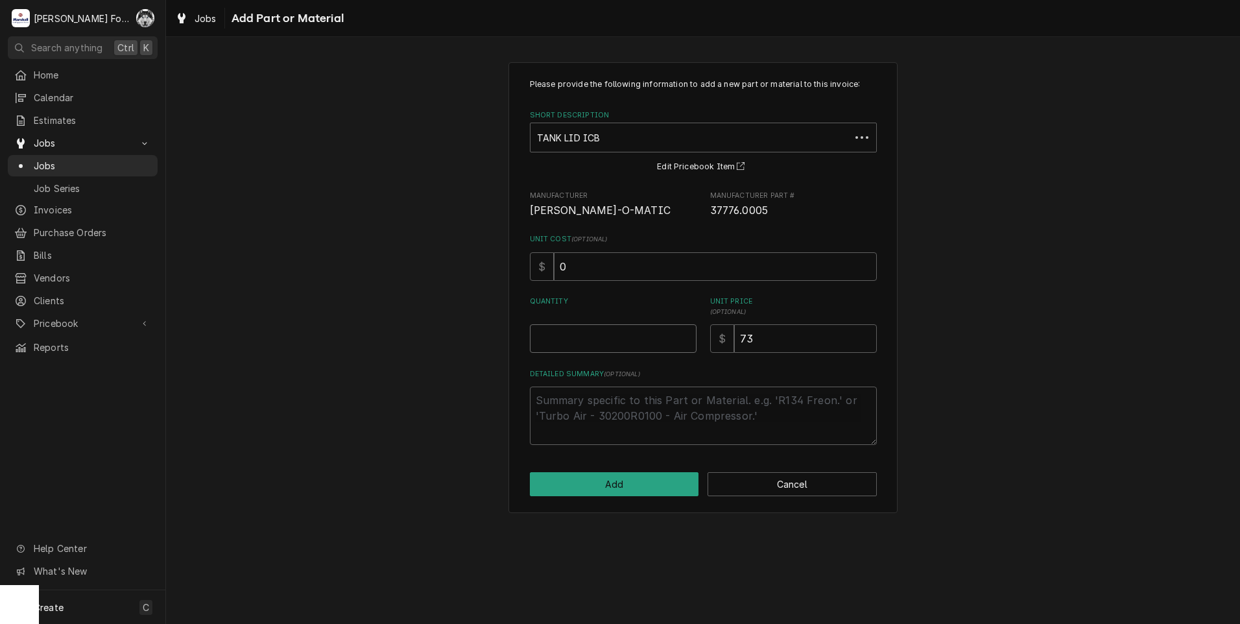
type textarea "x"
type input "0.5"
click at [684, 333] on input "0.5" at bounding box center [613, 338] width 167 height 29
type textarea "x"
type input "1"
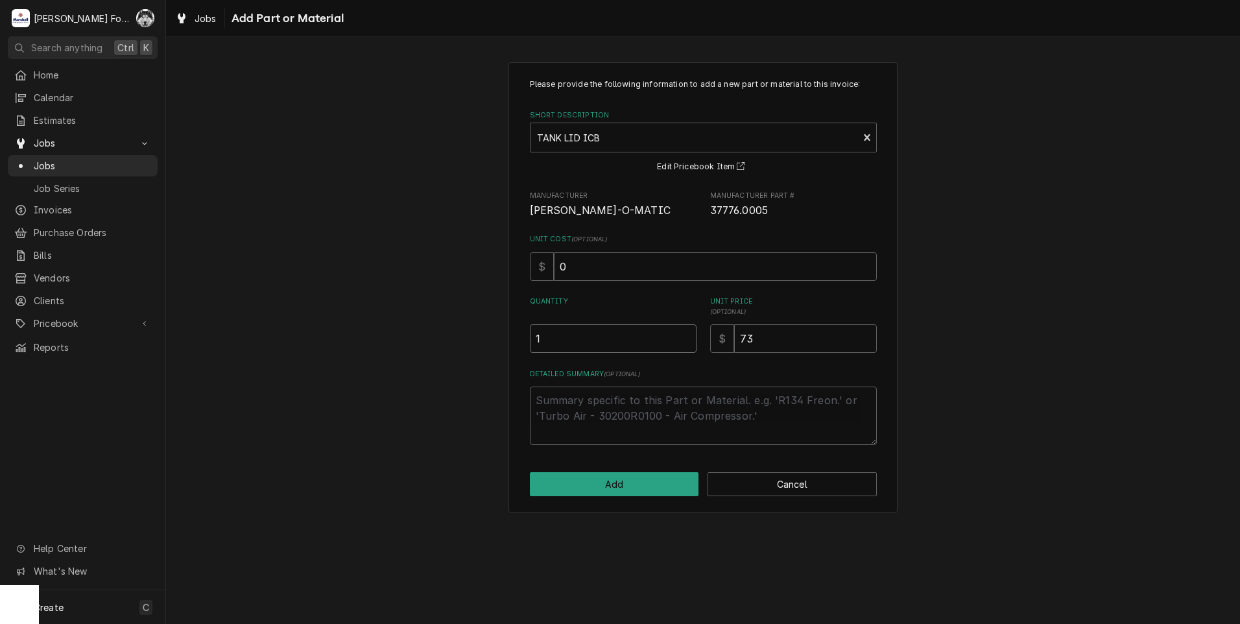
click at [684, 333] on input "1" at bounding box center [613, 338] width 167 height 29
click at [655, 488] on button "Add" at bounding box center [614, 484] width 169 height 24
type textarea "x"
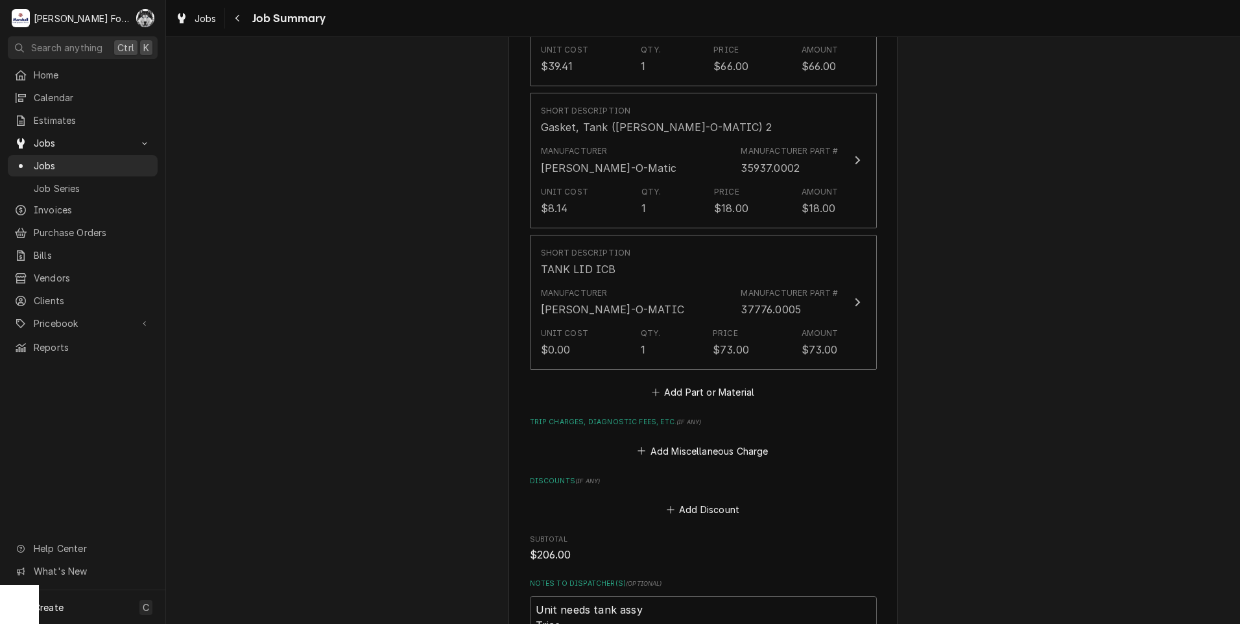
scroll to position [1297, 0]
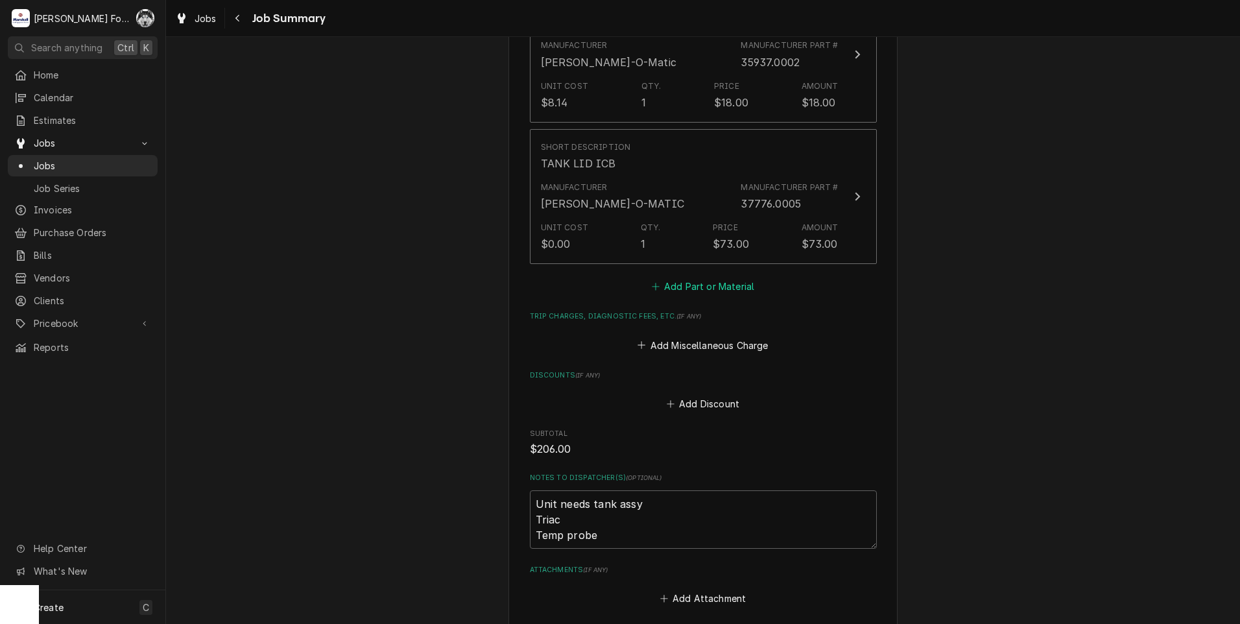
click at [717, 278] on button "Add Part or Material" at bounding box center [702, 287] width 107 height 18
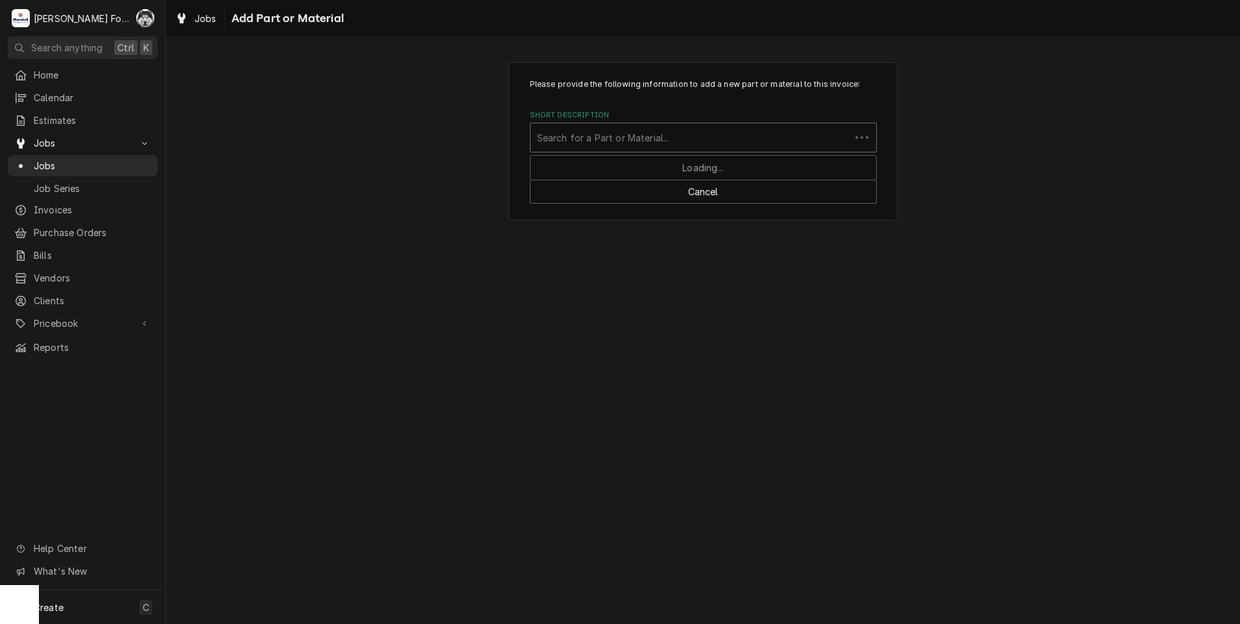
click at [679, 141] on div "Short Description" at bounding box center [690, 137] width 307 height 23
type input "37782"
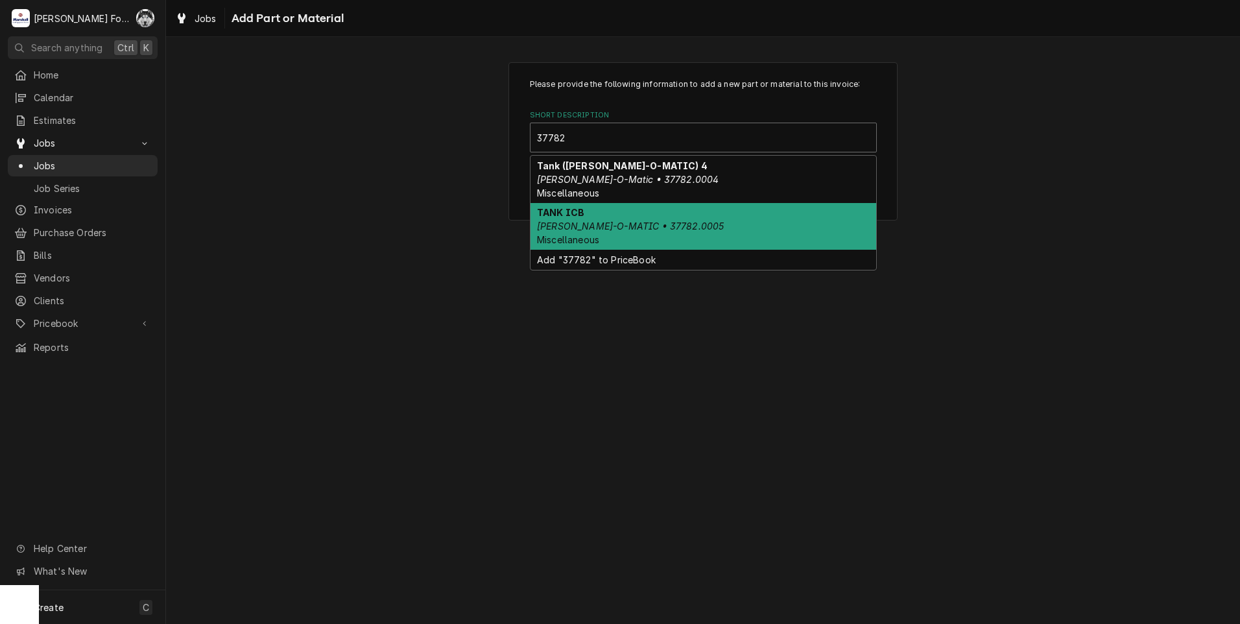
click at [610, 221] on em "BUNN-O-MATIC • 37782.0005" at bounding box center [630, 226] width 187 height 11
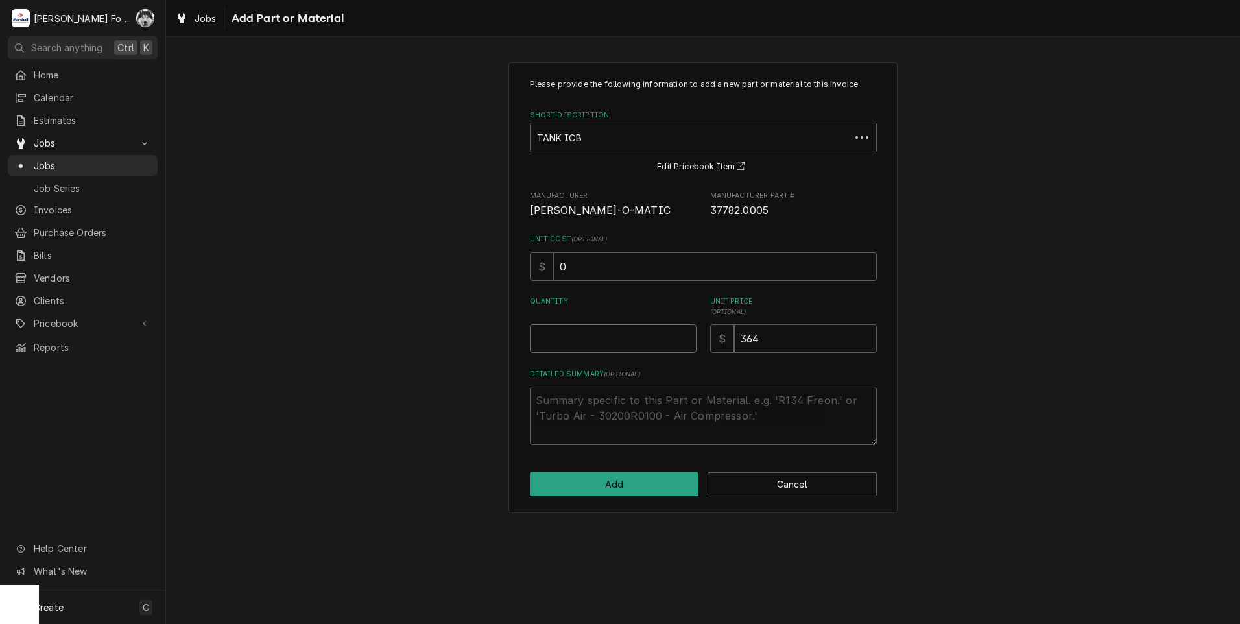
type textarea "x"
type input "0.5"
click at [686, 333] on input "0.5" at bounding box center [613, 338] width 167 height 29
type textarea "x"
type input "1"
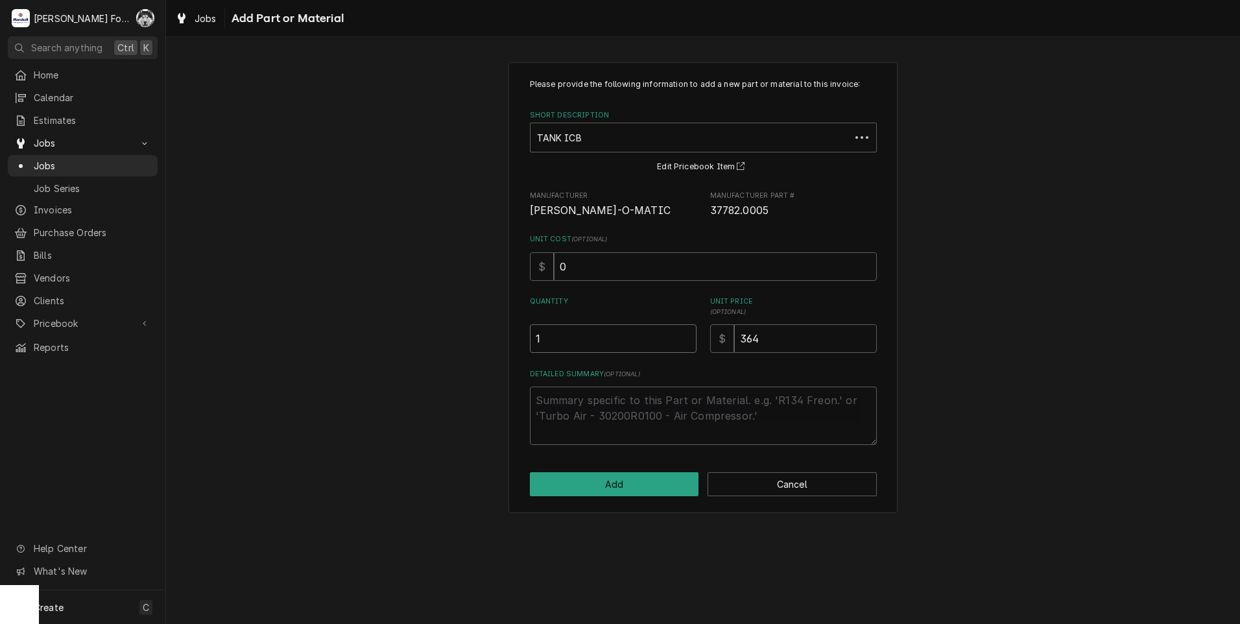
click at [686, 333] on input "1" at bounding box center [613, 338] width 167 height 29
click at [634, 479] on button "Add" at bounding box center [614, 484] width 169 height 24
type textarea "x"
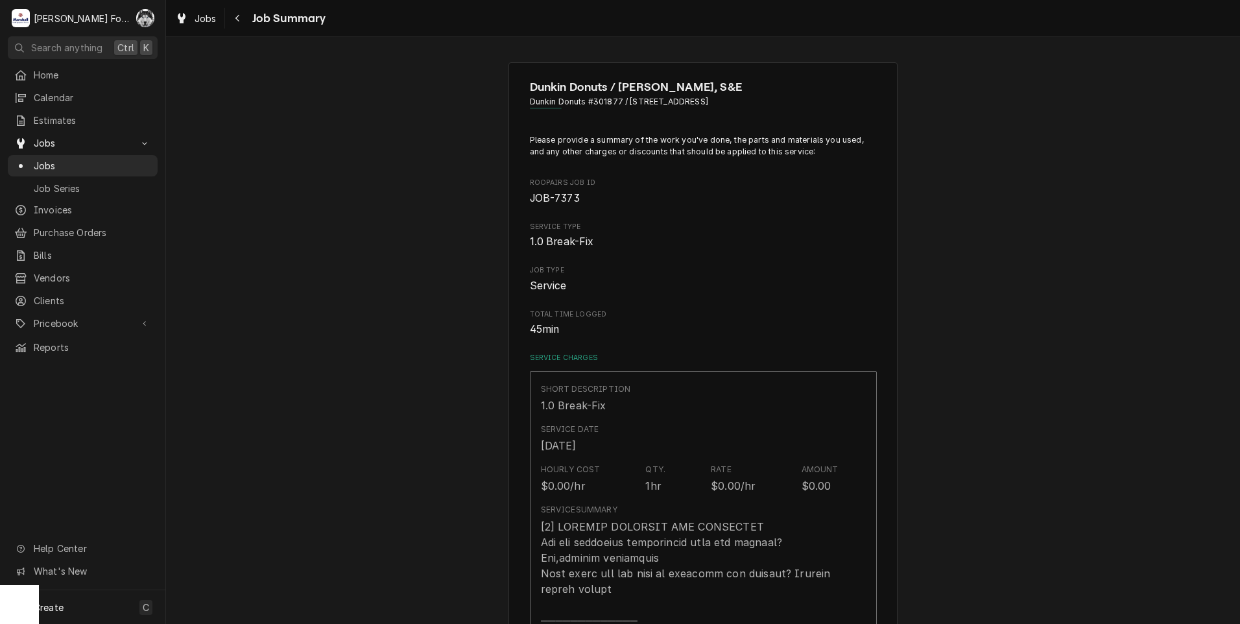
scroll to position [1297, 0]
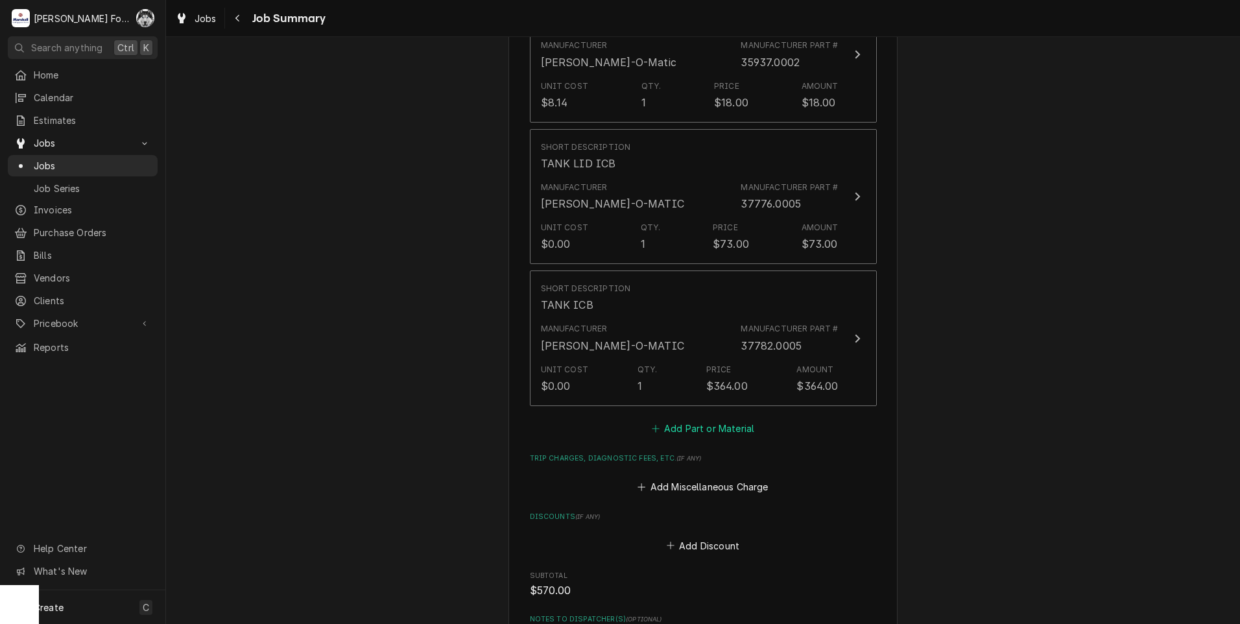
click at [684, 419] on button "Add Part or Material" at bounding box center [702, 428] width 107 height 18
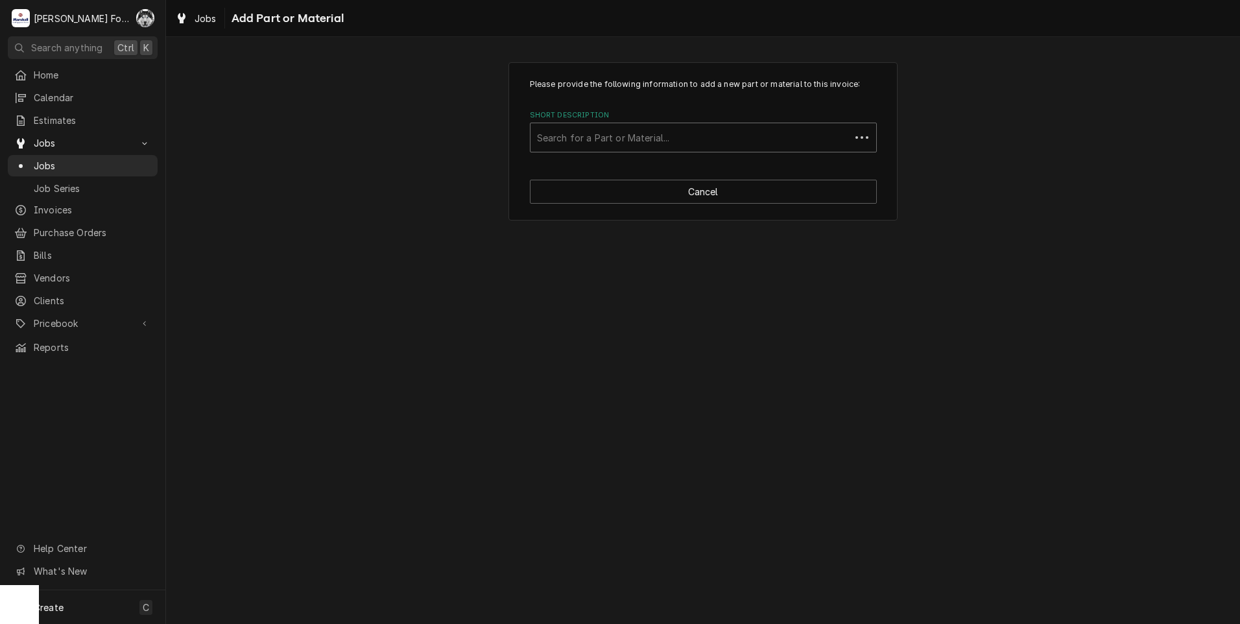
click at [684, 129] on div "Short Description" at bounding box center [690, 137] width 307 height 23
type input "38969.0003"
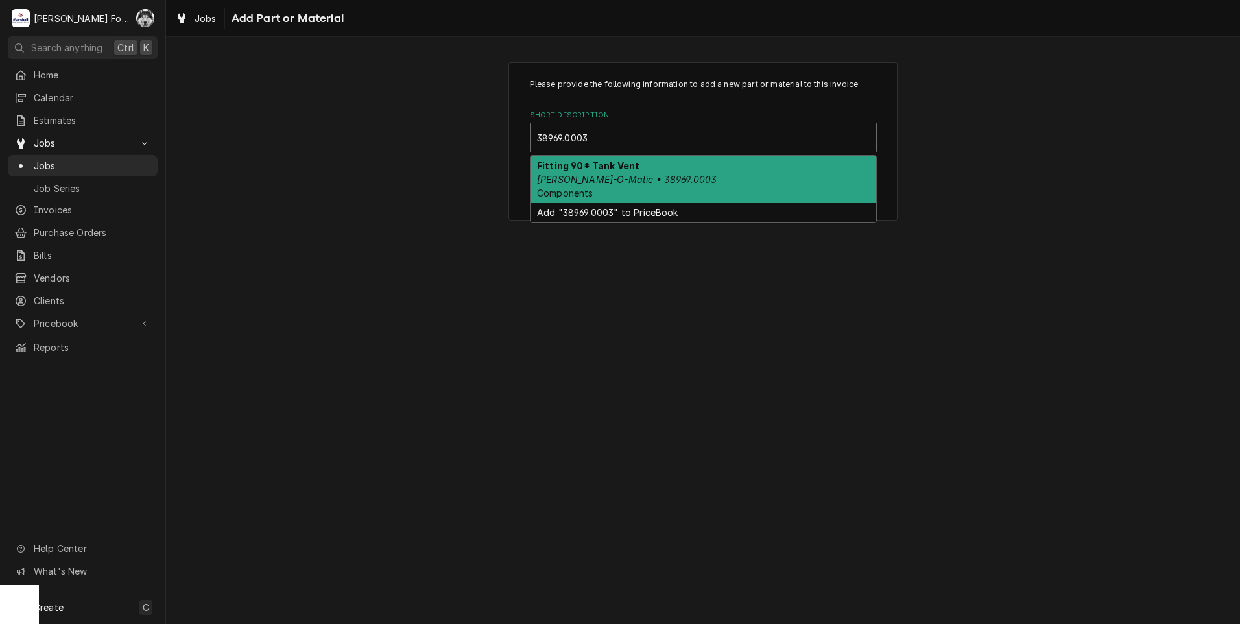
click at [595, 171] on div "Fitting 90* Tank Vent Bunn-O-Matic • 38969.0003 Components" at bounding box center [704, 179] width 346 height 47
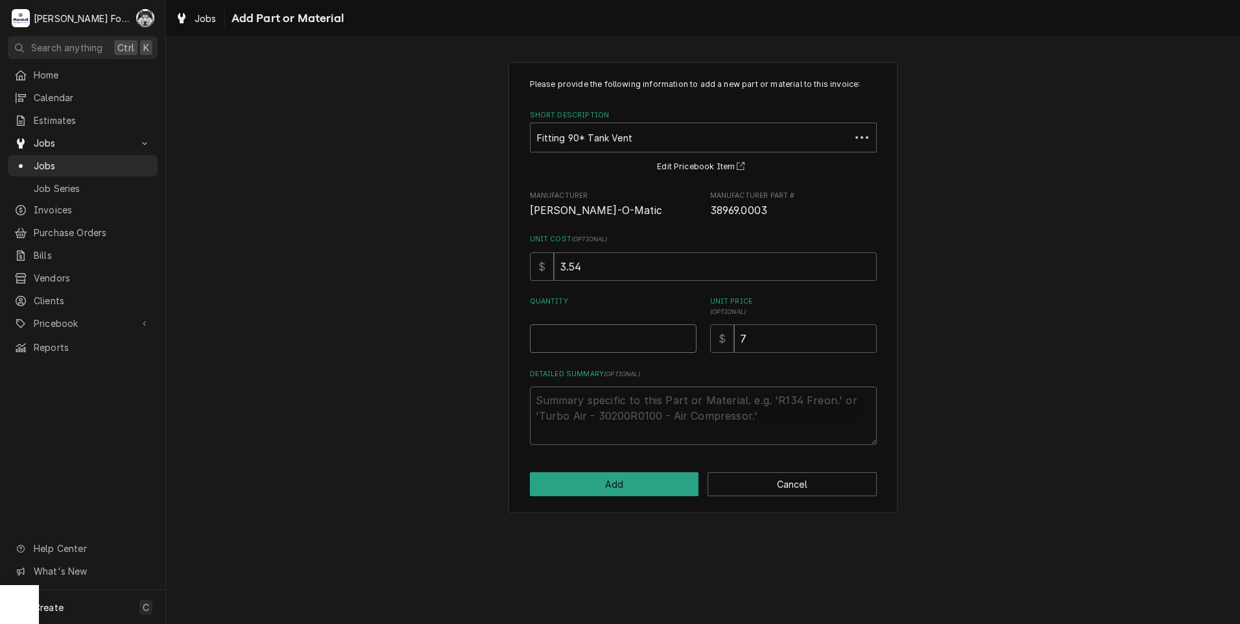
type textarea "x"
type input "0.5"
click at [684, 333] on input "0.5" at bounding box center [613, 338] width 167 height 29
type textarea "x"
type input "1"
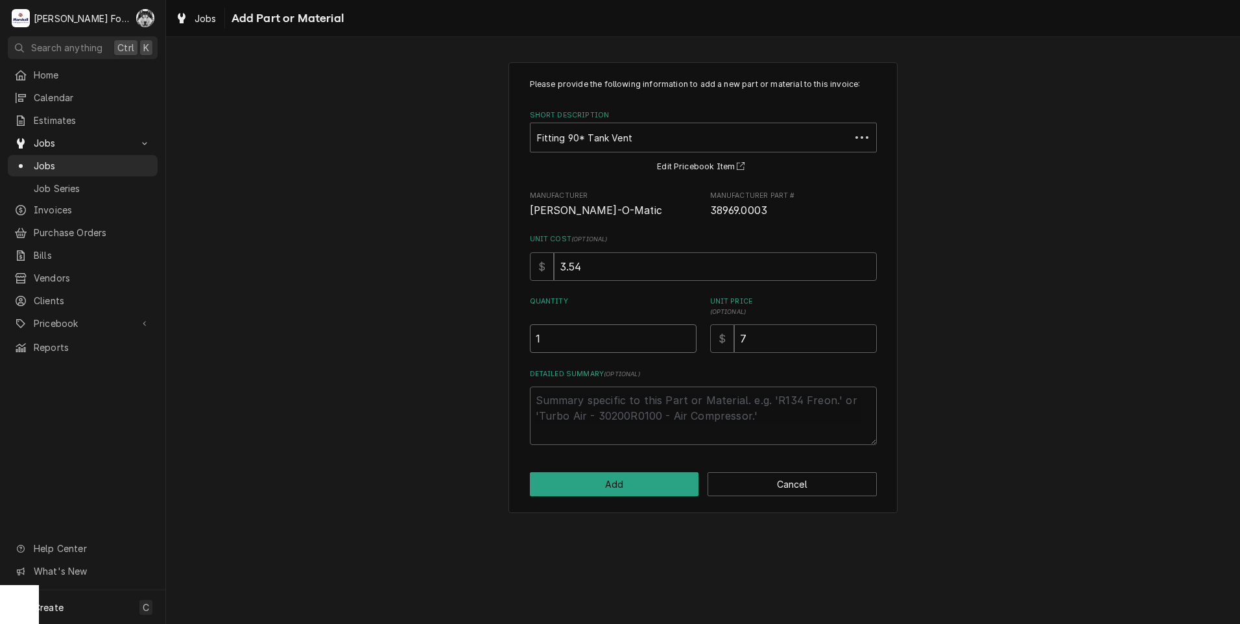
click at [684, 333] on input "1" at bounding box center [613, 338] width 167 height 29
drag, startPoint x: 754, startPoint y: 342, endPoint x: 671, endPoint y: 351, distance: 82.9
click at [671, 351] on div "Quantity 1 Unit Price ( optional ) $ 7" at bounding box center [703, 324] width 347 height 56
click at [603, 481] on button "Add" at bounding box center [614, 484] width 169 height 24
type textarea "x"
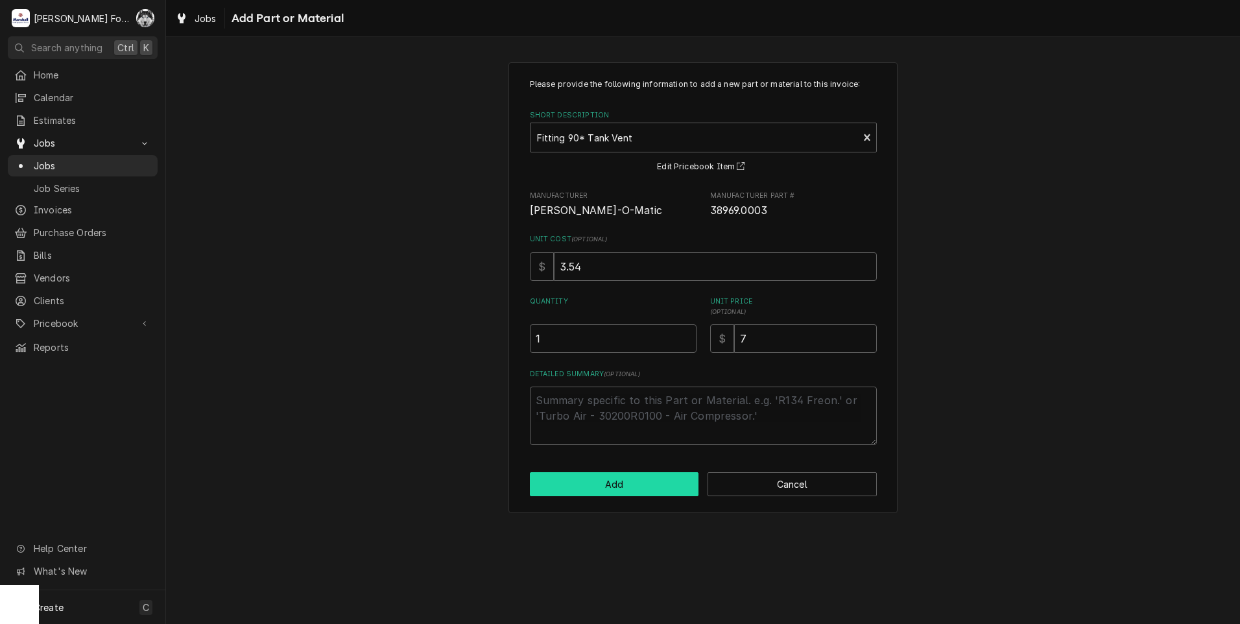
scroll to position [1297, 0]
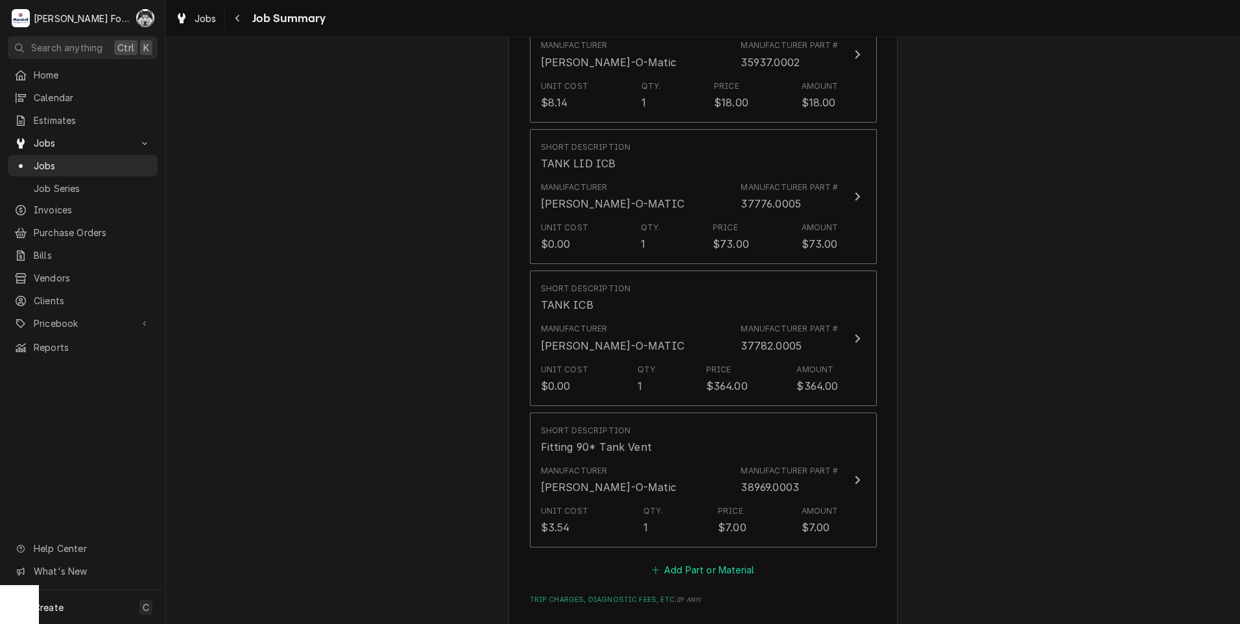
click at [703, 561] on button "Add Part or Material" at bounding box center [702, 570] width 107 height 18
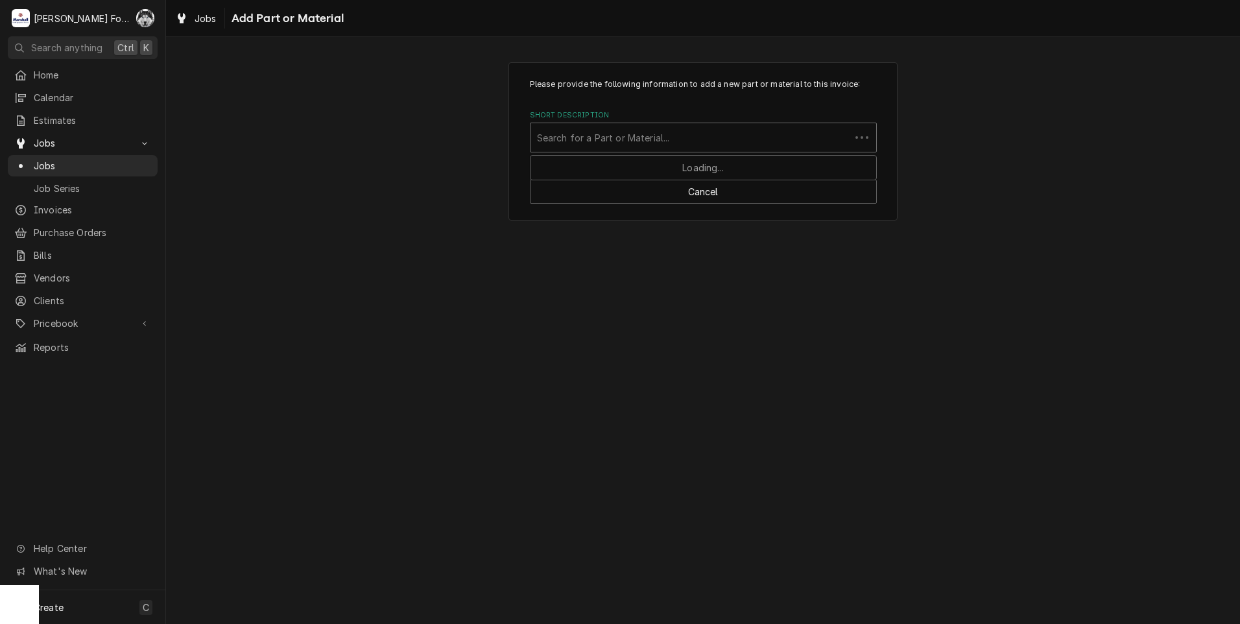
click at [693, 138] on div "Short Description" at bounding box center [690, 137] width 307 height 23
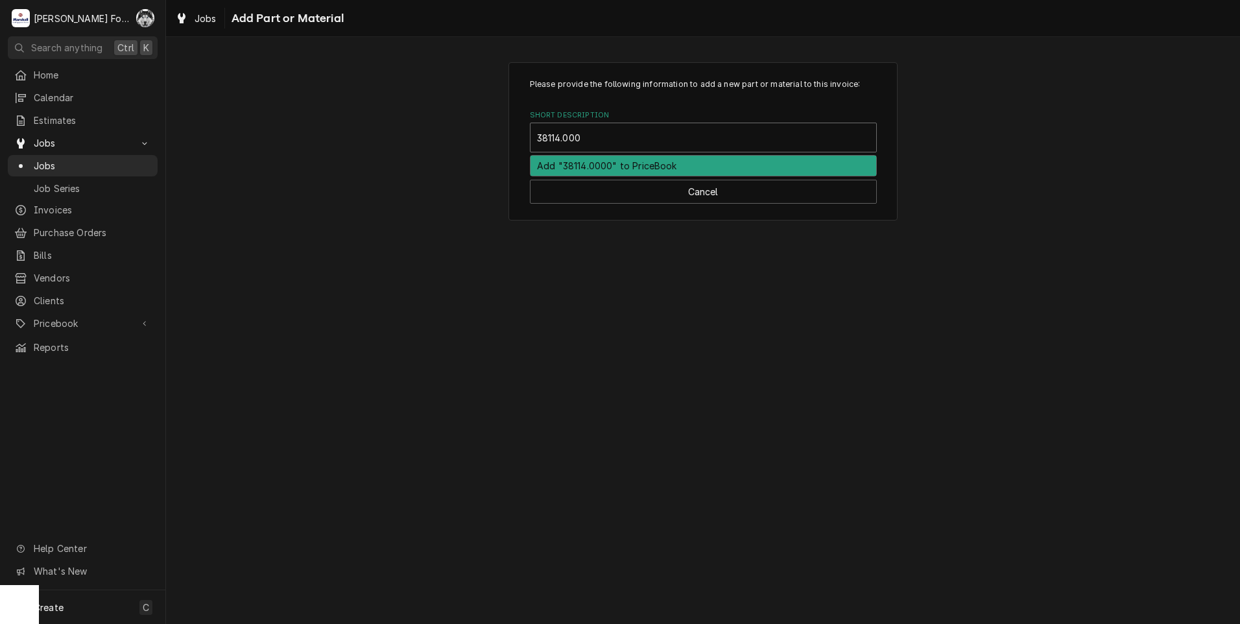
type input "38114.0000"
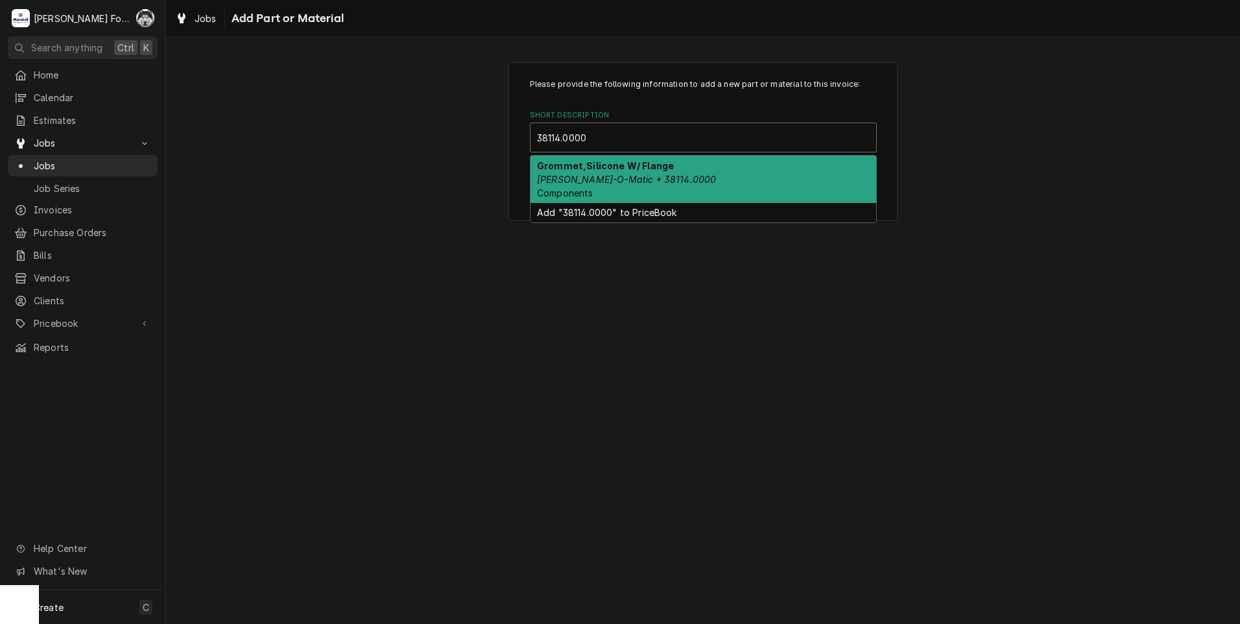
click at [633, 185] on div "Grommet,Silicone W/ Flange Bunn-O-Matic • 38114.0000 Components" at bounding box center [704, 179] width 346 height 47
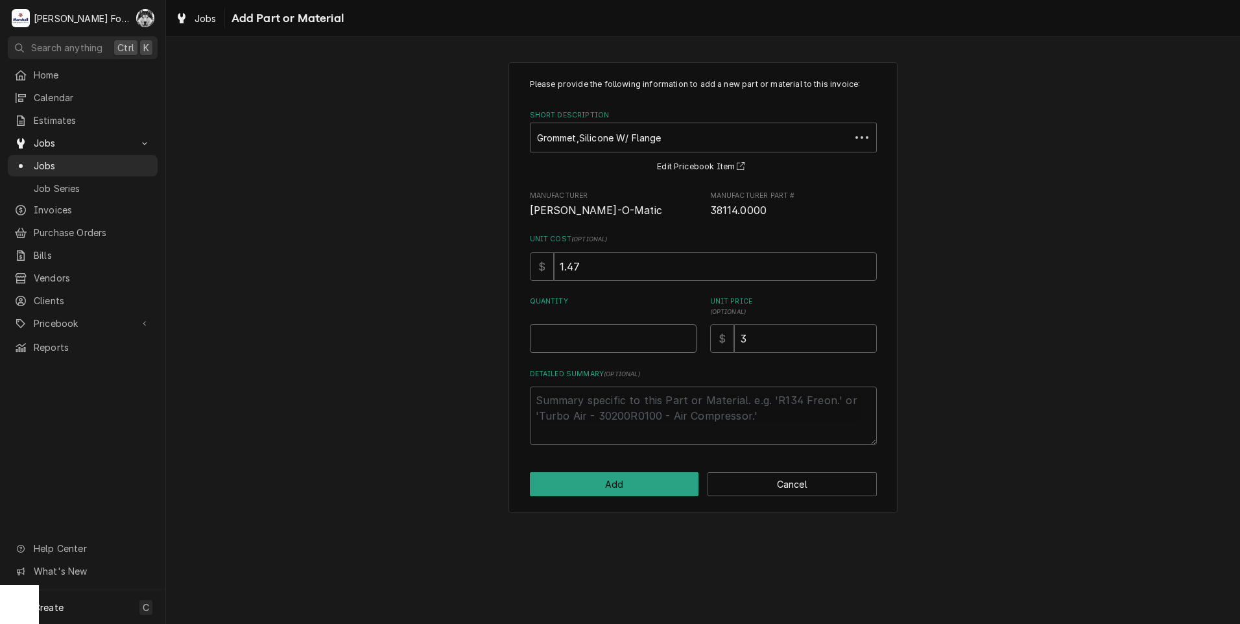
type textarea "x"
type input "0.5"
click at [686, 335] on input "0.5" at bounding box center [613, 338] width 167 height 29
type textarea "x"
type input "1"
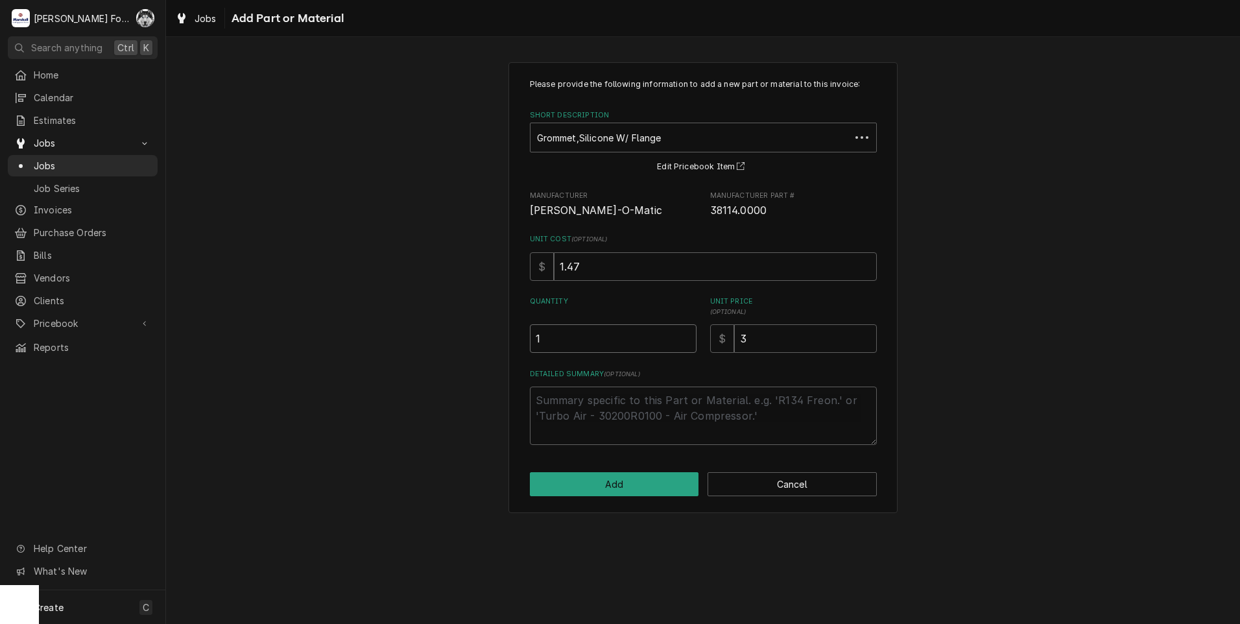
click at [686, 335] on input "1" at bounding box center [613, 338] width 167 height 29
click at [599, 490] on button "Add" at bounding box center [614, 484] width 169 height 24
type textarea "x"
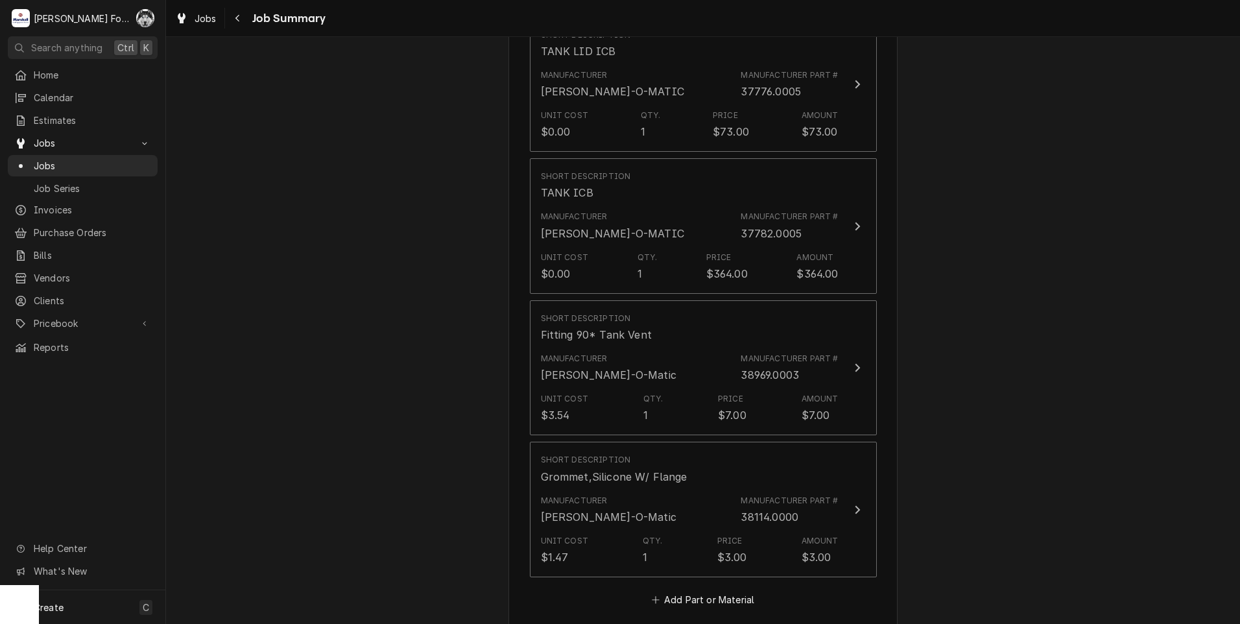
scroll to position [1513, 0]
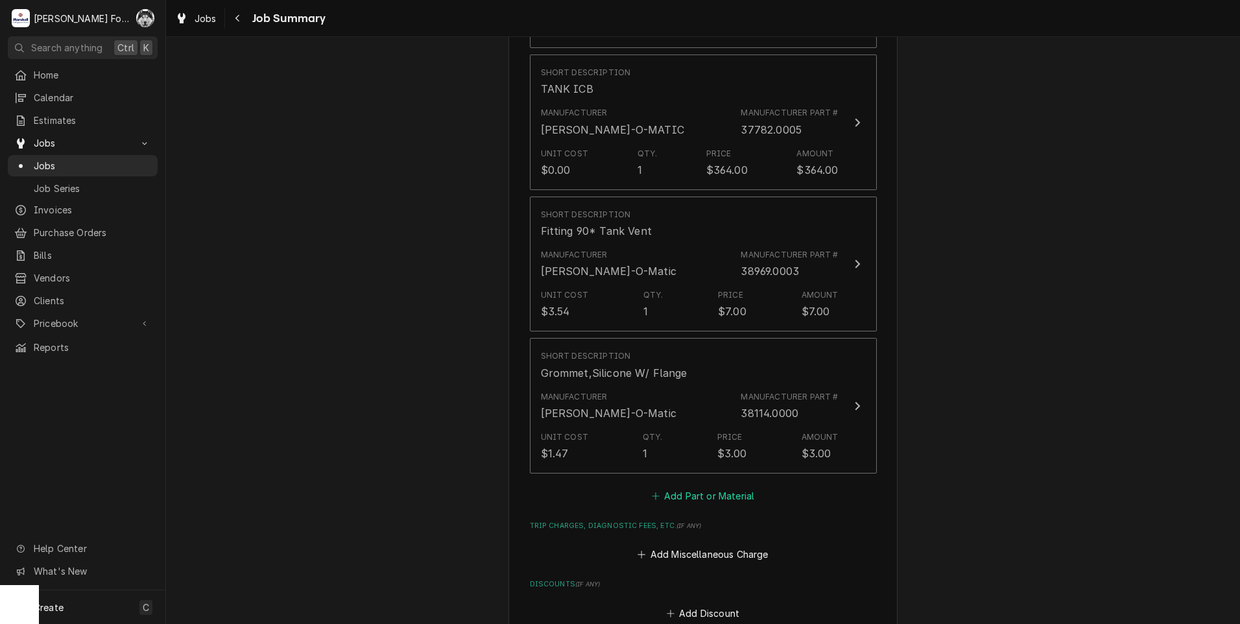
click at [676, 486] on button "Add Part or Material" at bounding box center [702, 495] width 107 height 18
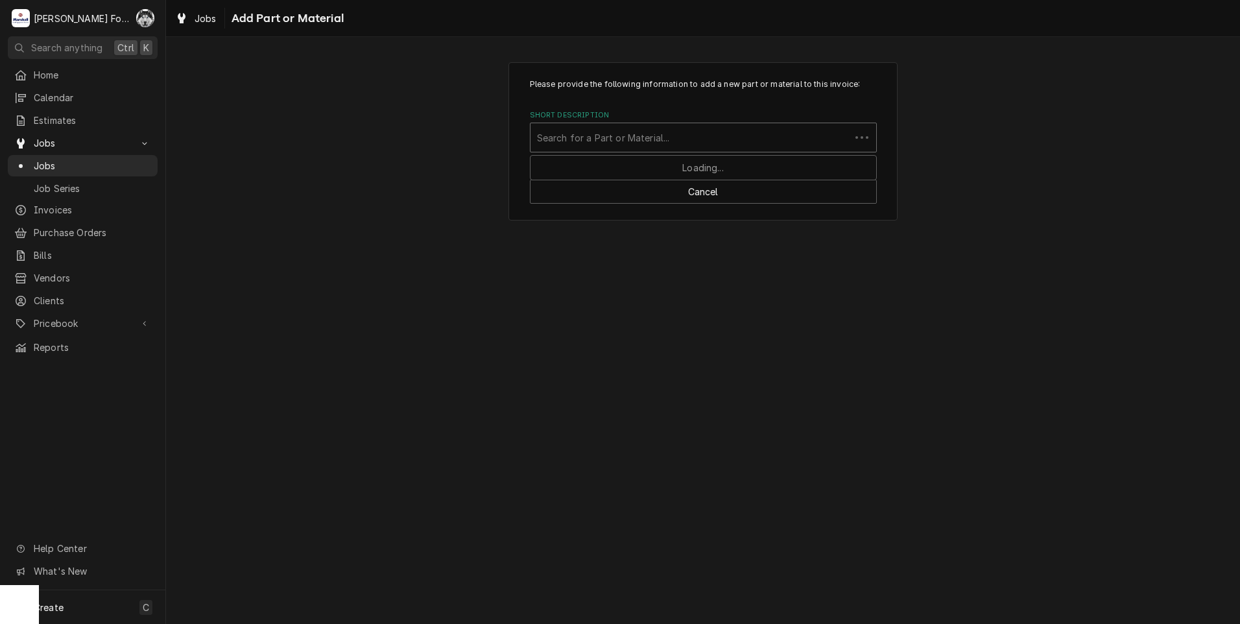
click at [705, 133] on div "Short Description" at bounding box center [690, 137] width 307 height 23
type input "33801.0003"
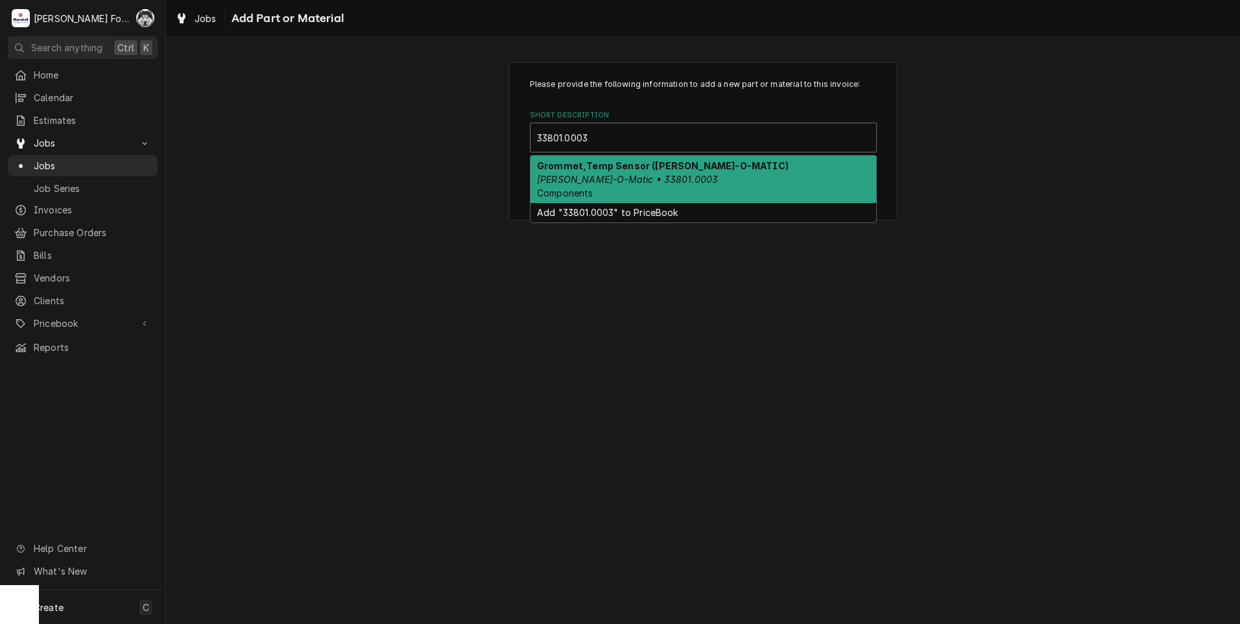
click at [651, 182] on em "Bunn-O-Matic • 33801.0003" at bounding box center [627, 179] width 181 height 11
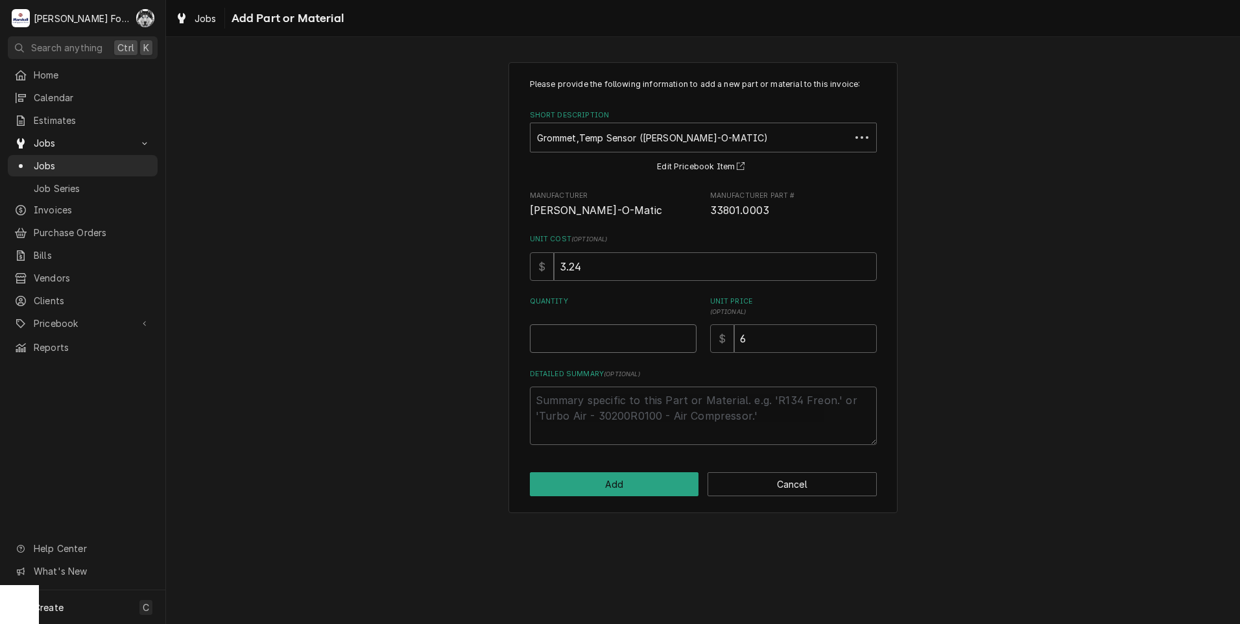
type textarea "x"
type input "0.5"
click at [684, 335] on input "0.5" at bounding box center [613, 338] width 167 height 29
type textarea "x"
type input "1"
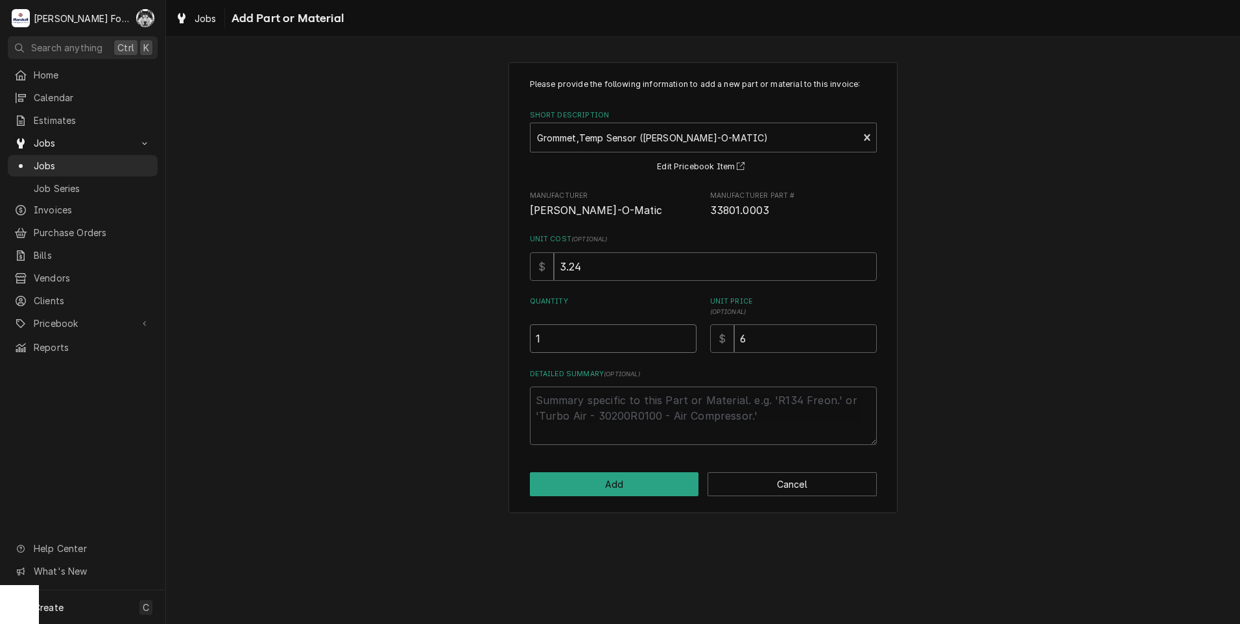
click at [684, 335] on input "1" at bounding box center [613, 338] width 167 height 29
click at [588, 479] on button "Add" at bounding box center [614, 484] width 169 height 24
type textarea "x"
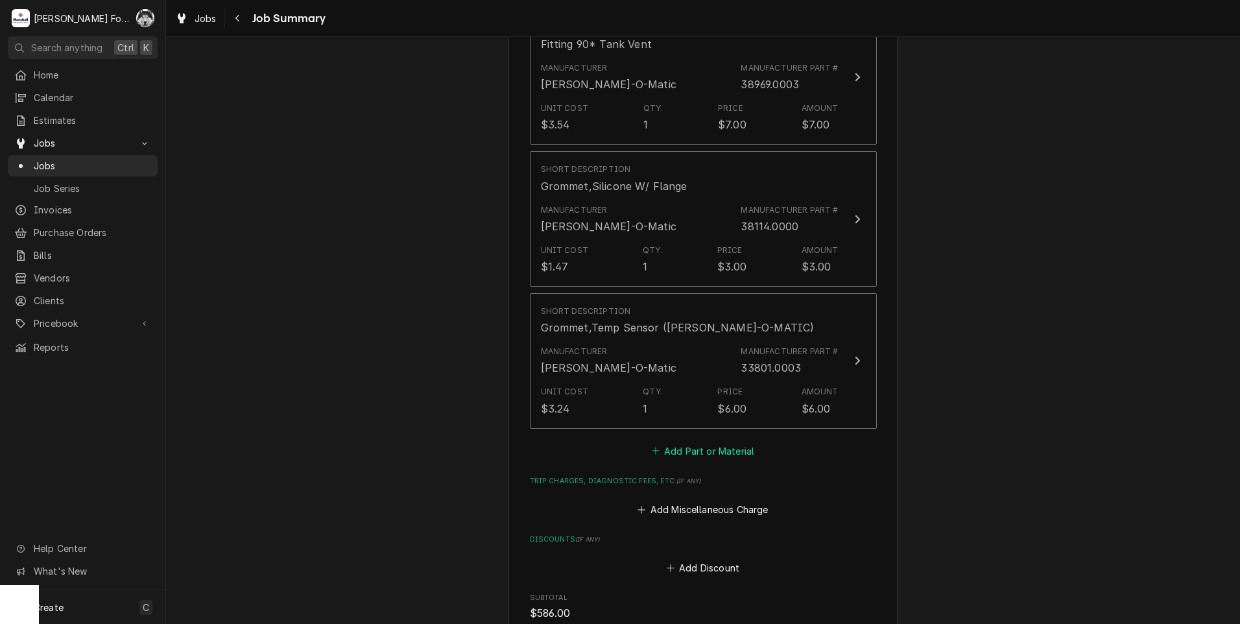
scroll to position [1729, 0]
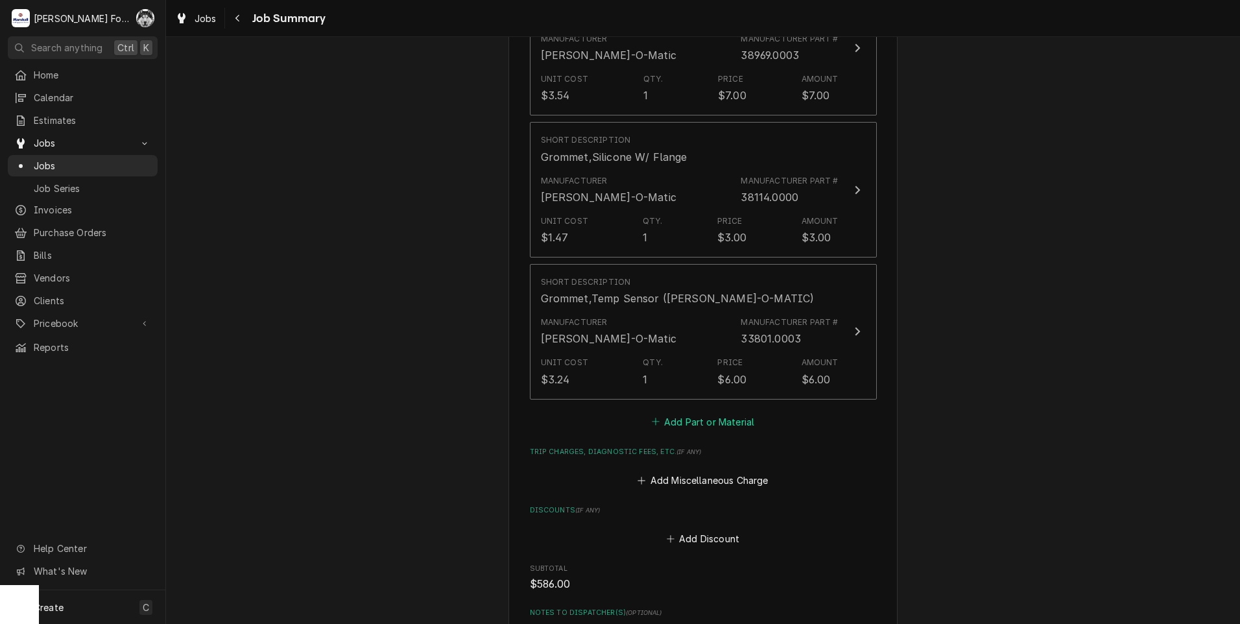
click at [669, 412] on button "Add Part or Material" at bounding box center [702, 421] width 107 height 18
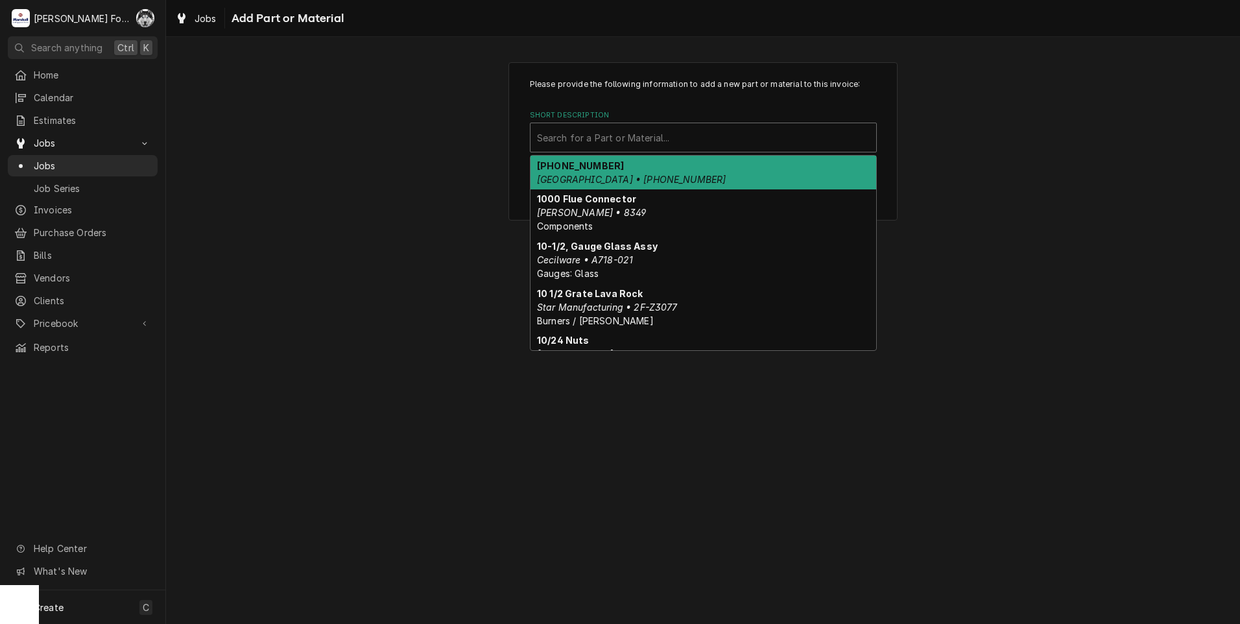
click at [706, 135] on div "Short Description" at bounding box center [703, 137] width 333 height 23
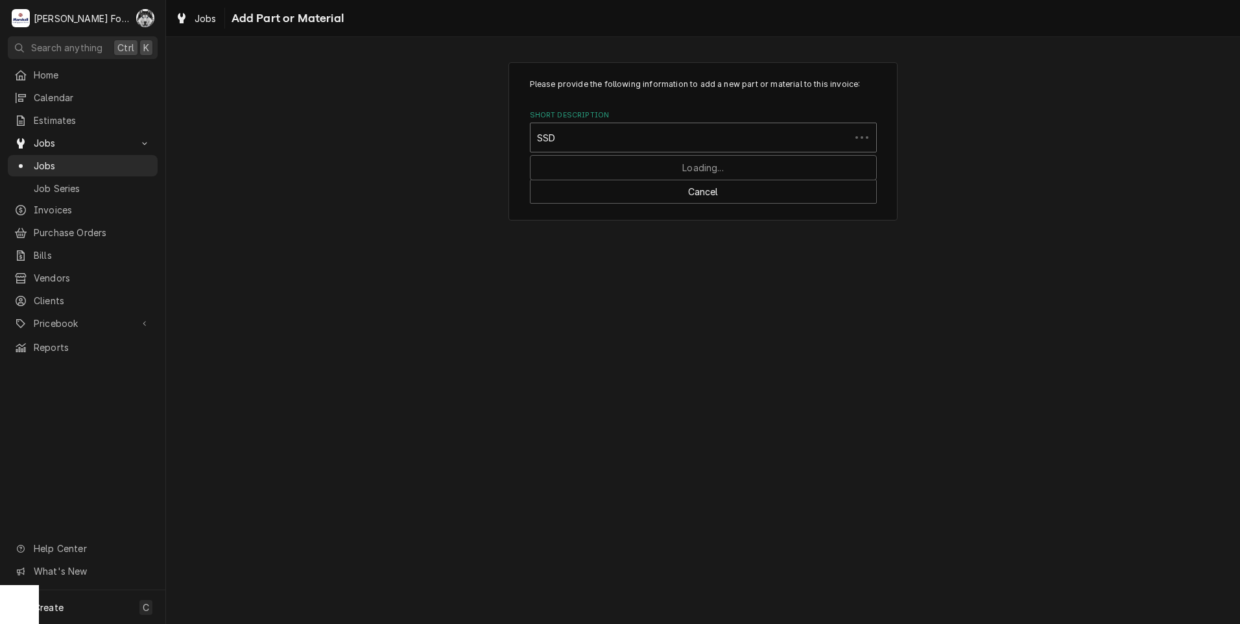
type input "SSDT"
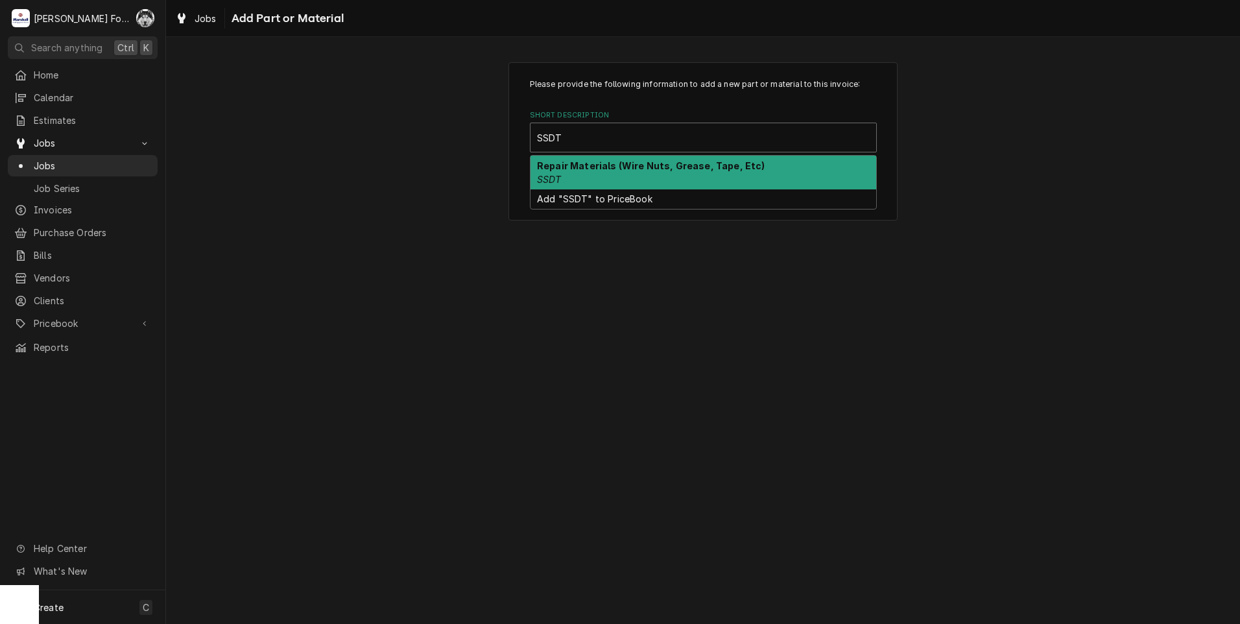
click at [617, 181] on div "Repair Materials (Wire Nuts, Grease, Tape, Etc) SSDT" at bounding box center [704, 173] width 346 height 34
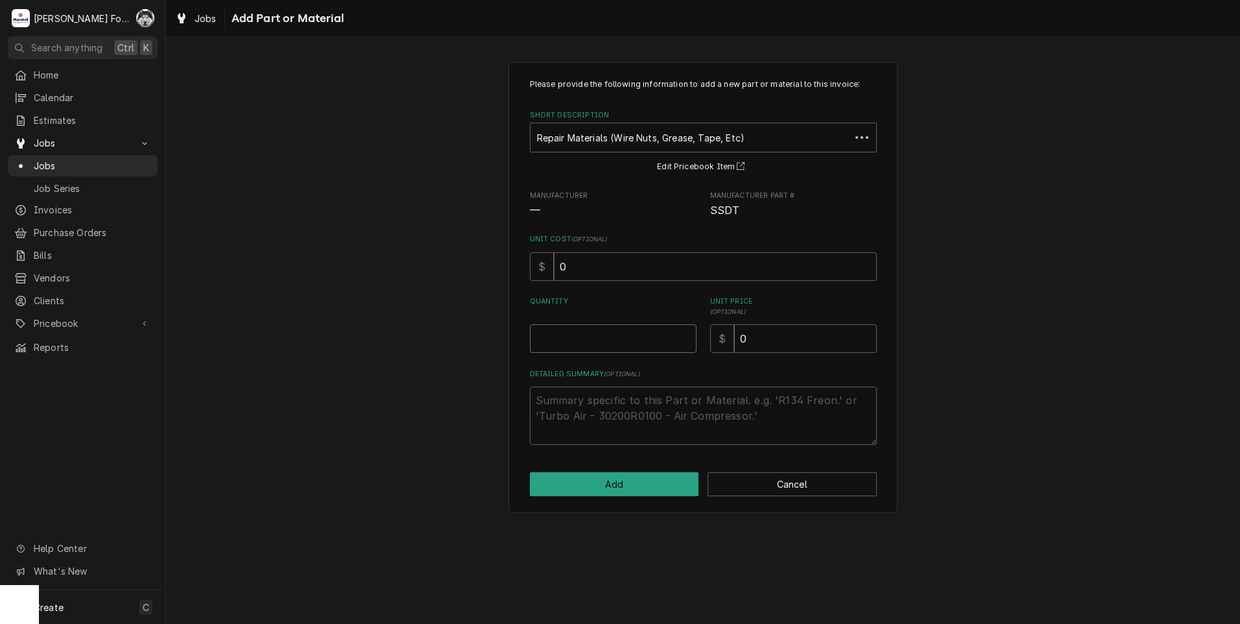
type textarea "x"
type input "0.5"
click at [686, 335] on input "0.5" at bounding box center [613, 338] width 167 height 29
type textarea "x"
type input "1"
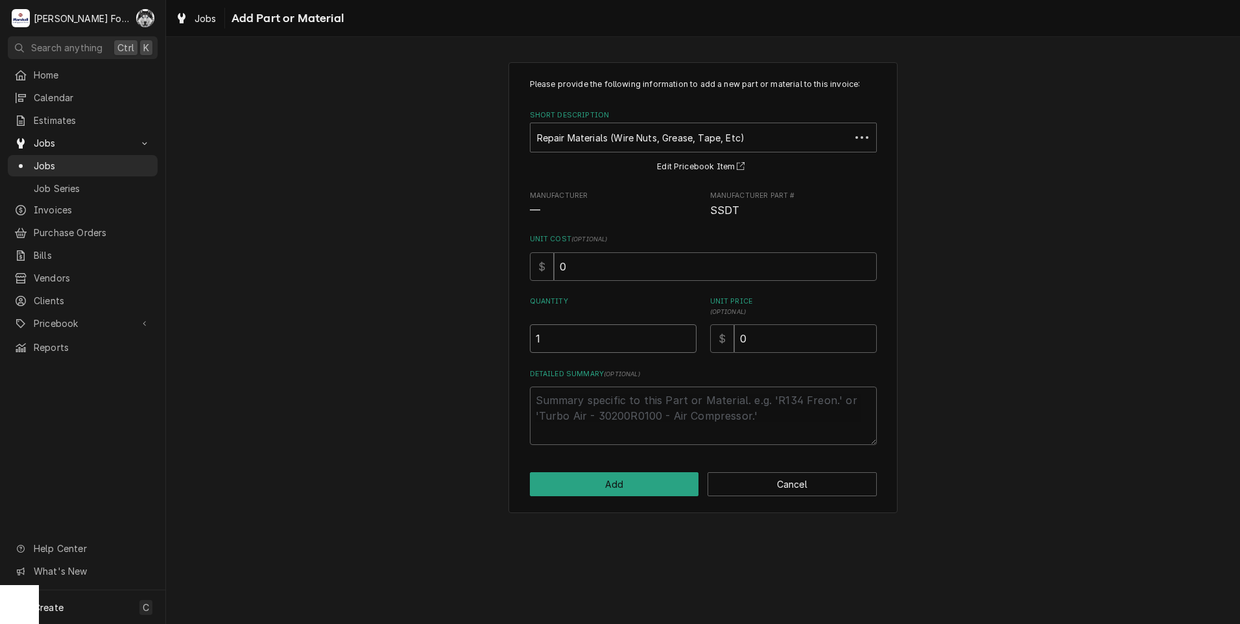
click at [686, 335] on input "1" at bounding box center [613, 338] width 167 height 29
drag, startPoint x: 789, startPoint y: 346, endPoint x: 655, endPoint y: 365, distance: 134.8
click at [656, 365] on div "Please provide the following information to add a new part or material to this …" at bounding box center [703, 261] width 347 height 366
type textarea "x"
type input "1"
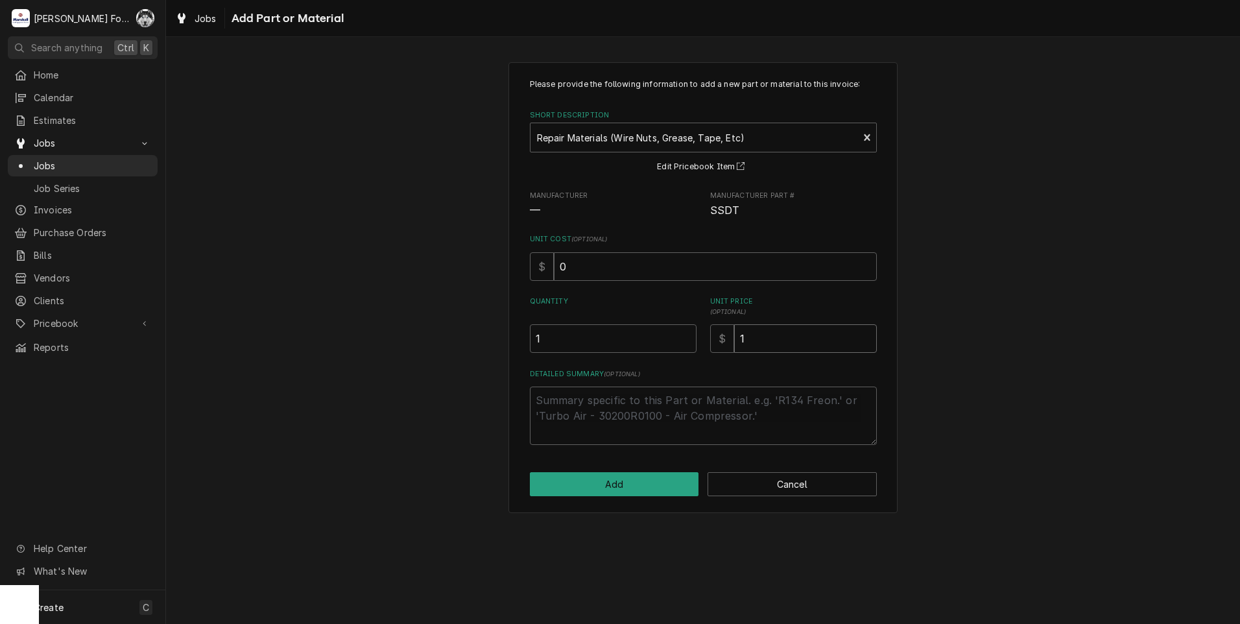
type textarea "x"
type input "12"
click at [580, 479] on button "Add" at bounding box center [614, 484] width 169 height 24
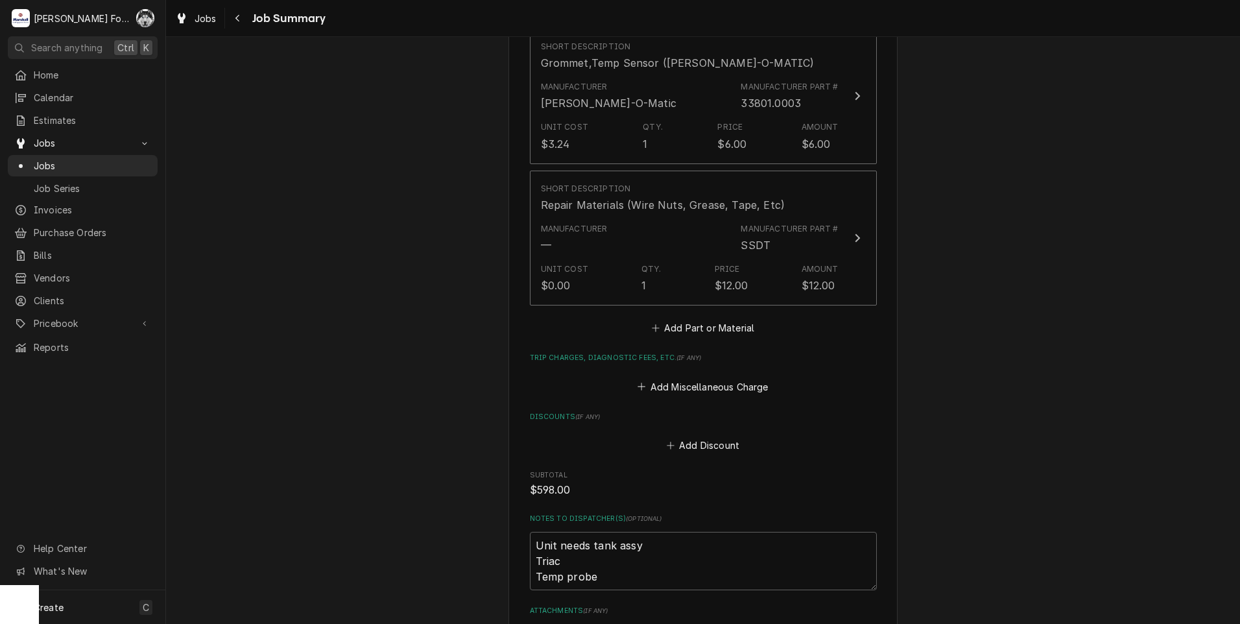
scroll to position [2162, 0]
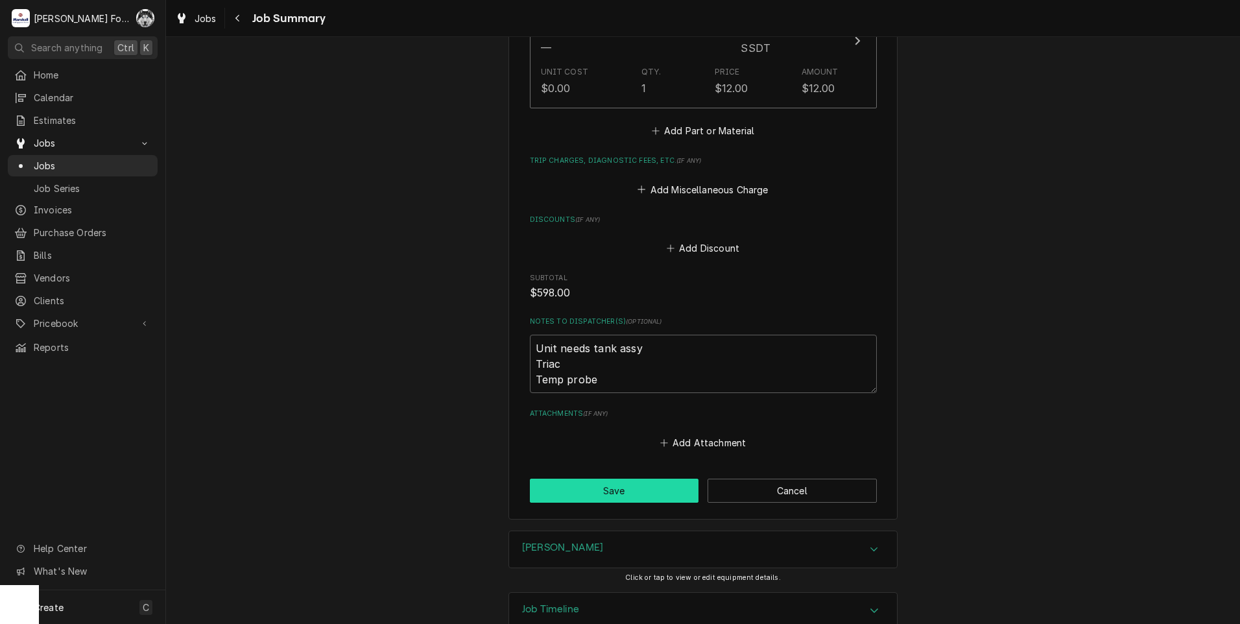
click at [608, 479] on button "Save" at bounding box center [614, 491] width 169 height 24
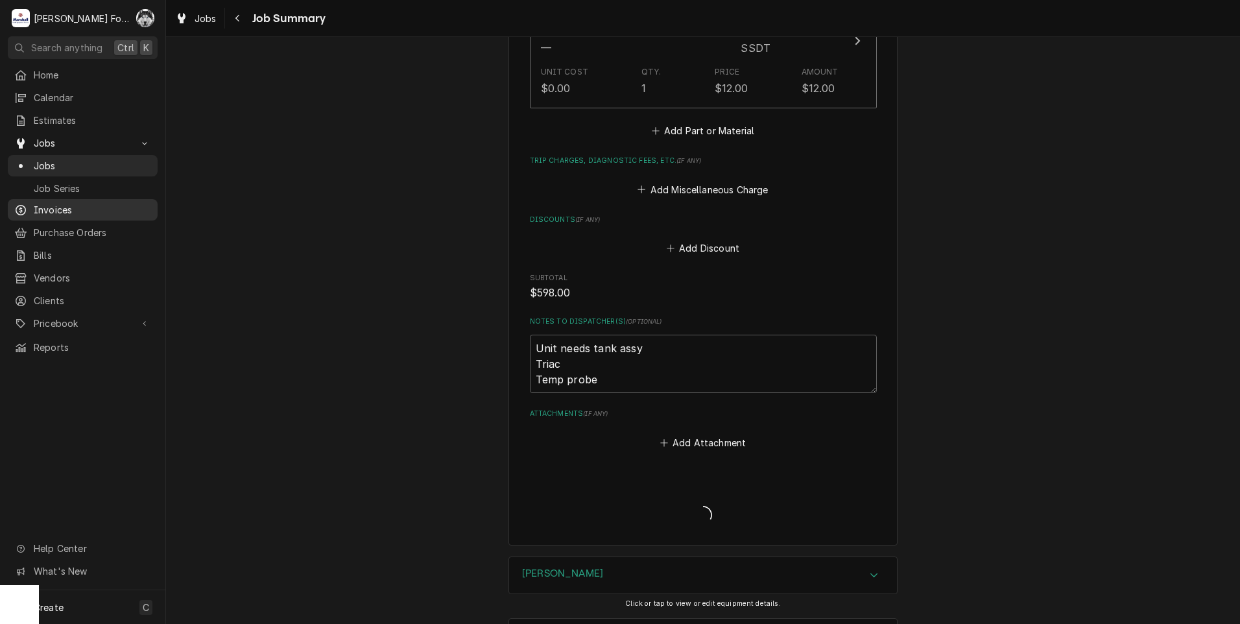
type textarea "x"
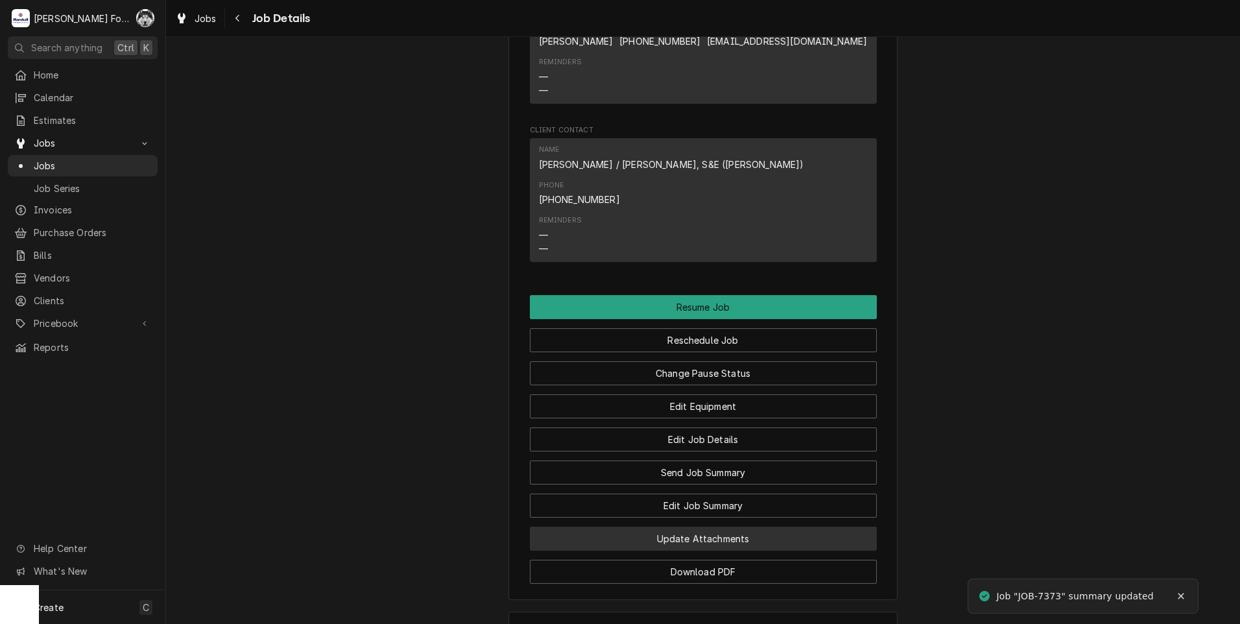
scroll to position [1588, 0]
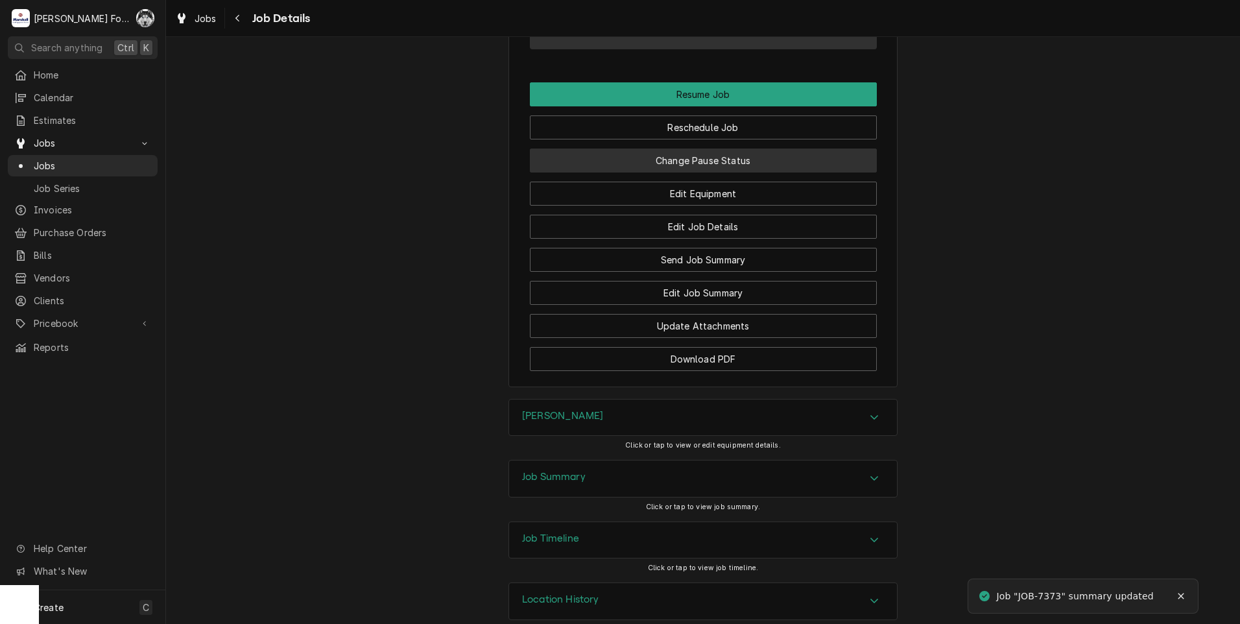
click at [678, 149] on button "Change Pause Status" at bounding box center [703, 161] width 347 height 24
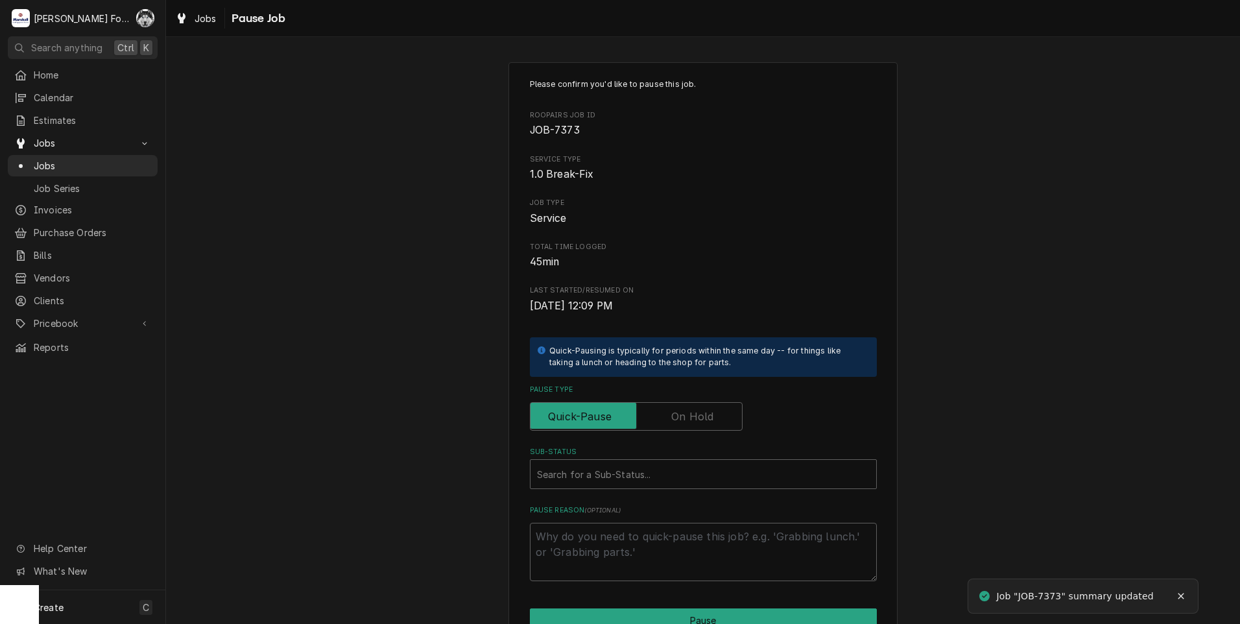
click at [697, 414] on label "Pause Type" at bounding box center [636, 416] width 213 height 29
click at [697, 414] on input "Pause Type" at bounding box center [636, 416] width 201 height 29
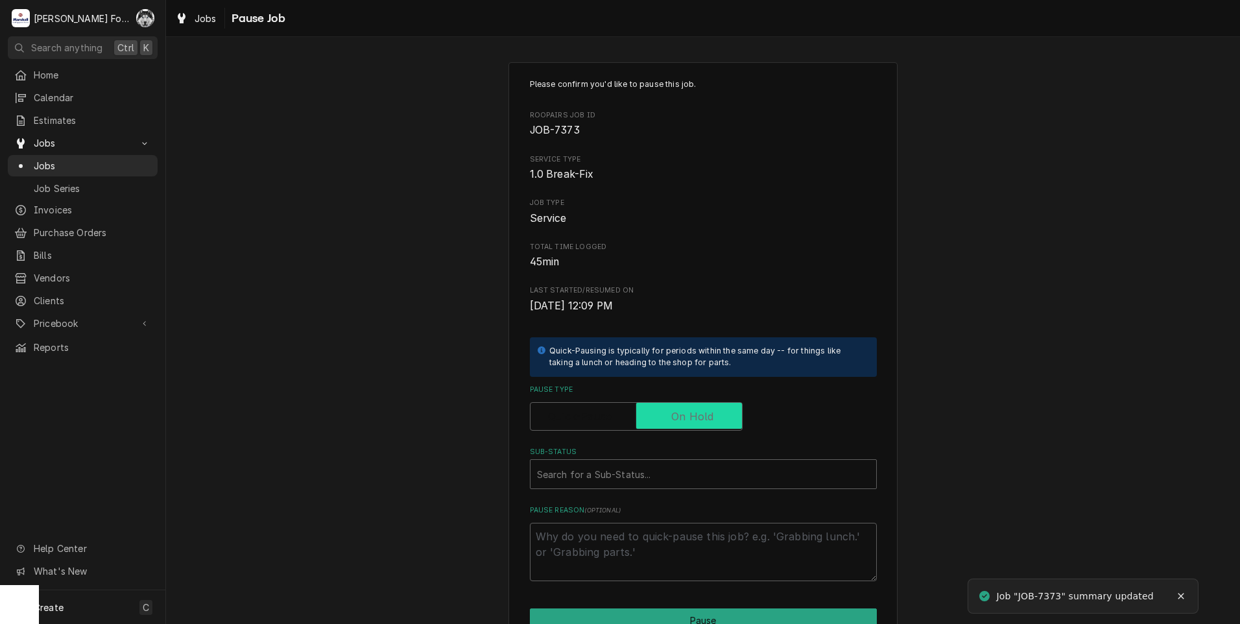
checkbox input "true"
click at [659, 464] on div "Sub-Status" at bounding box center [703, 473] width 333 height 23
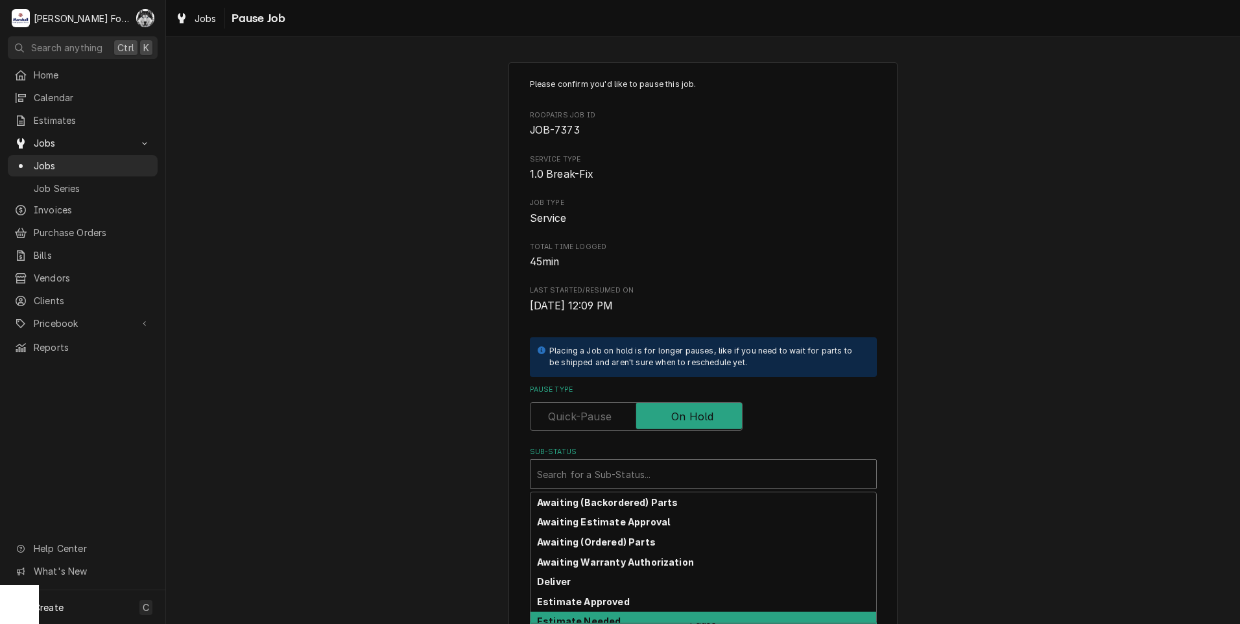
click at [601, 619] on strong "Estimate Needed" at bounding box center [579, 621] width 84 height 11
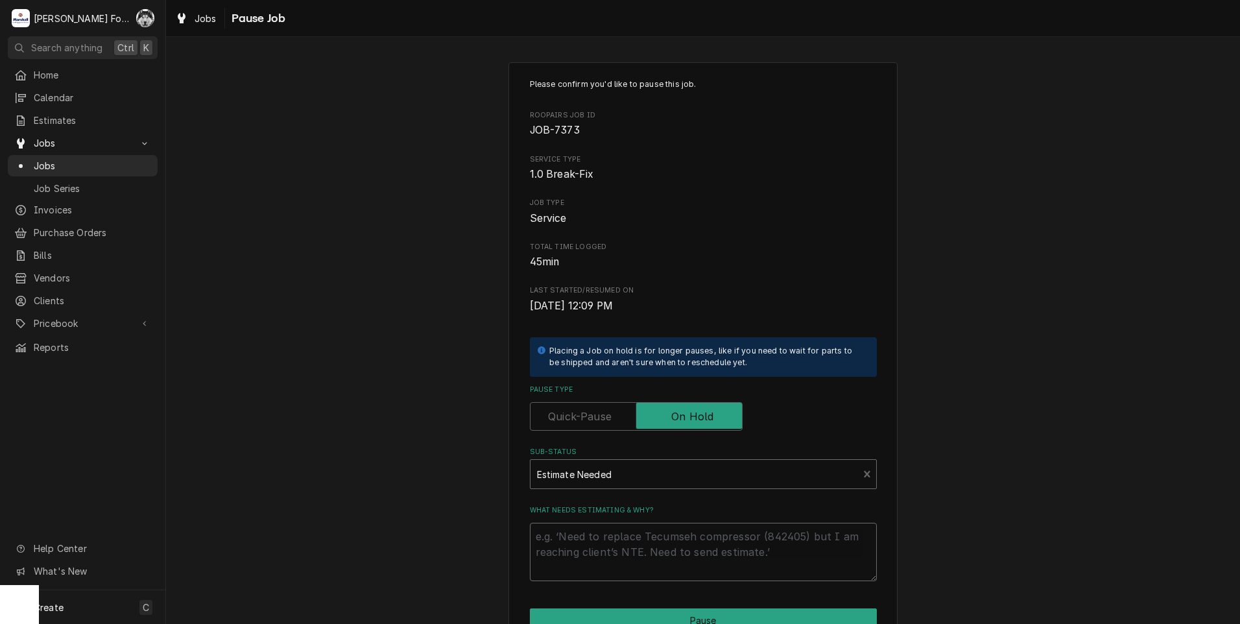
click at [601, 545] on textarea "What needs estimating & why?" at bounding box center [703, 552] width 347 height 58
type textarea "x"
type textarea "P"
type textarea "x"
type textarea "PA"
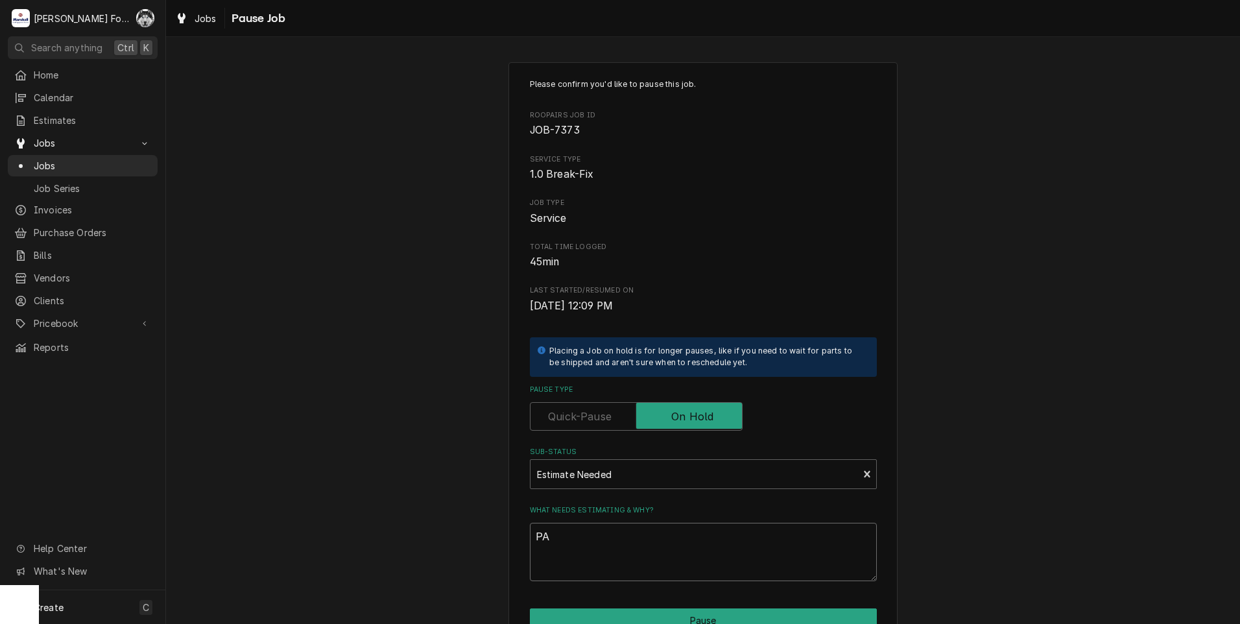
type textarea "x"
type textarea "PAR"
type textarea "x"
type textarea "PART"
type textarea "x"
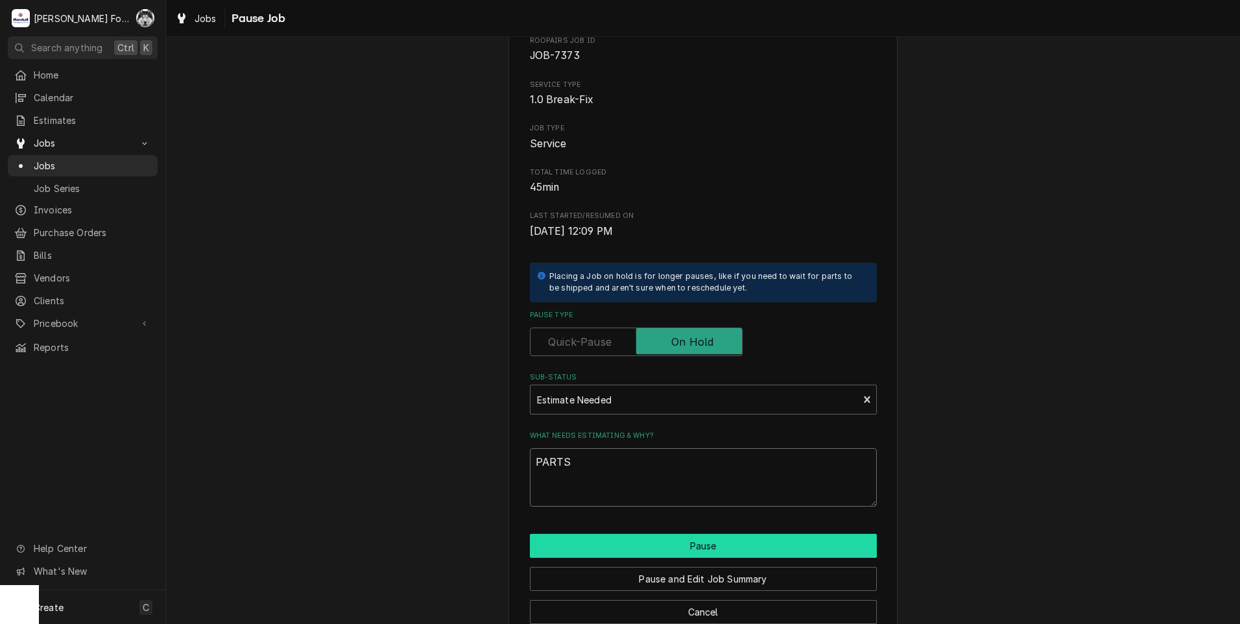
scroll to position [102, 0]
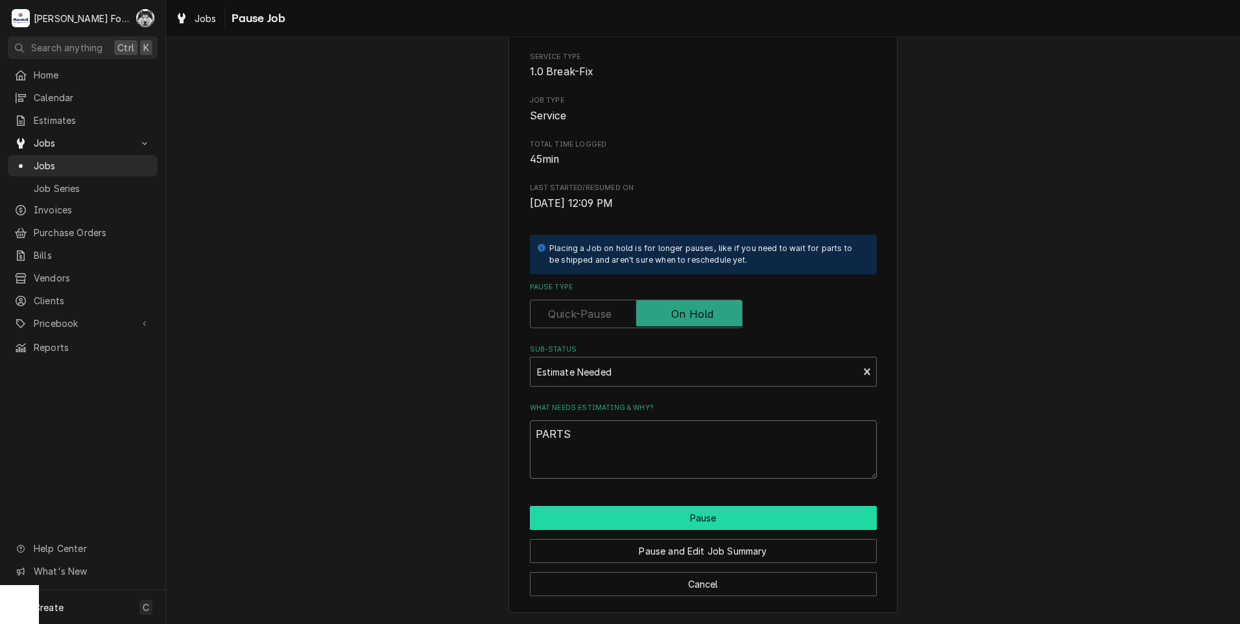
type textarea "PARTS"
click at [672, 521] on button "Pause" at bounding box center [703, 518] width 347 height 24
type textarea "x"
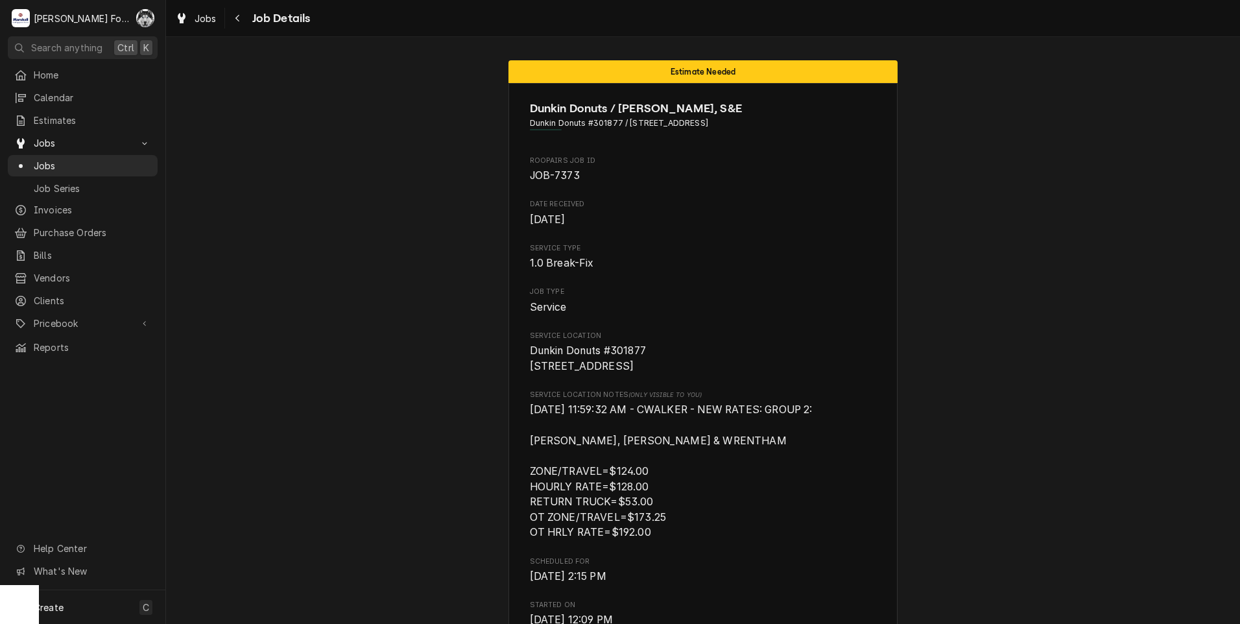
click at [46, 160] on span "Jobs" at bounding box center [92, 166] width 117 height 14
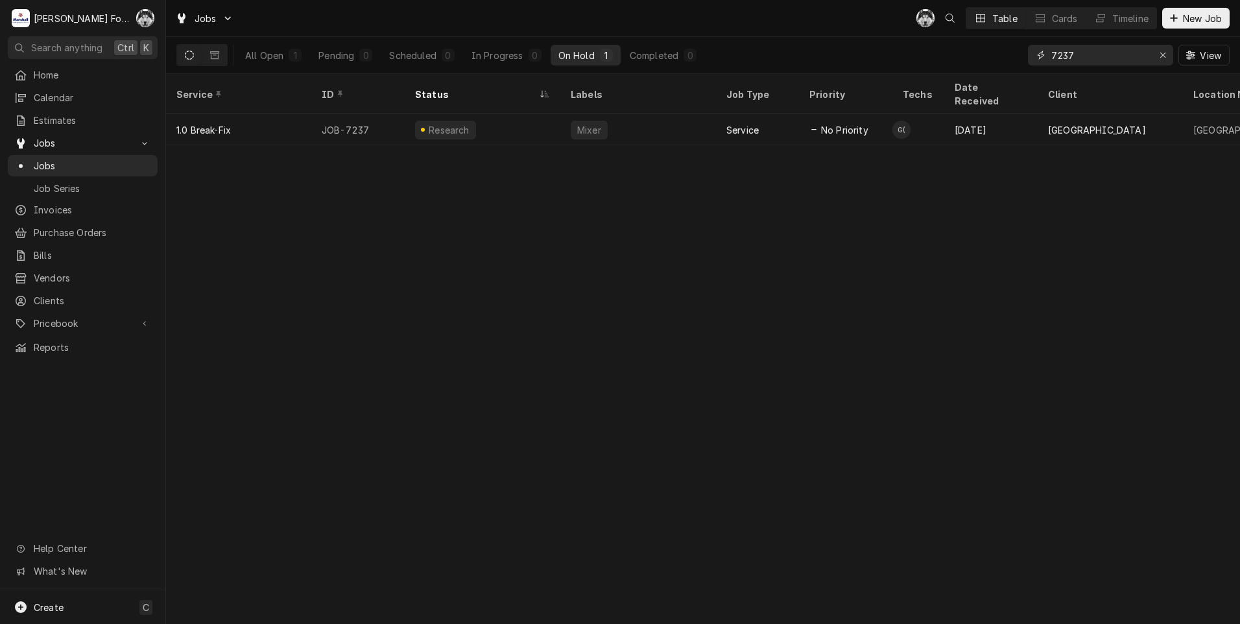
drag, startPoint x: 1101, startPoint y: 56, endPoint x: 978, endPoint y: 73, distance: 123.7
click at [979, 72] on div "All Open 1 Pending 0 Scheduled 0 In Progress 0 On Hold 1 Completed 0 7237 View" at bounding box center [702, 55] width 1053 height 36
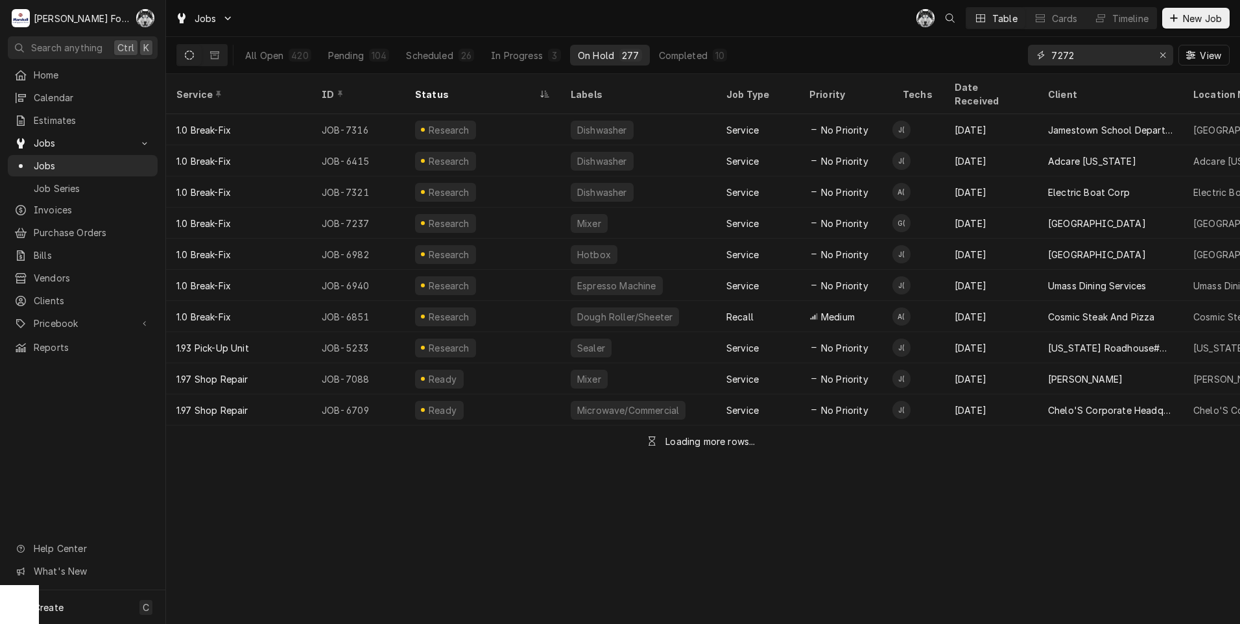
type input "7272"
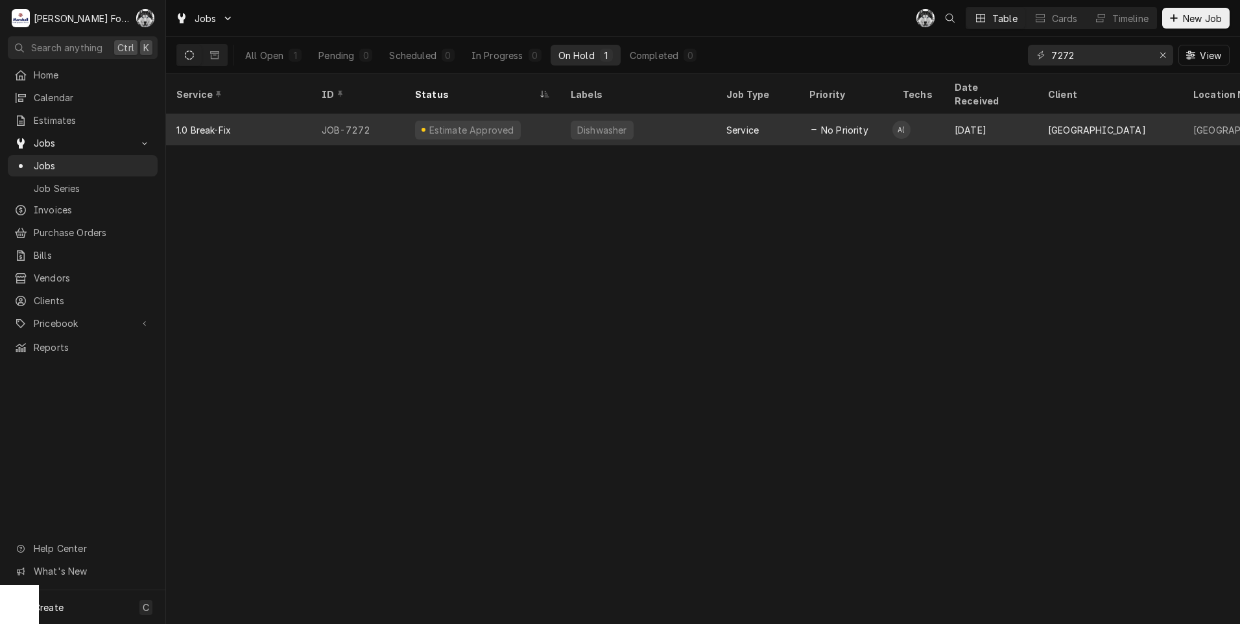
click at [580, 123] on div "Dishwasher" at bounding box center [602, 130] width 53 height 14
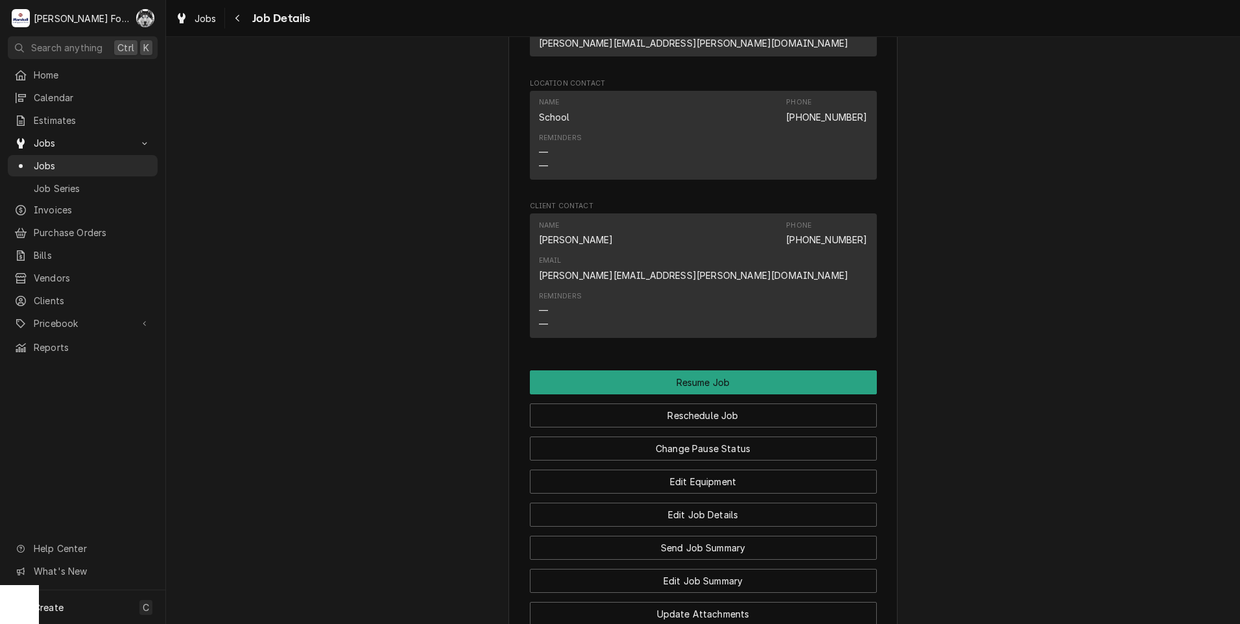
scroll to position [1513, 0]
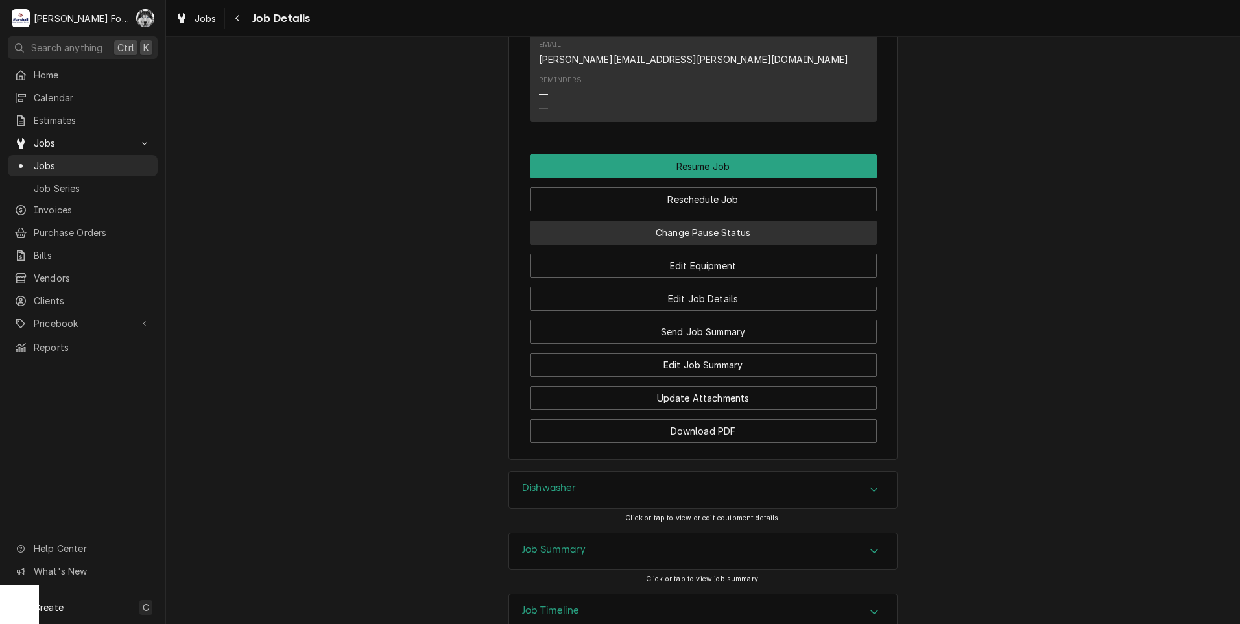
click at [703, 221] on button "Change Pause Status" at bounding box center [703, 233] width 347 height 24
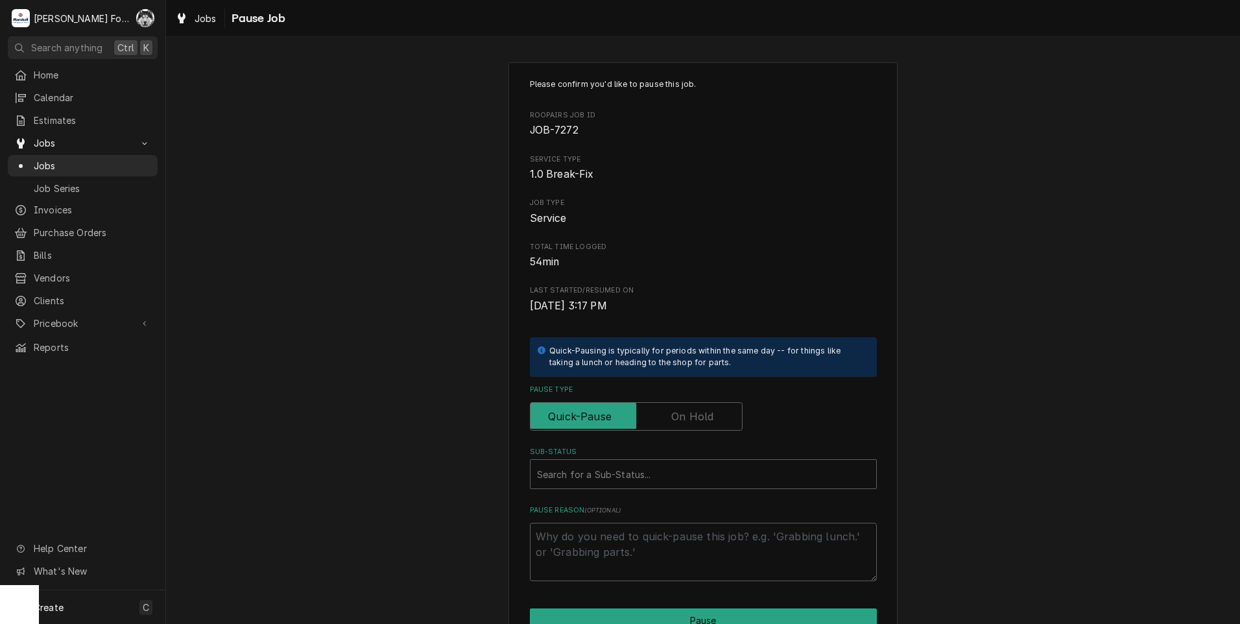
click at [689, 422] on label "Pause Type" at bounding box center [636, 416] width 213 height 29
click at [689, 422] on input "Pause Type" at bounding box center [636, 416] width 201 height 29
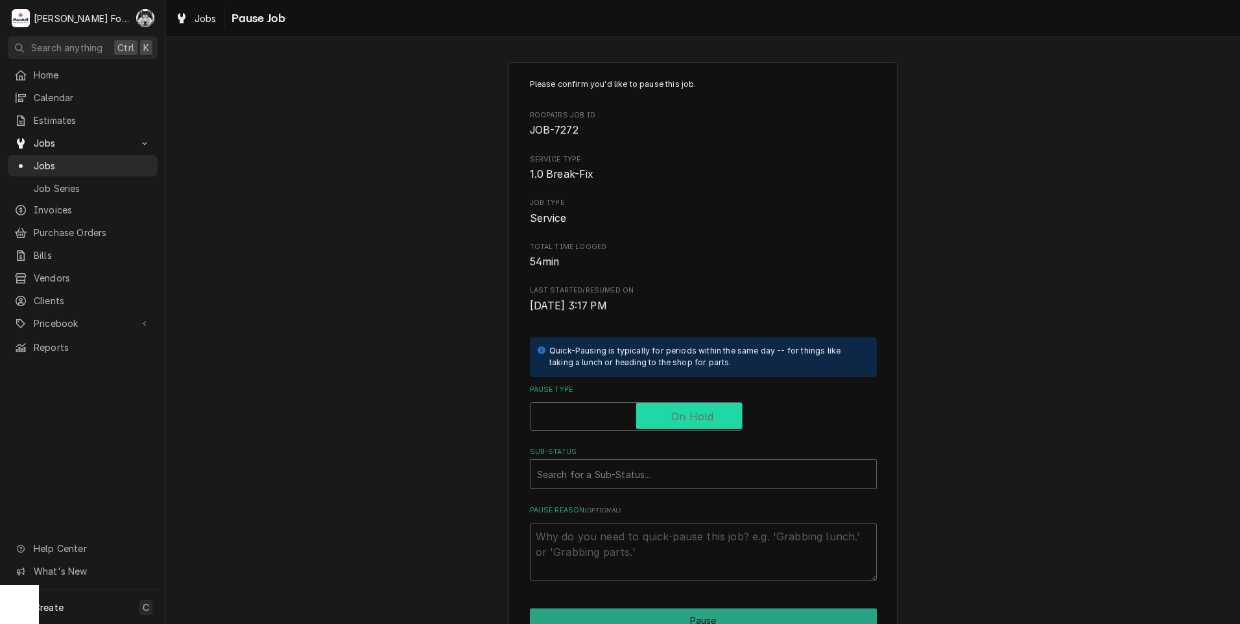
checkbox input "true"
drag, startPoint x: 678, startPoint y: 494, endPoint x: 680, endPoint y: 487, distance: 7.4
click at [677, 492] on div "Please confirm you'd like to pause this job. Roopairs Job ID JOB-7272 Service T…" at bounding box center [703, 329] width 347 height 503
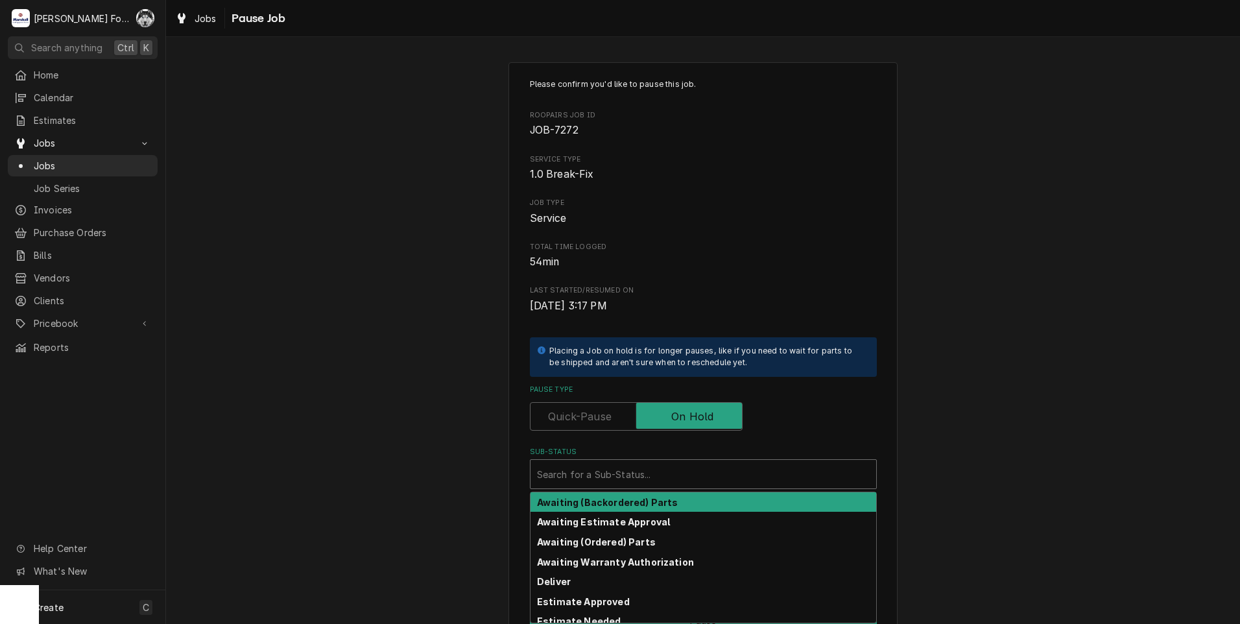
click at [682, 483] on div "Sub-Status" at bounding box center [703, 473] width 333 height 23
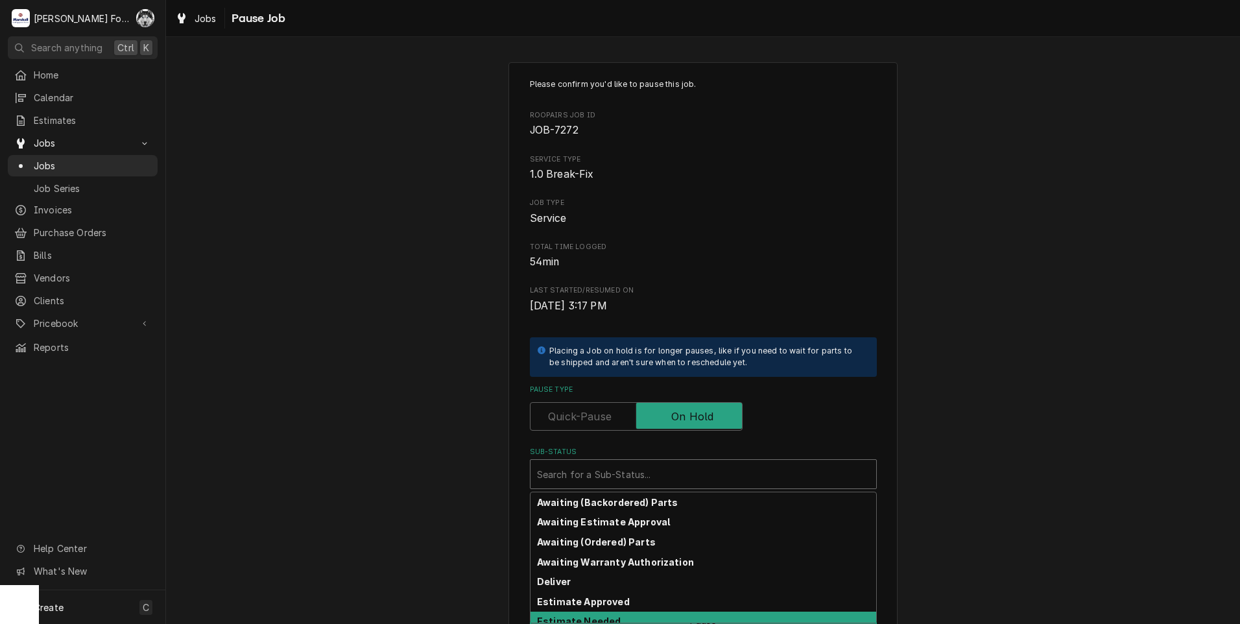
click at [590, 617] on strong "Estimate Needed" at bounding box center [579, 621] width 84 height 11
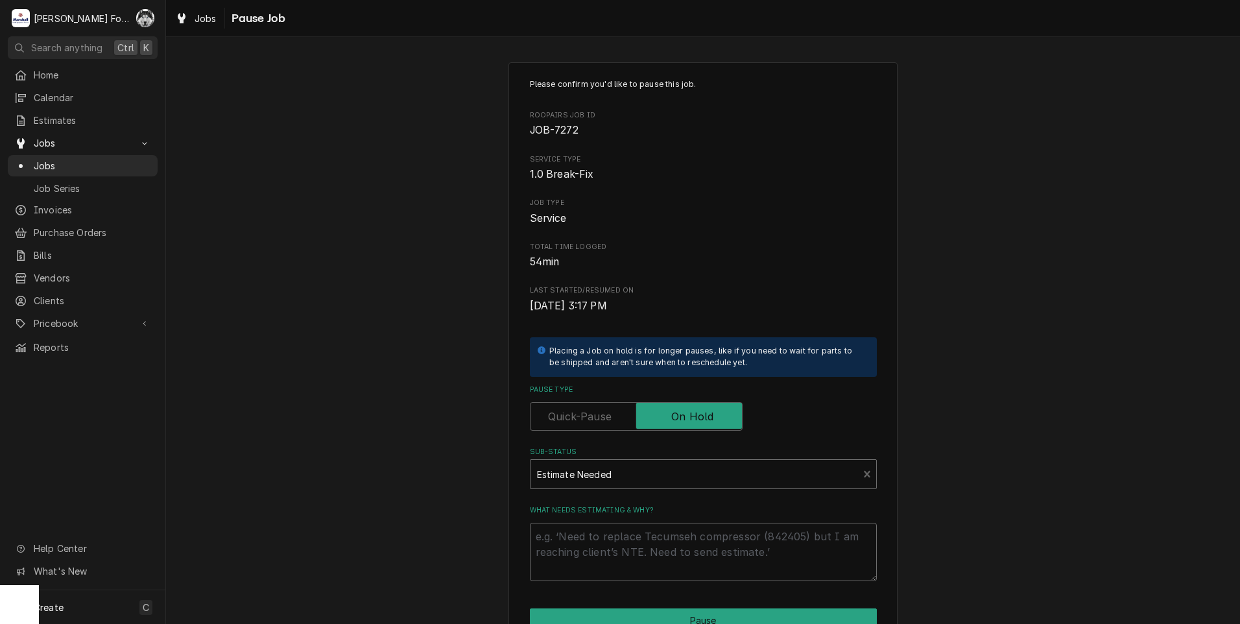
click at [580, 540] on textarea "What needs estimating & why?" at bounding box center [703, 552] width 347 height 58
drag, startPoint x: 580, startPoint y: 541, endPoint x: 580, endPoint y: 510, distance: 30.5
click at [580, 540] on textarea "What needs estimating & why?" at bounding box center [703, 552] width 347 height 58
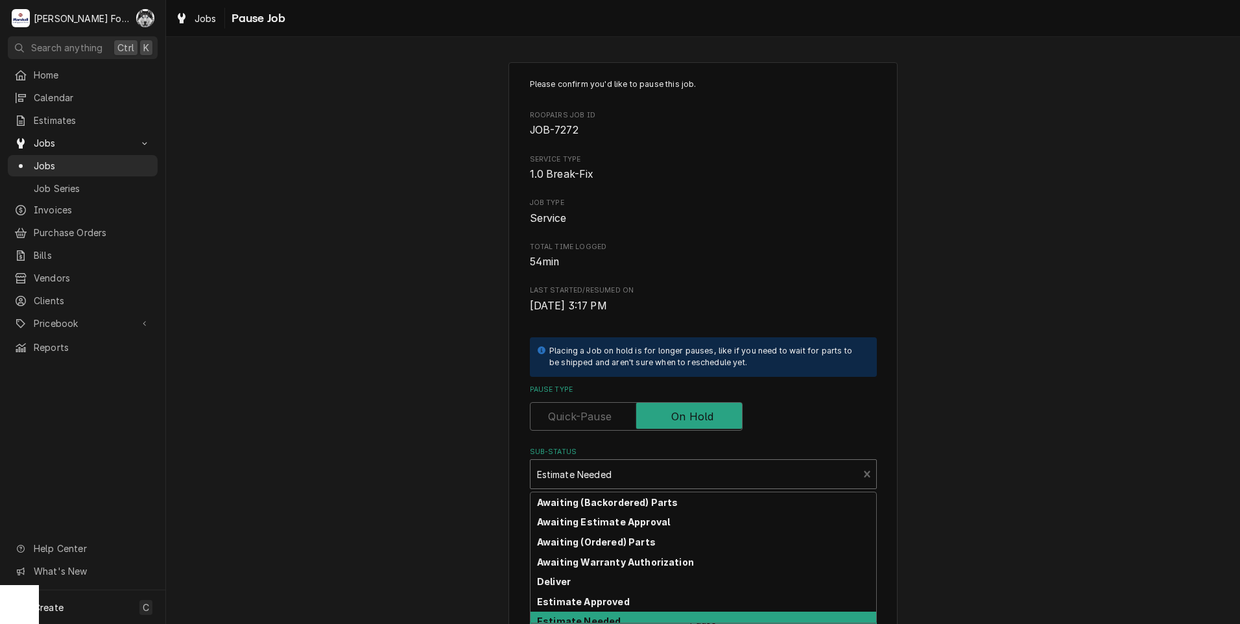
click at [586, 485] on div "Sub-Status" at bounding box center [694, 473] width 315 height 23
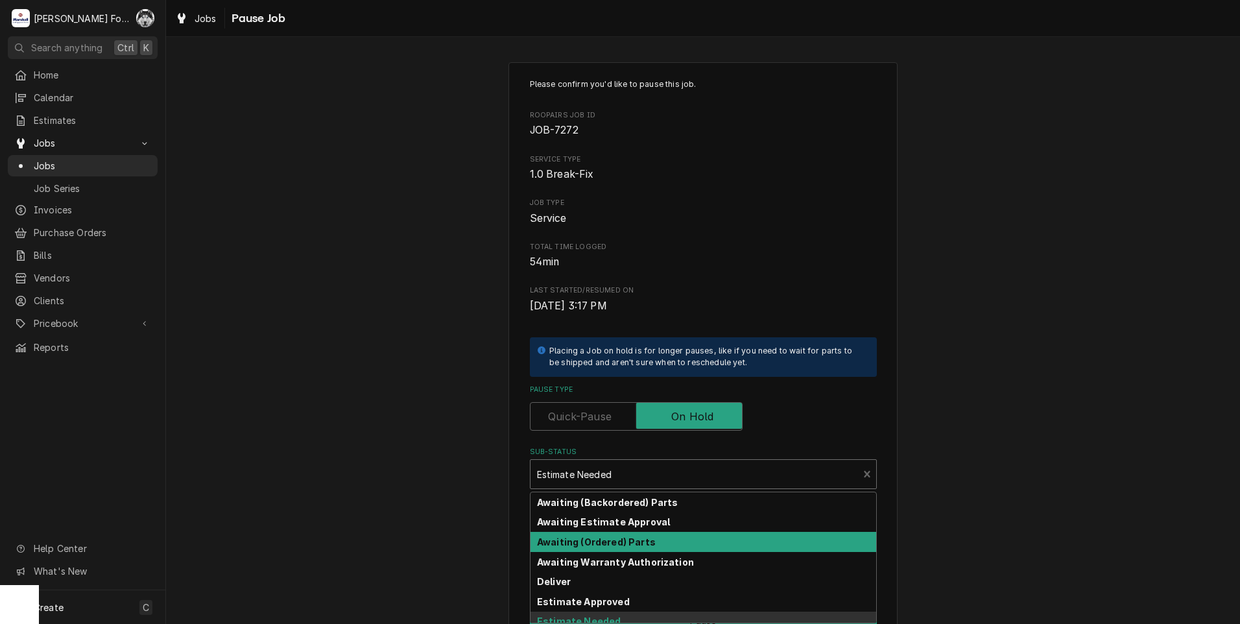
click at [590, 539] on strong "Awaiting (Ordered) Parts" at bounding box center [596, 541] width 119 height 11
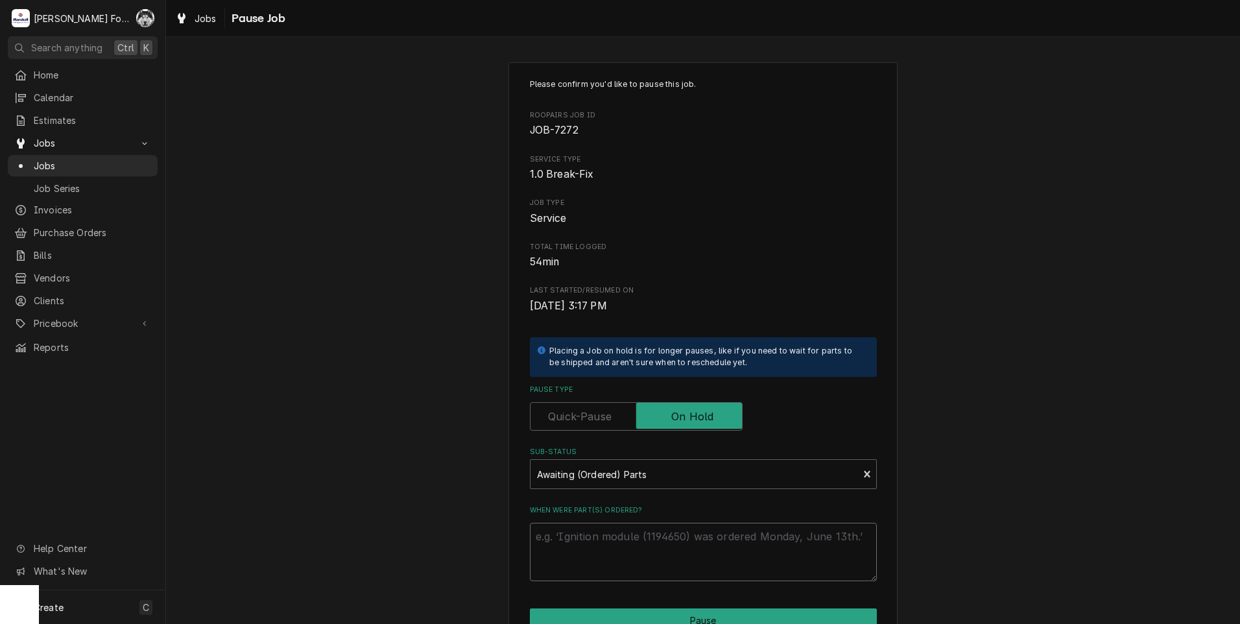
click at [586, 545] on textarea "When were part(s) ordered?" at bounding box center [703, 552] width 347 height 58
paste textarea "[DATE]"
type textarea "x"
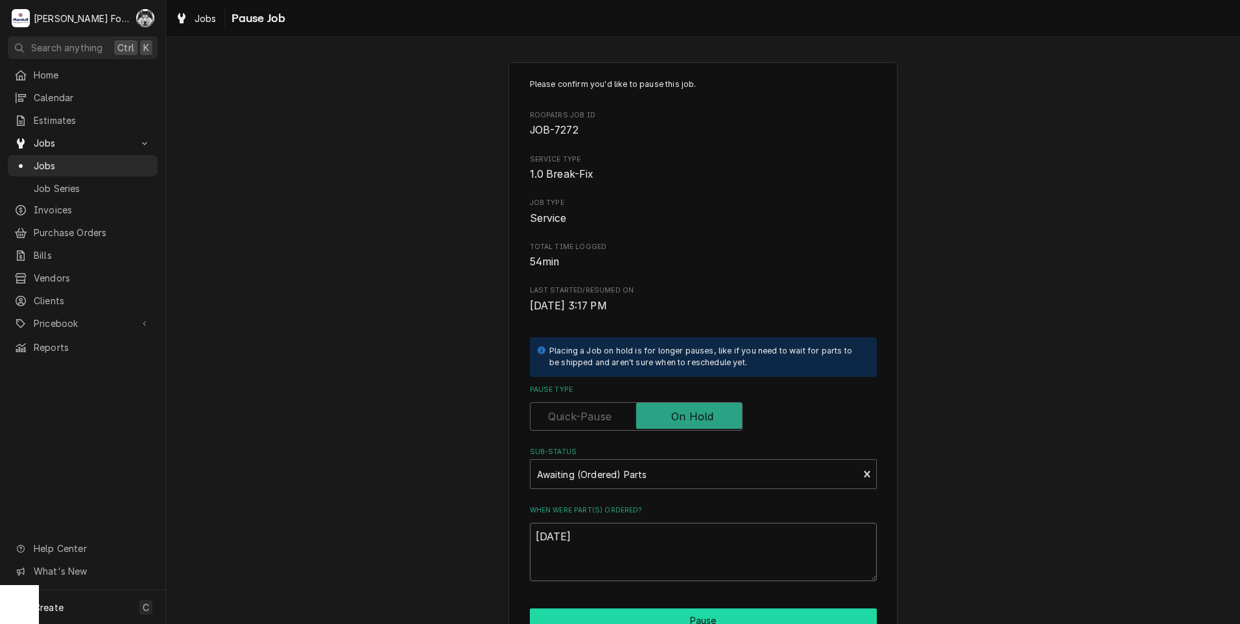
type textarea "[DATE]"
click at [584, 614] on button "Pause" at bounding box center [703, 620] width 347 height 24
type textarea "x"
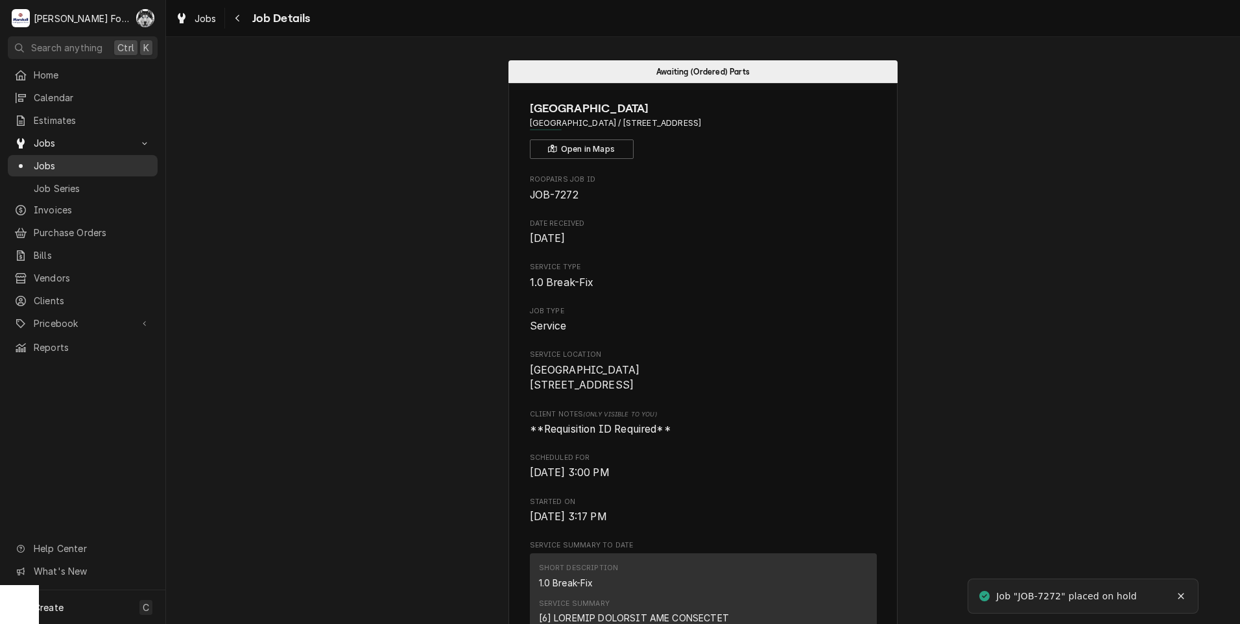
click at [40, 159] on span "Jobs" at bounding box center [92, 166] width 117 height 14
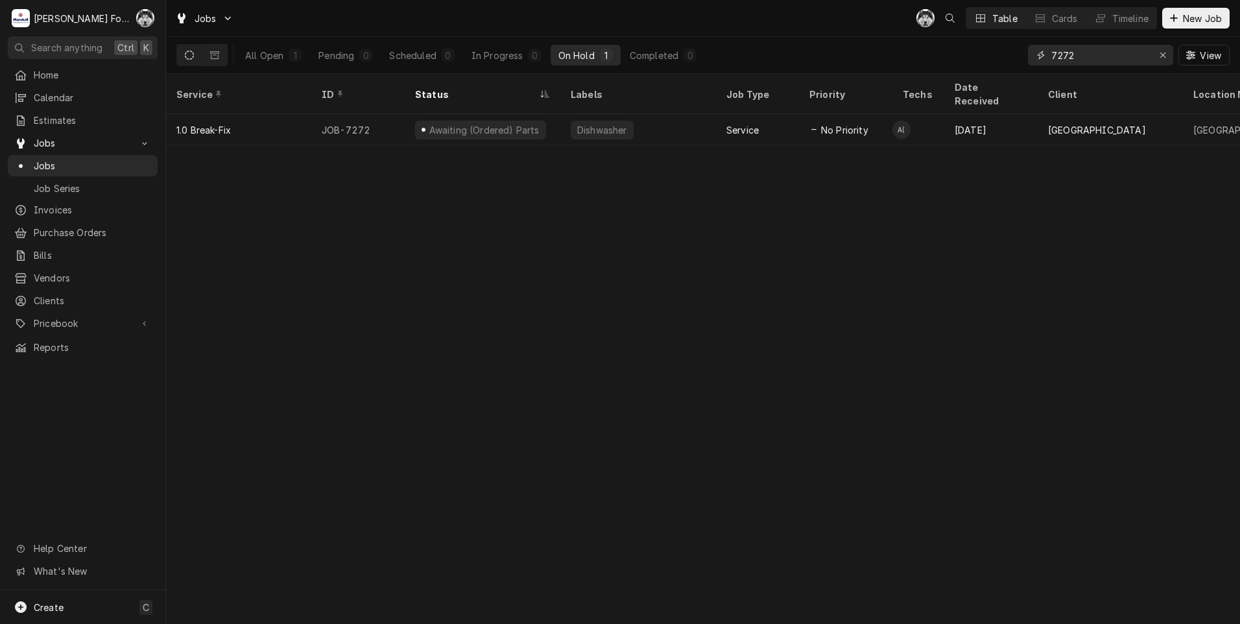
drag, startPoint x: 1077, startPoint y: 61, endPoint x: 979, endPoint y: 72, distance: 99.2
click at [981, 73] on div "All Open 1 Pending 0 Scheduled 0 In Progress 0 On Hold 1 Completed 0 7272 View" at bounding box center [702, 55] width 1053 height 36
type input "7204"
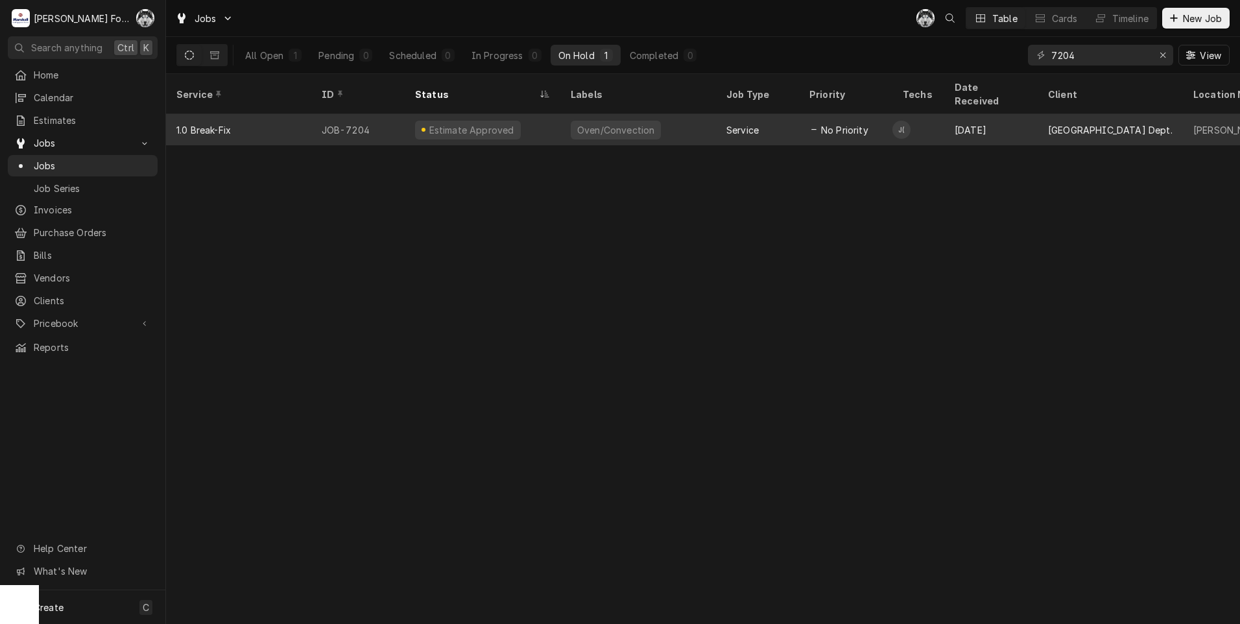
click at [464, 121] on div "Estimate Approved" at bounding box center [468, 130] width 106 height 19
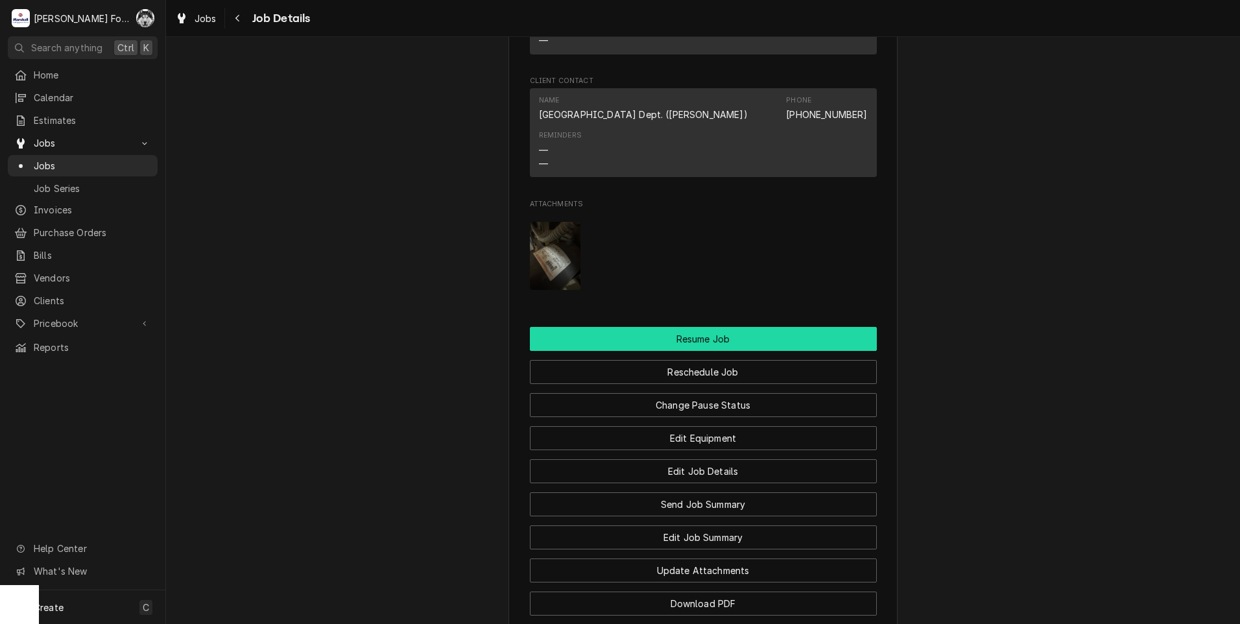
scroll to position [1297, 0]
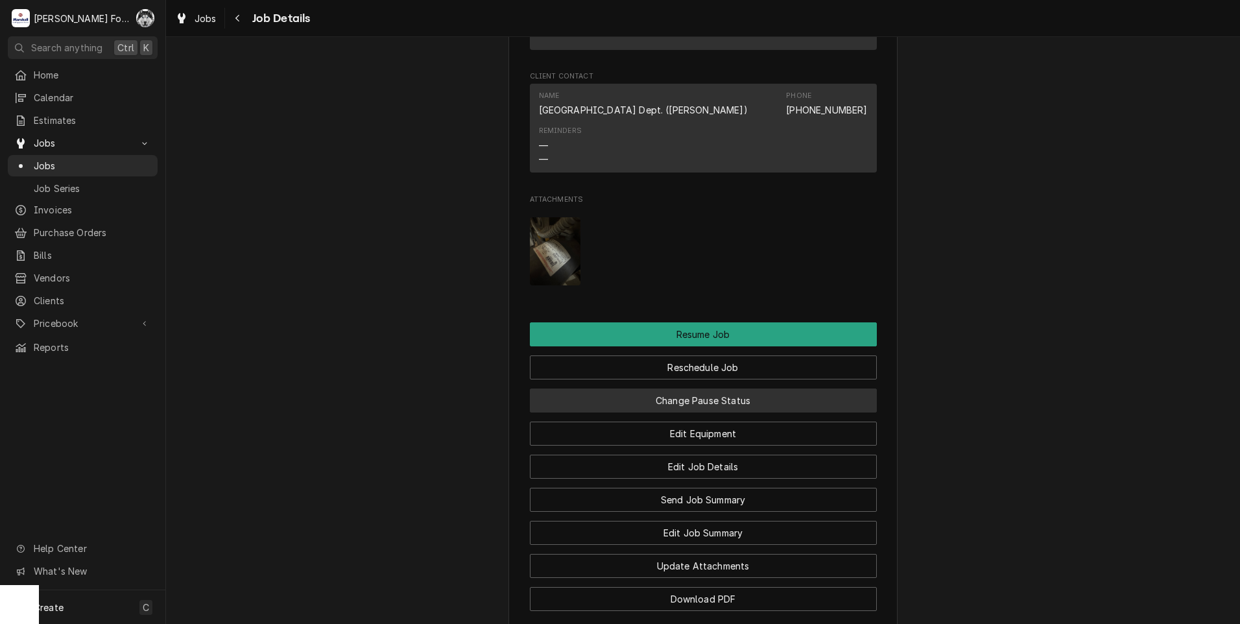
click at [655, 412] on button "Change Pause Status" at bounding box center [703, 400] width 347 height 24
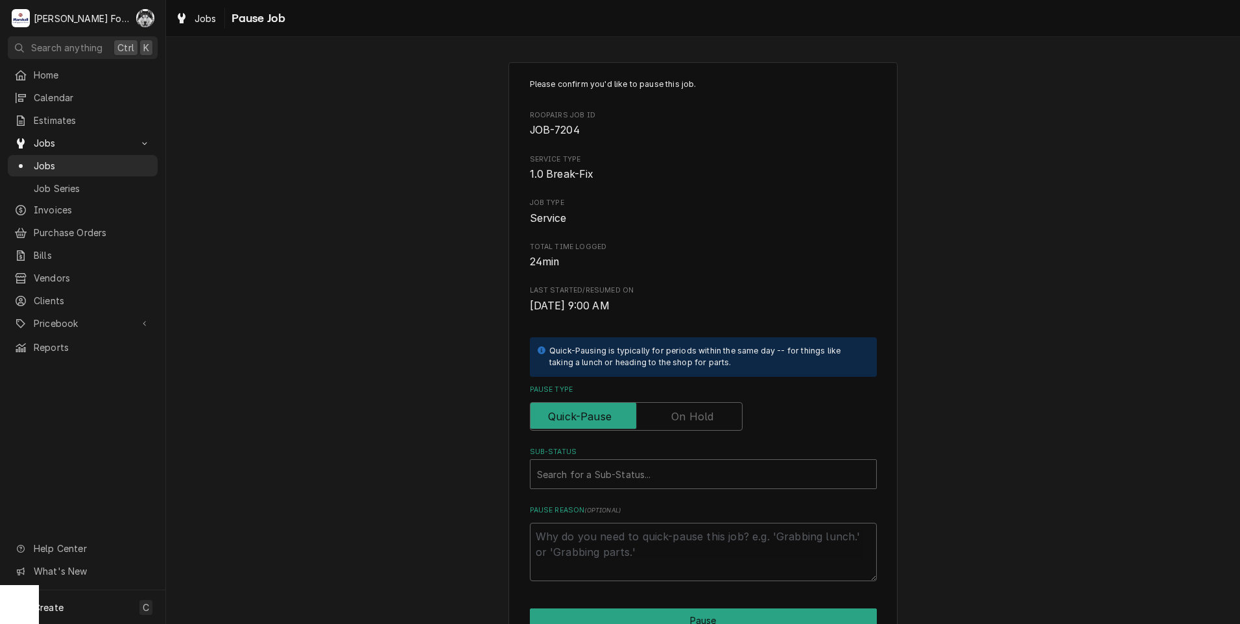
click at [673, 410] on label "Pause Type" at bounding box center [636, 416] width 213 height 29
click at [673, 410] on input "Pause Type" at bounding box center [636, 416] width 201 height 29
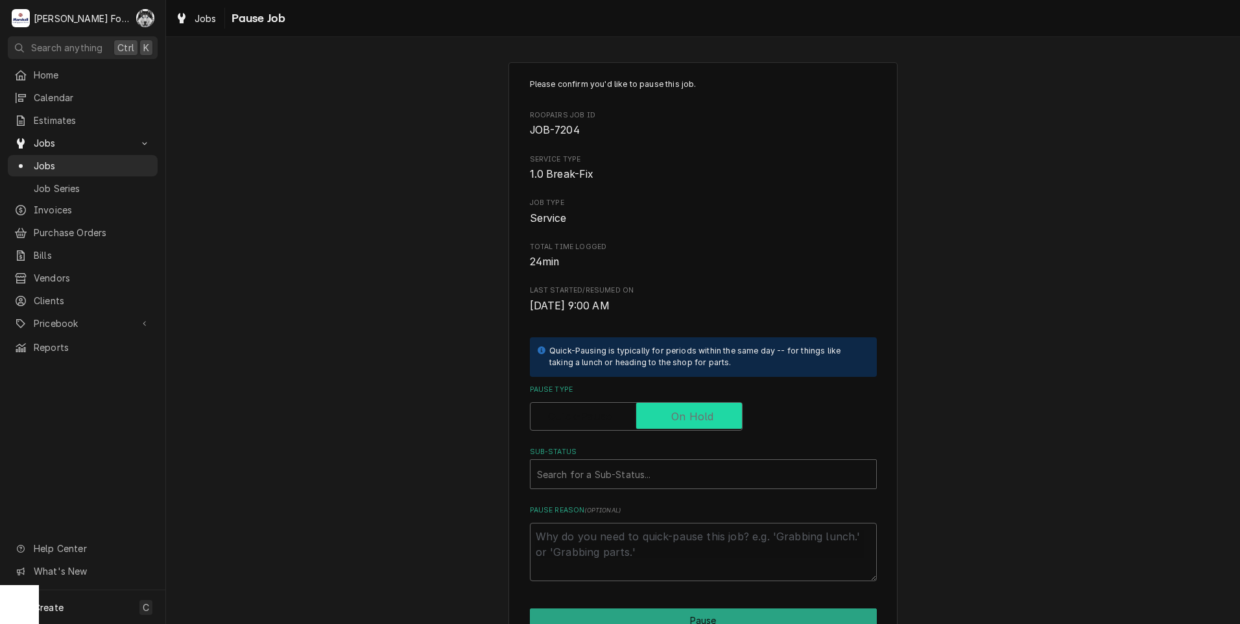
checkbox input "true"
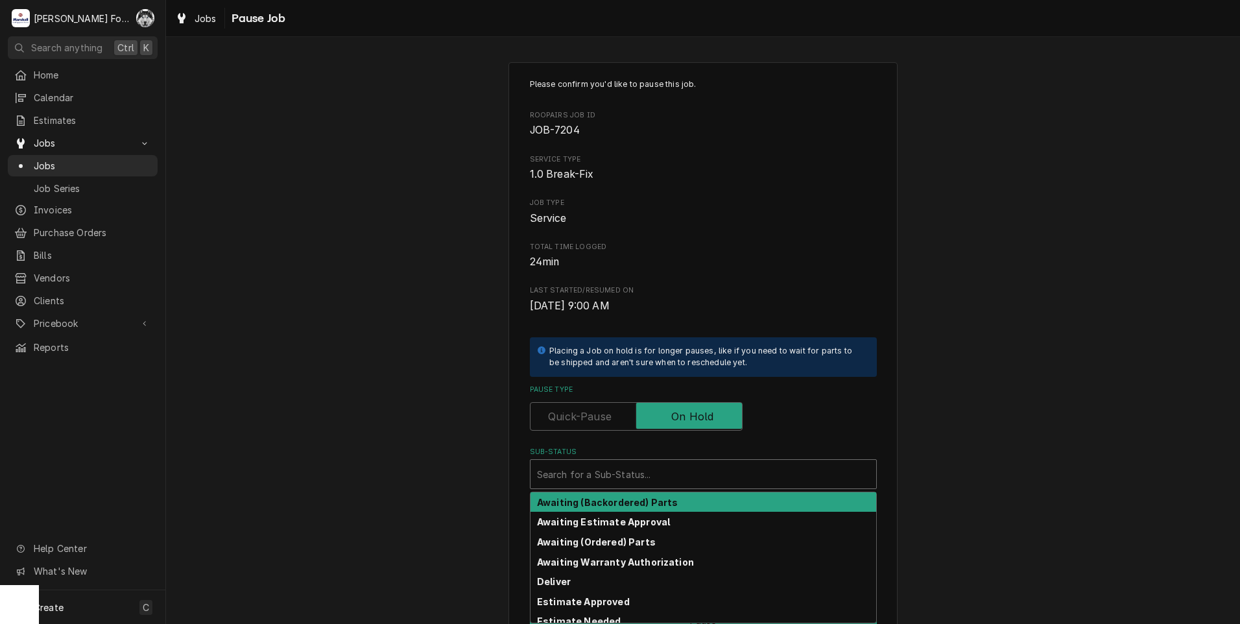
click at [649, 482] on div "Sub-Status" at bounding box center [703, 473] width 333 height 23
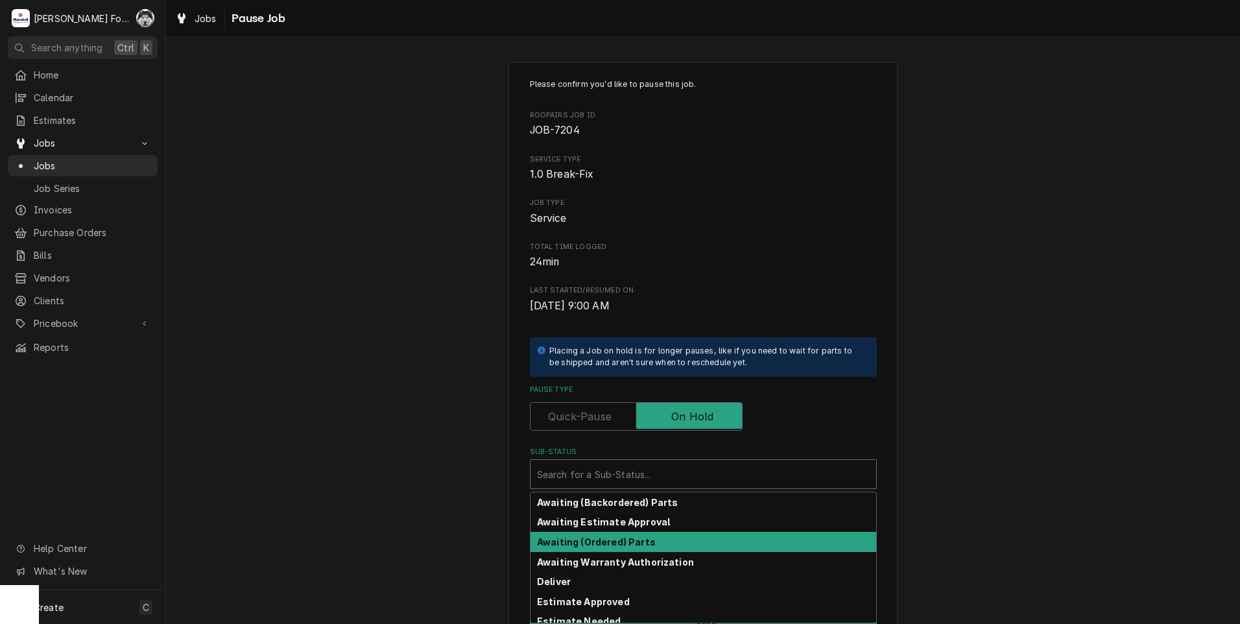
click at [640, 538] on strong "Awaiting (Ordered) Parts" at bounding box center [596, 541] width 119 height 11
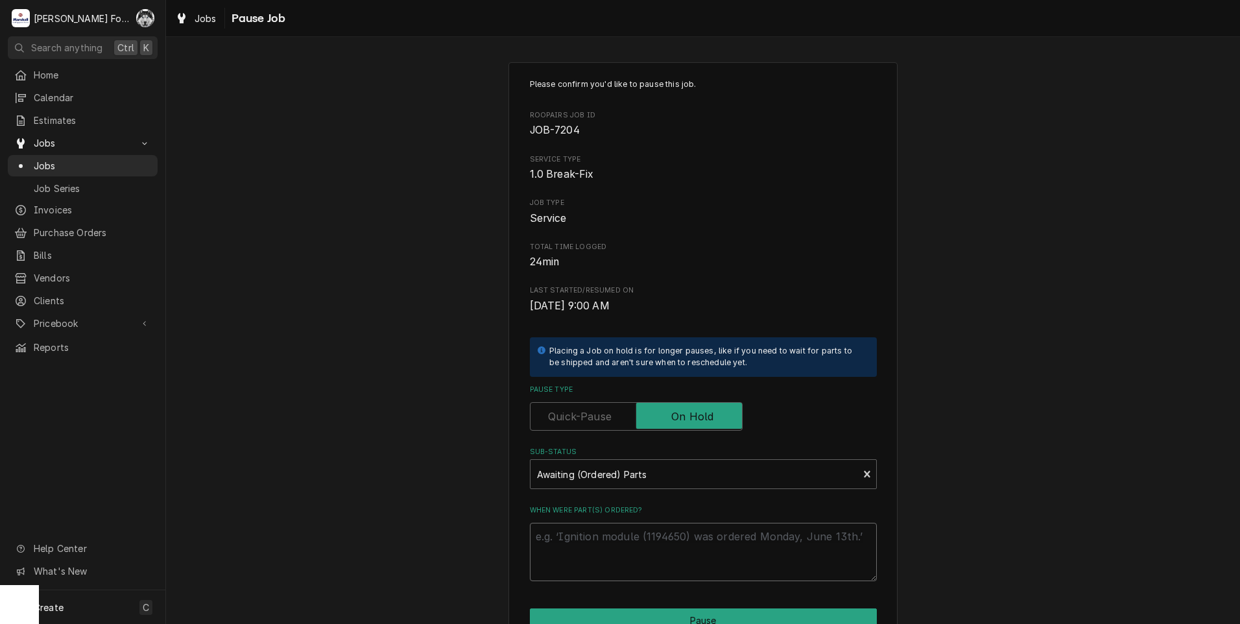
click at [641, 538] on textarea "When were part(s) ordered?" at bounding box center [703, 552] width 347 height 58
paste textarea "[DATE]"
type textarea "x"
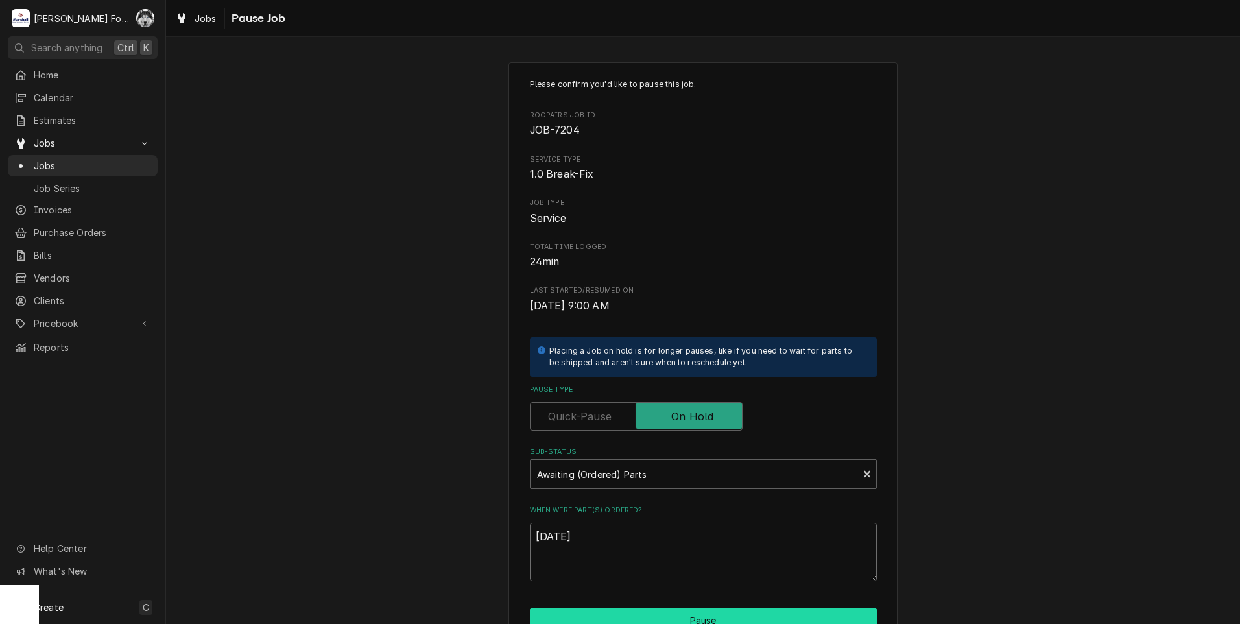
type textarea "[DATE]"
click at [642, 614] on button "Pause" at bounding box center [703, 620] width 347 height 24
type textarea "x"
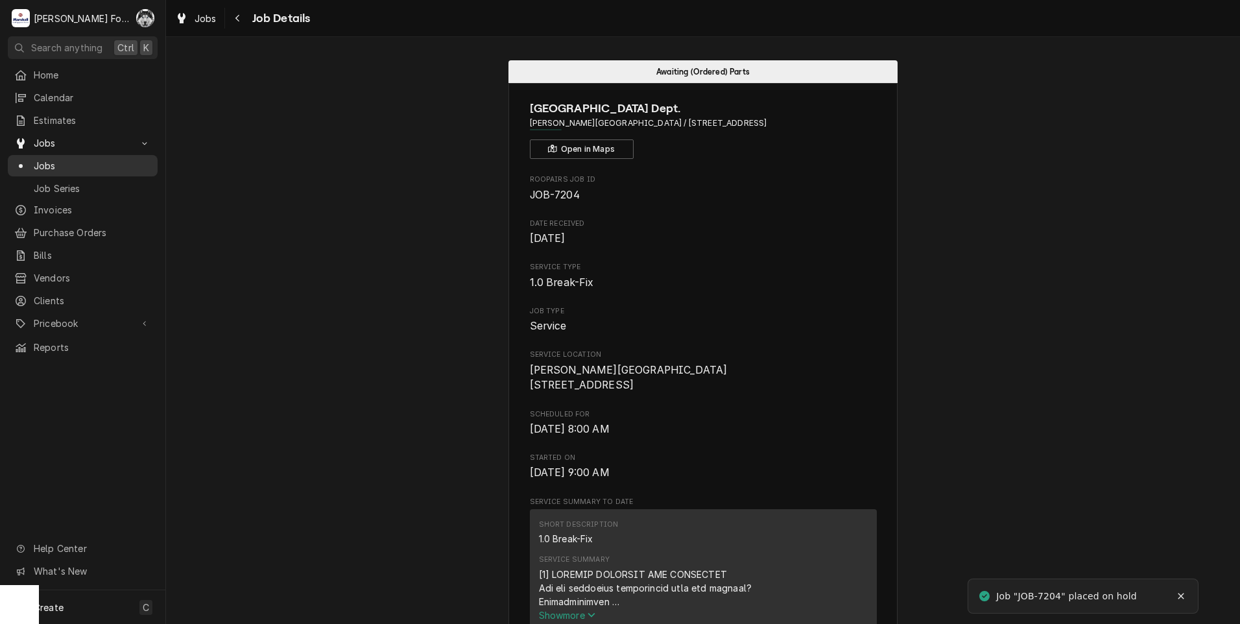
click at [25, 163] on div "Dynamic Content Wrapper" at bounding box center [20, 166] width 13 height 13
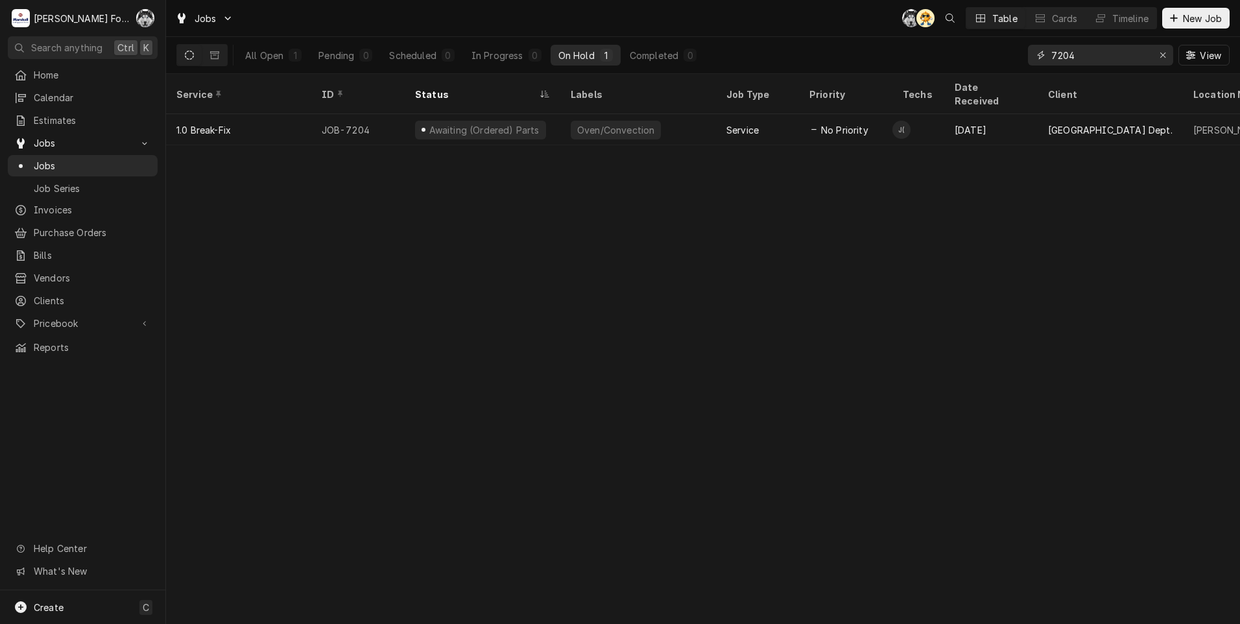
drag, startPoint x: 1080, startPoint y: 63, endPoint x: 989, endPoint y: 70, distance: 91.1
click at [989, 70] on div "All Open 1 Pending 0 Scheduled 0 In Progress 0 On Hold 1 Completed 0 7204 View" at bounding box center [702, 55] width 1053 height 36
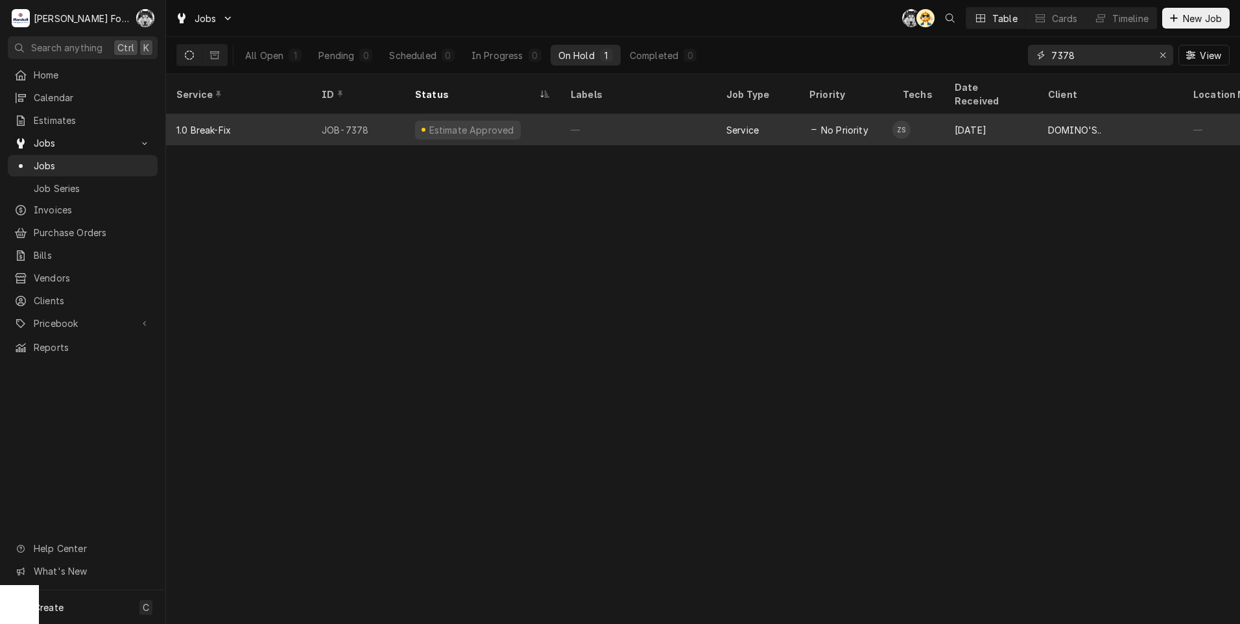
type input "7378"
click at [594, 115] on div "—" at bounding box center [638, 129] width 156 height 31
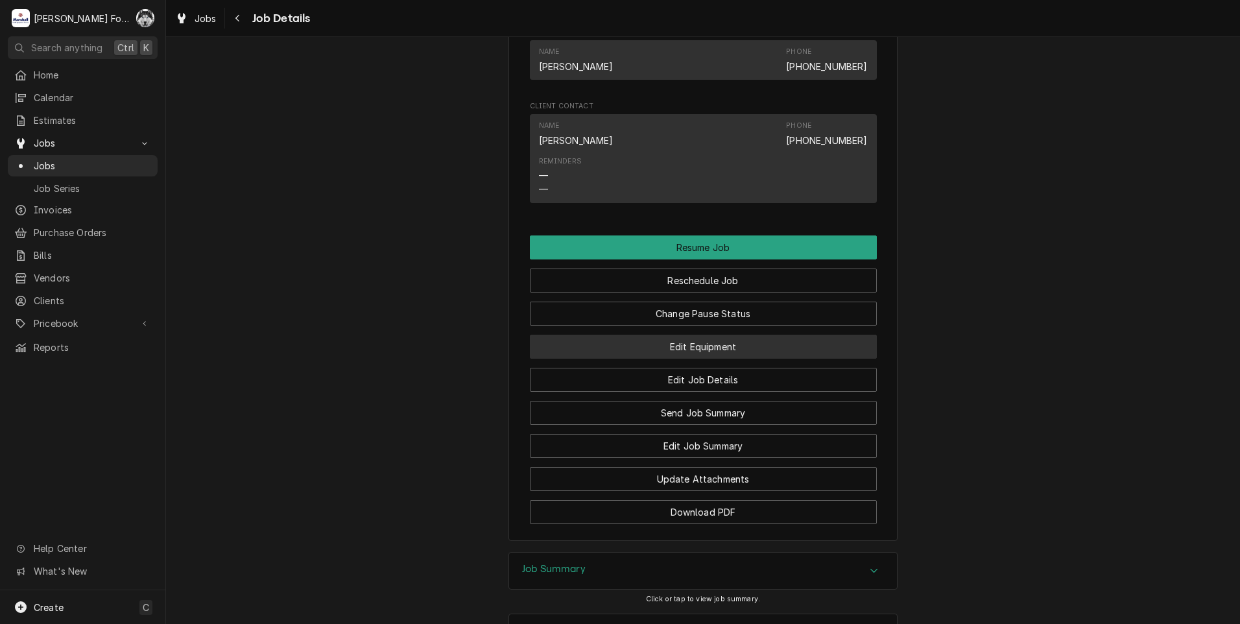
scroll to position [1208, 0]
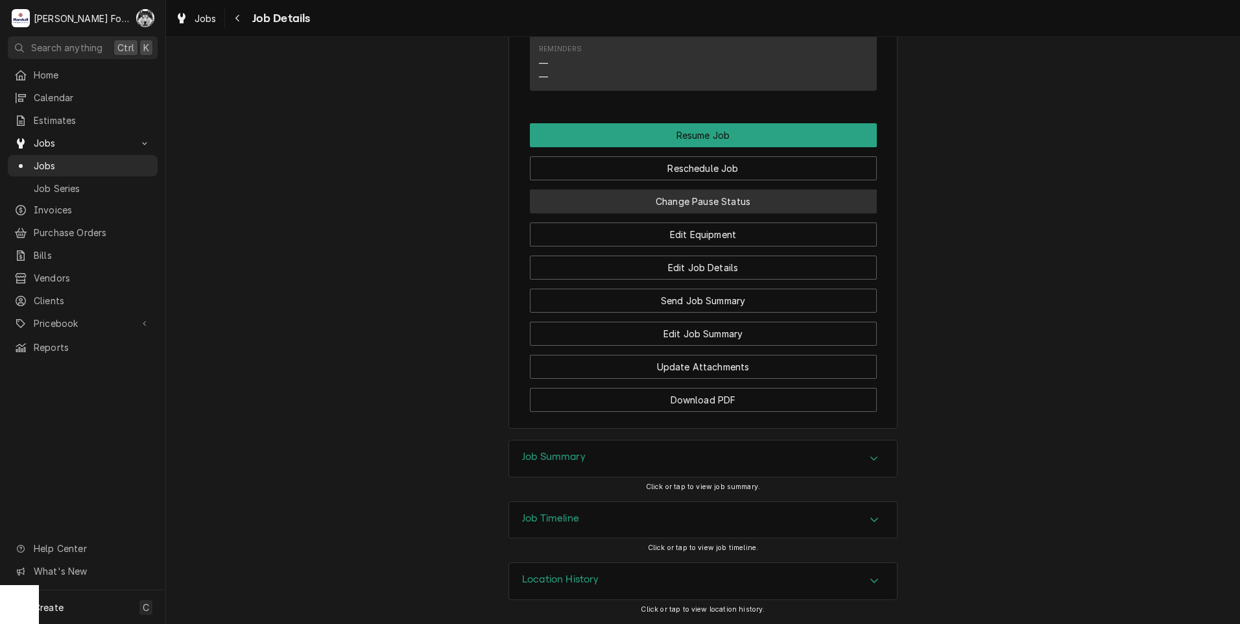
click at [652, 196] on button "Change Pause Status" at bounding box center [703, 201] width 347 height 24
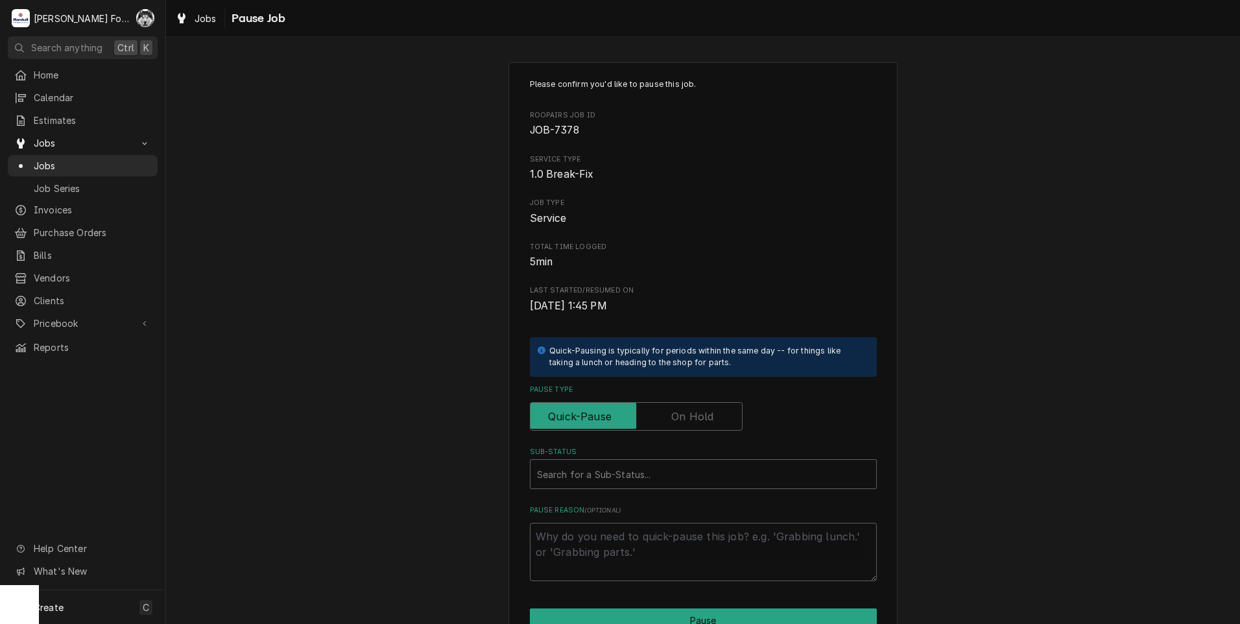
click at [676, 412] on label "Pause Type" at bounding box center [636, 416] width 213 height 29
click at [676, 412] on input "Pause Type" at bounding box center [636, 416] width 201 height 29
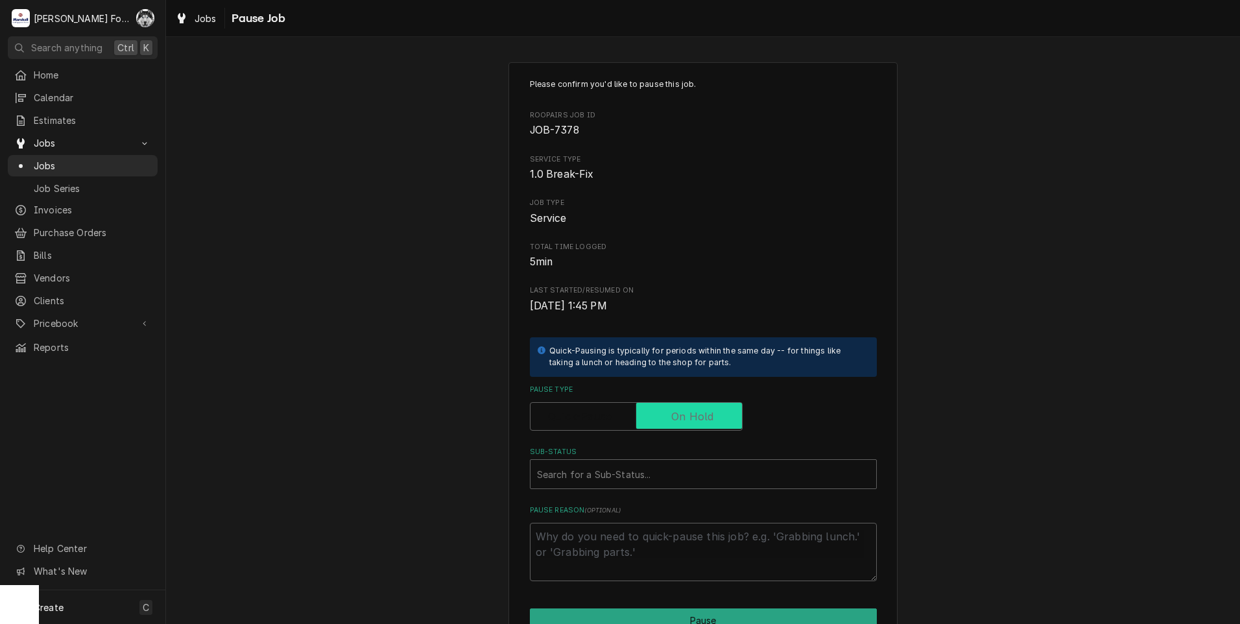
checkbox input "true"
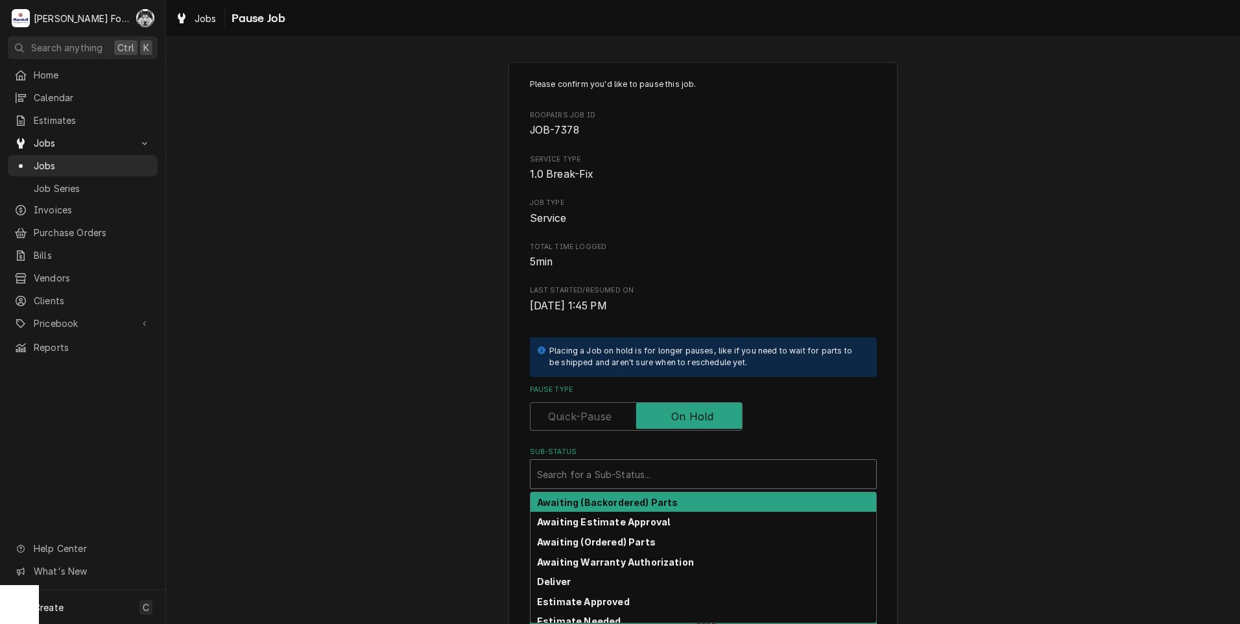
click at [634, 477] on div "Sub-Status" at bounding box center [703, 473] width 333 height 23
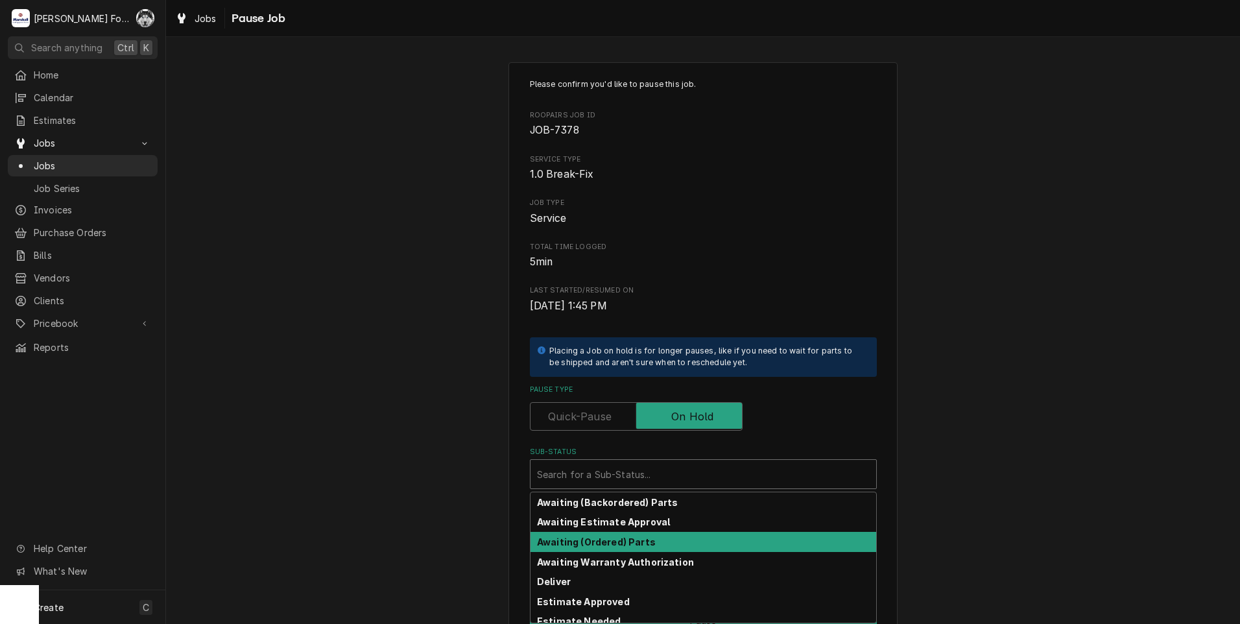
click at [597, 536] on strong "Awaiting (Ordered) Parts" at bounding box center [596, 541] width 119 height 11
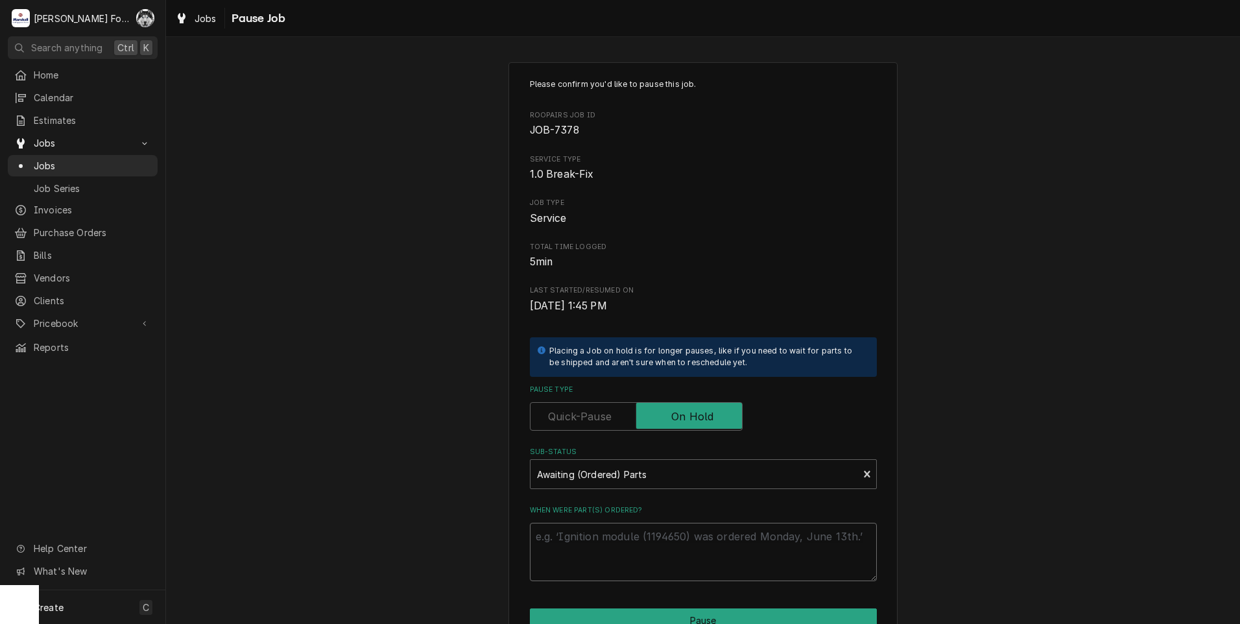
click at [588, 545] on textarea "When were part(s) ordered?" at bounding box center [703, 552] width 347 height 58
paste textarea "[DATE]"
type textarea "x"
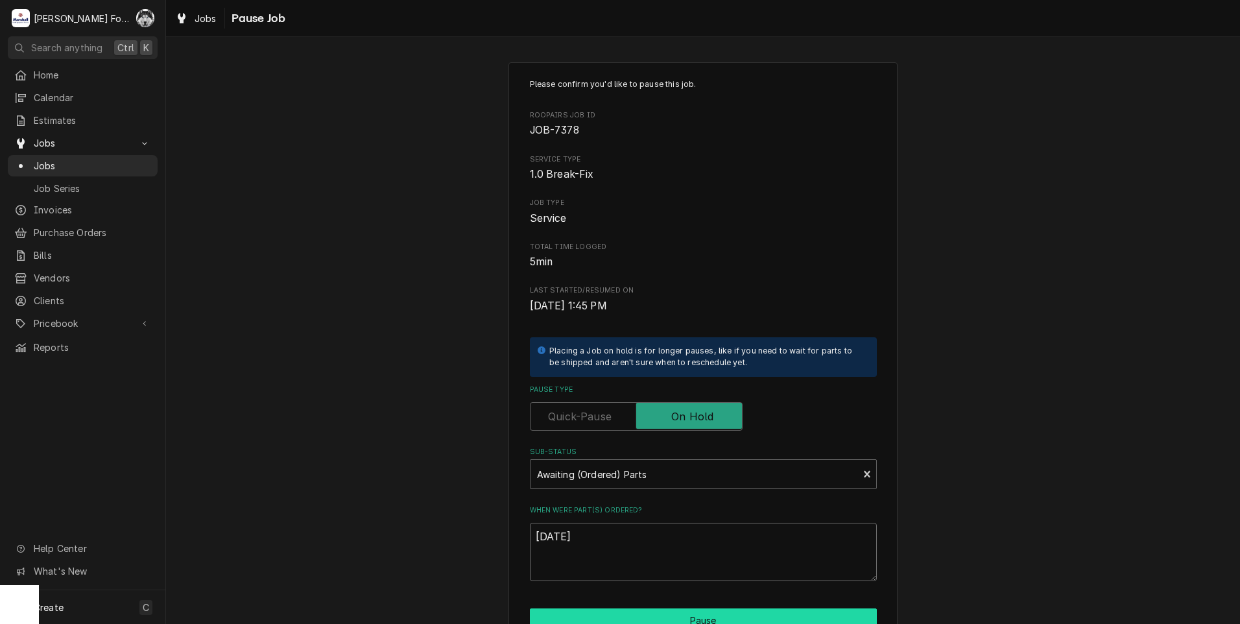
type textarea "[DATE]"
click at [628, 618] on button "Pause" at bounding box center [703, 620] width 347 height 24
type textarea "x"
